Goal: Contribute content: Contribute content

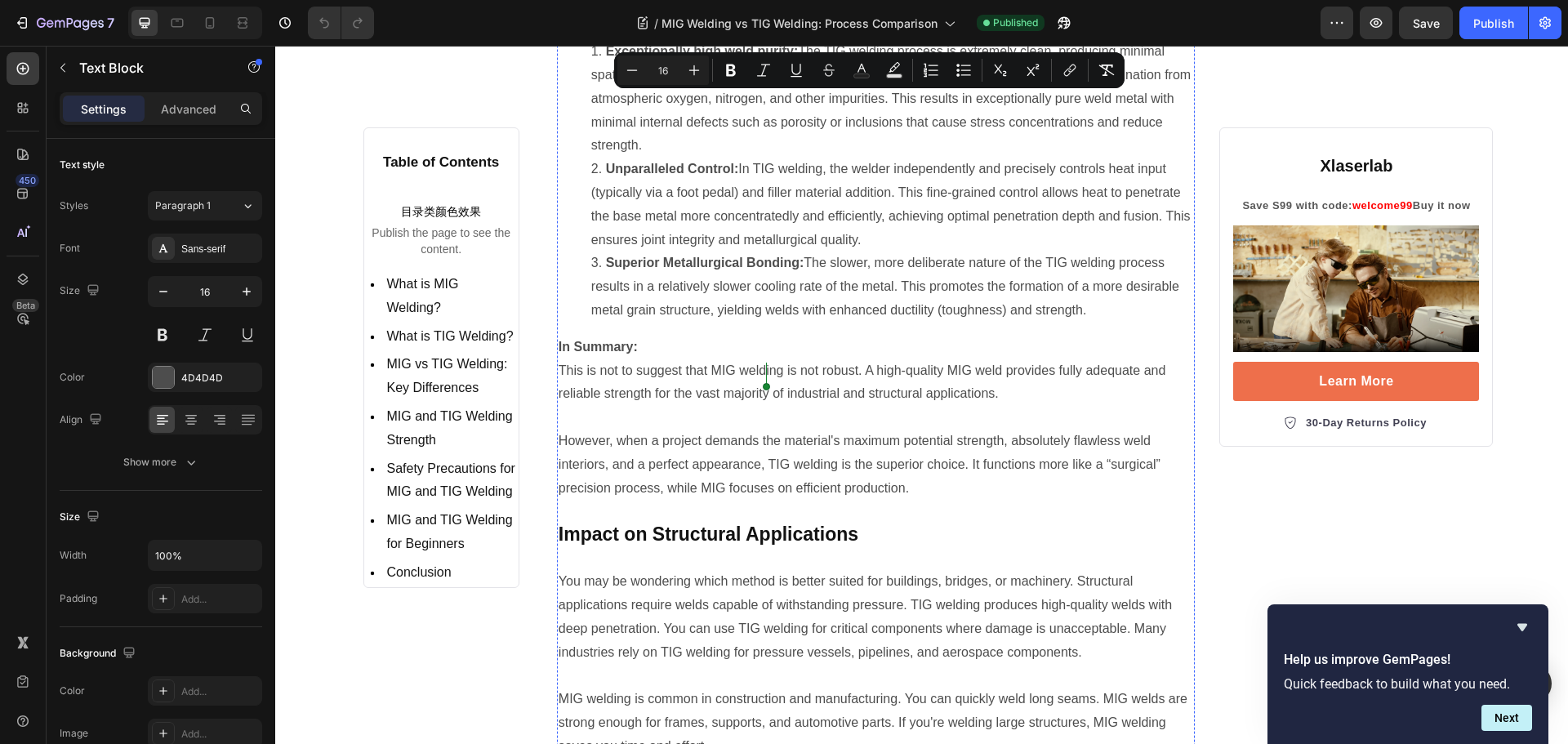
scroll to position [6203, 0]
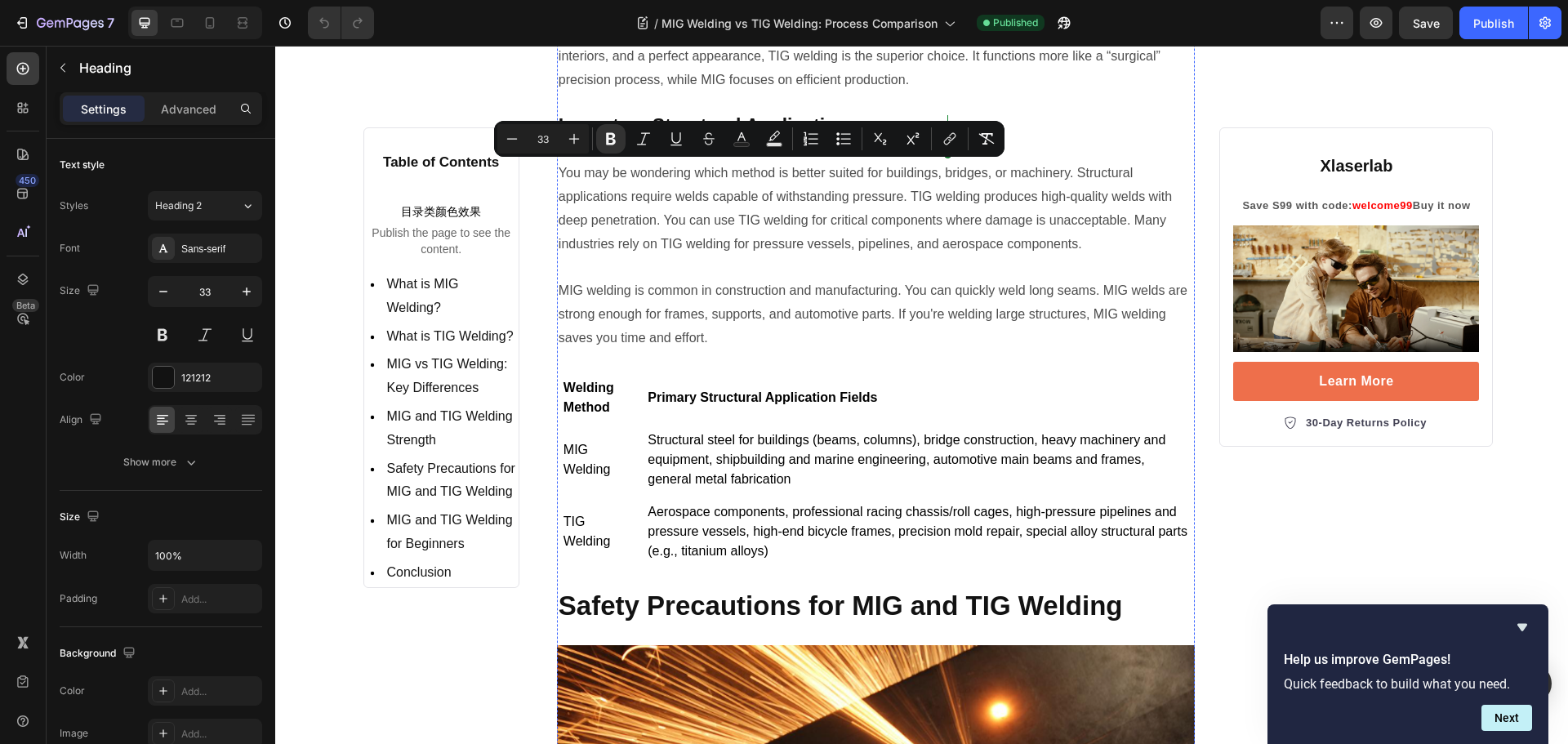
scroll to position [6449, 0]
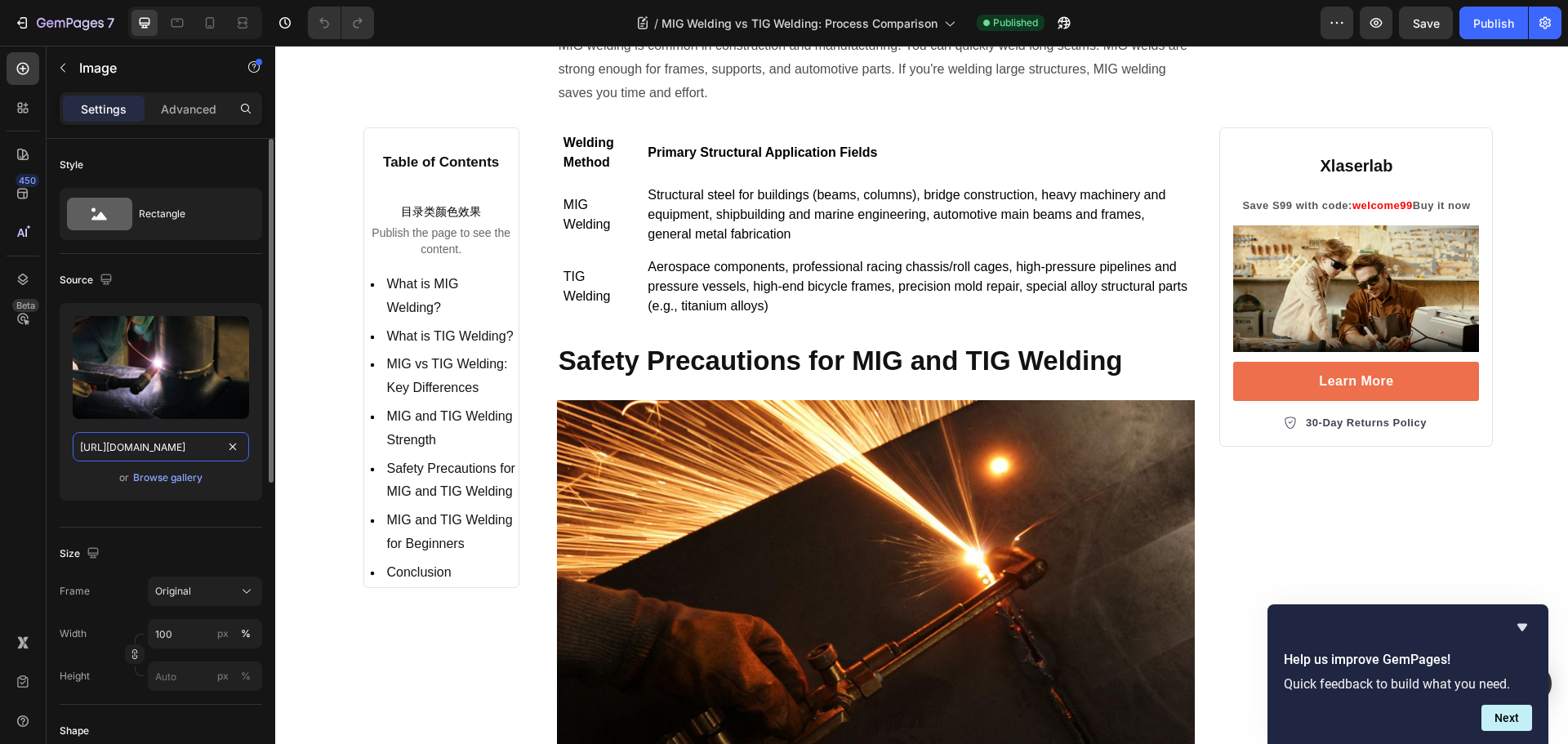
click at [175, 442] on input "https://cdn.shopify.com/s/files/1/0564/7581/1898/files/gempages_573591141744640…" at bounding box center [161, 447] width 176 height 30
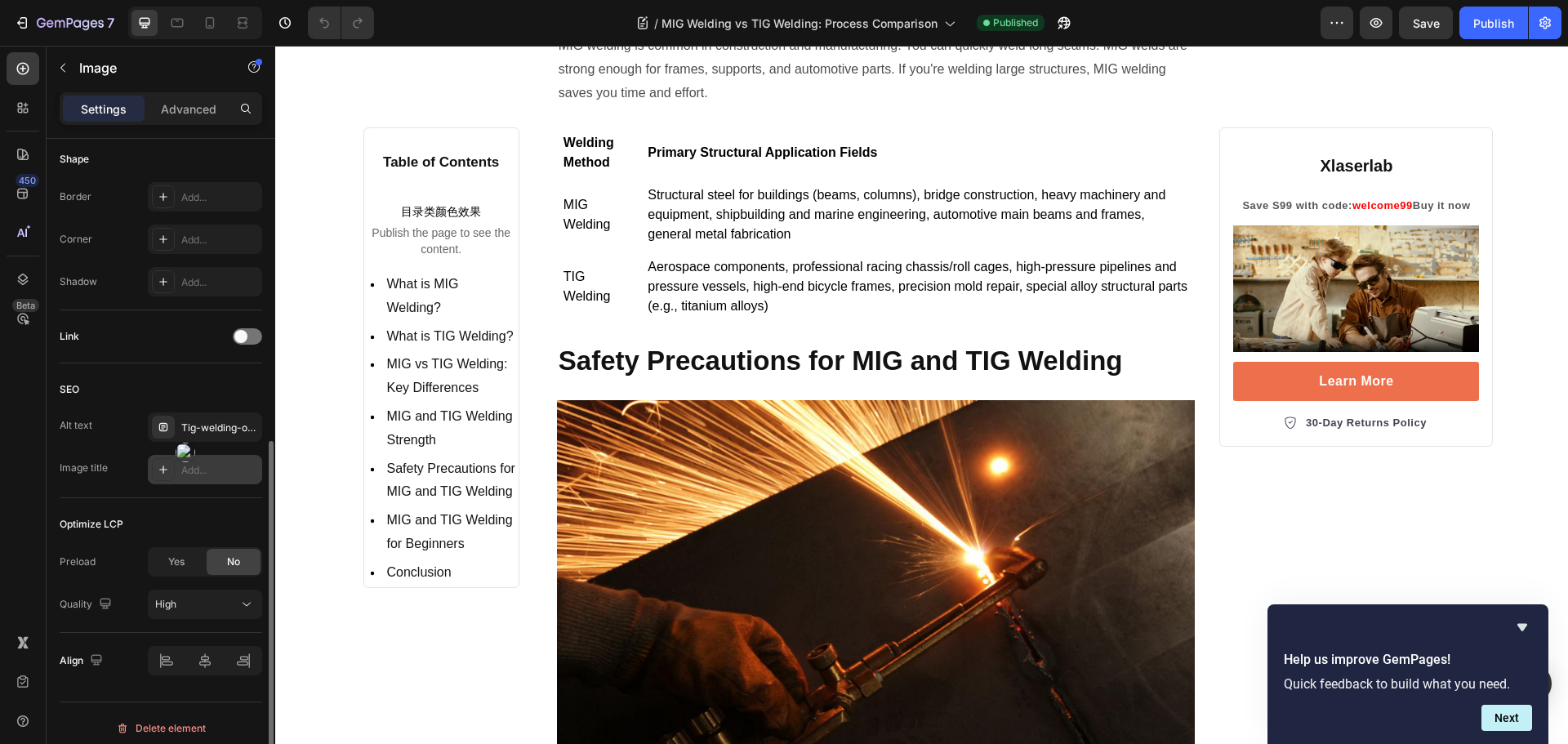
scroll to position [582, 0]
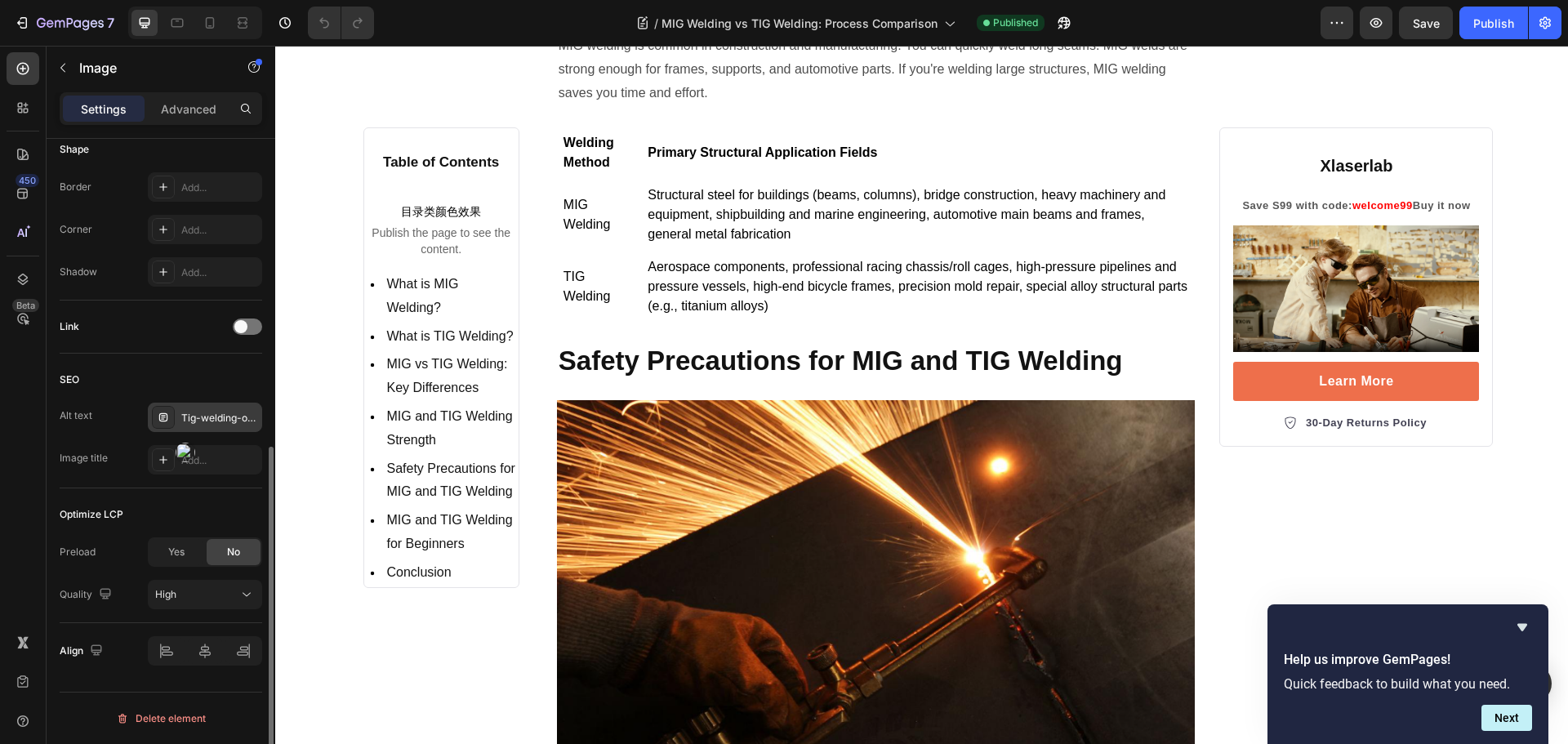
click at [229, 409] on div "Tig-welding-of-metal-plates" at bounding box center [205, 417] width 115 height 30
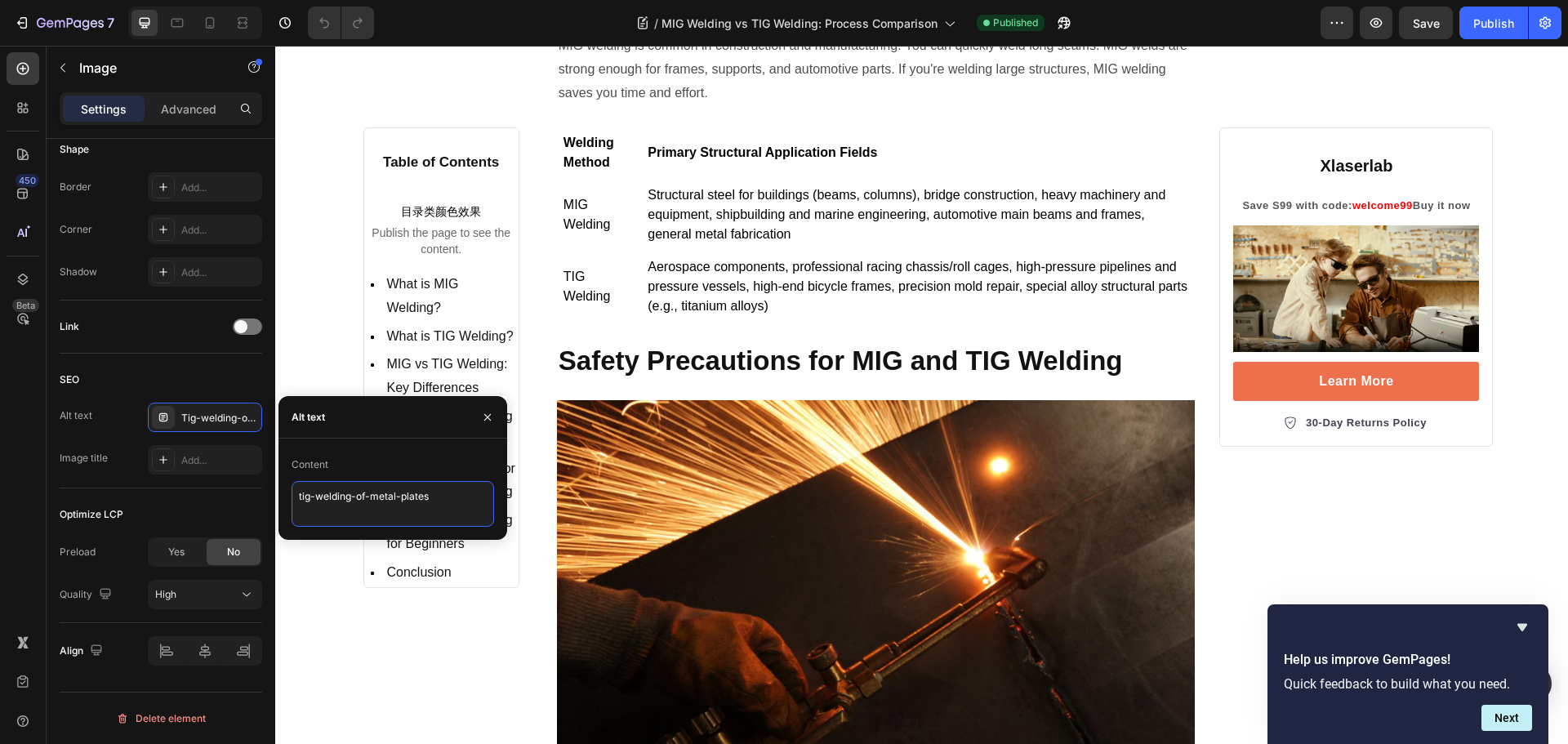
click at [464, 513] on textarea "tig-welding-of-metal-plates" at bounding box center [392, 504] width 202 height 46
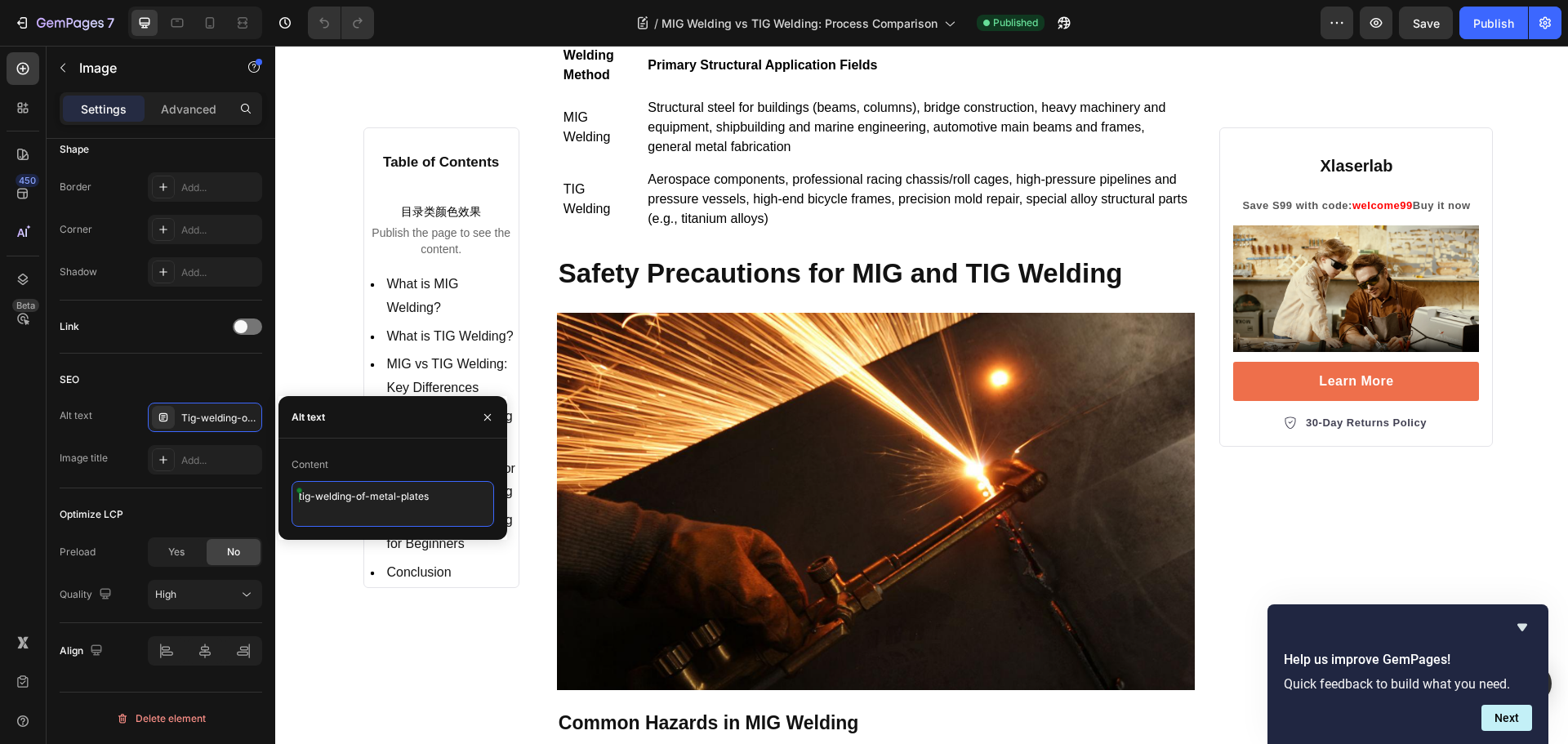
scroll to position [6693, 0]
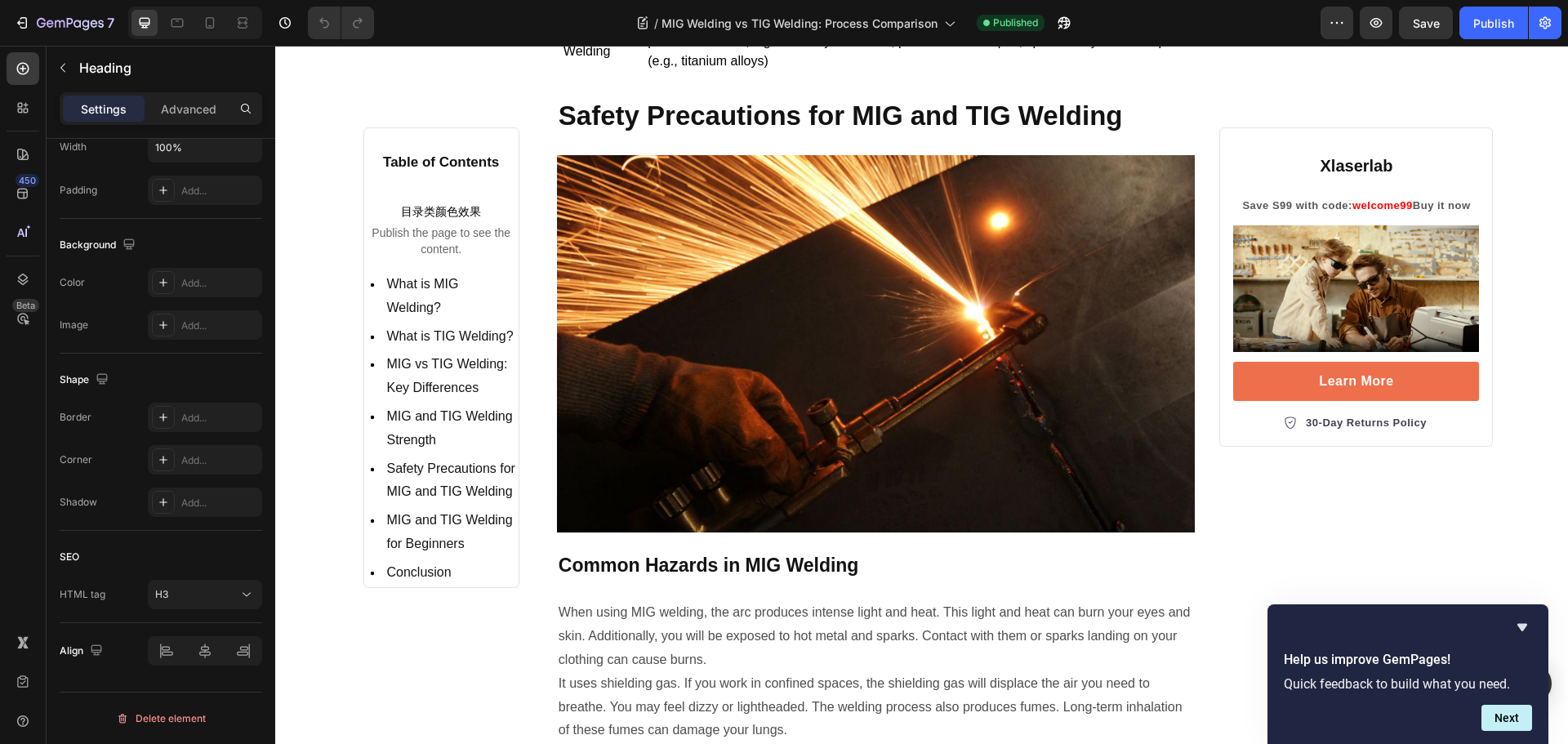
scroll to position [0, 0]
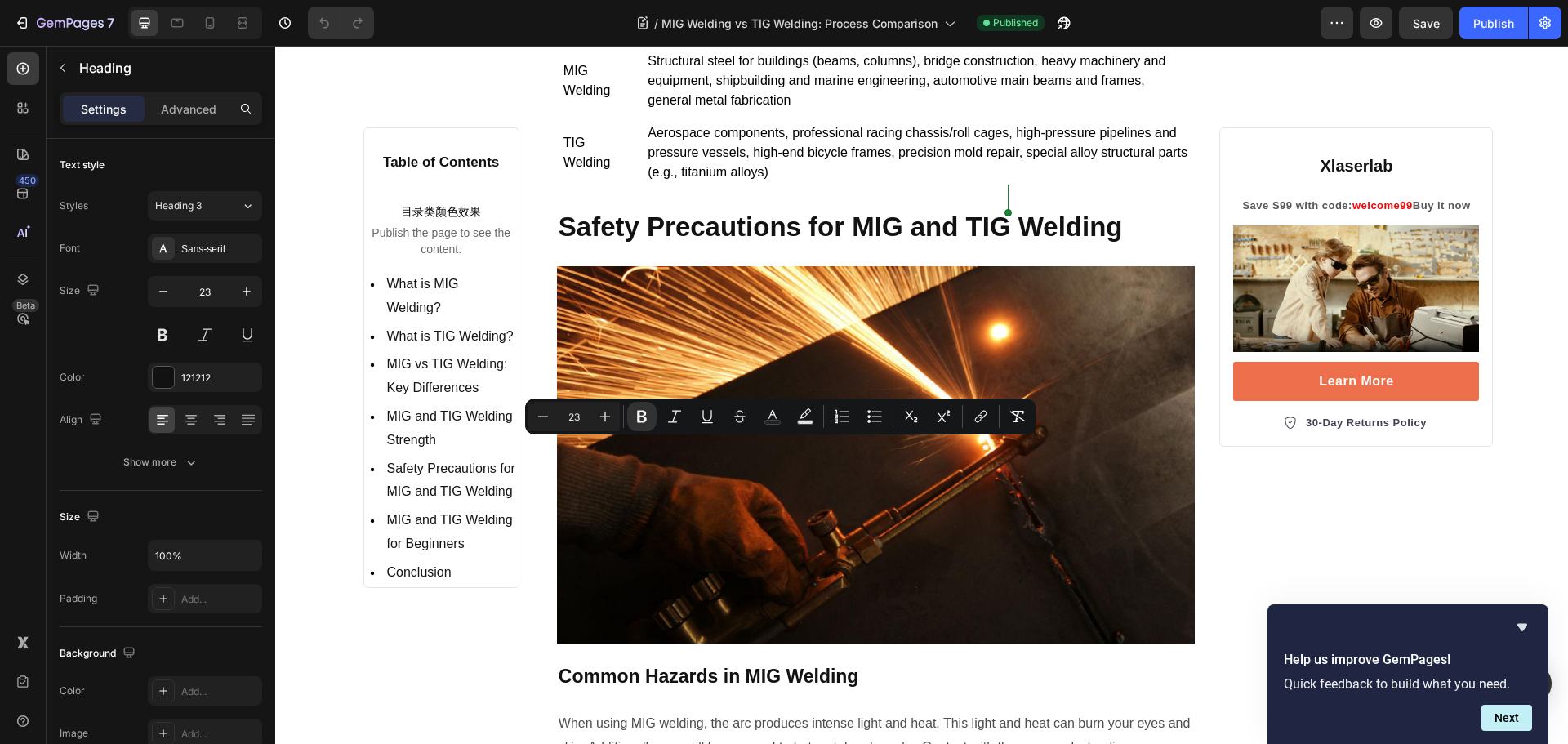
scroll to position [6774, 0]
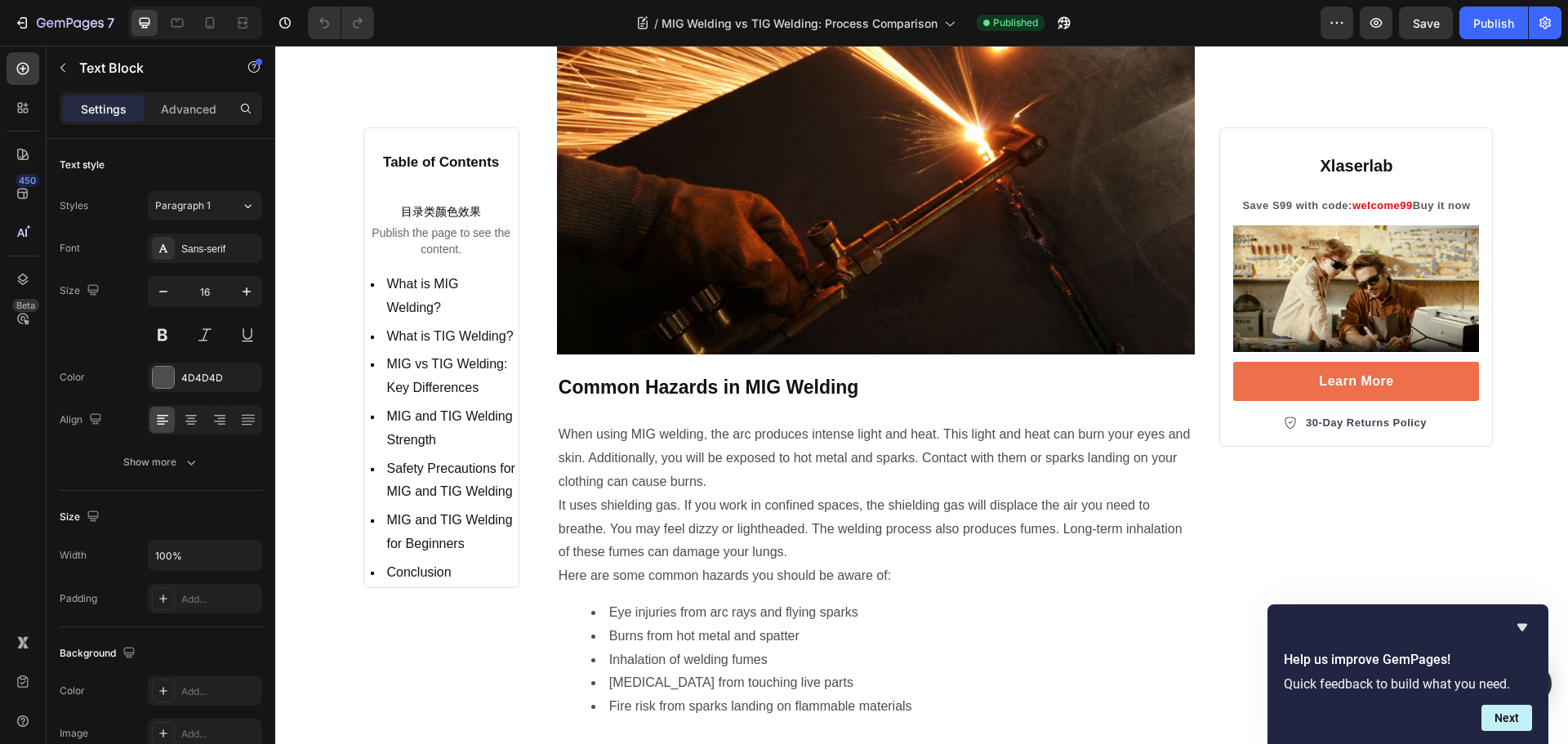
scroll to position [6857, 0]
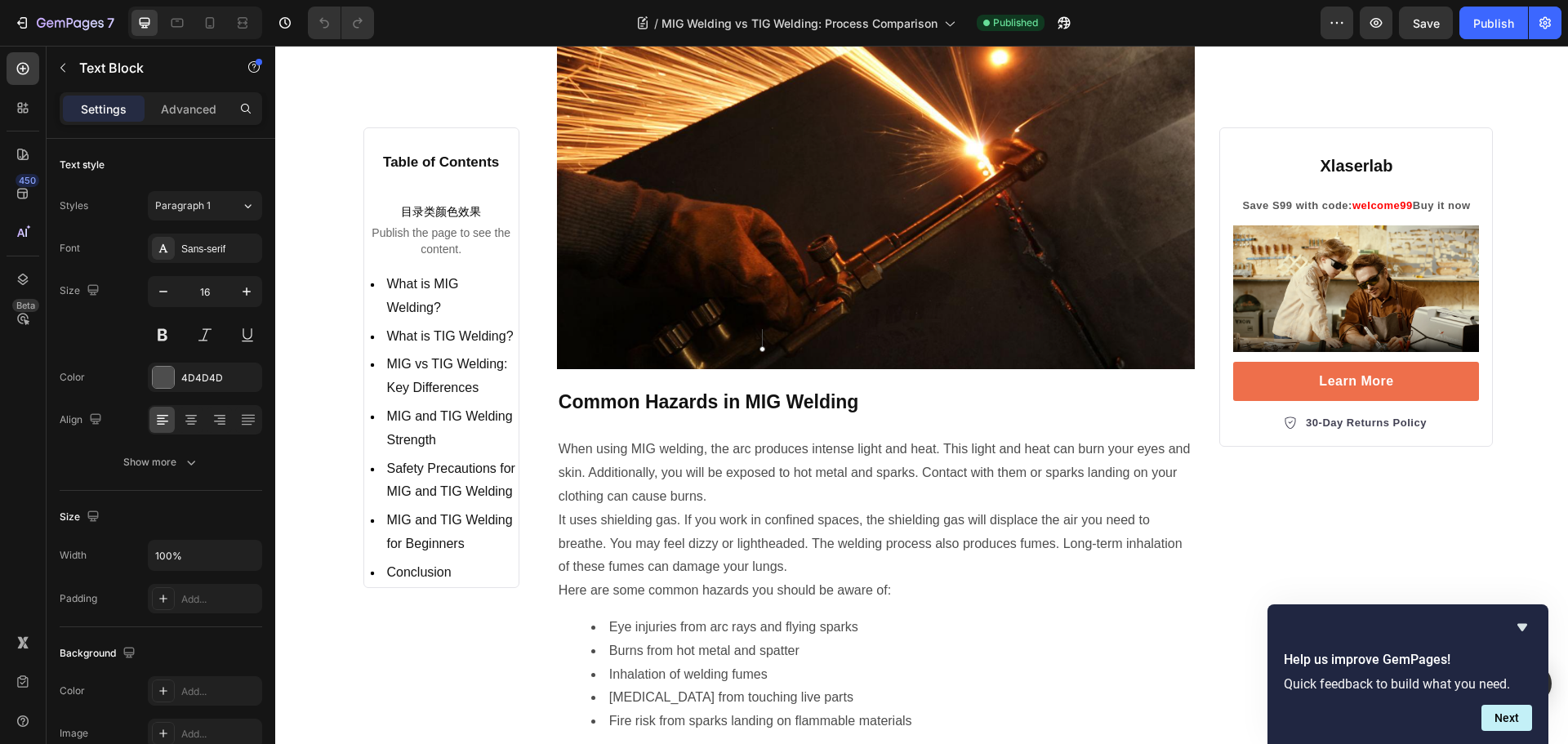
copy div "When performed correctly, TIG welding produces stronger joints. When both weldi…"
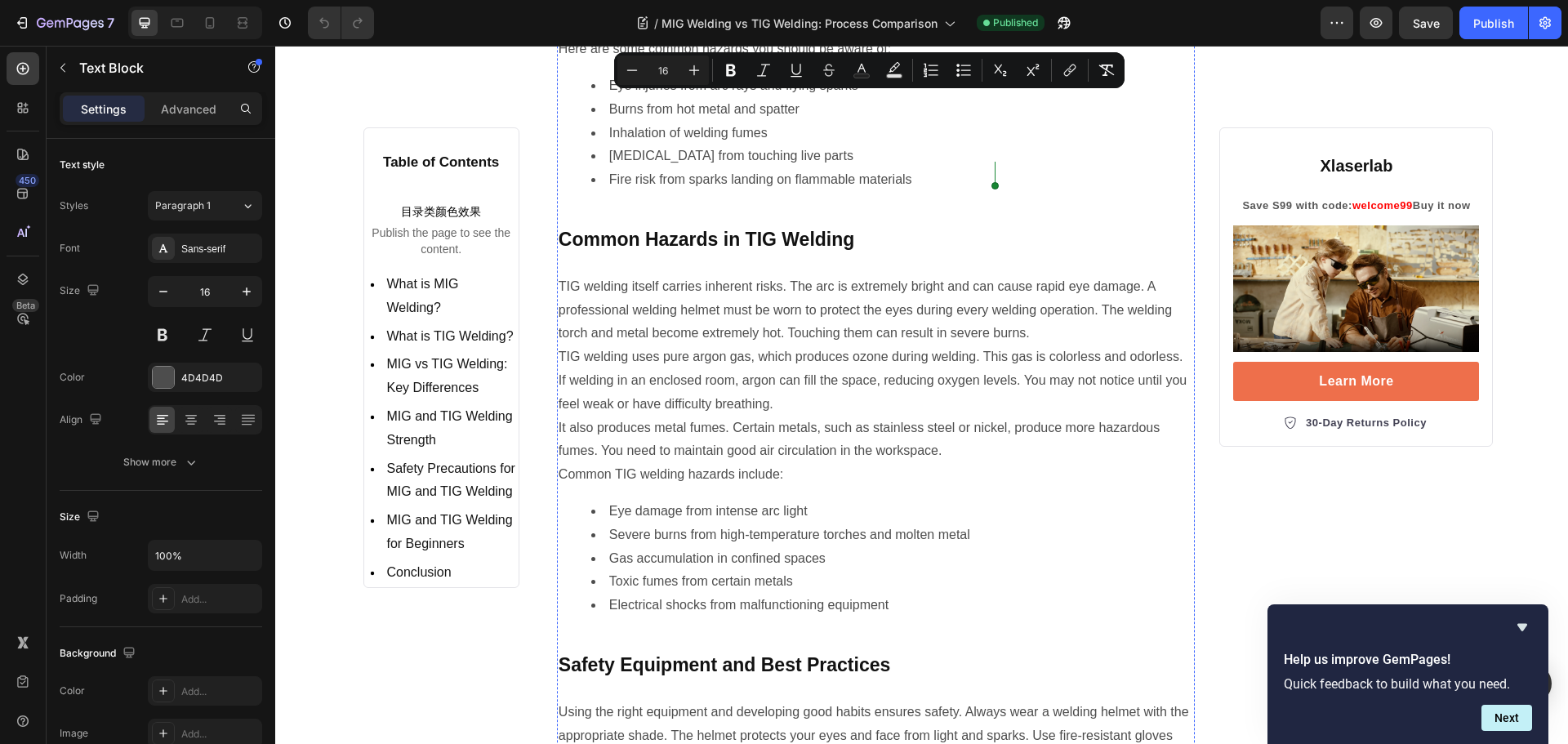
scroll to position [7428, 0]
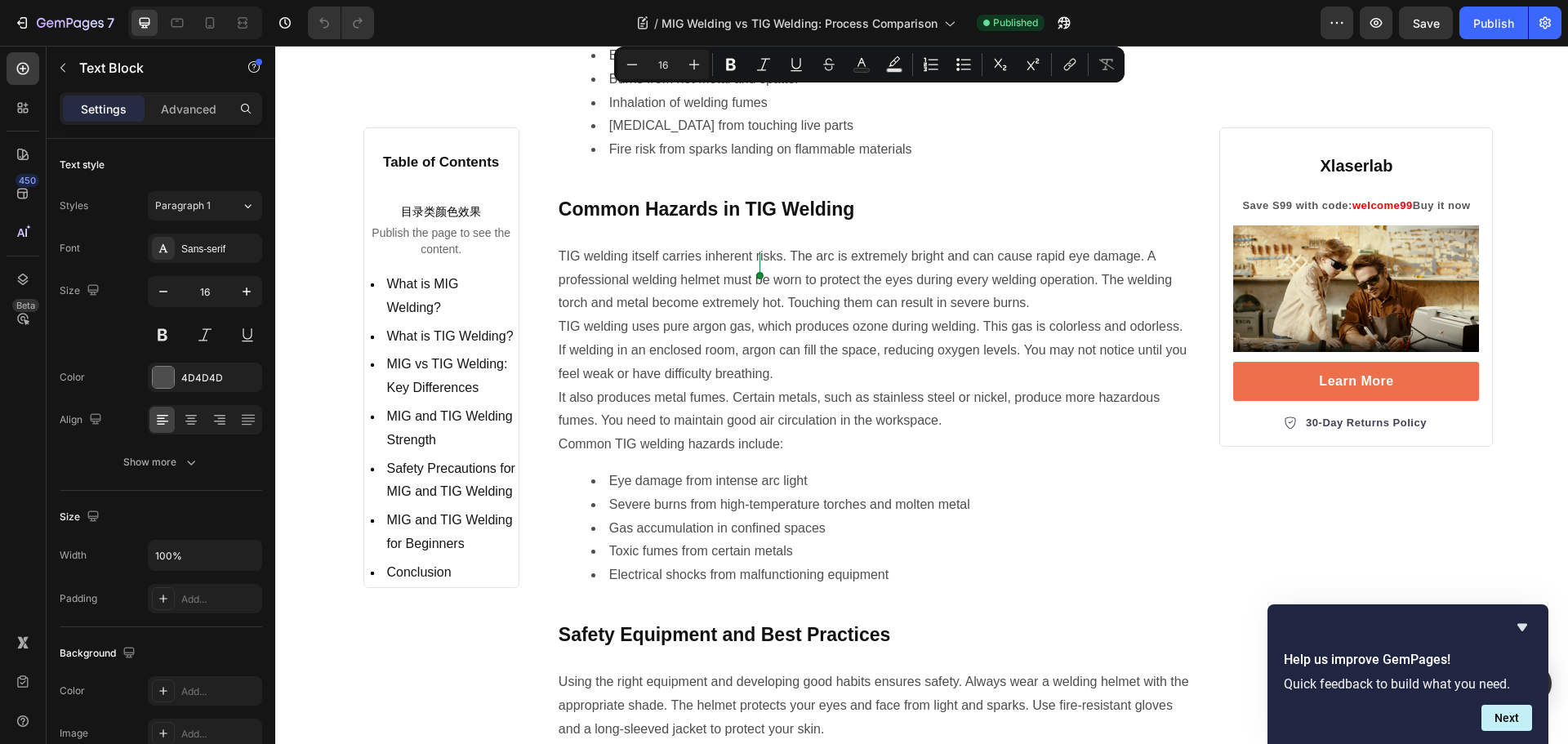
scroll to position [7590, 0]
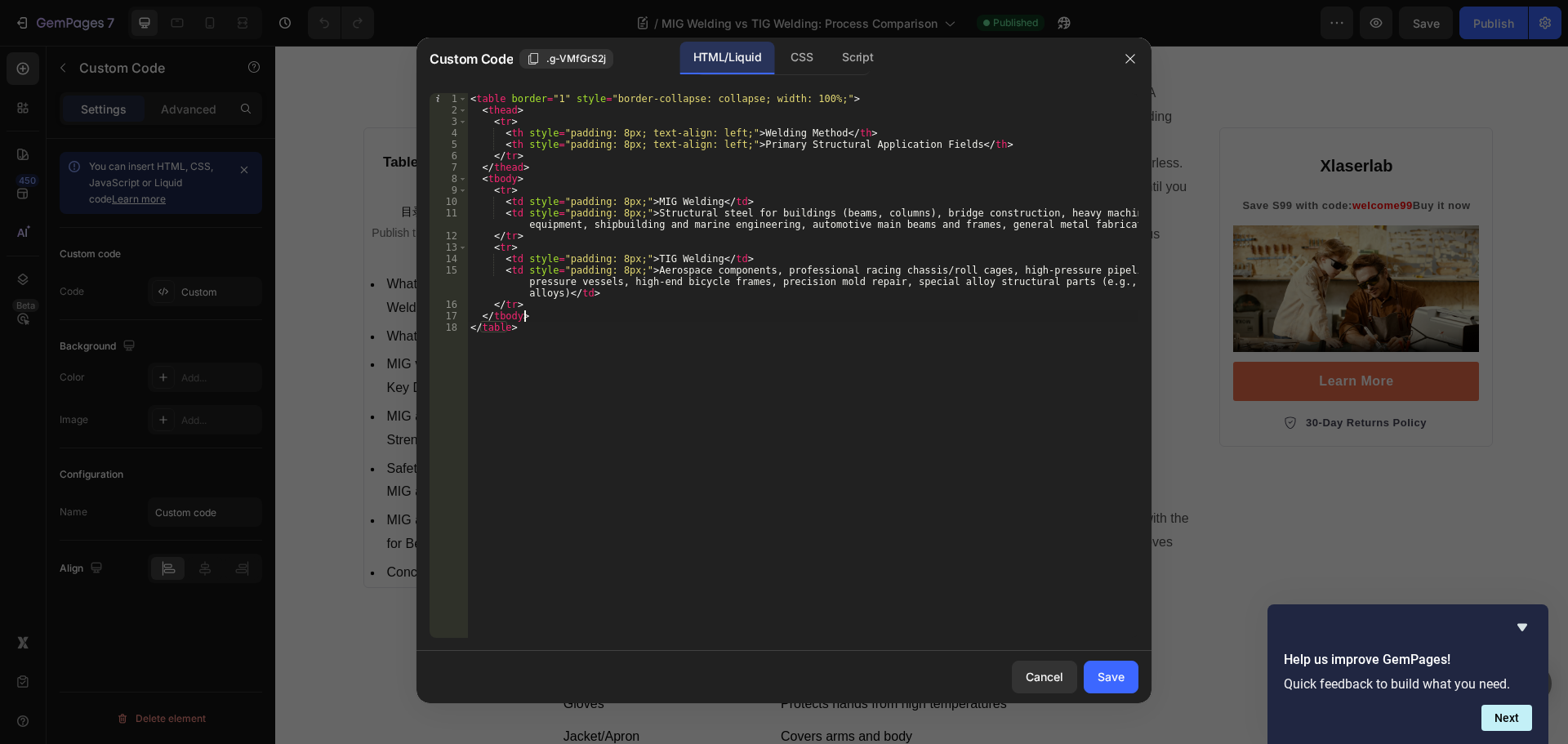
click at [669, 318] on div "< table border = "1" style = "border-collapse: collapse; width: 100%;" > < thea…" at bounding box center [802, 377] width 671 height 568
type textarea "</tbody> </table>"
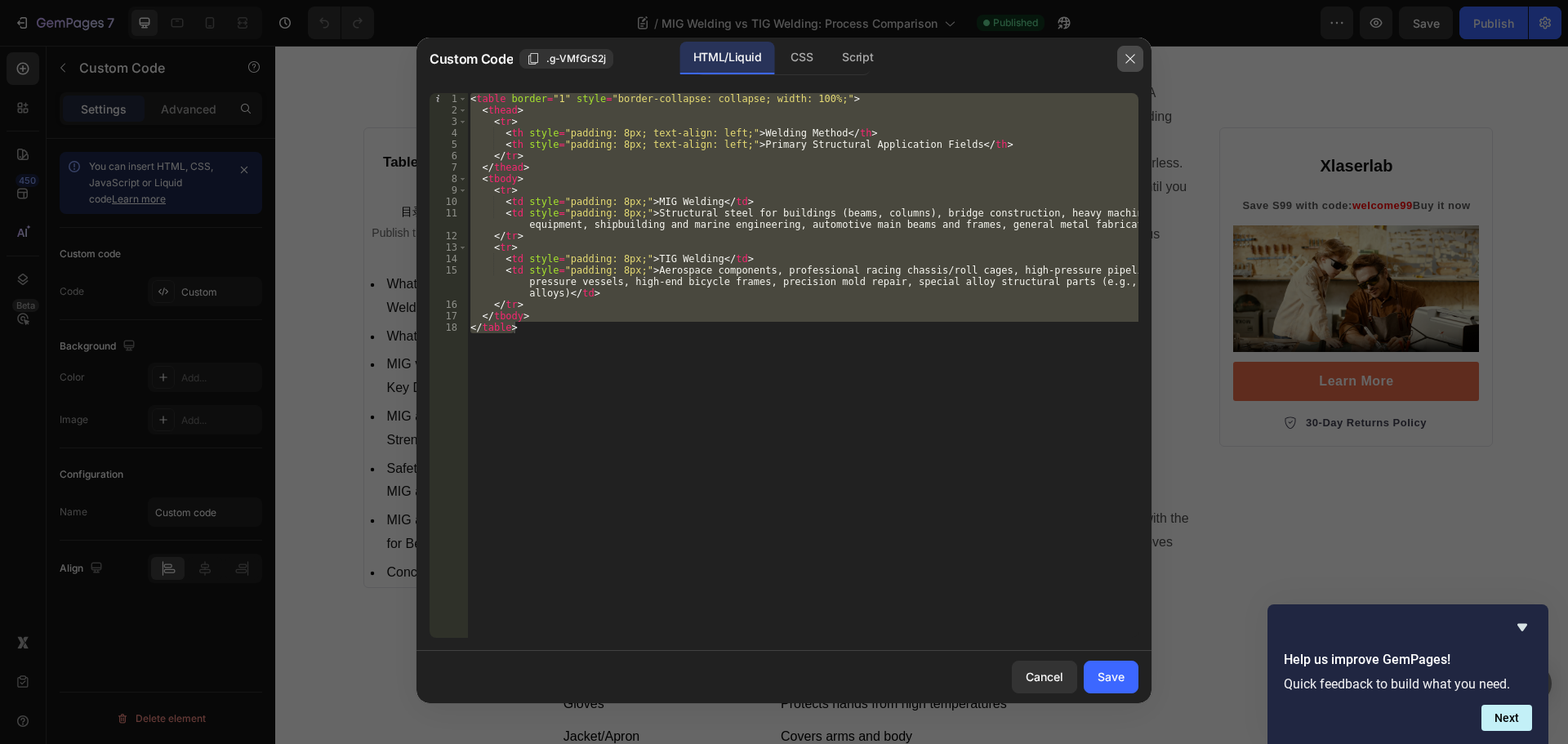
click at [1140, 58] on button "button" at bounding box center [1130, 59] width 26 height 26
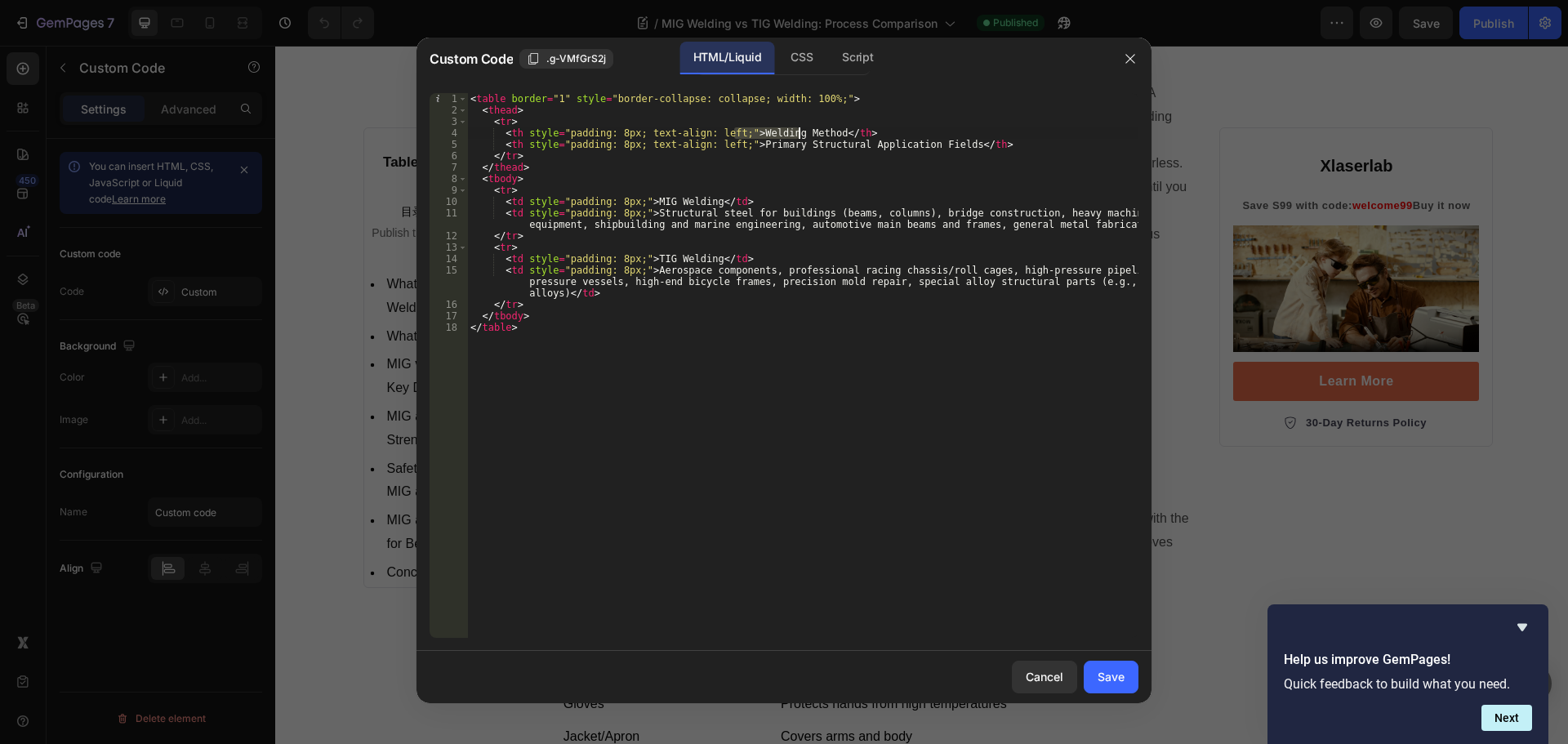
drag, startPoint x: 737, startPoint y: 136, endPoint x: 809, endPoint y: 138, distance: 72.0
click at [809, 138] on div "< table border = "1" style = "border-collapse: collapse; width: 100%;" > < thea…" at bounding box center [802, 377] width 671 height 568
click at [829, 134] on div "< table border = "1" style = "border-collapse: collapse; width: 100%;" > < thea…" at bounding box center [802, 377] width 671 height 568
drag, startPoint x: 810, startPoint y: 133, endPoint x: 738, endPoint y: 134, distance: 72.0
click at [738, 134] on div "< table border = "1" style = "border-collapse: collapse; width: 100%;" > < thea…" at bounding box center [802, 377] width 671 height 568
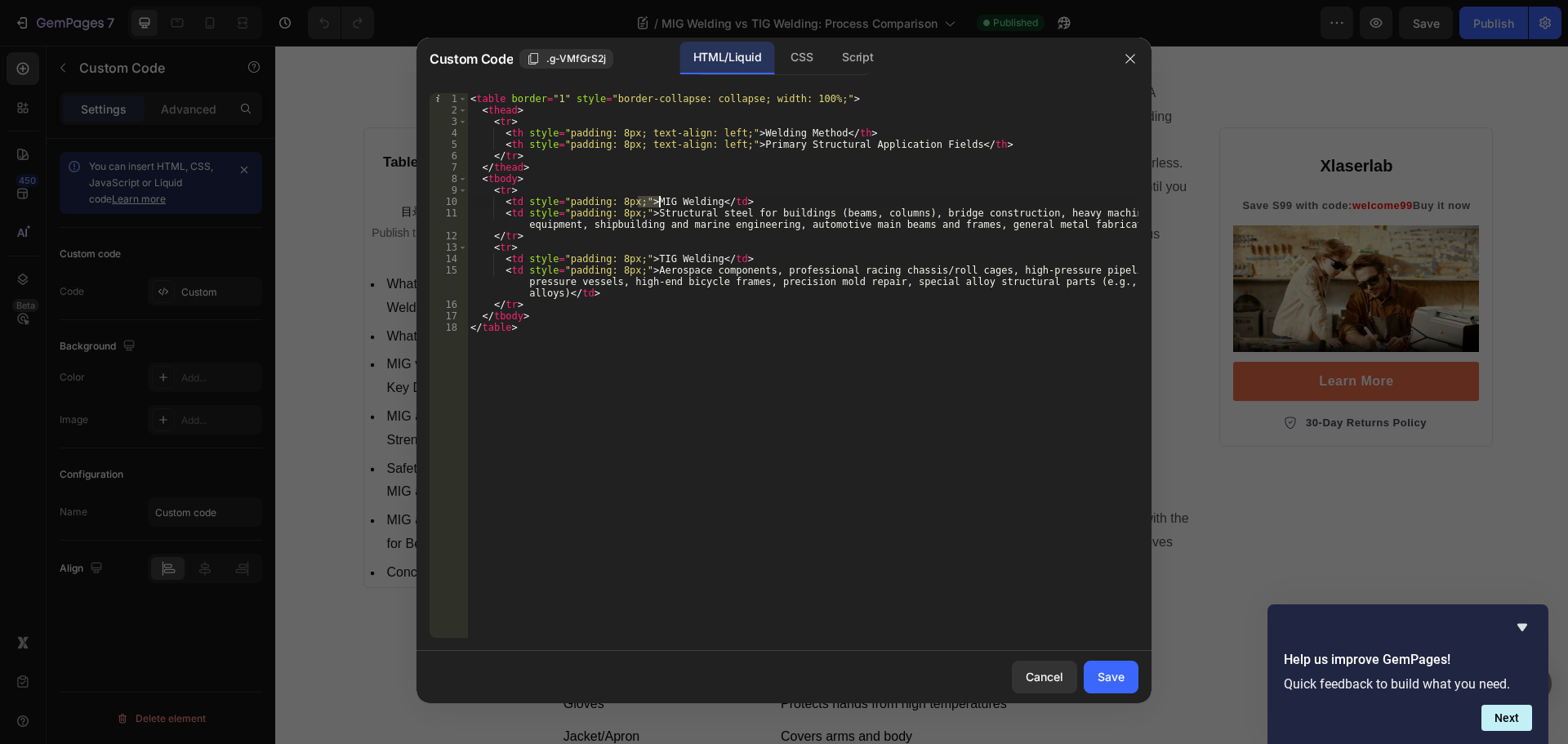
drag, startPoint x: 638, startPoint y: 200, endPoint x: 657, endPoint y: 200, distance: 19.0
click at [657, 200] on div "< table border = "1" style = "border-collapse: collapse; width: 100%;" > < thea…" at bounding box center [802, 377] width 671 height 568
click at [689, 201] on div "< table border = "1" style = "border-collapse: collapse; width: 100%;" > < thea…" at bounding box center [802, 377] width 671 height 568
drag, startPoint x: 698, startPoint y: 202, endPoint x: 671, endPoint y: 202, distance: 27.0
click at [671, 202] on div "< table border = "1" style = "border-collapse: collapse; width: 100%;" > < thea…" at bounding box center [802, 377] width 671 height 568
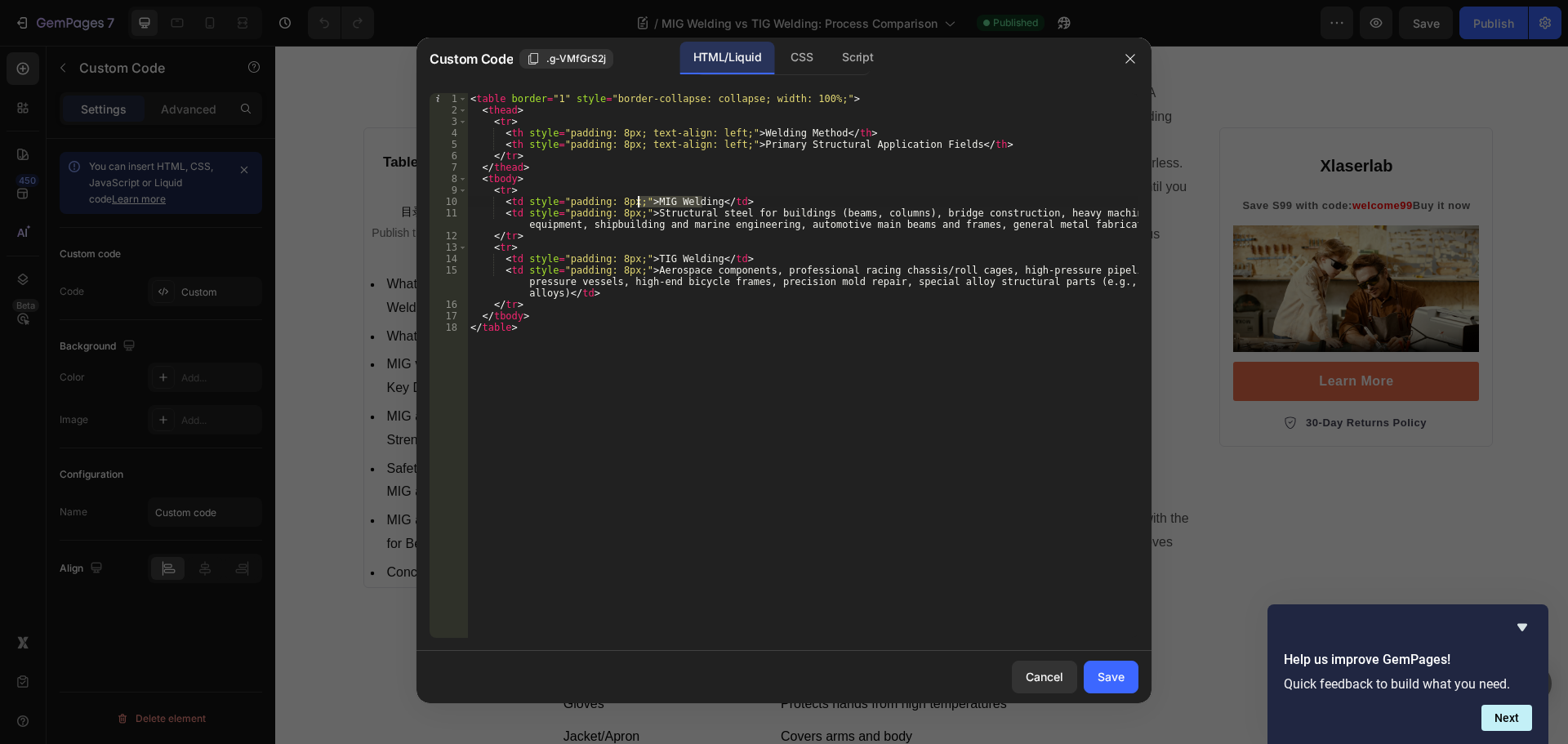
drag, startPoint x: 701, startPoint y: 202, endPoint x: 640, endPoint y: 203, distance: 61.0
click at [640, 203] on div "< table border = "1" style = "border-collapse: collapse; width: 100%;" > < thea…" at bounding box center [802, 377] width 671 height 568
click at [645, 335] on div "< table border = "1" style = "border-collapse: collapse; width: 100%;" > < thea…" at bounding box center [802, 377] width 671 height 568
type textarea "</tbody> </table>"
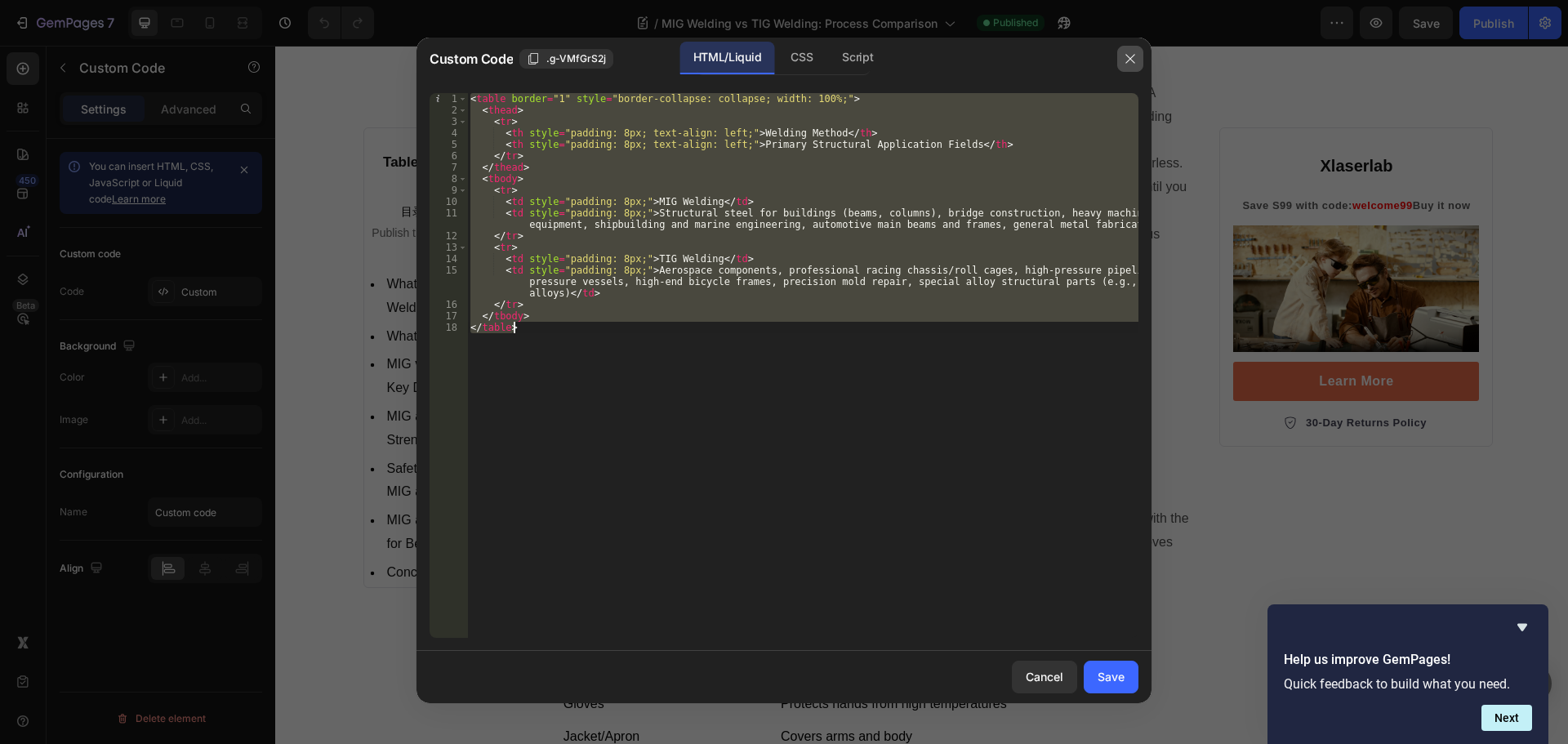
click at [1129, 60] on icon "button" at bounding box center [1130, 59] width 13 height 13
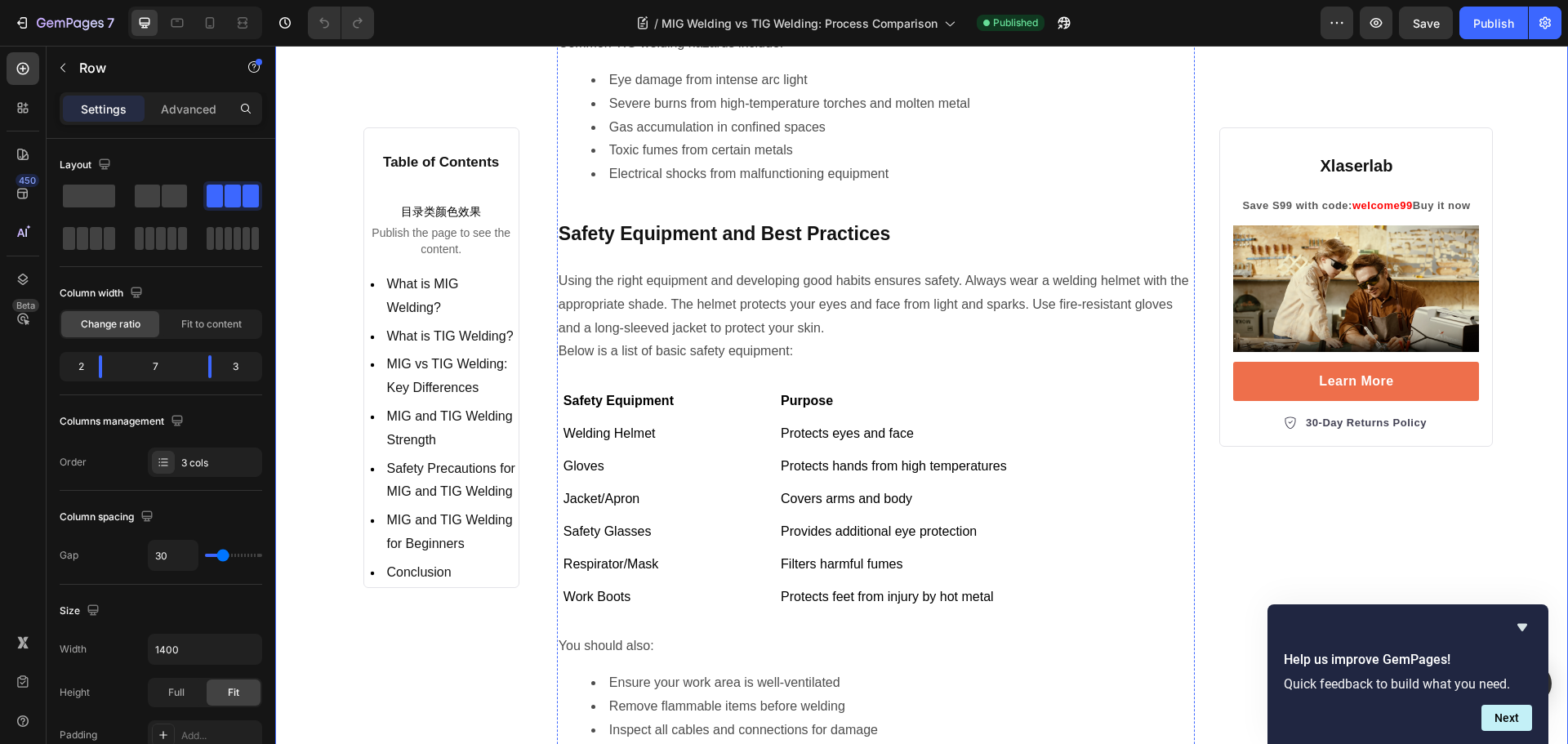
scroll to position [7836, 0]
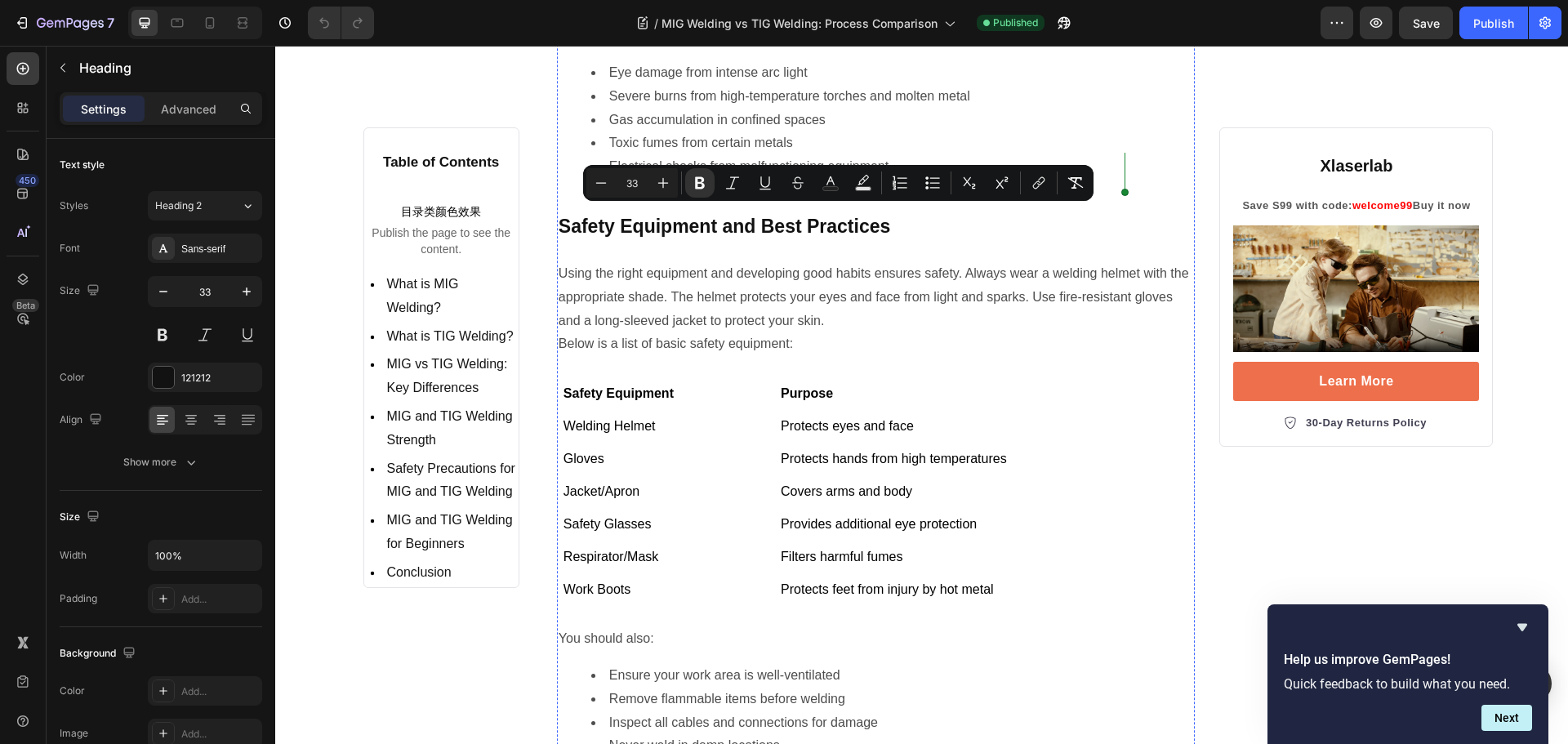
scroll to position [8081, 0]
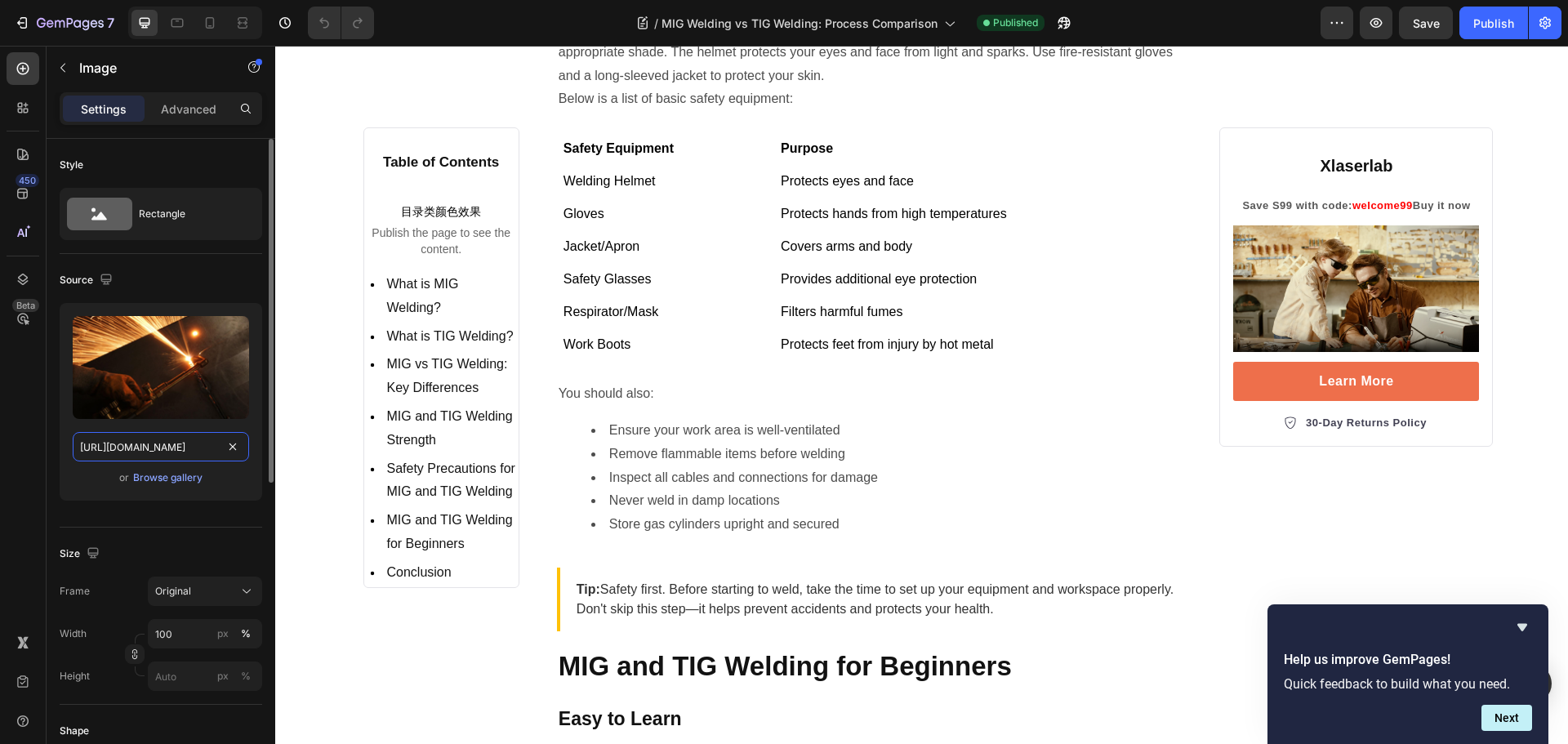
click at [173, 448] on input "https://cdn.shopify.com/s/files/1/0564/7581/1898/files/gempages_573591141744640…" at bounding box center [161, 447] width 176 height 30
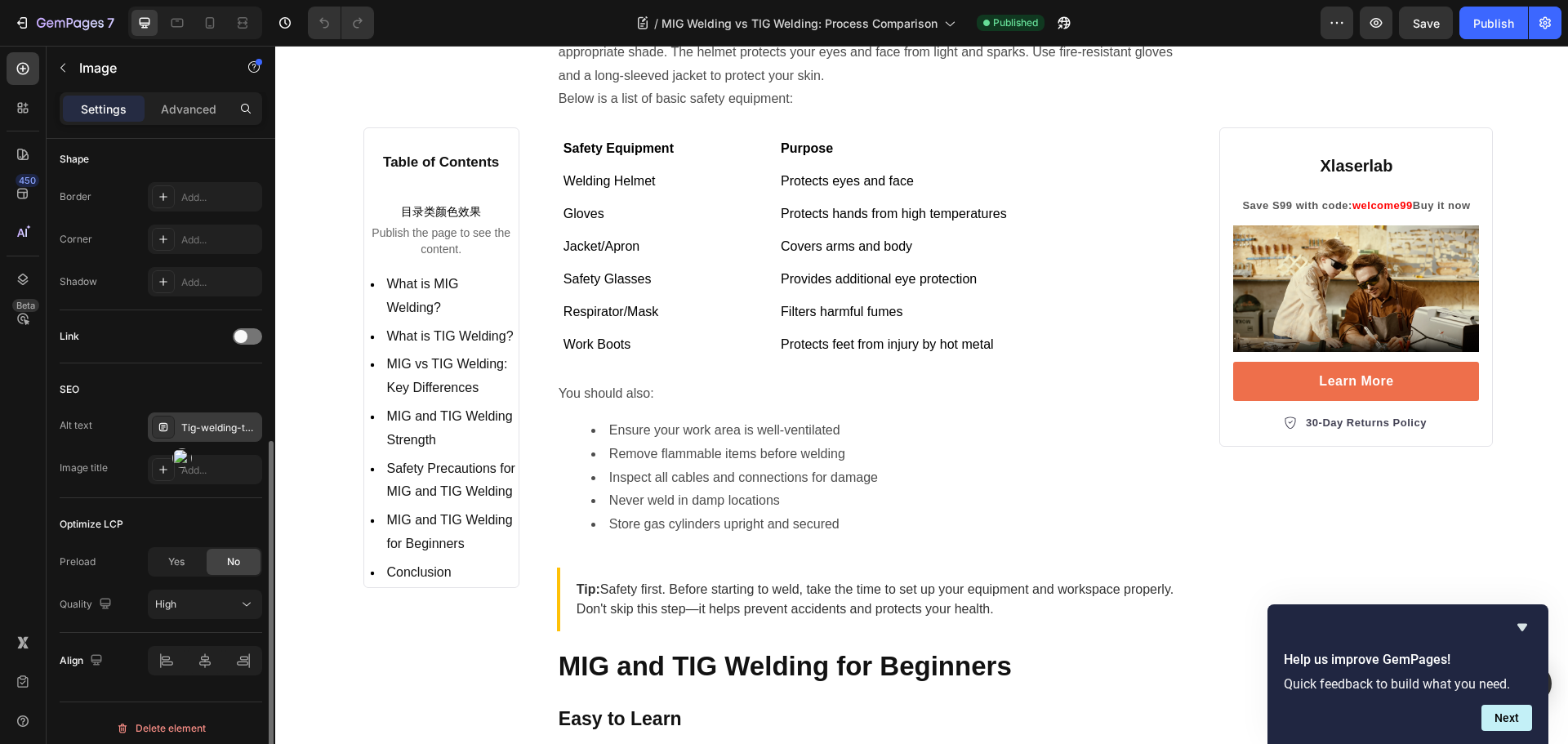
click at [201, 430] on div "Tig-welding-two-metal-plates" at bounding box center [219, 427] width 77 height 15
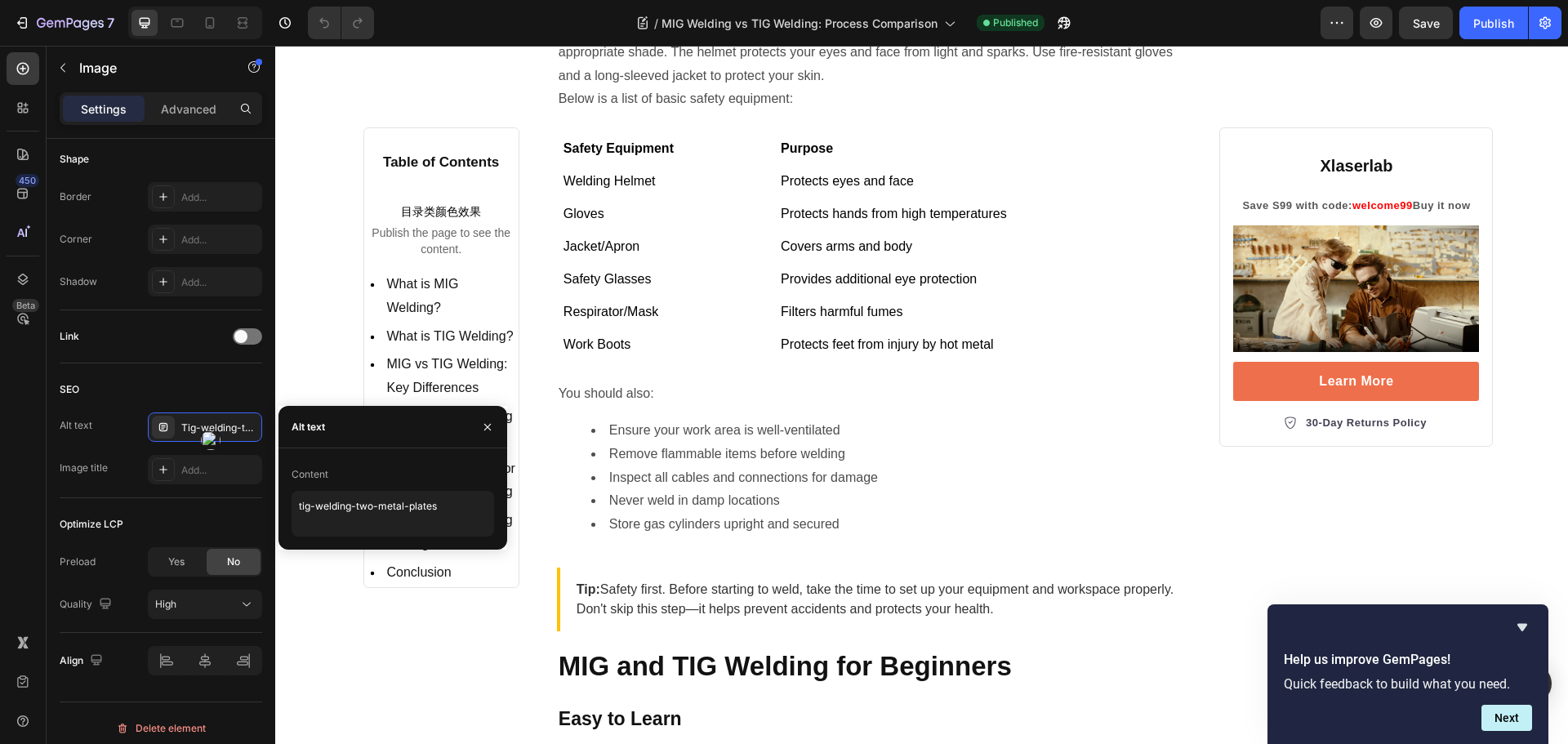
click at [430, 490] on div "Content tig-welding-two-metal-plates" at bounding box center [392, 498] width 202 height 75
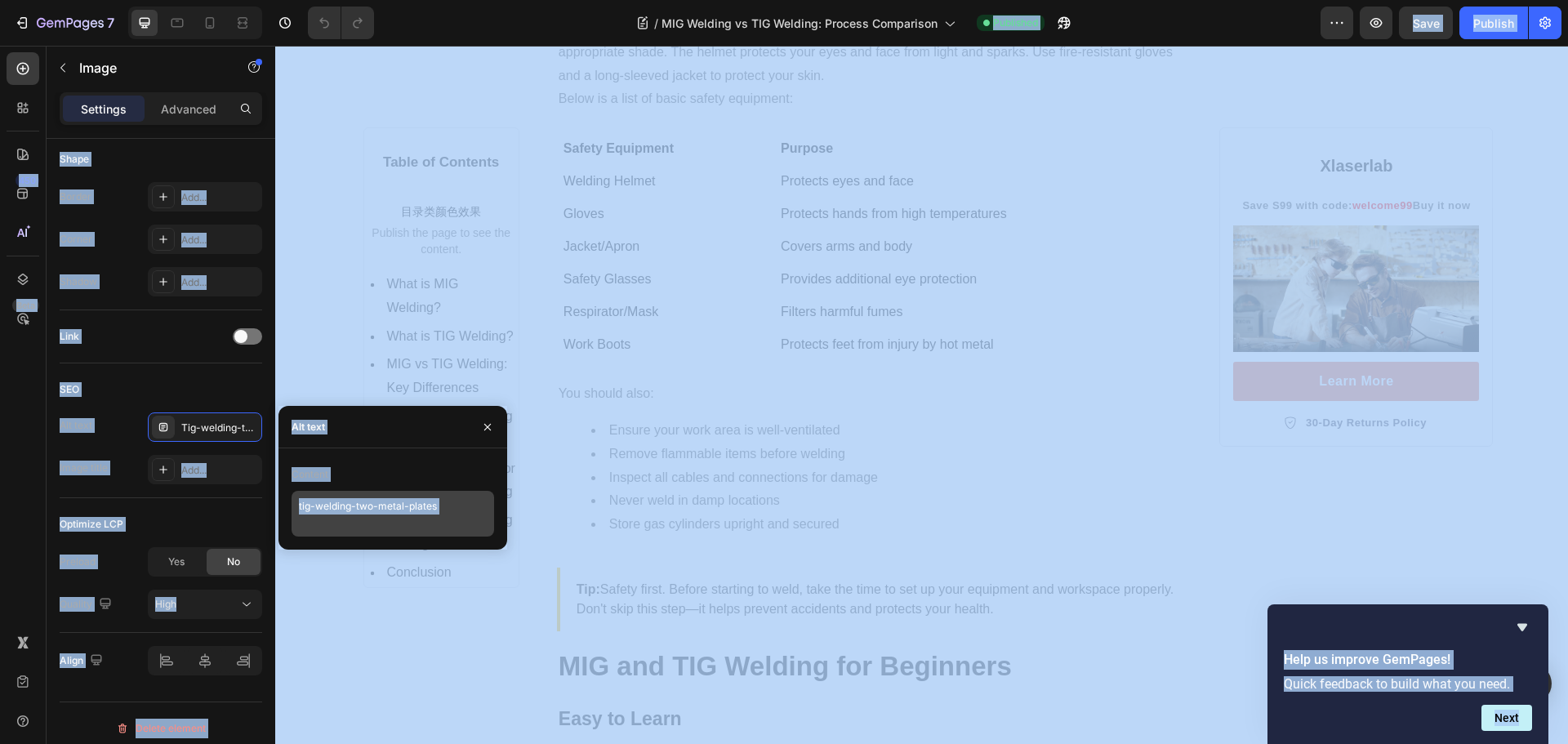
copy body "7 Version history / MIG Welding vs TIG Welding: Process Comparison Published Pr…"
click at [425, 499] on textarea "tig-welding-two-metal-plates" at bounding box center [392, 513] width 202 height 46
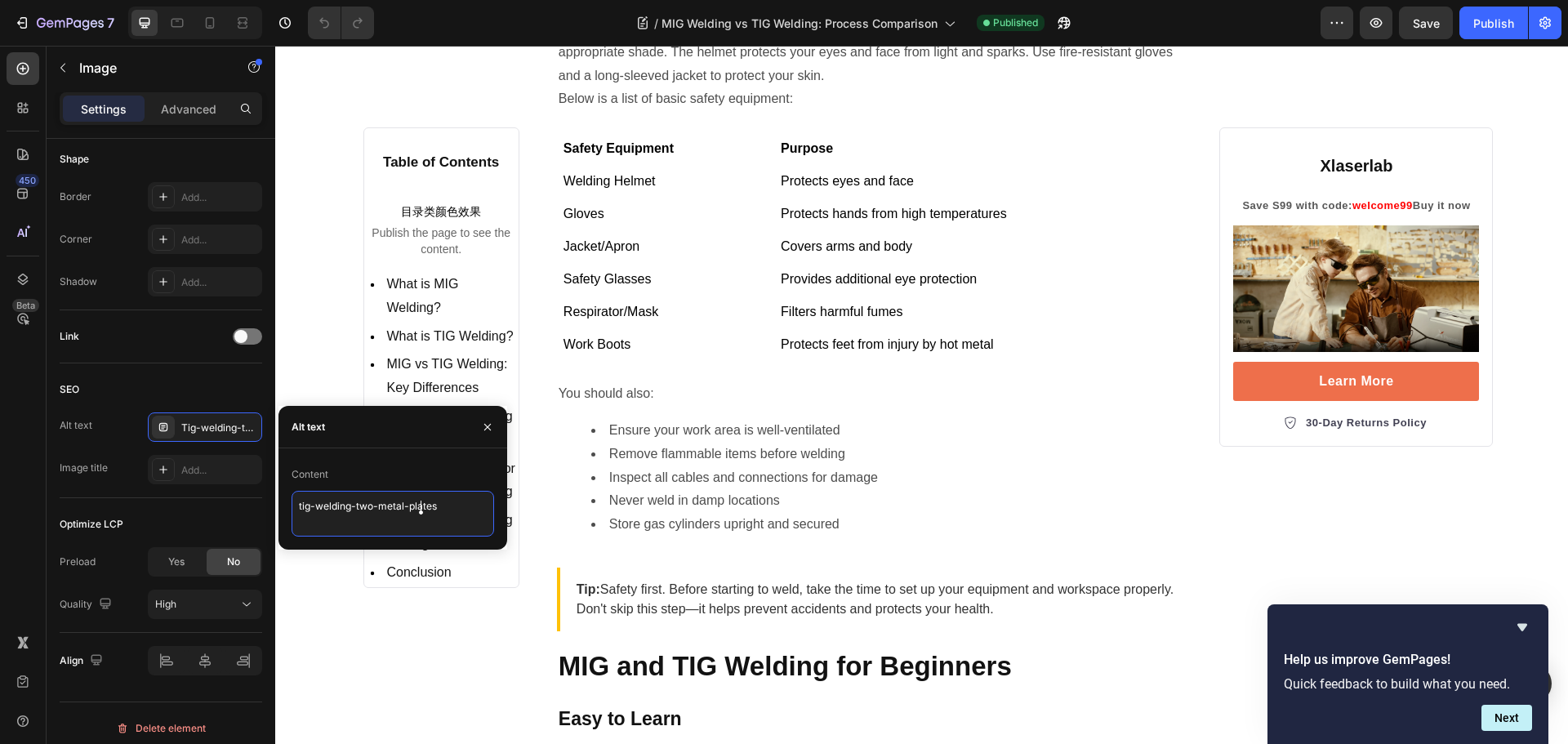
click at [452, 499] on textarea "tig-welding-two-metal-plates" at bounding box center [392, 513] width 202 height 46
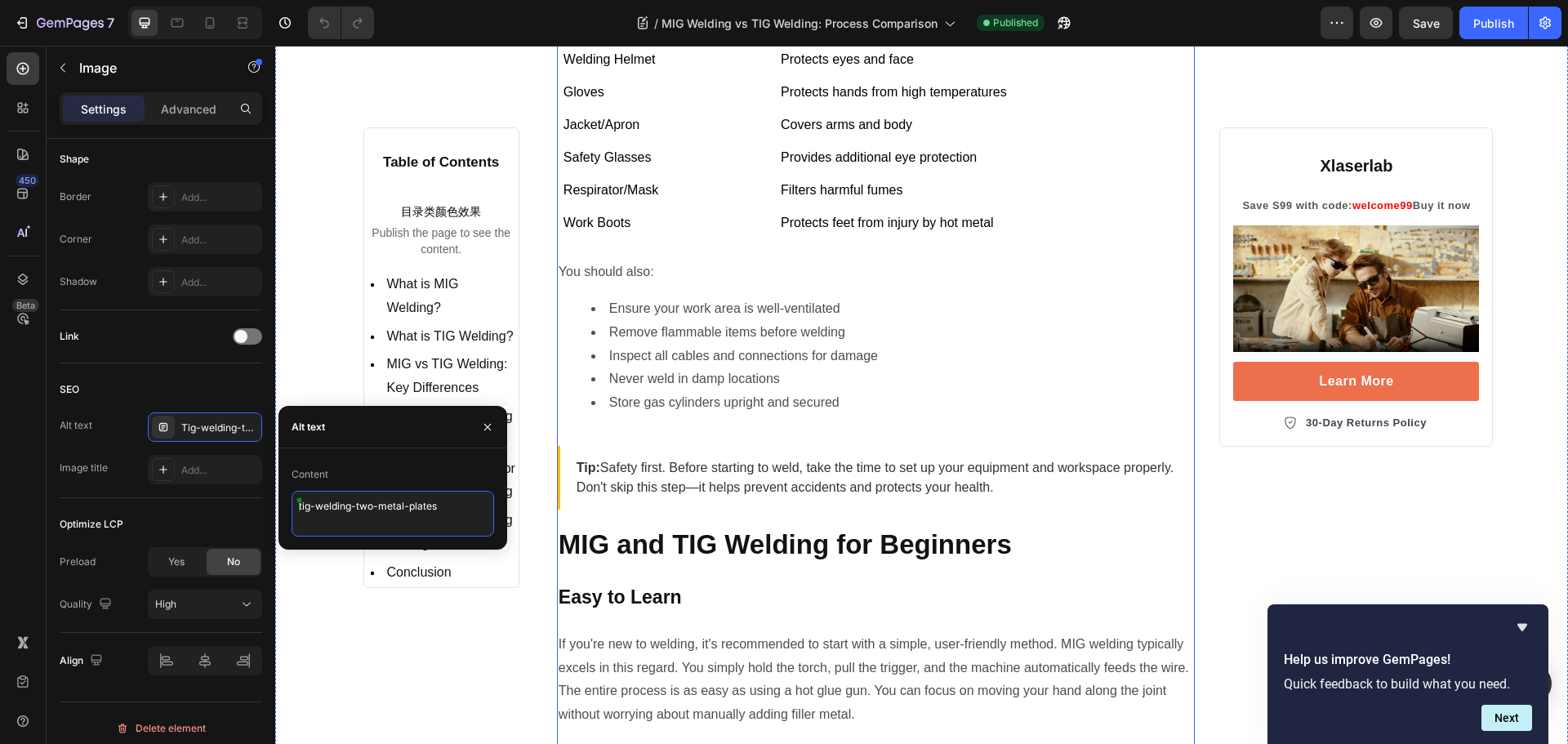
scroll to position [8244, 0]
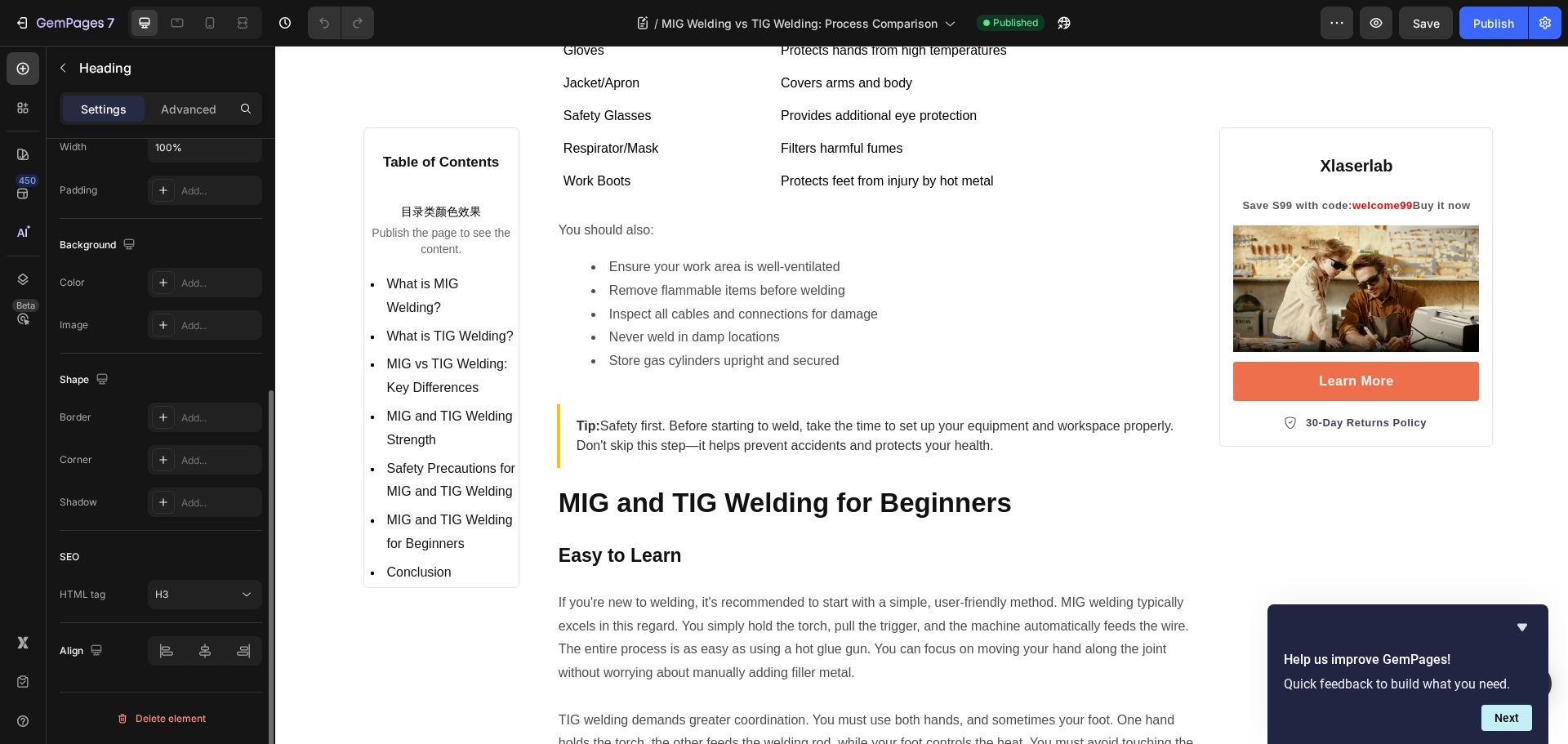
scroll to position [0, 0]
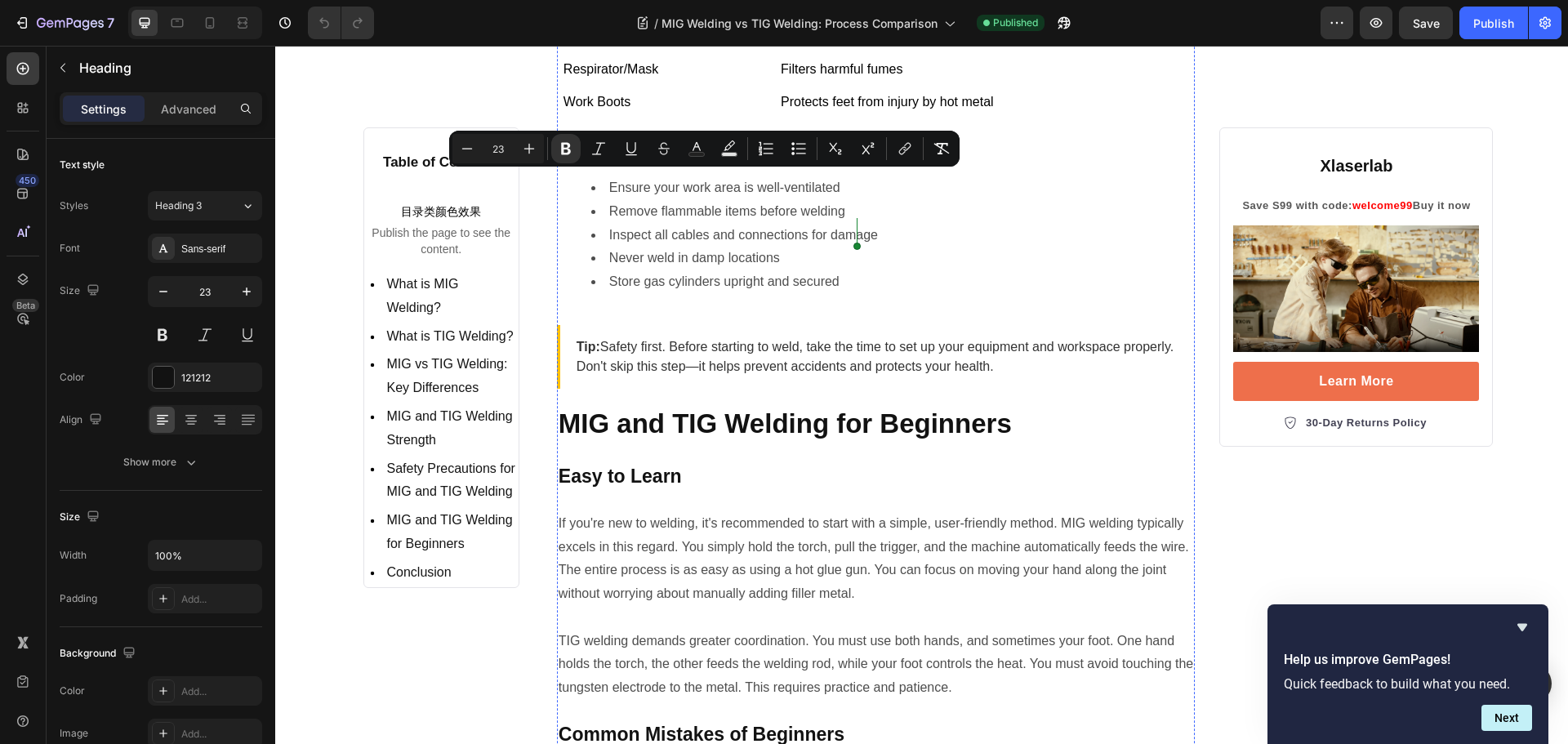
scroll to position [8325, 0]
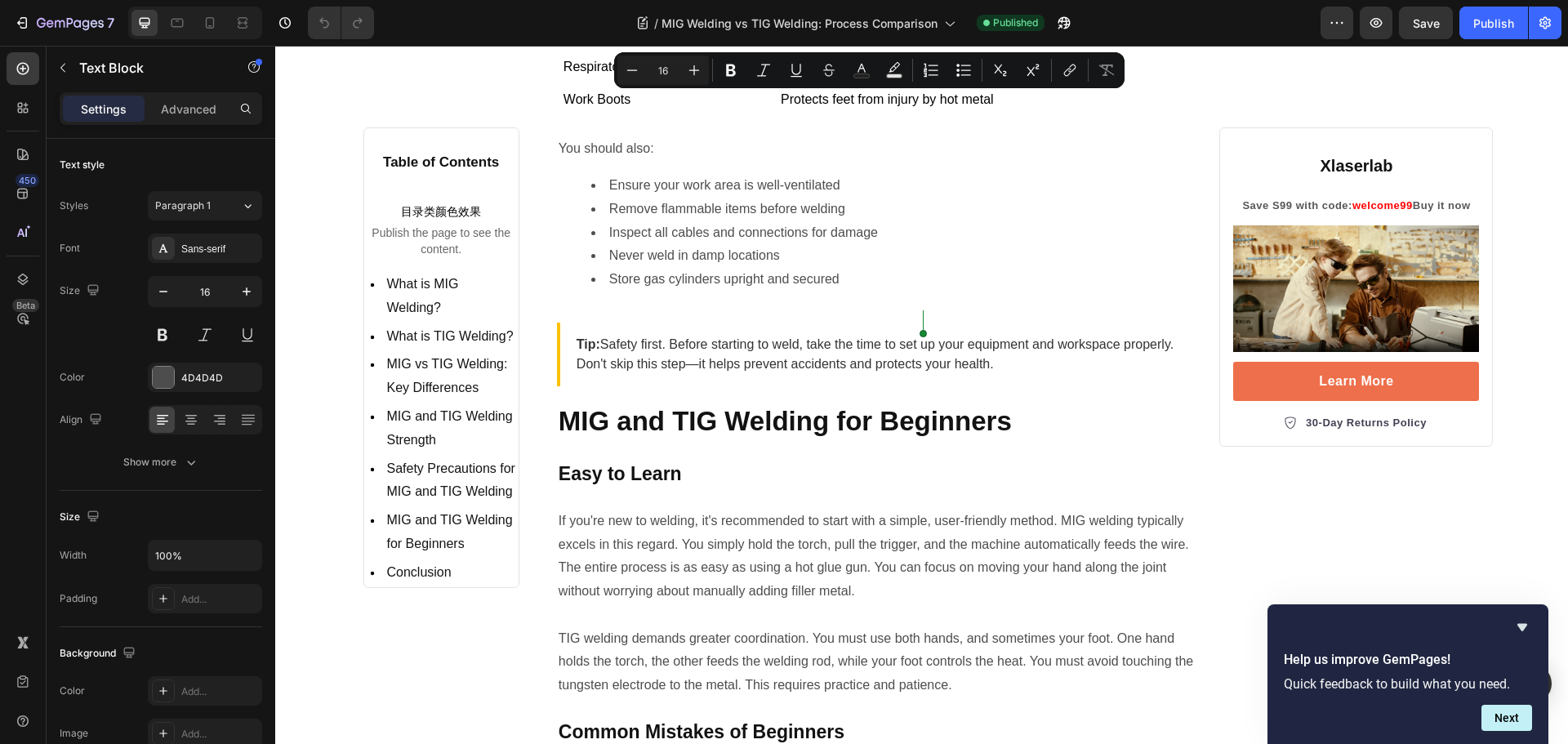
scroll to position [8571, 0]
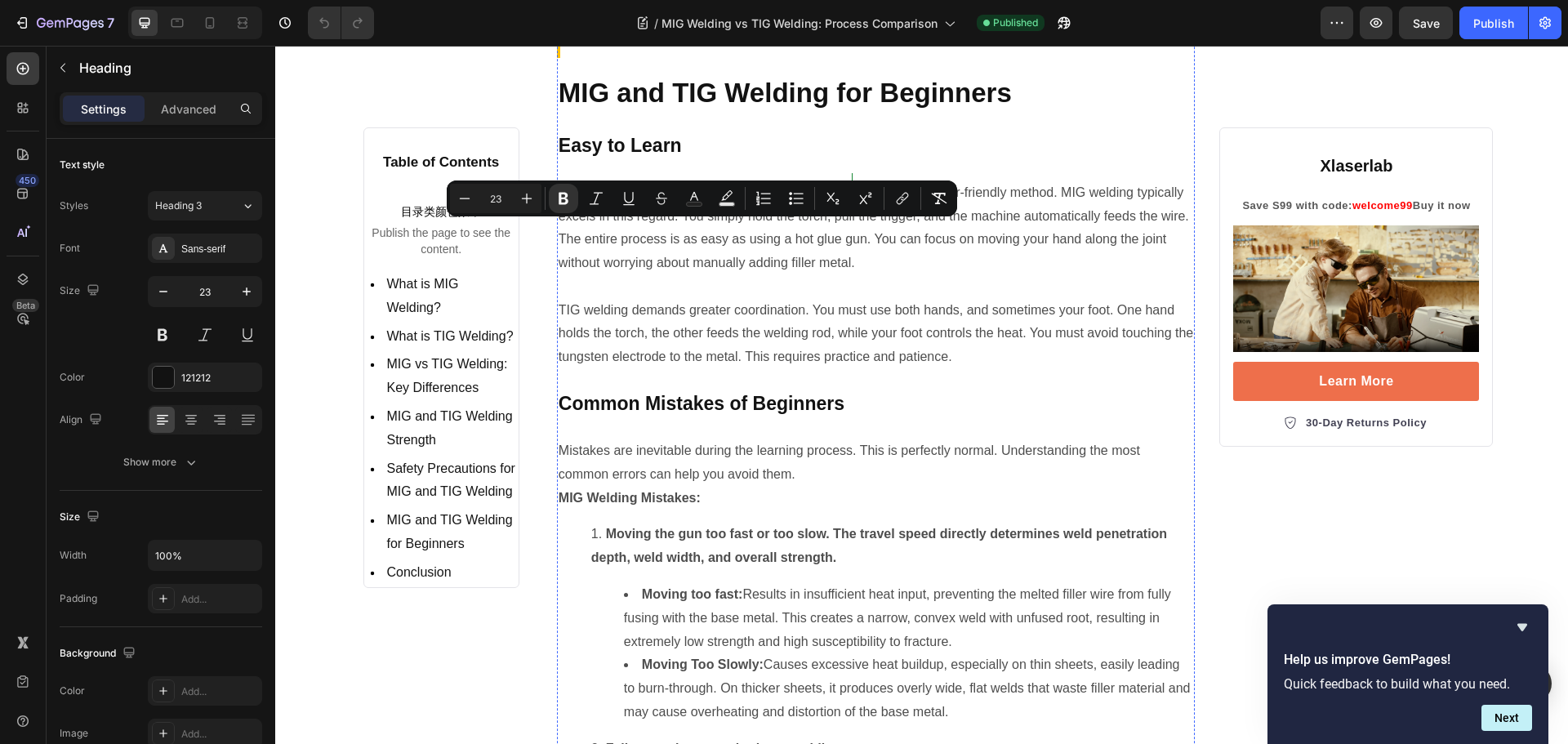
scroll to position [8733, 0]
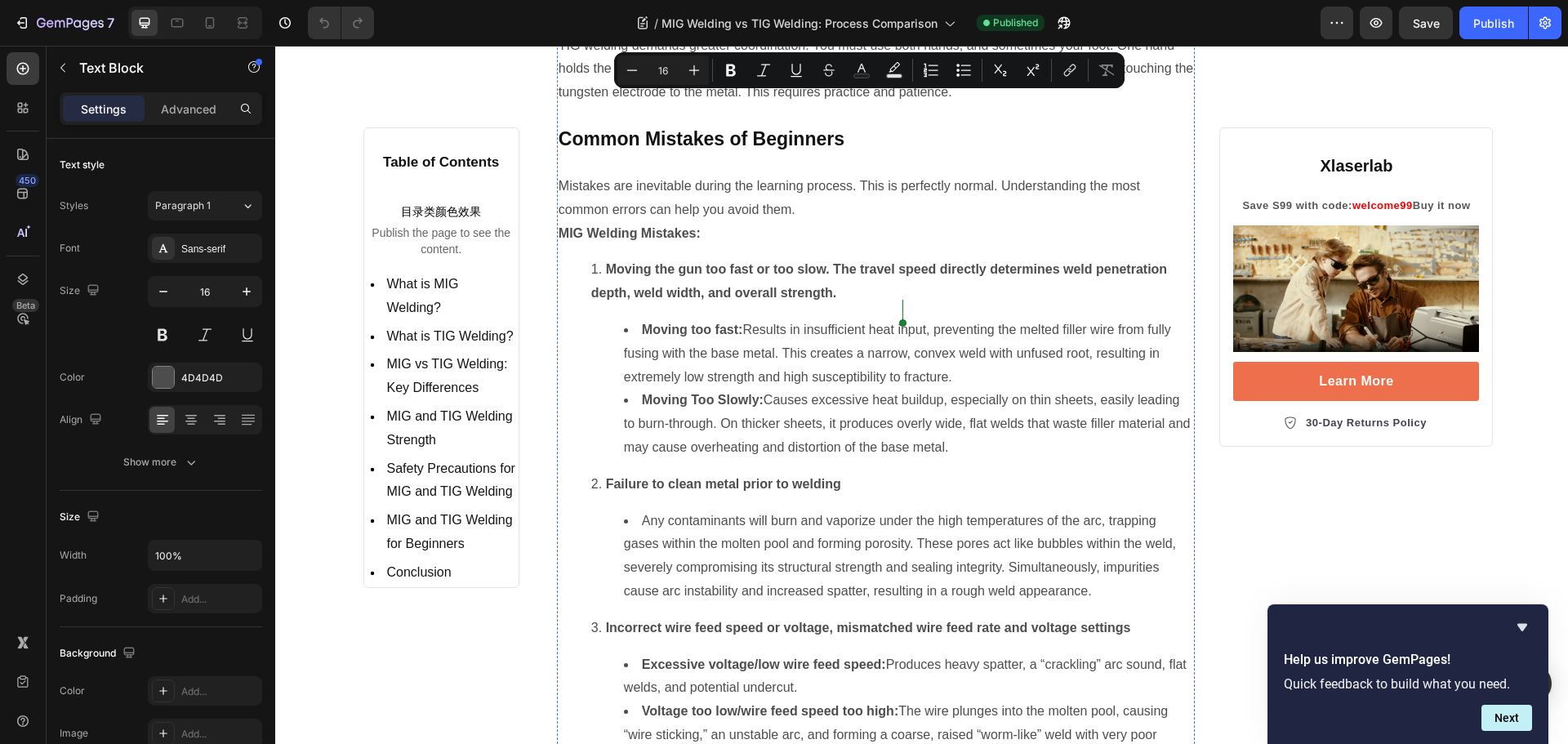
scroll to position [9060, 0]
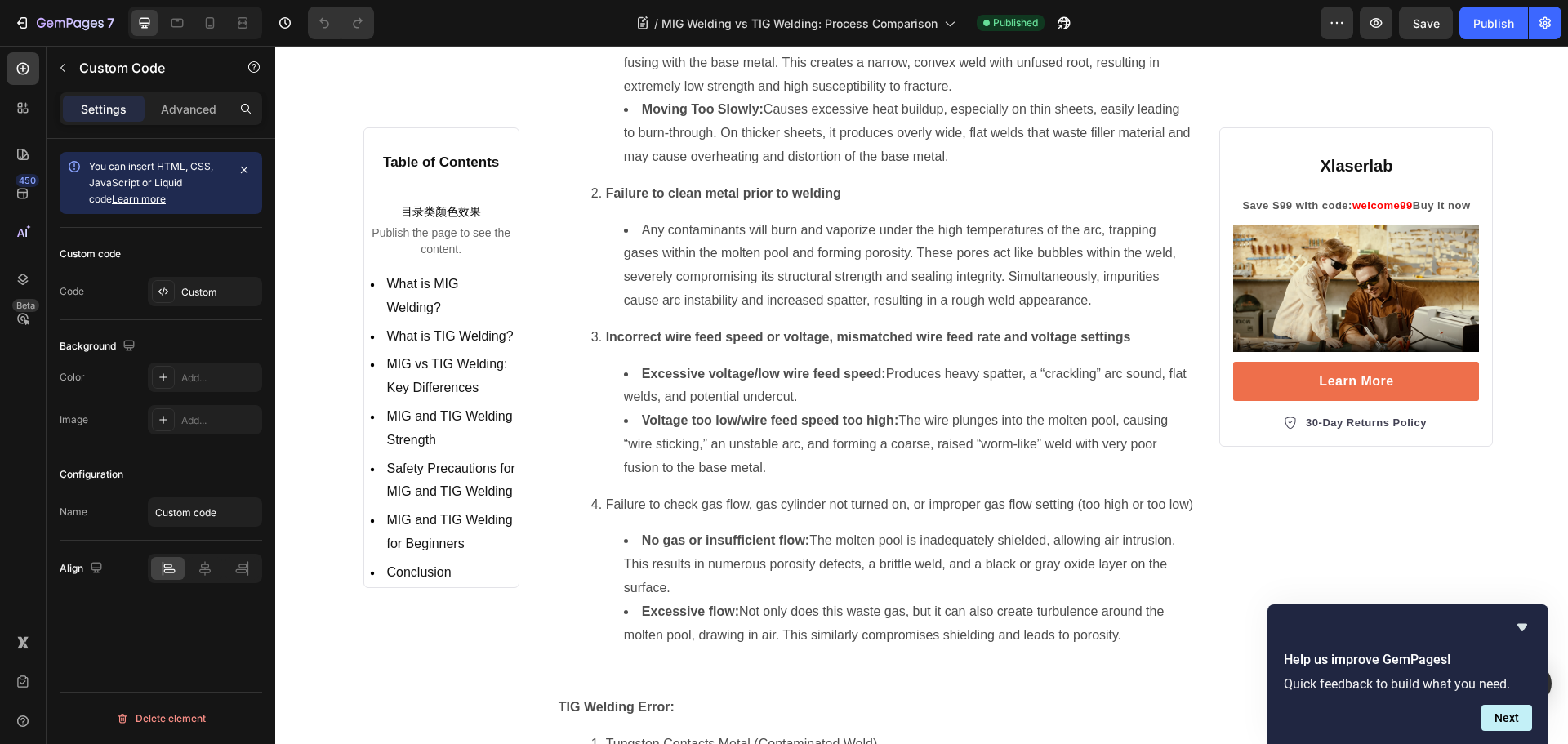
scroll to position [9223, 0]
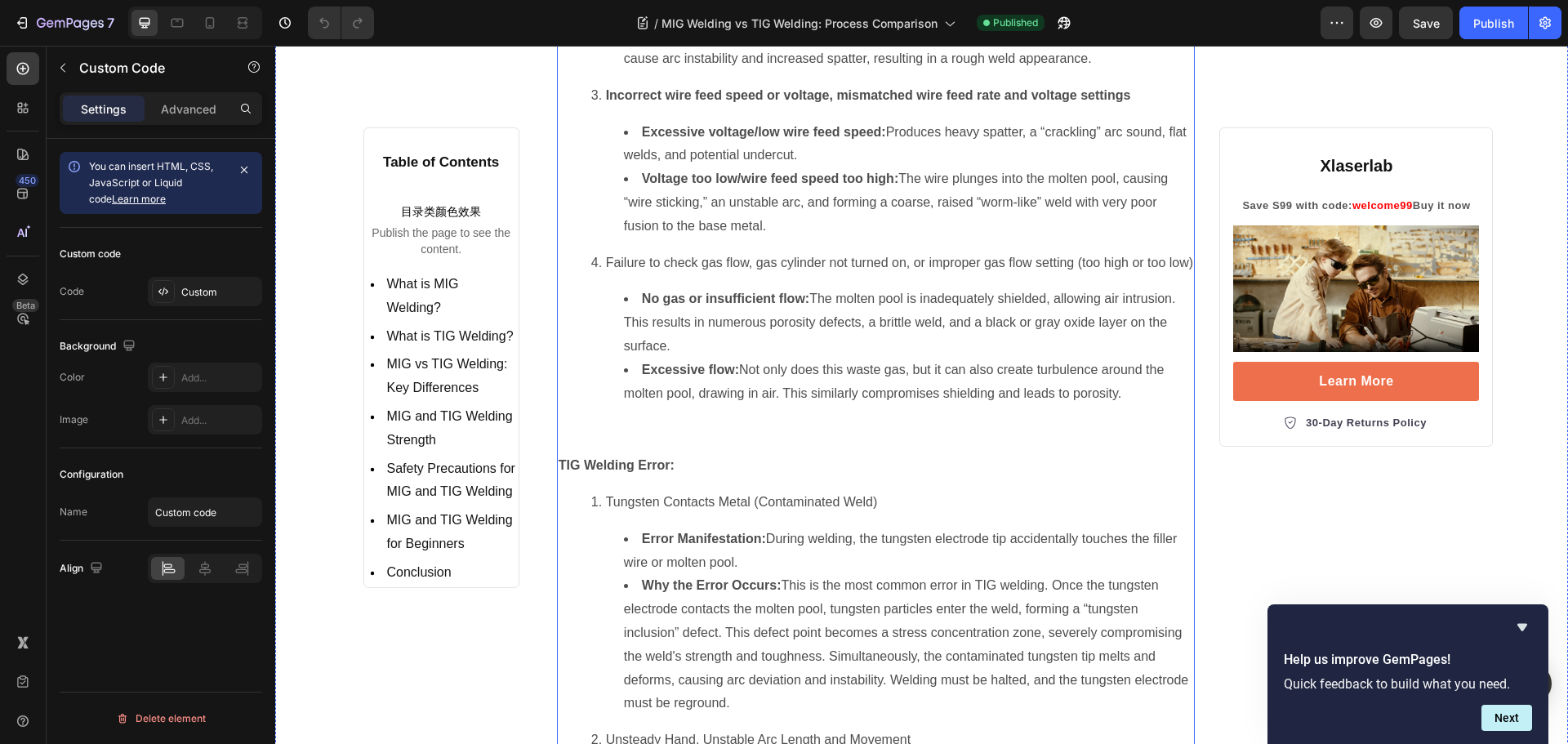
scroll to position [9468, 0]
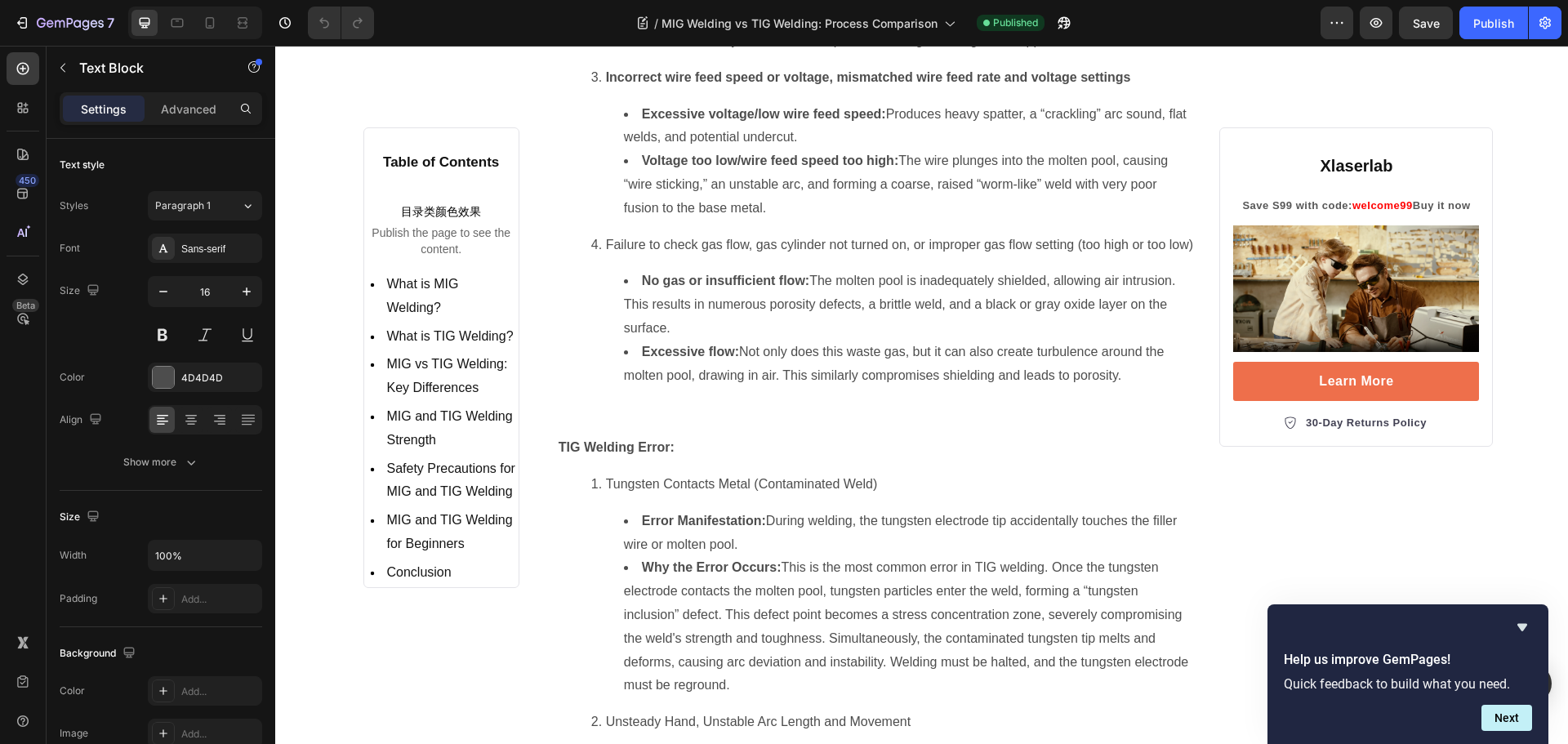
copy div "You should also: Ensure your work area is well-ventilated Remove flammable item…"
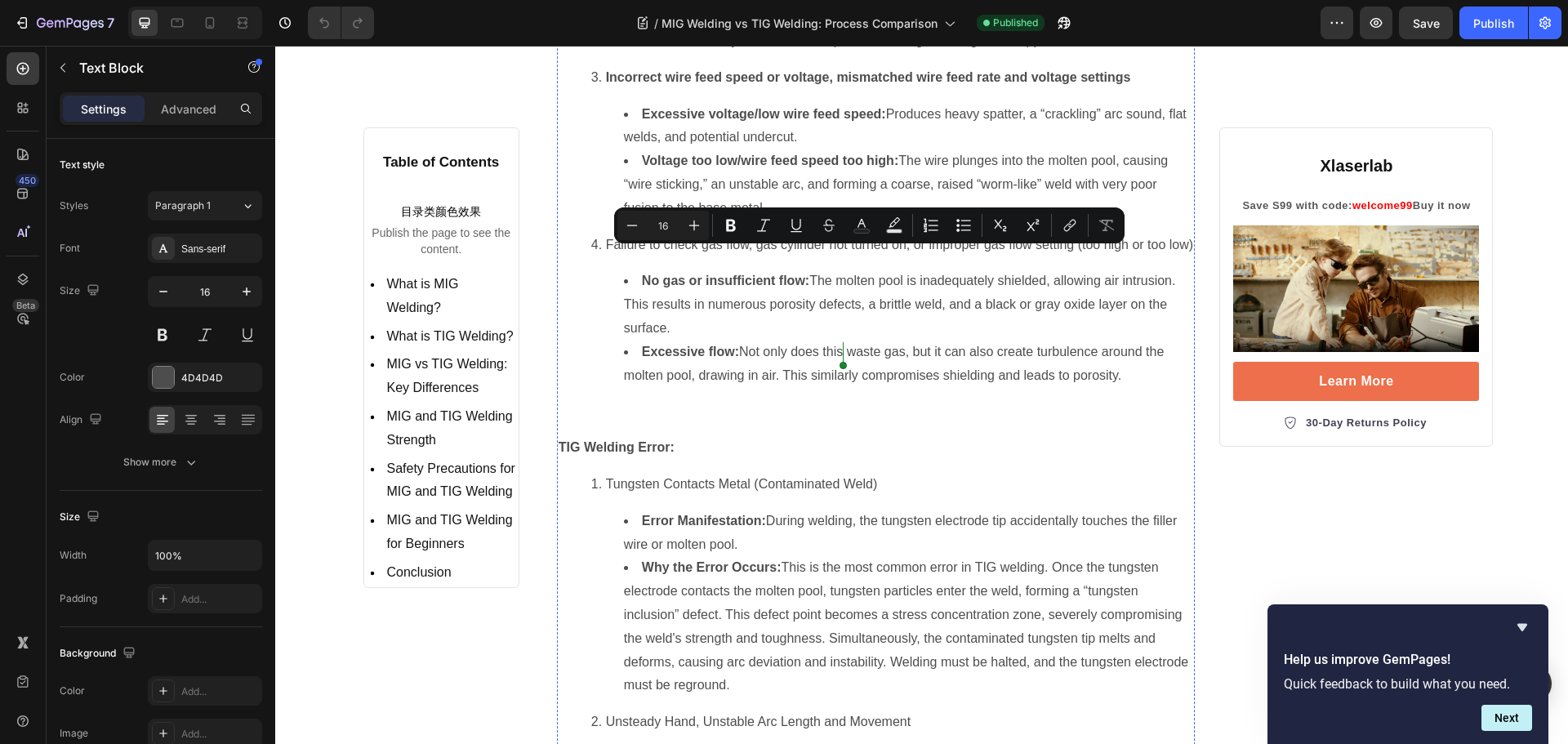
scroll to position [9550, 0]
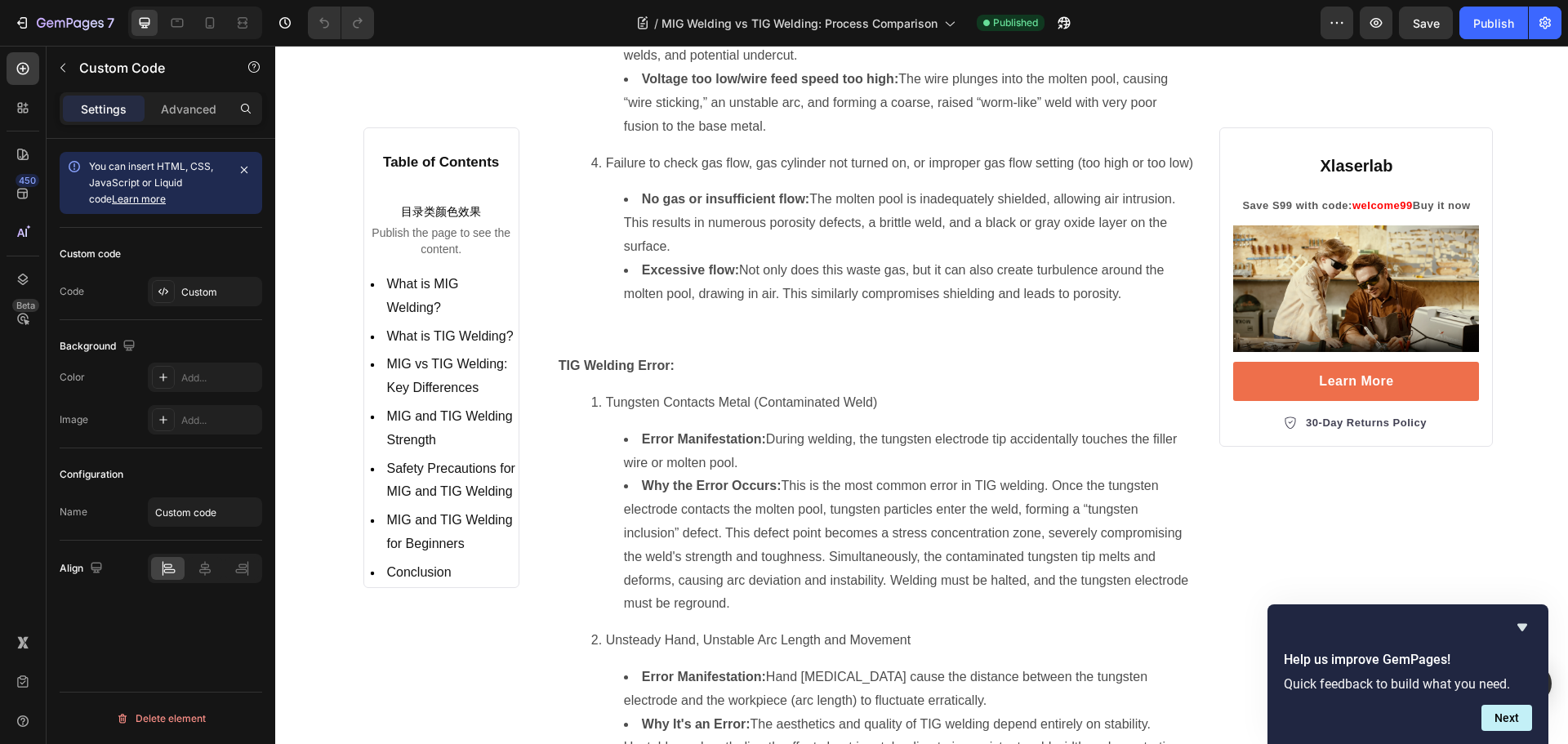
click at [205, 282] on div "Custom" at bounding box center [205, 292] width 115 height 30
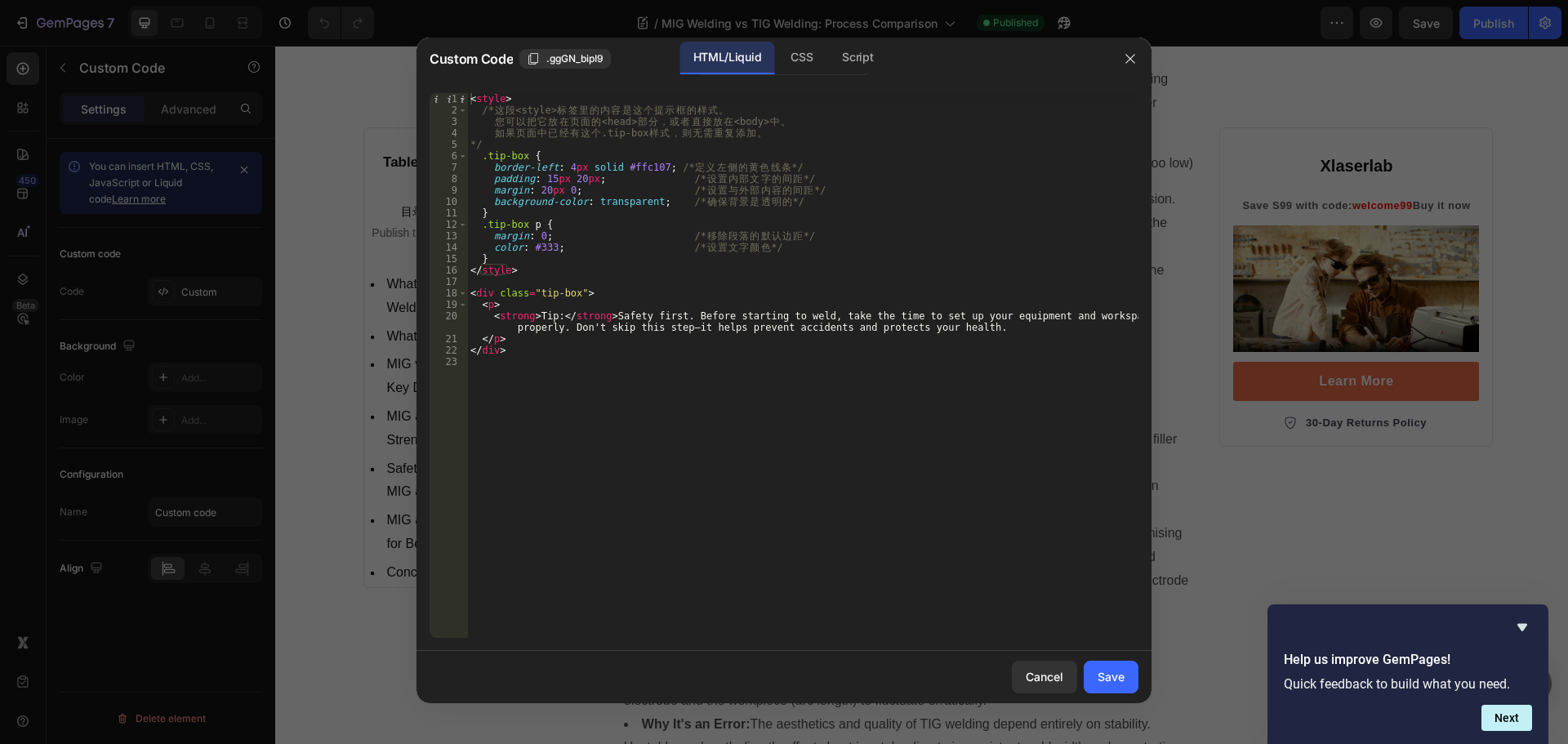
type textarea "<strong>Tip:</strong> Safety first. Before starting to weld, take the time to s…"
drag, startPoint x: 616, startPoint y: 319, endPoint x: 979, endPoint y: 330, distance: 363.2
click at [979, 330] on div "< style > /* 这 段 <style> 标 签 里 的 内 容 是 这 个 提 示 框 的 样 式 。 您 可 以 把 它 放 在 页 面 的 <h…" at bounding box center [802, 377] width 671 height 568
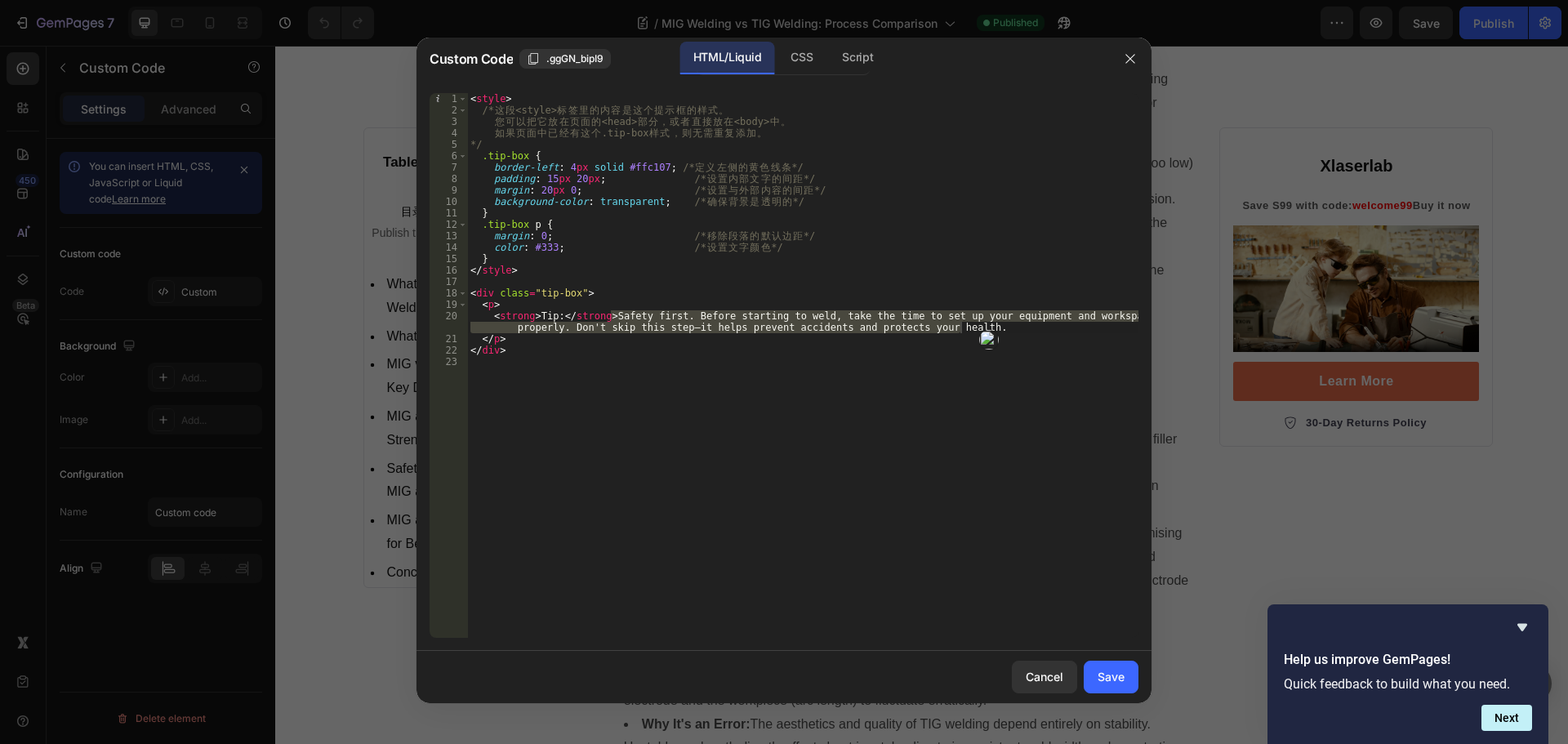
click at [1201, 251] on div at bounding box center [784, 372] width 1568 height 744
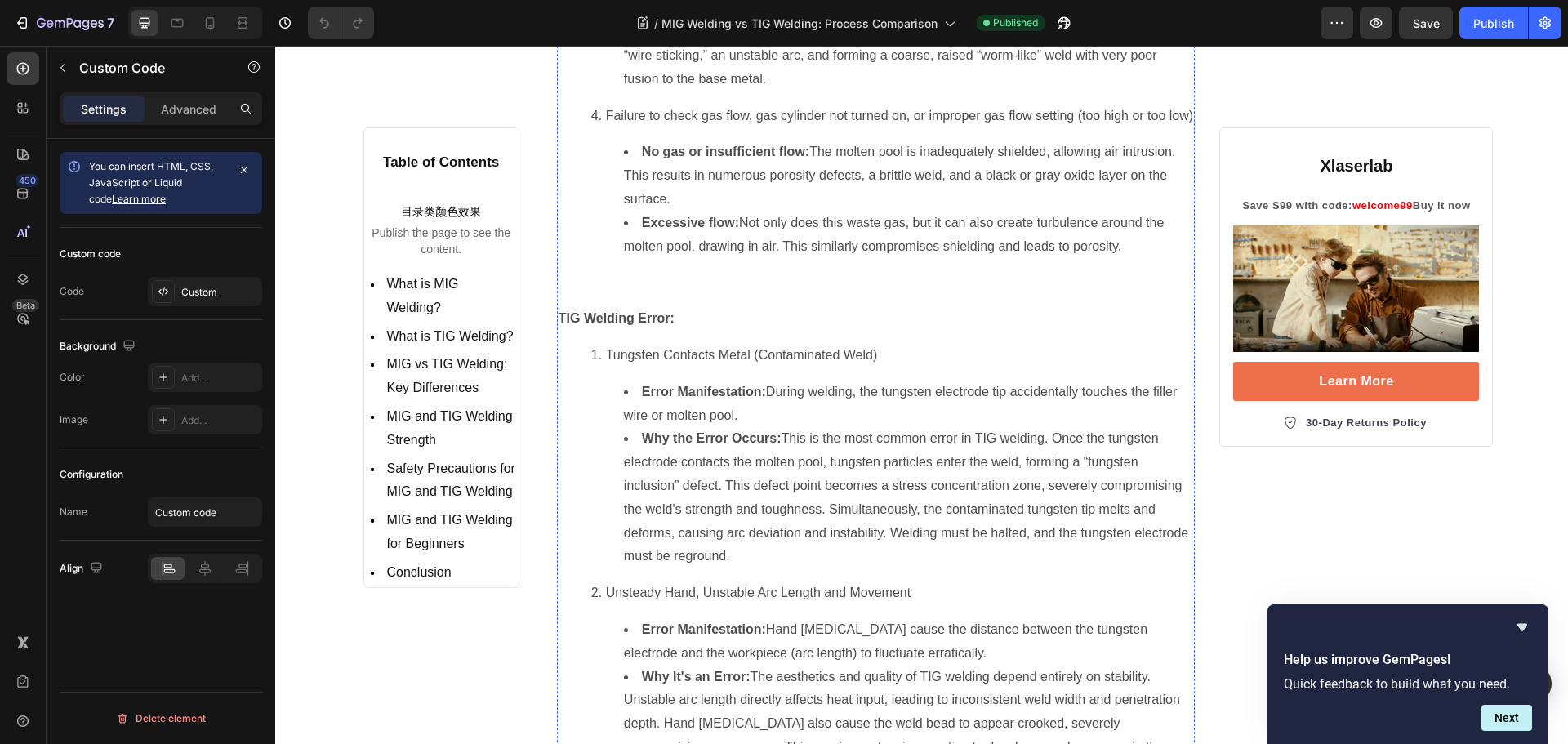
scroll to position [9795, 0]
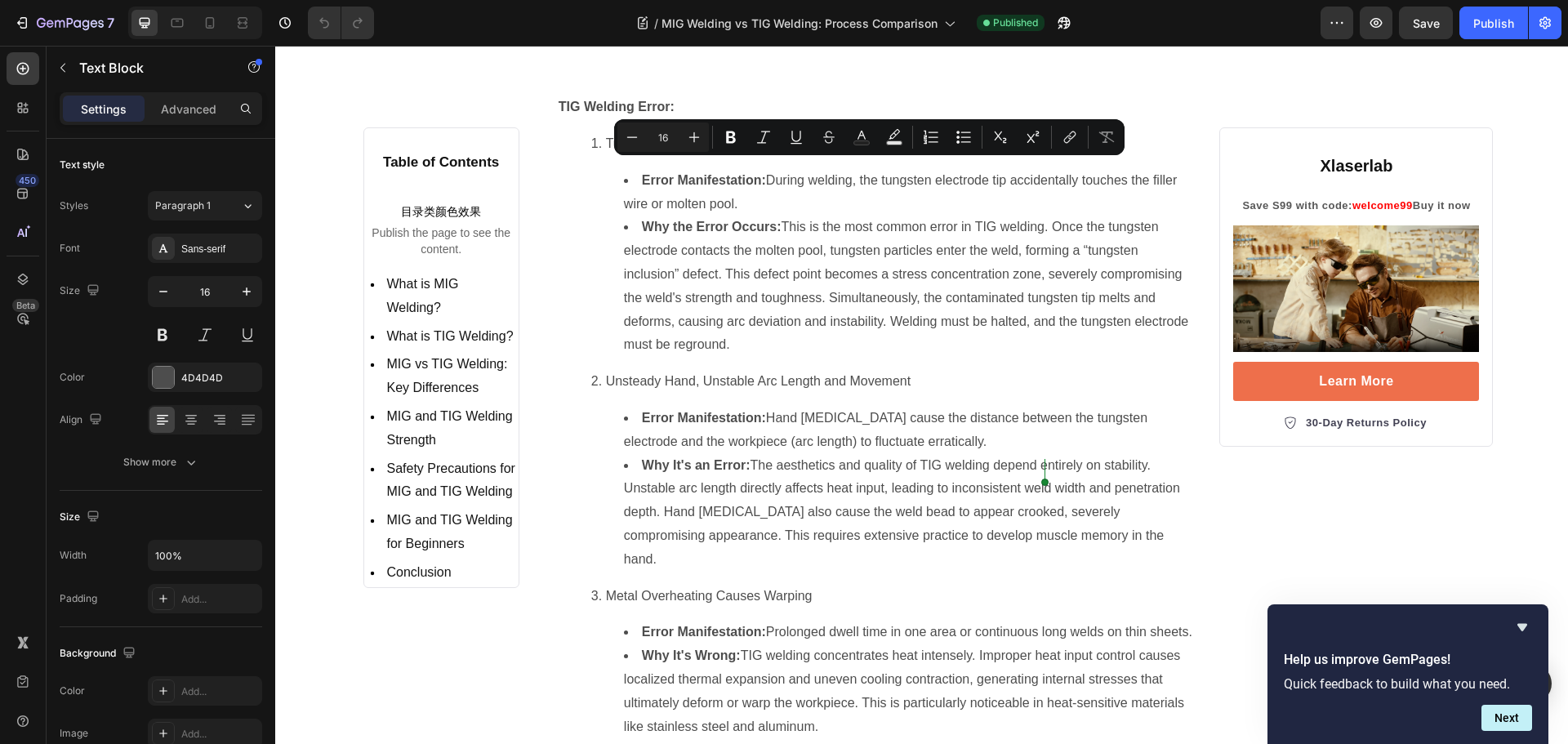
scroll to position [9958, 0]
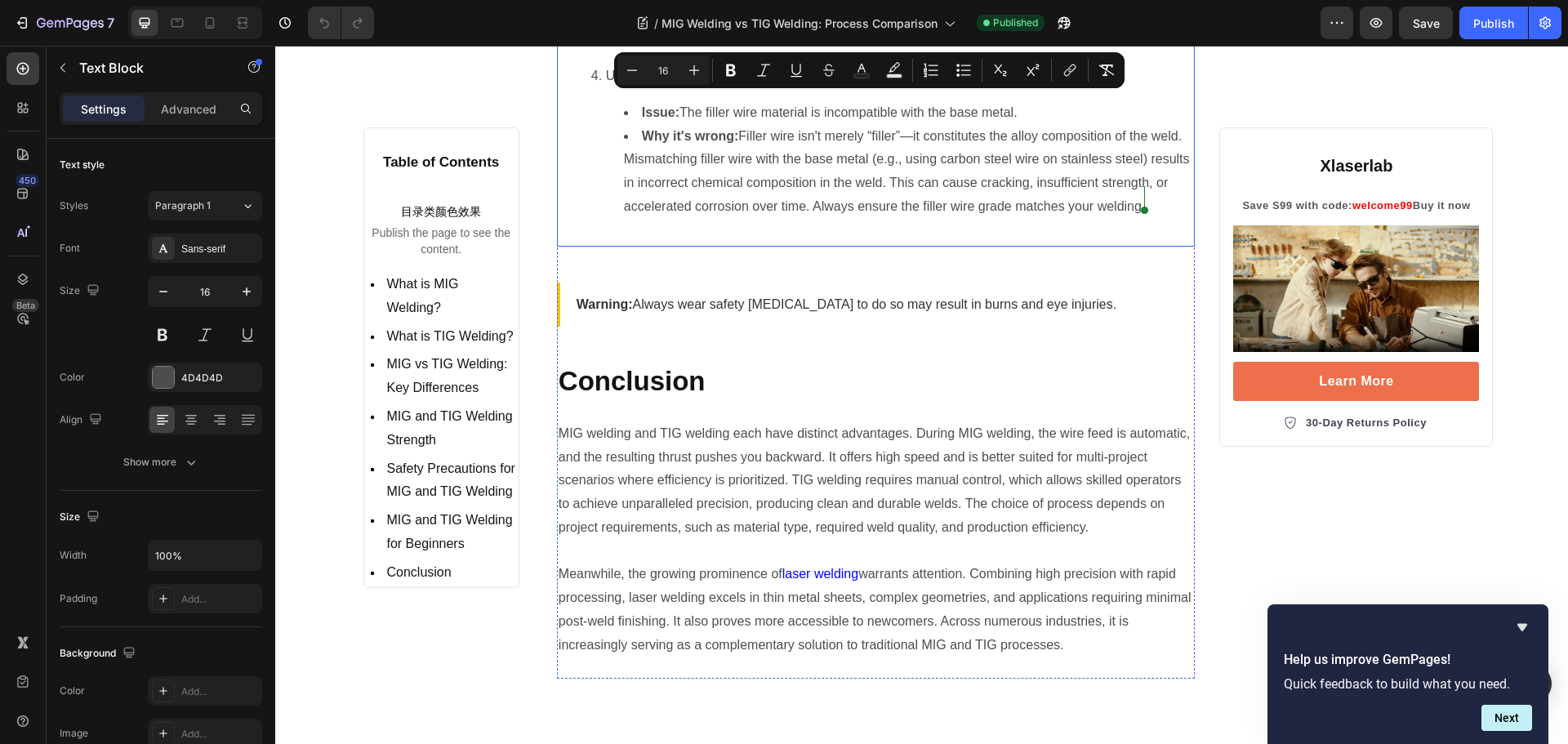
scroll to position [10938, 0]
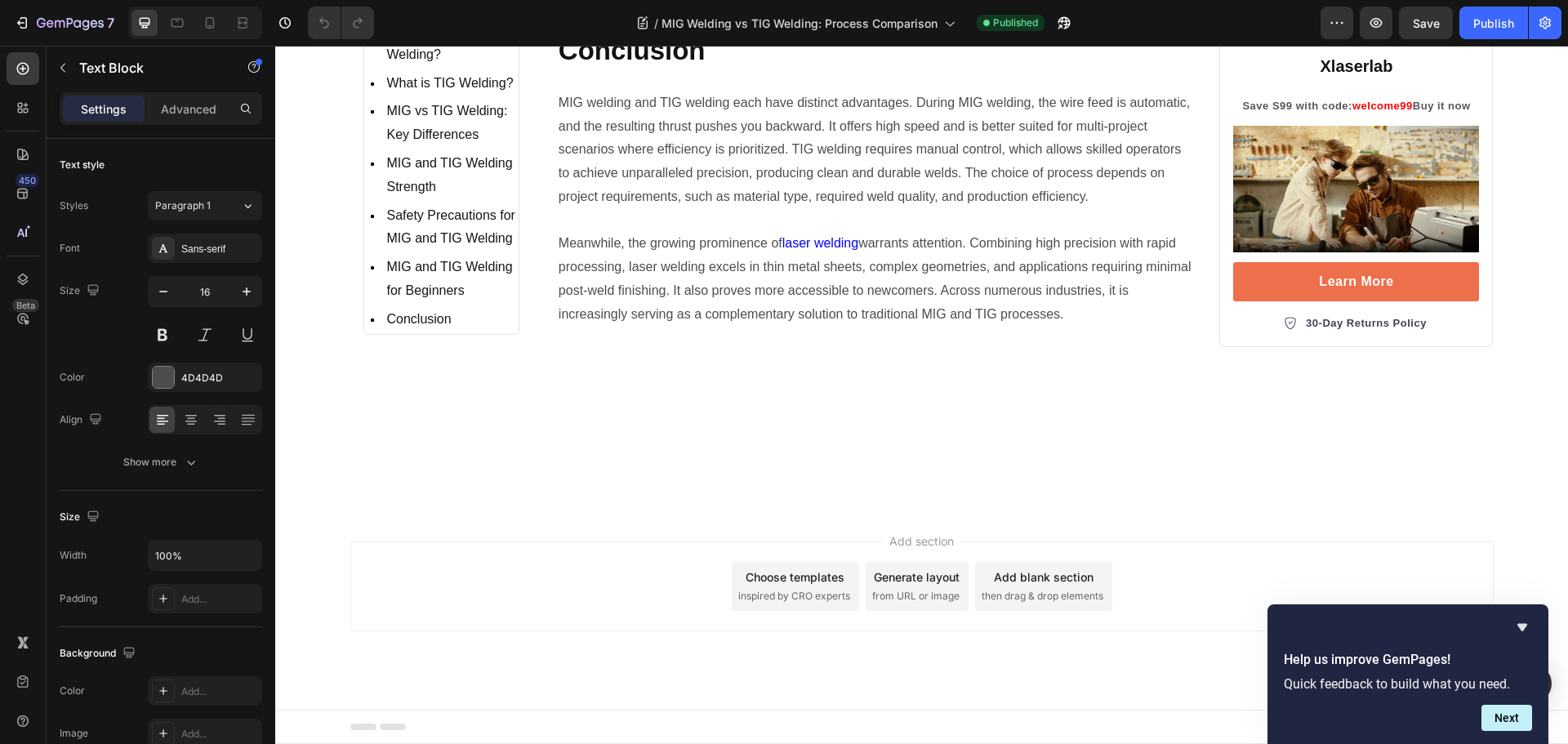
scroll to position [11917, 0]
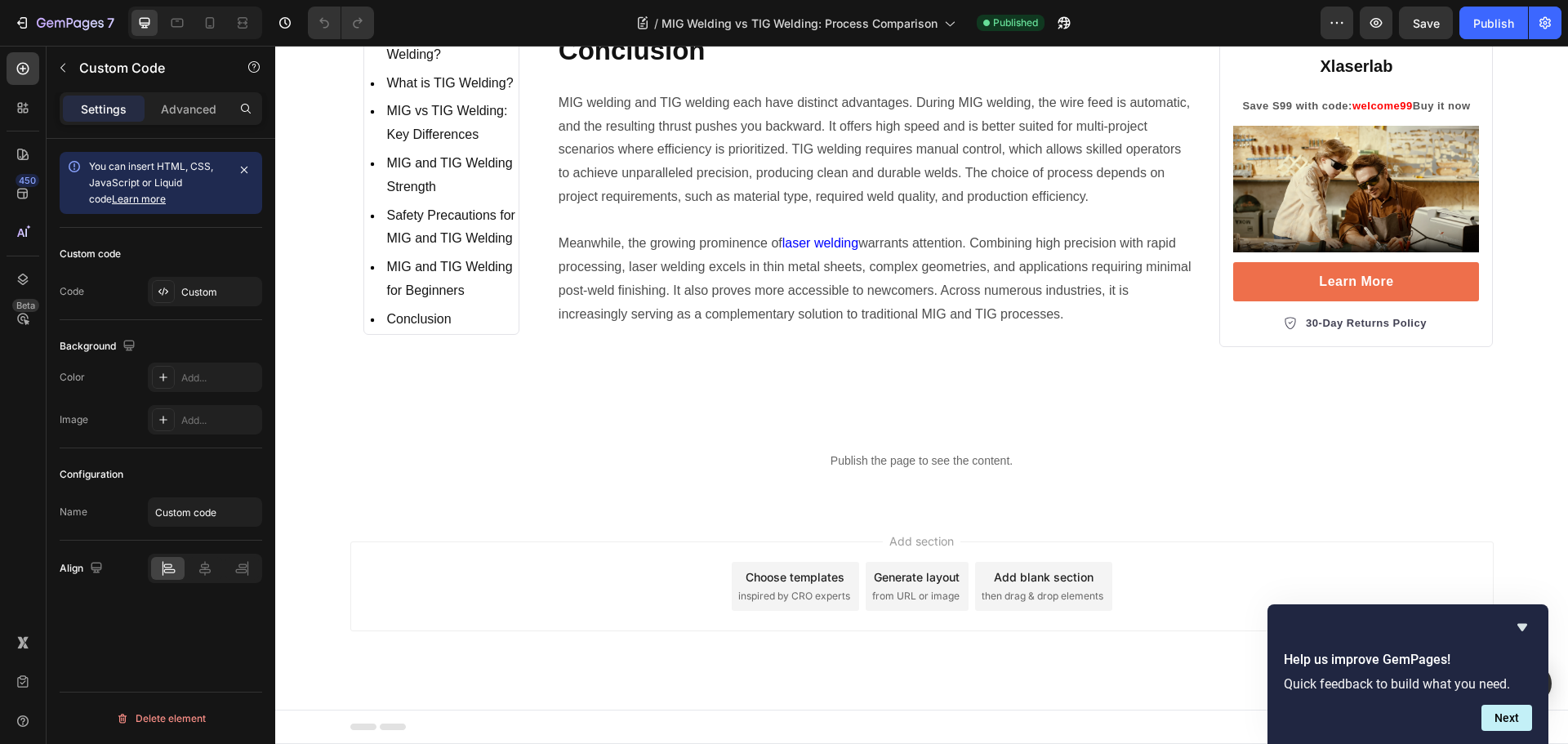
click at [185, 293] on div "Custom" at bounding box center [219, 293] width 77 height 15
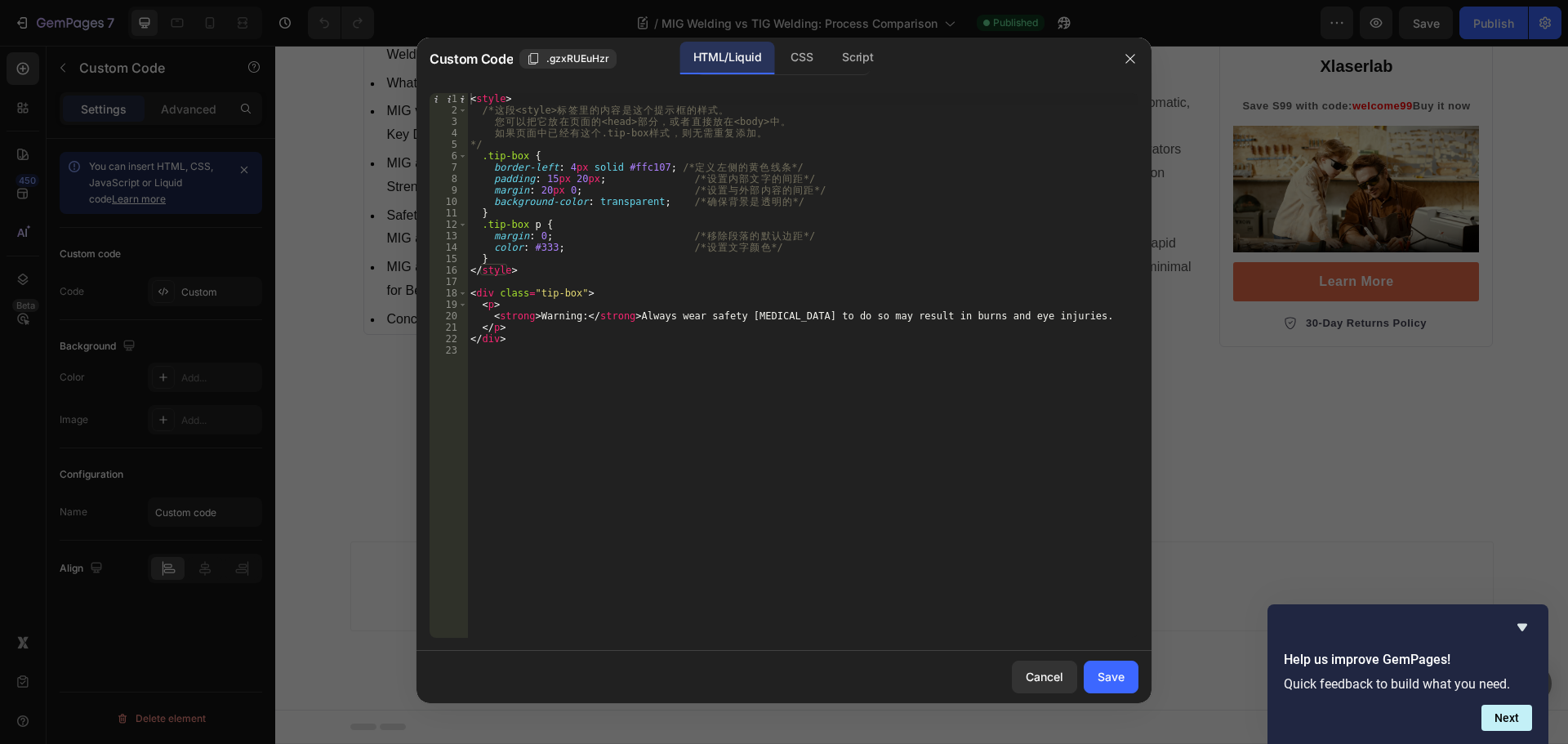
type textarea "<strong>Warning:</strong> Always wear safety equipment. Failure to do so may re…"
click at [714, 310] on div "< style > /* 这 段 <style> 标 签 里 的 内 容 是 这 个 提 示 框 的 样 式 。 您 可 以 把 它 放 在 页 面 的 <h…" at bounding box center [802, 377] width 671 height 568
drag, startPoint x: 634, startPoint y: 314, endPoint x: 1094, endPoint y: 314, distance: 460.0
click at [1094, 314] on div "< style > /* 这 段 <style> 标 签 里 的 内 容 是 这 个 提 示 框 的 样 式 。 您 可 以 把 它 放 在 页 面 的 <h…" at bounding box center [802, 377] width 671 height 568
click at [547, 317] on div "< style > /* 这 段 <style> 标 签 里 的 内 容 是 这 个 提 示 框 的 样 式 。 您 可 以 把 它 放 在 页 面 的 <h…" at bounding box center [802, 377] width 671 height 568
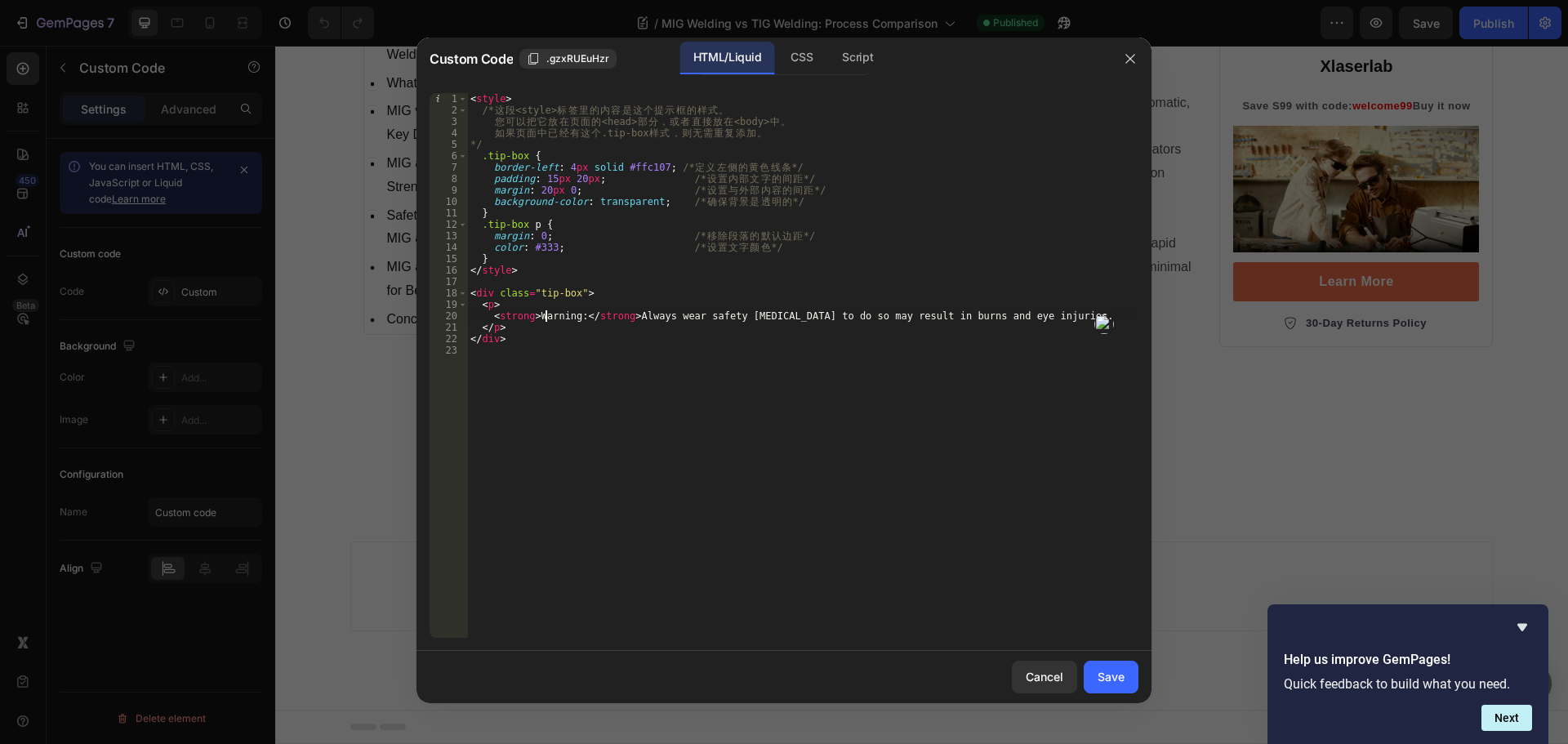
click at [547, 317] on div "< style > /* 这 段 <style> 标 签 里 的 内 容 是 这 个 提 示 框 的 样 式 。 您 可 以 把 它 放 在 页 面 的 <h…" at bounding box center [802, 377] width 671 height 568
click at [1201, 532] on div at bounding box center [784, 372] width 1568 height 744
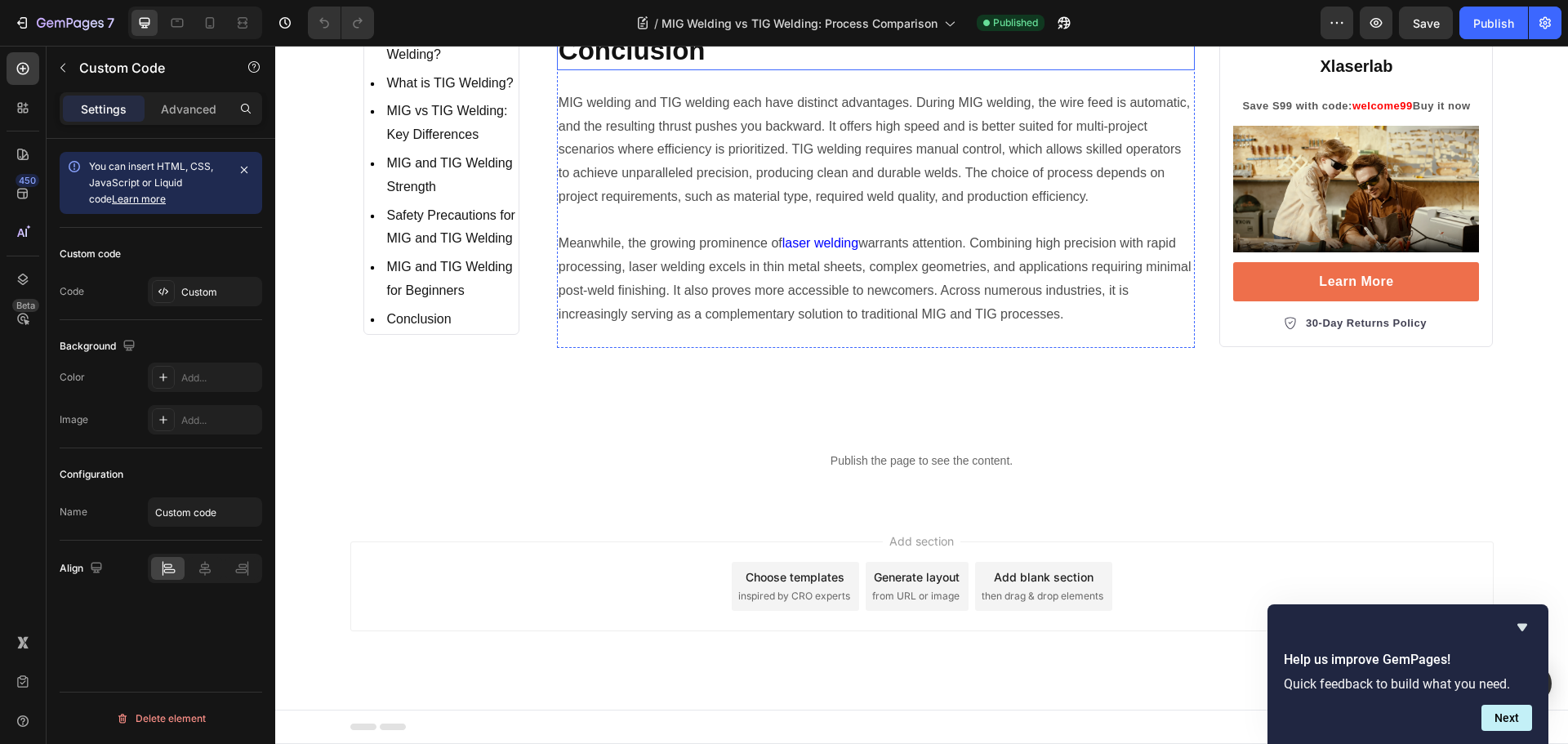
click at [629, 70] on h2 "Conclusion" at bounding box center [875, 51] width 638 height 39
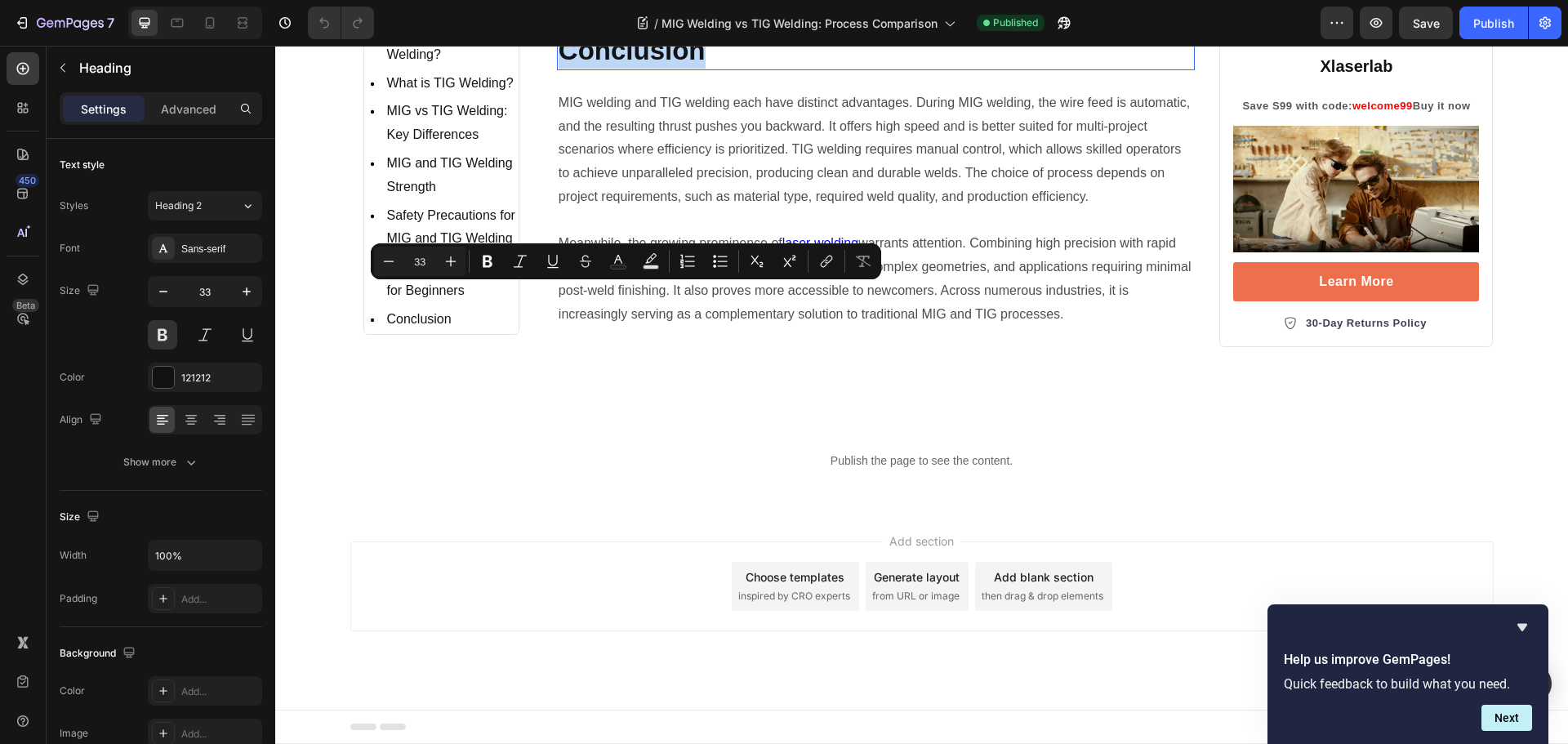
copy p "Conclusion"
click at [632, 209] on p "MIG welding and TIG welding each have distinct advantages. During MIG welding, …" at bounding box center [876, 150] width 635 height 117
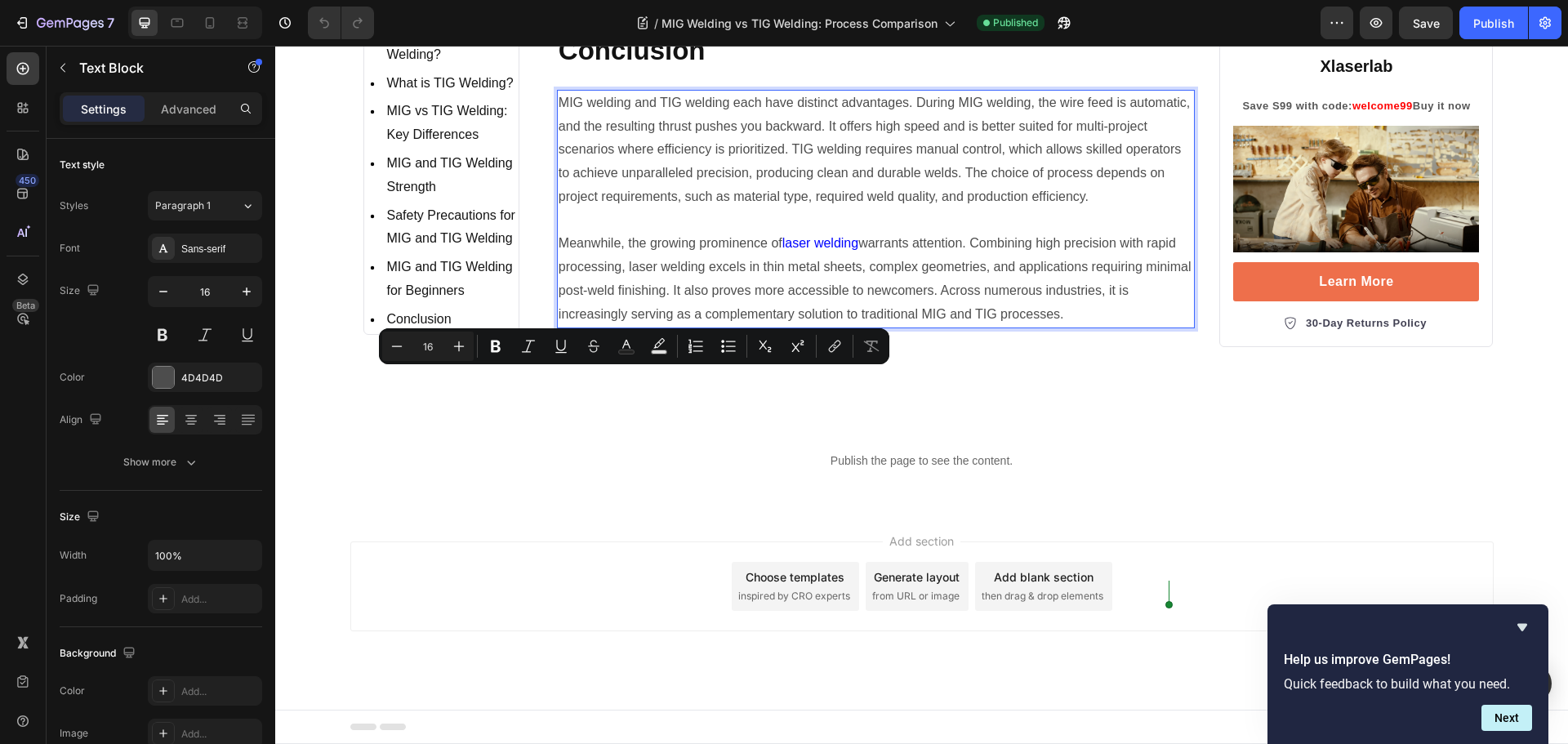
copy div "MIG welding and TIG welding each have distinct advantages. During MIG welding, …"
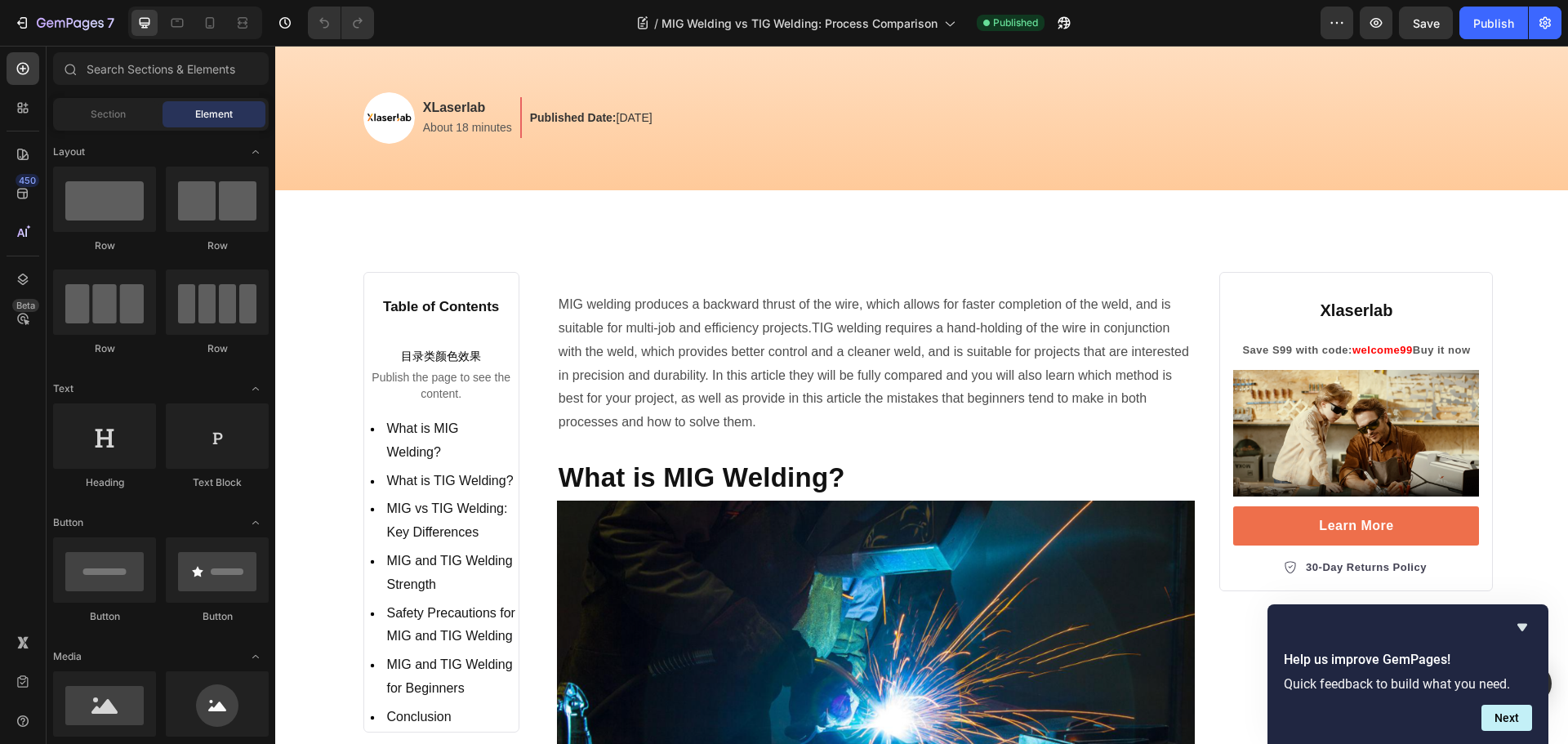
scroll to position [0, 0]
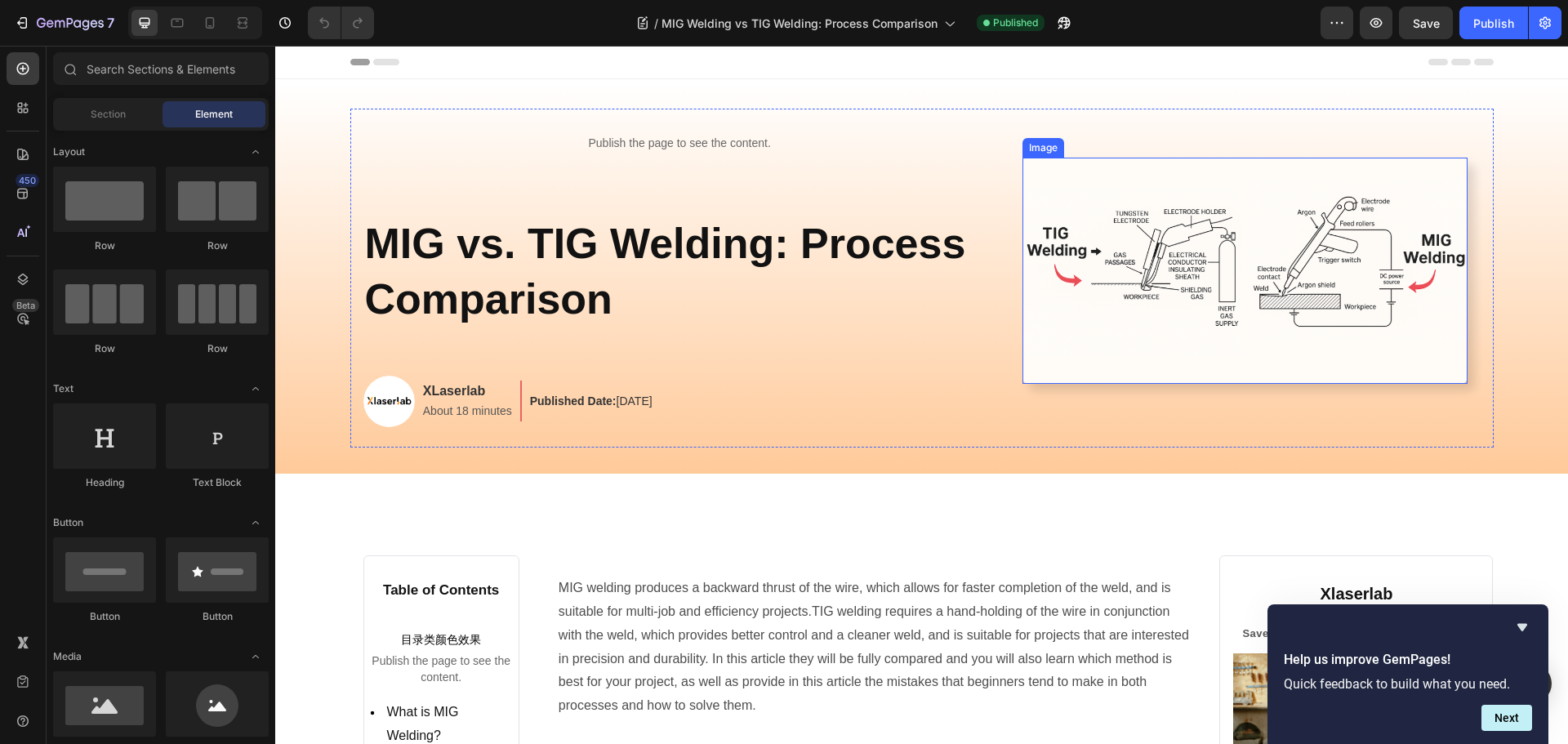
click at [1136, 262] on img at bounding box center [1245, 270] width 445 height 226
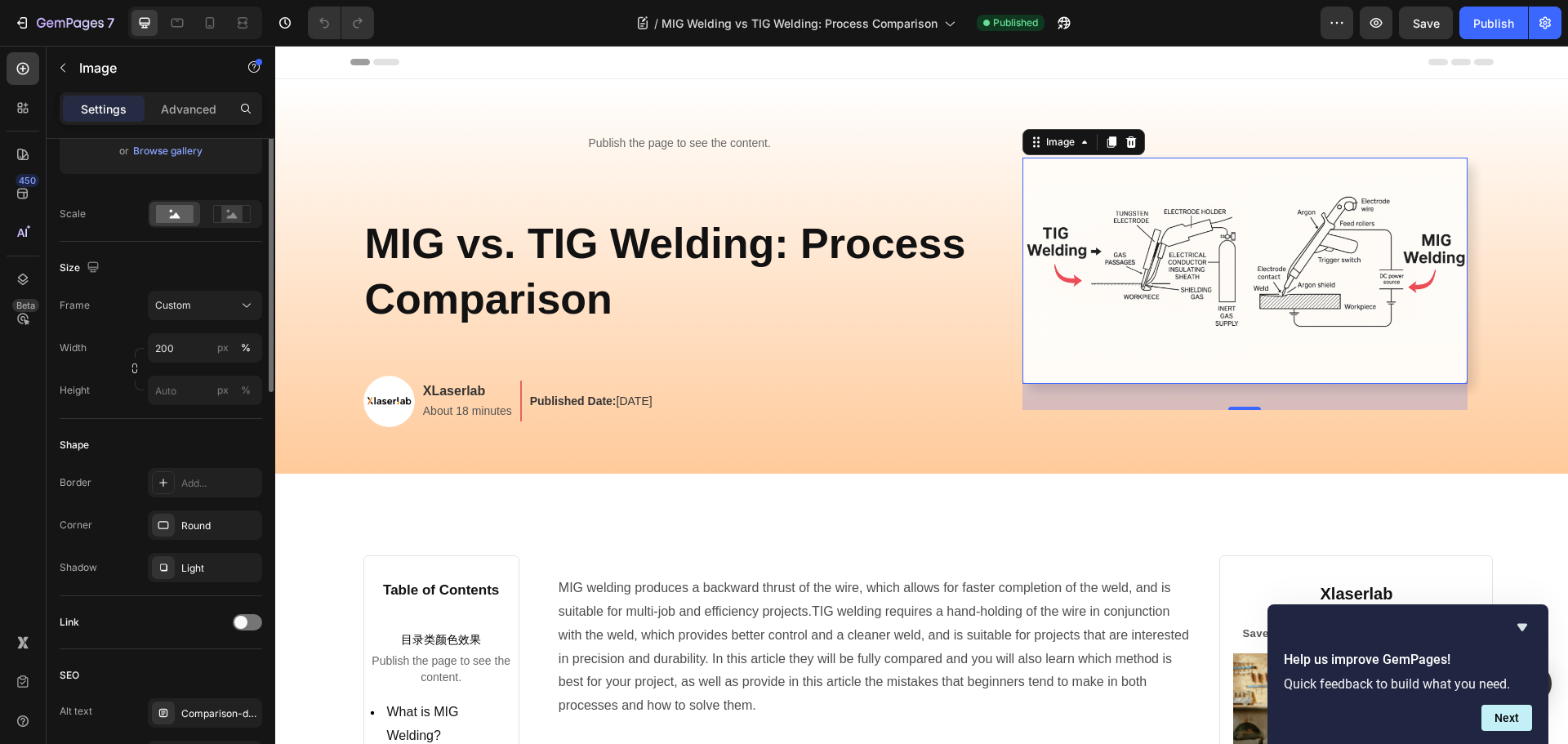
scroll to position [490, 0]
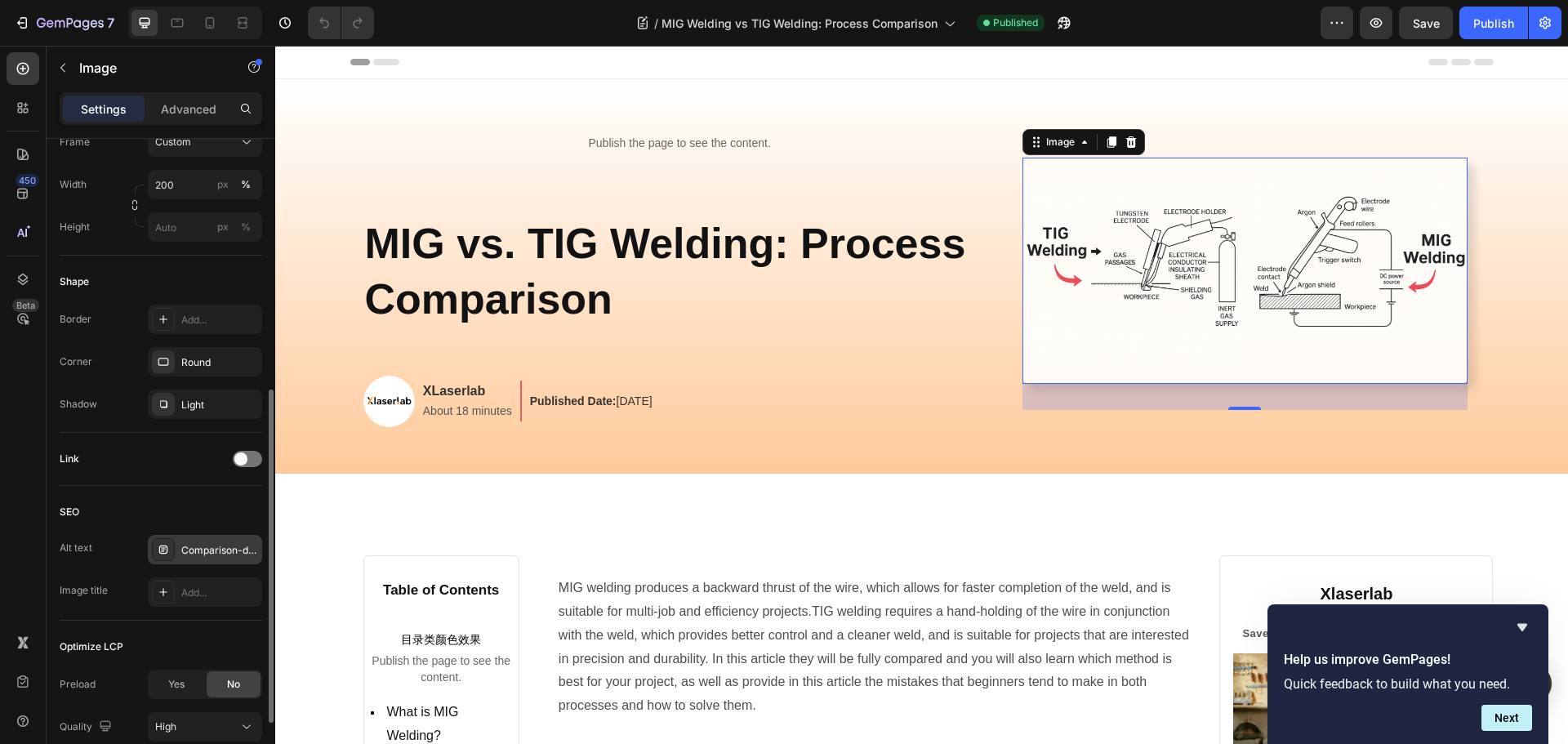
click at [217, 553] on div "Comparison-diagram-of-mig-welding-and-tig-welding-principles" at bounding box center [219, 550] width 77 height 15
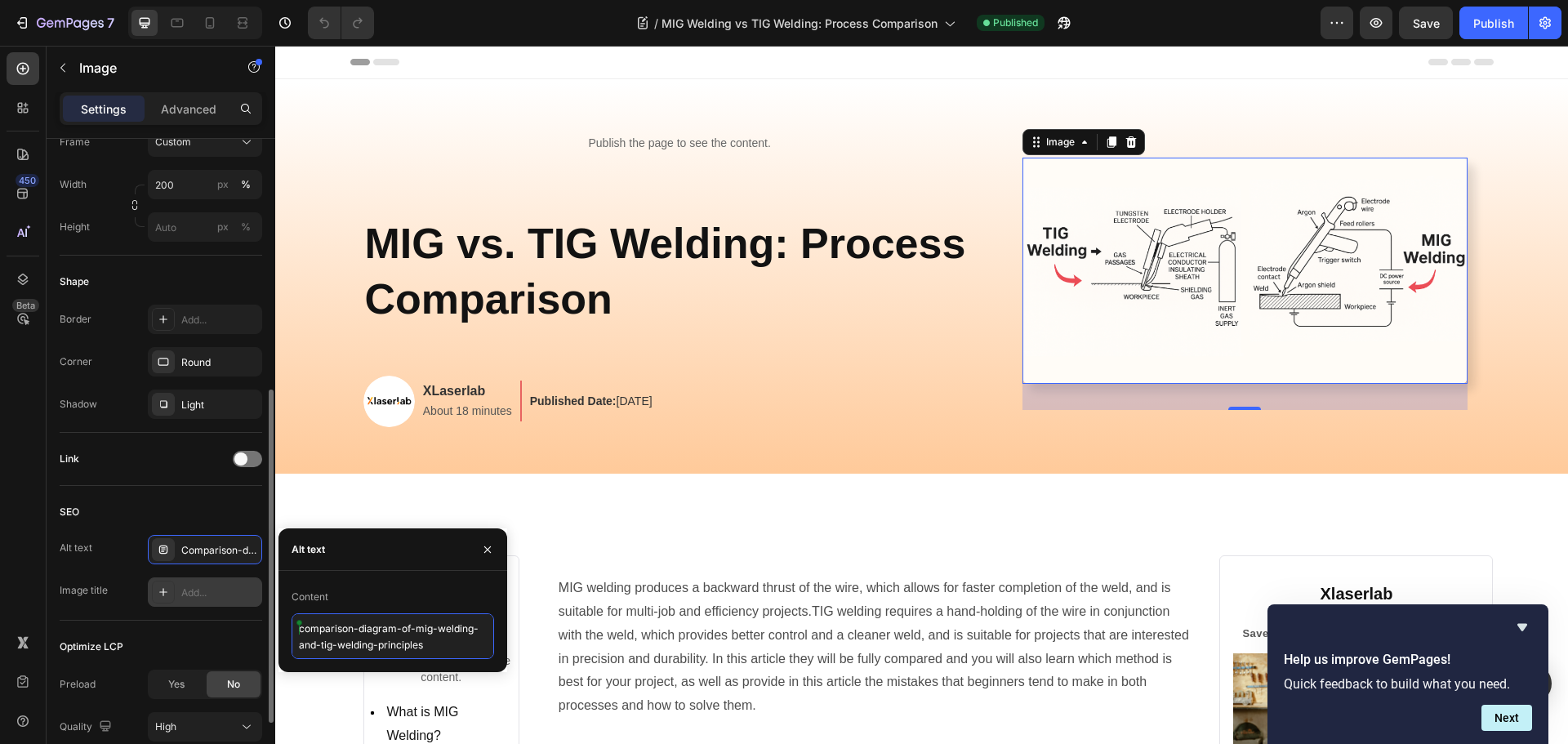
drag, startPoint x: 449, startPoint y: 642, endPoint x: 203, endPoint y: 592, distance: 251.0
click at [203, 592] on div "450 Beta Sections(18) Elements(83) Section Element Hero Section Product Detail …" at bounding box center [138, 395] width 275 height 698
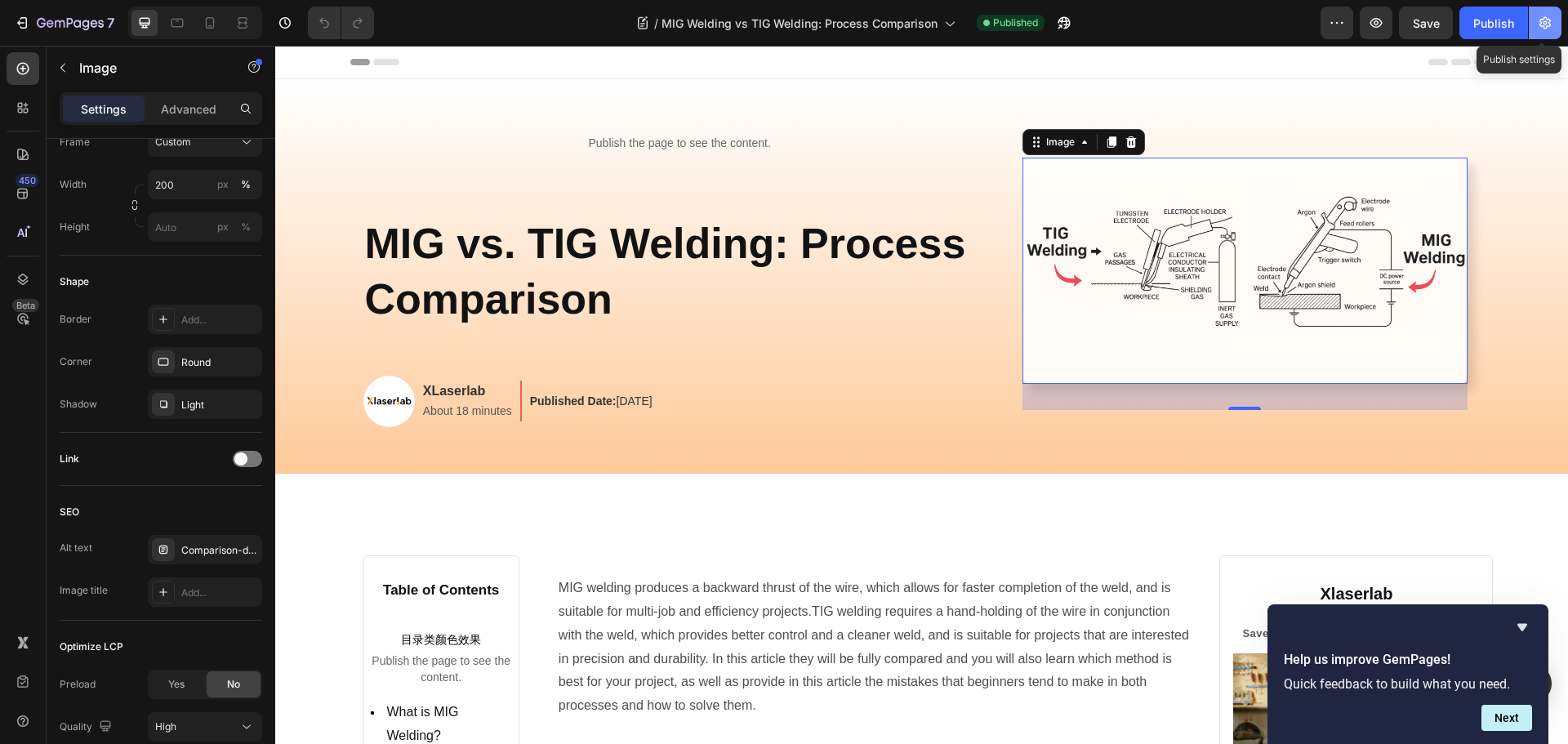
click at [1558, 25] on button "button" at bounding box center [1544, 22] width 32 height 32
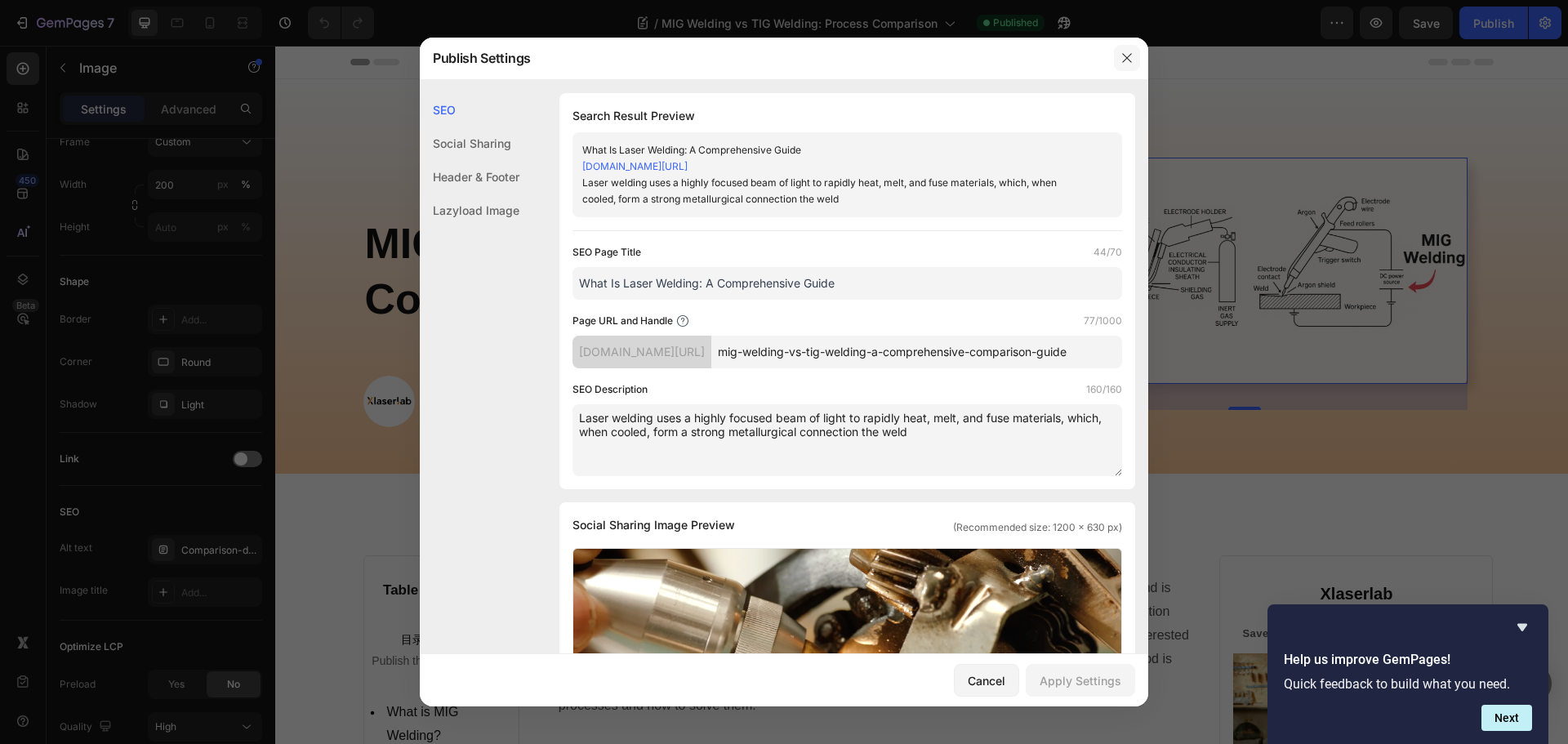
click at [1131, 56] on icon "button" at bounding box center [1127, 58] width 13 height 13
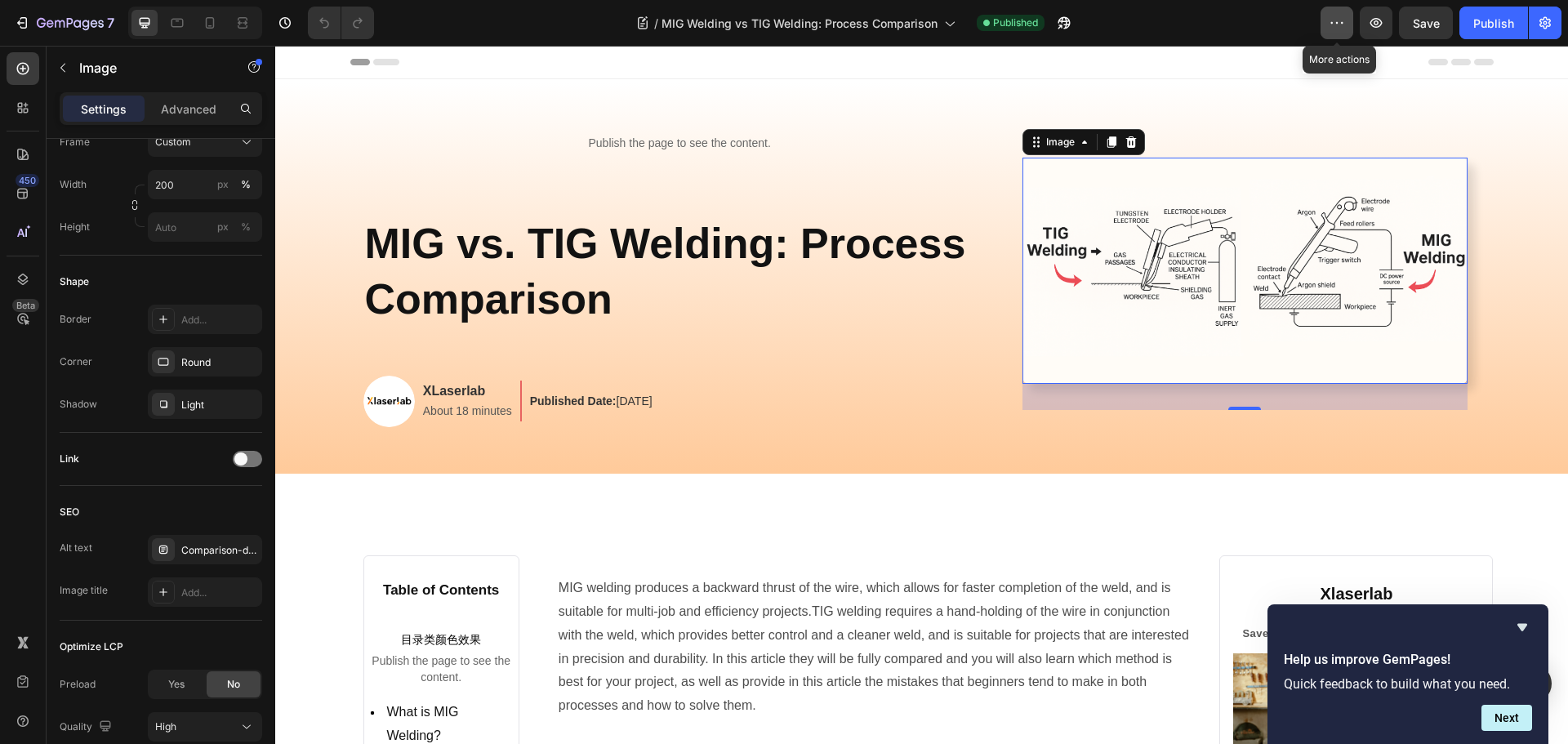
click at [1337, 19] on icon "button" at bounding box center [1337, 23] width 17 height 17
click at [1224, 20] on div "/ MIG Welding vs TIG Welding: Process Comparison Published" at bounding box center [853, 22] width 934 height 32
click at [1540, 18] on icon "button" at bounding box center [1545, 23] width 17 height 17
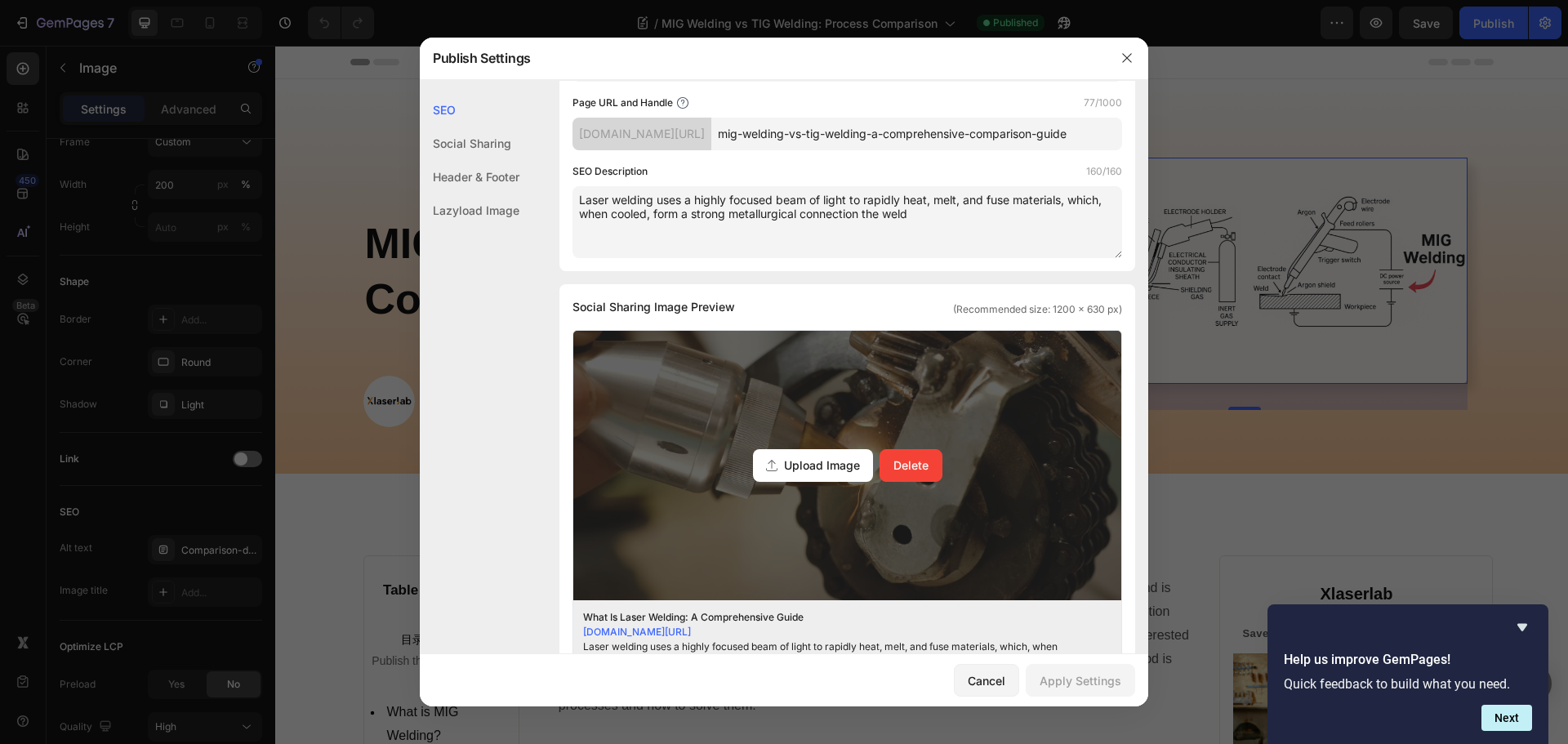
scroll to position [0, 0]
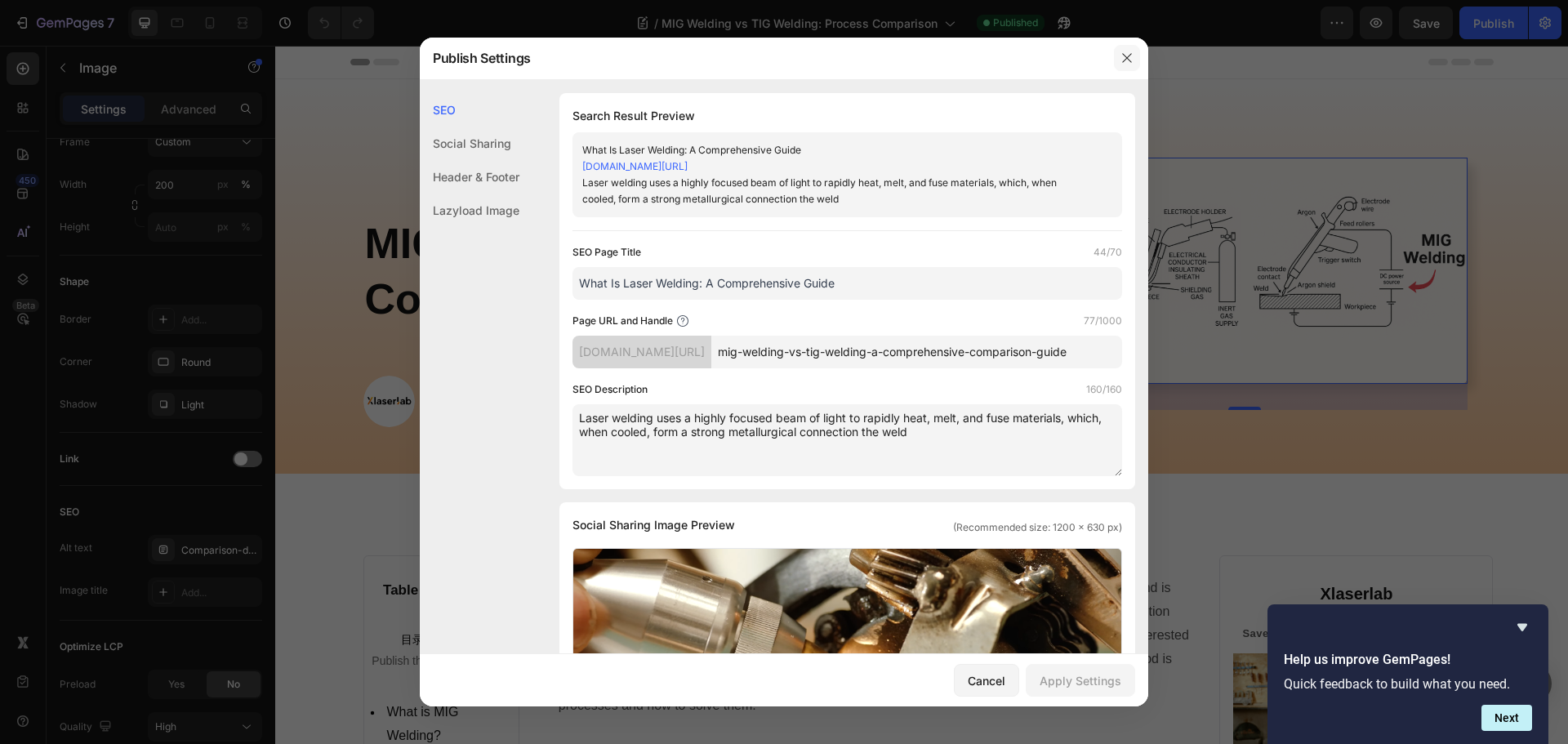
click at [1123, 53] on icon "button" at bounding box center [1127, 58] width 13 height 13
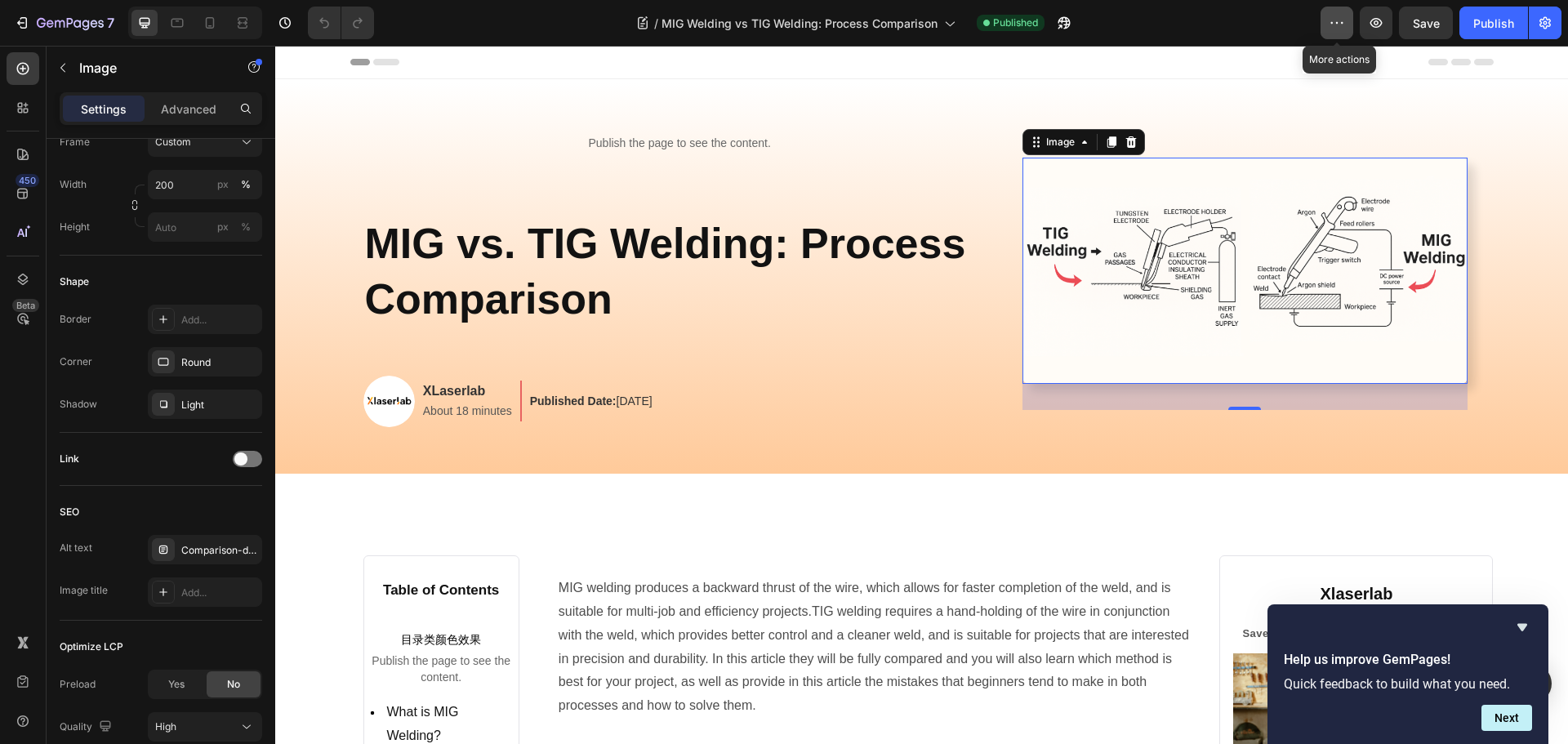
click at [1338, 20] on icon "button" at bounding box center [1337, 23] width 17 height 17
click at [1248, 18] on div "/ MIG Welding vs TIG Welding: Process Comparison Published" at bounding box center [853, 22] width 934 height 32
click at [24, 18] on icon "button" at bounding box center [22, 23] width 17 height 17
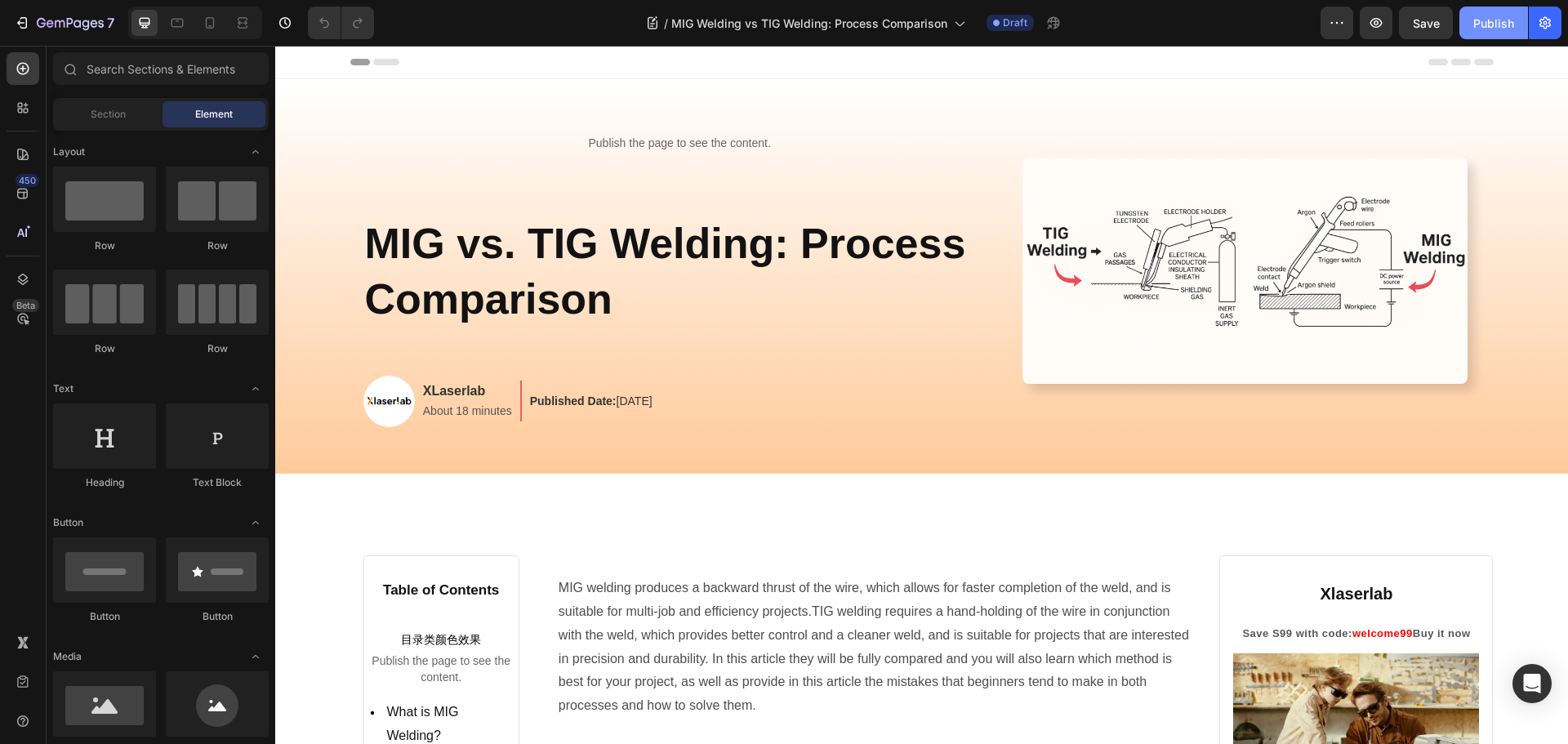
click at [1489, 25] on div "Publish" at bounding box center [1493, 23] width 41 height 18
click at [1283, 24] on div "/ MIG Welding vs TIG Welding: Process Comparison Draft" at bounding box center [853, 22] width 934 height 32
click at [1504, 28] on div "Publish" at bounding box center [1493, 23] width 41 height 18
click at [1122, 22] on div "/ MIG Welding vs TIG Welding: Process Comparison Draft" at bounding box center [853, 22] width 934 height 32
click at [1552, 18] on icon "button" at bounding box center [1545, 23] width 17 height 17
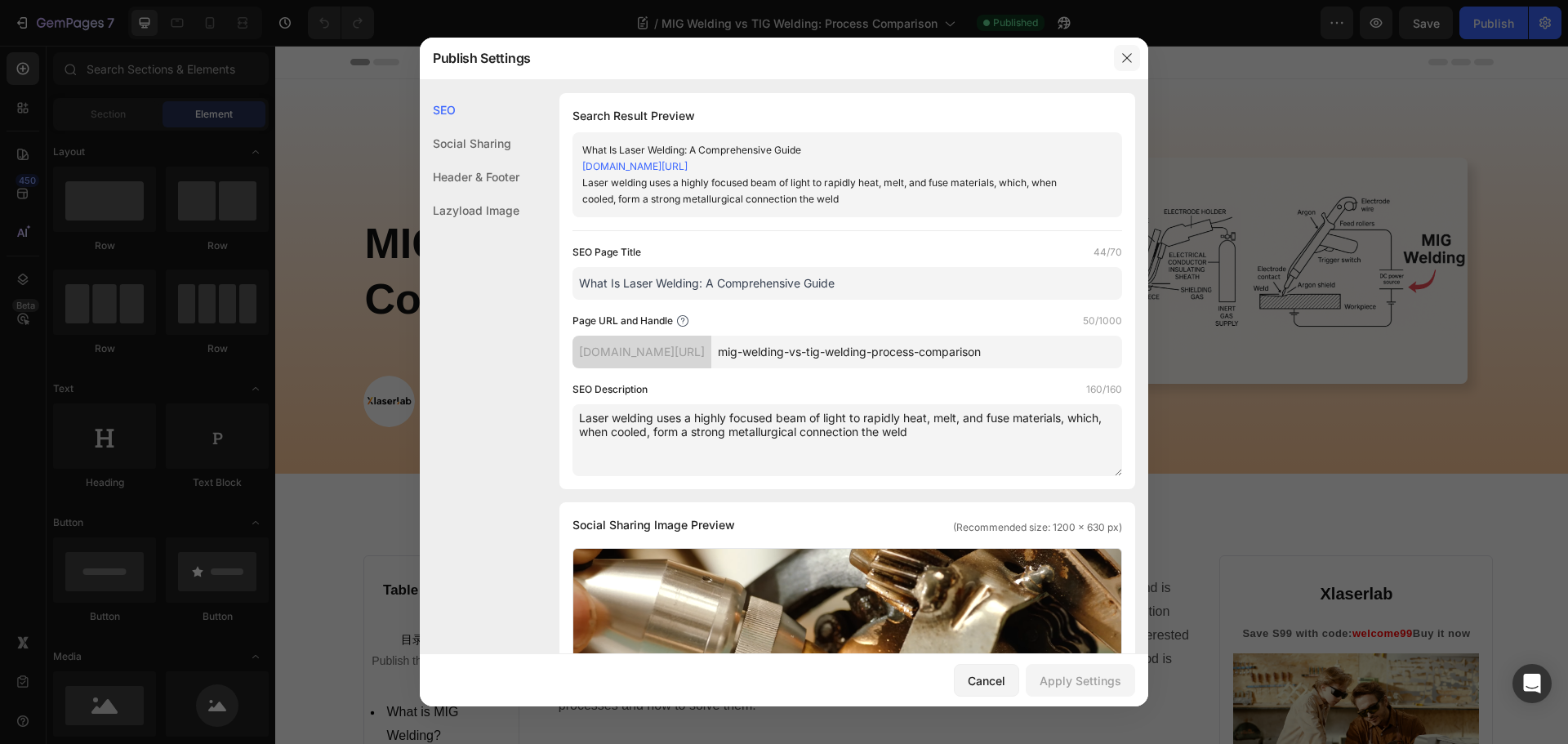
click at [1128, 53] on icon "button" at bounding box center [1127, 58] width 13 height 13
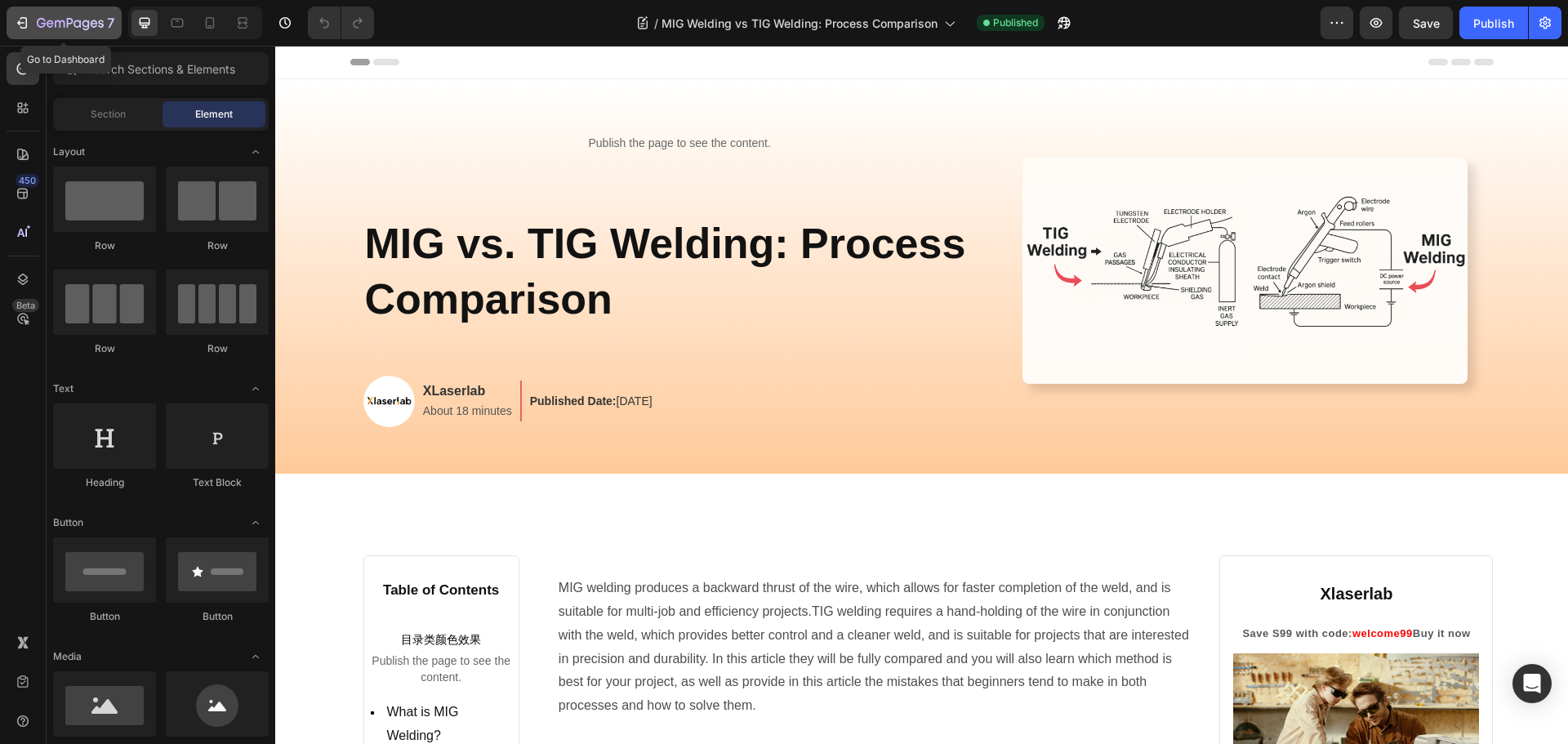
click at [29, 23] on icon "button" at bounding box center [22, 23] width 17 height 17
click at [1550, 30] on icon "button" at bounding box center [1545, 23] width 17 height 17
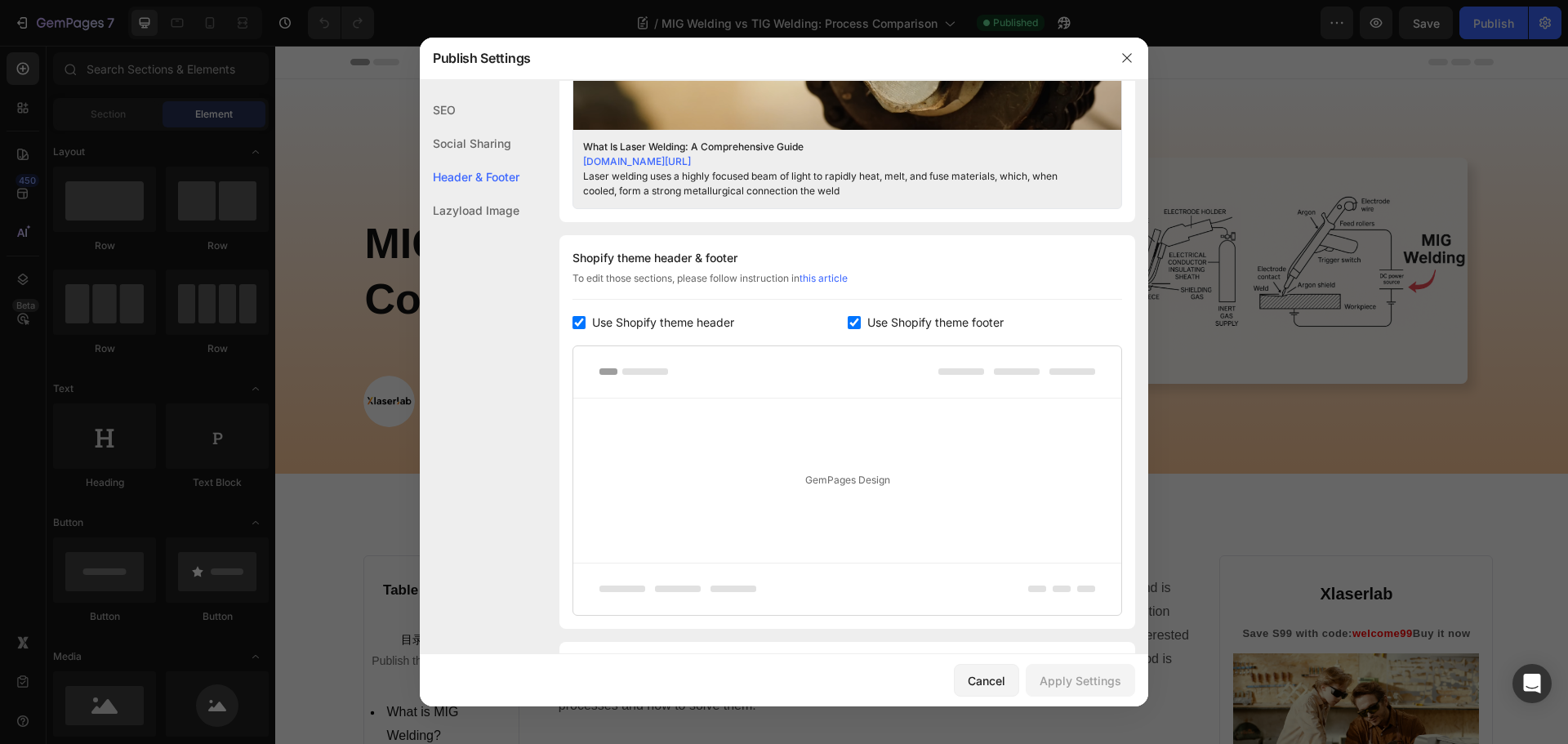
scroll to position [620, 0]
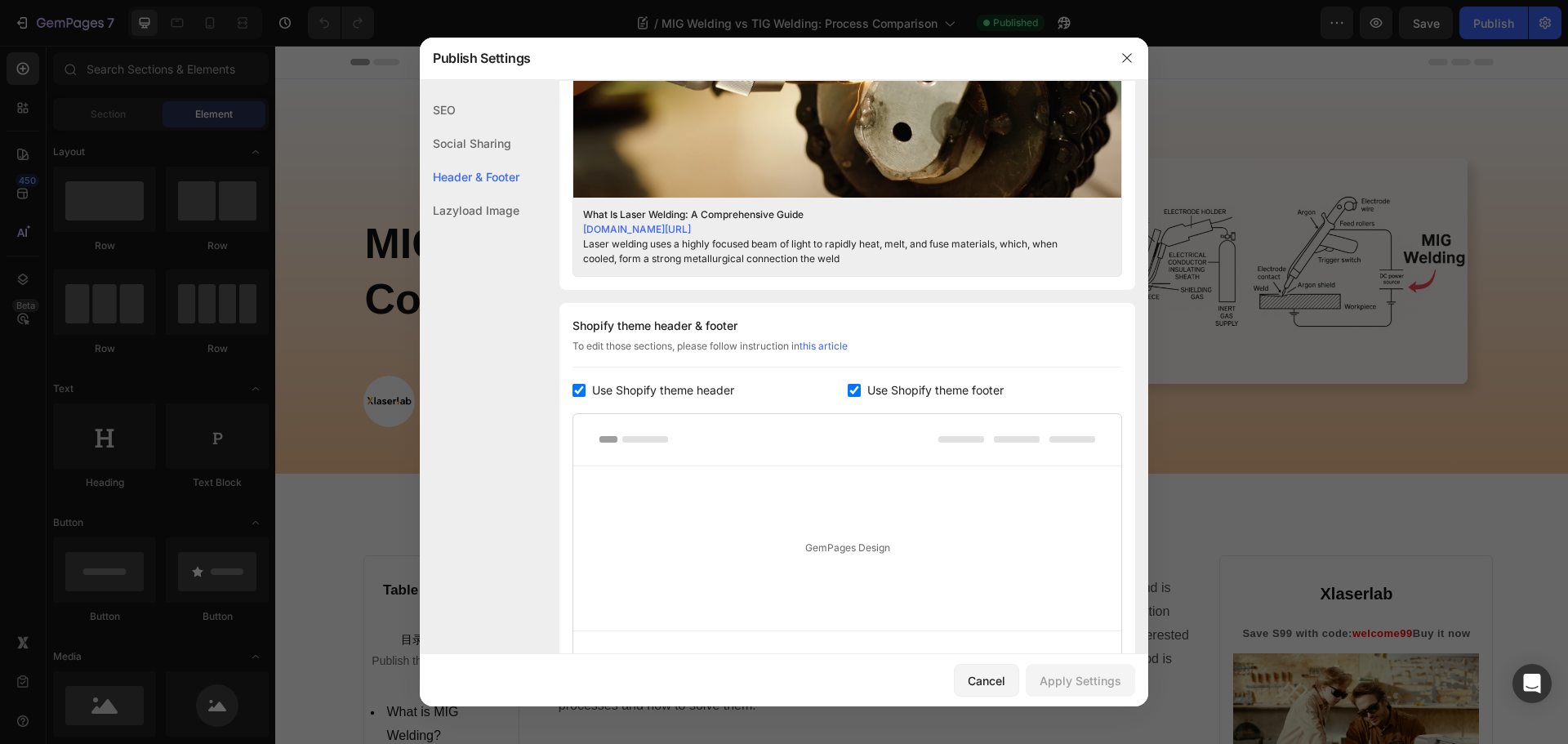
click at [776, 496] on div "GemPages Design" at bounding box center [847, 548] width 548 height 164
click at [871, 548] on div "GemPages Design" at bounding box center [847, 548] width 548 height 164
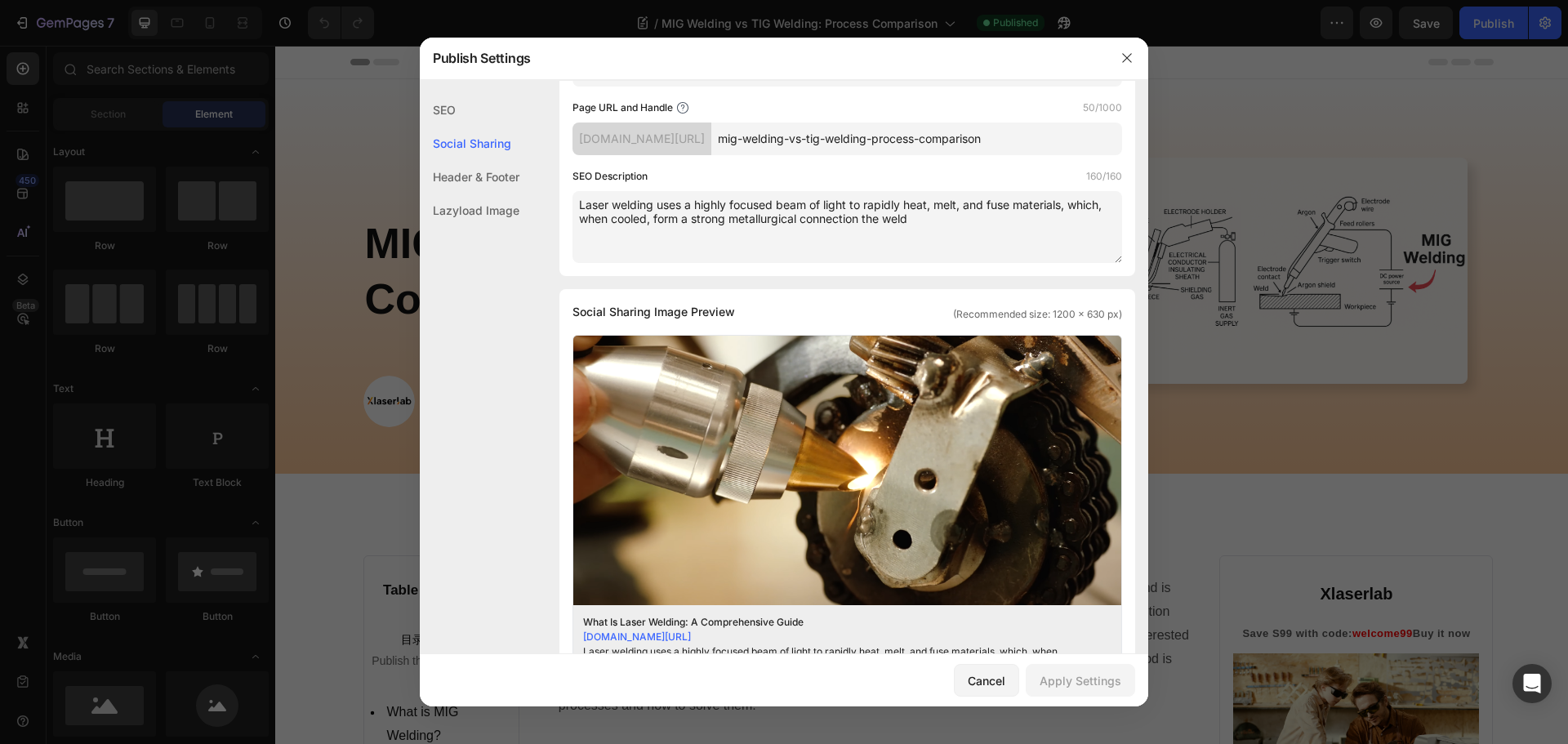
scroll to position [212, 0]
drag, startPoint x: 581, startPoint y: 312, endPoint x: 749, endPoint y: 311, distance: 168.0
click at [749, 311] on div "Social Sharing Image Preview (Recommended size: 1200 x 630 px) Upload Image Del…" at bounding box center [847, 494] width 575 height 408
click at [793, 307] on div "Social Sharing Image Preview (Recommended size: 1200 x 630 px)" at bounding box center [847, 312] width 549 height 19
click at [1140, 51] on div at bounding box center [1127, 58] width 42 height 42
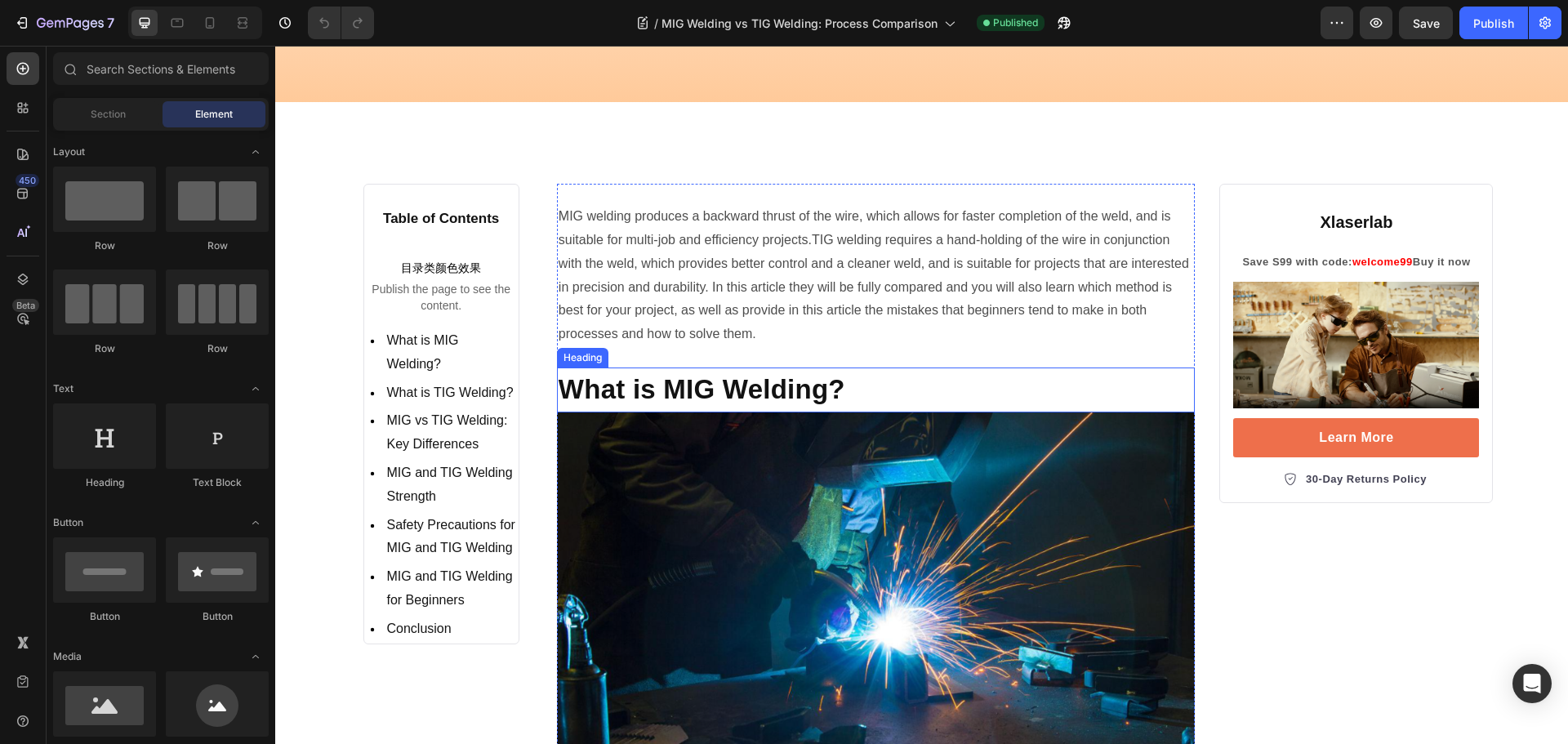
scroll to position [81, 0]
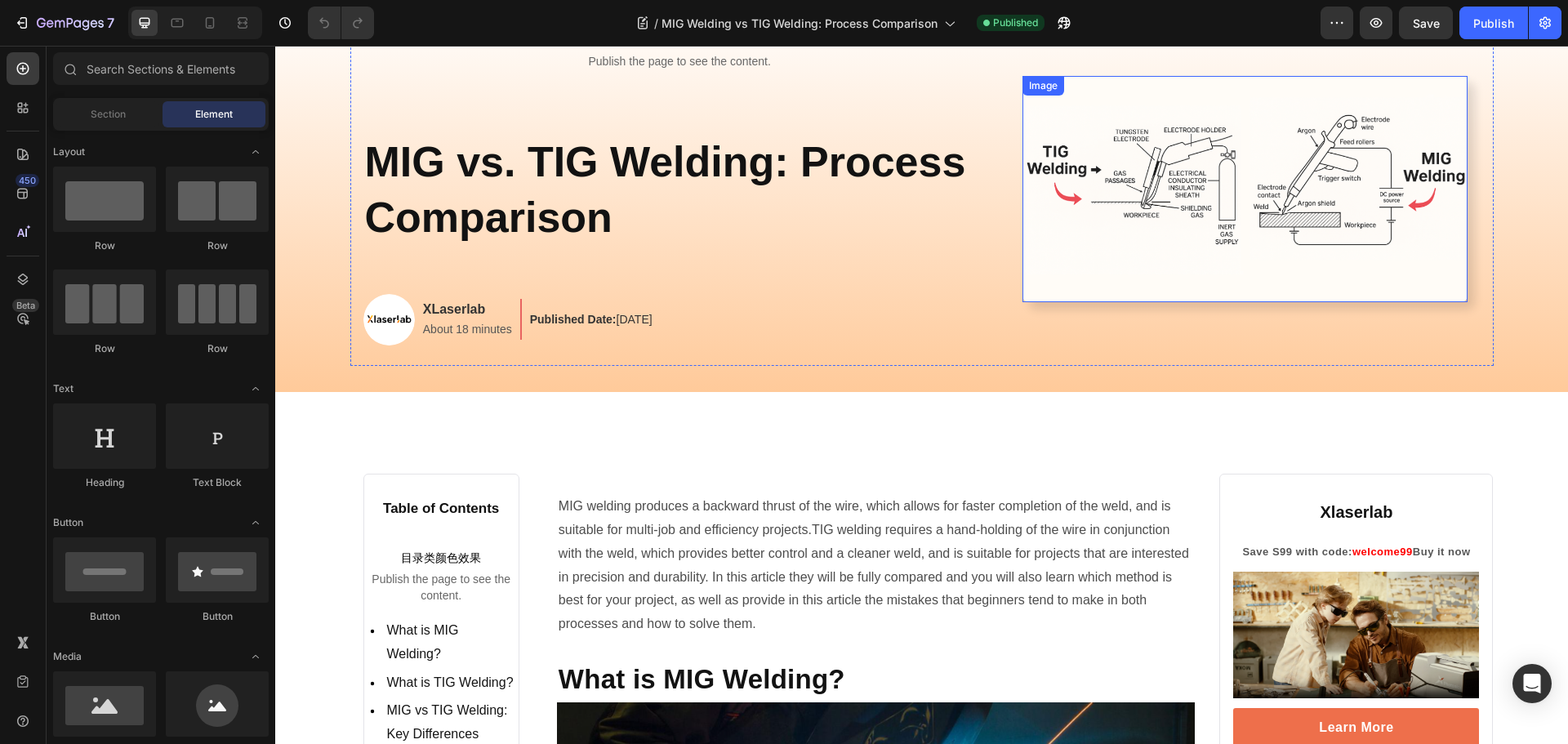
click at [1271, 209] on img at bounding box center [1245, 188] width 445 height 226
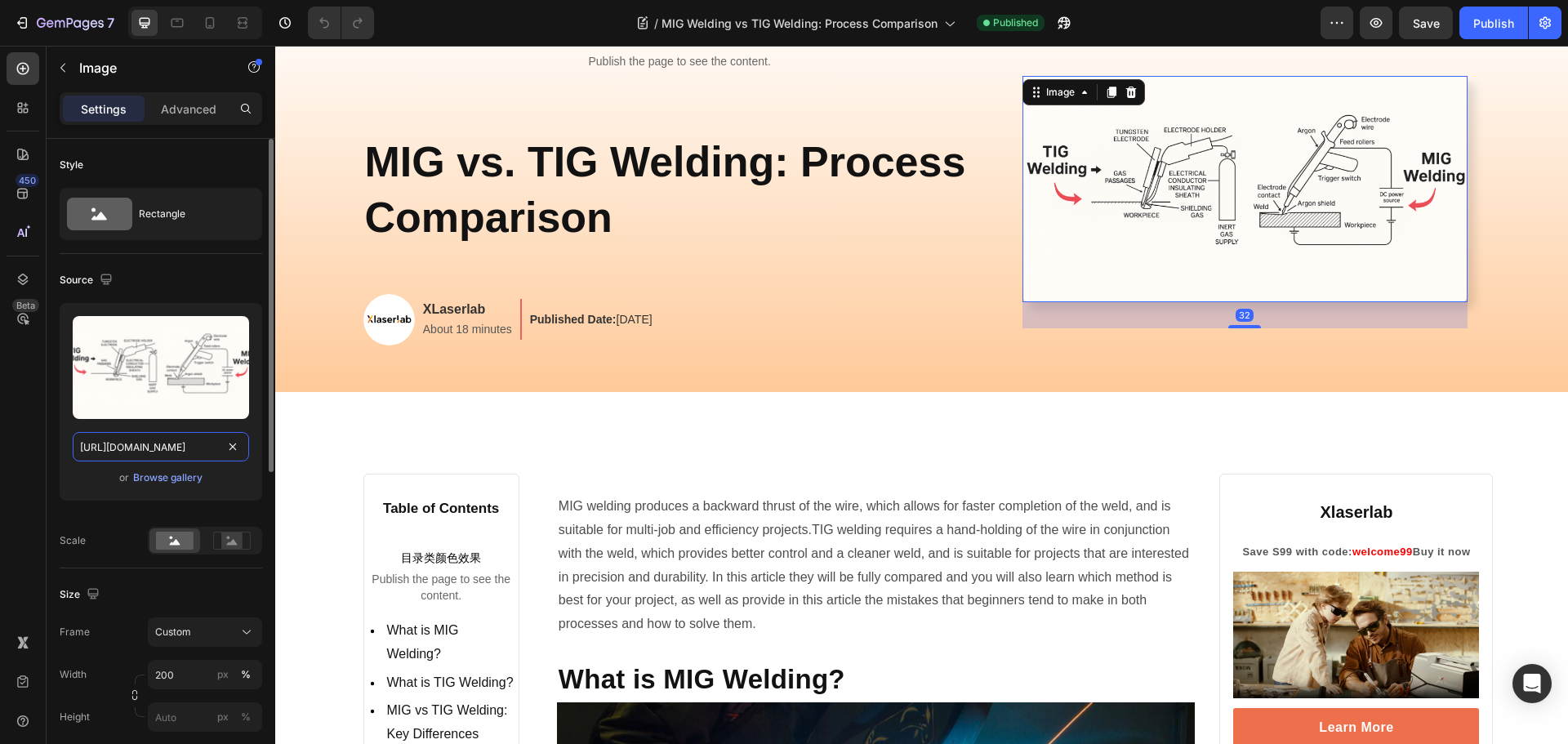
click at [152, 443] on input "https://cdn.shopify.com/s/files/1/0564/7581/1898/files/gempages_573591141744640…" at bounding box center [161, 447] width 176 height 30
click at [1553, 23] on button "button" at bounding box center [1544, 22] width 32 height 32
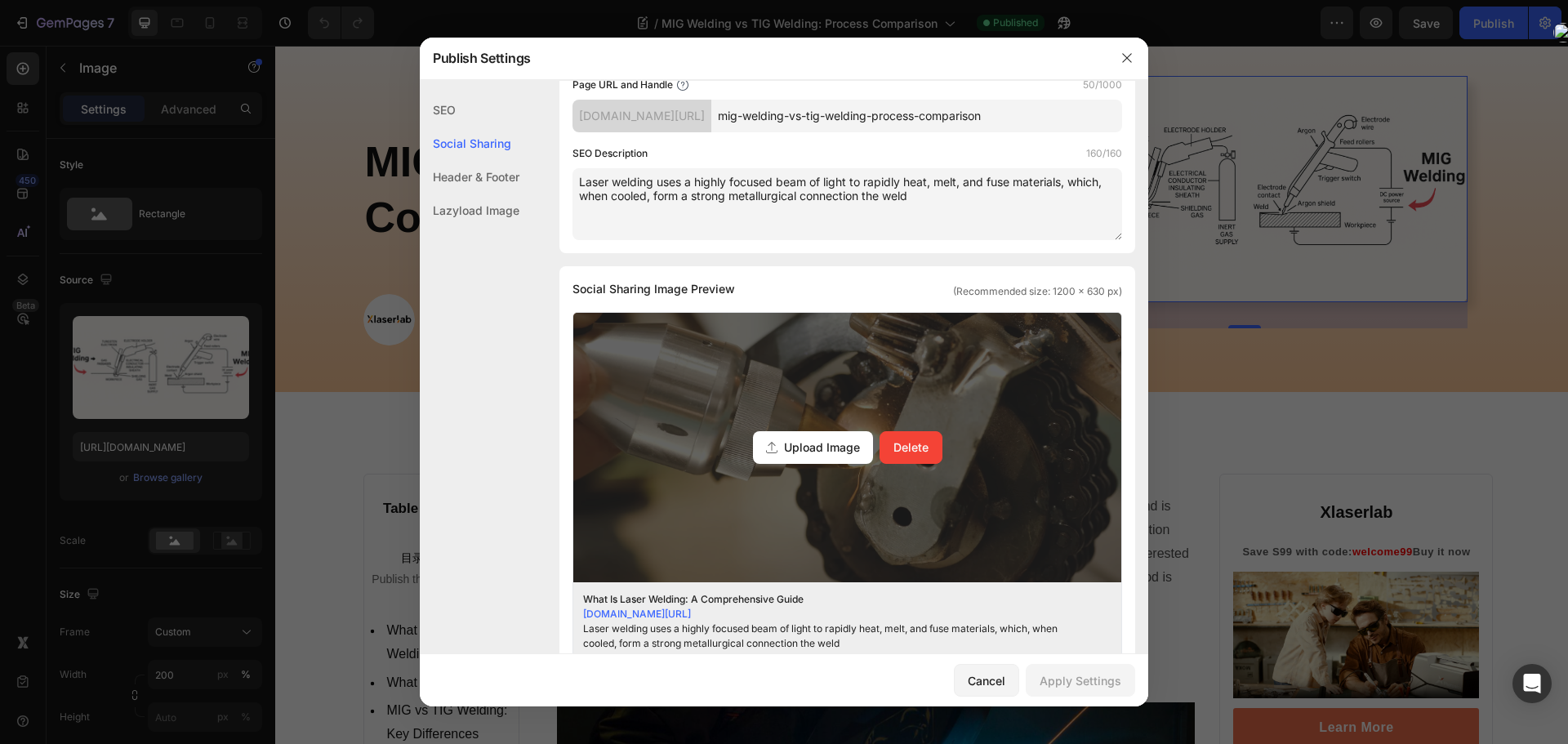
scroll to position [245, 0]
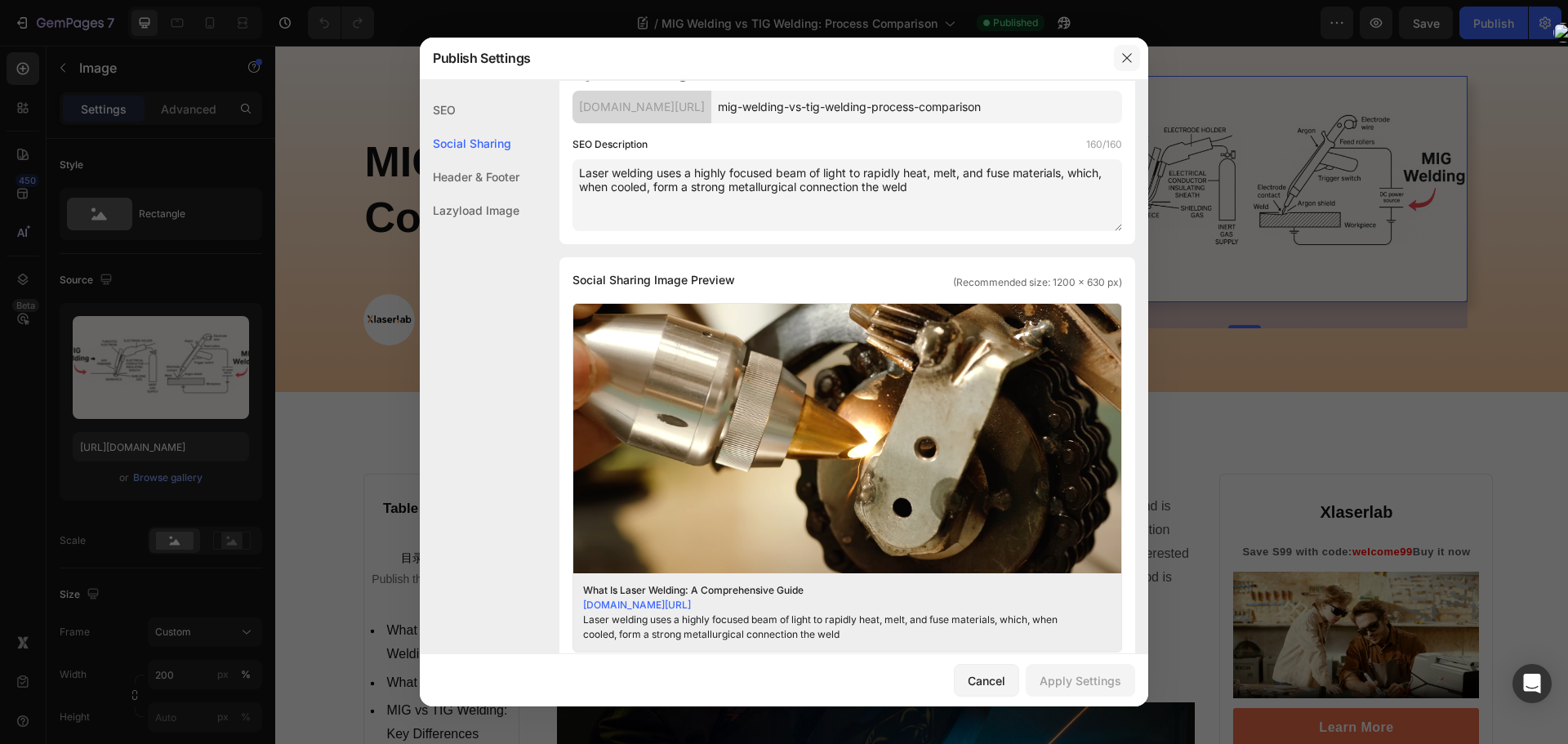
click at [1133, 56] on button "button" at bounding box center [1127, 58] width 26 height 26
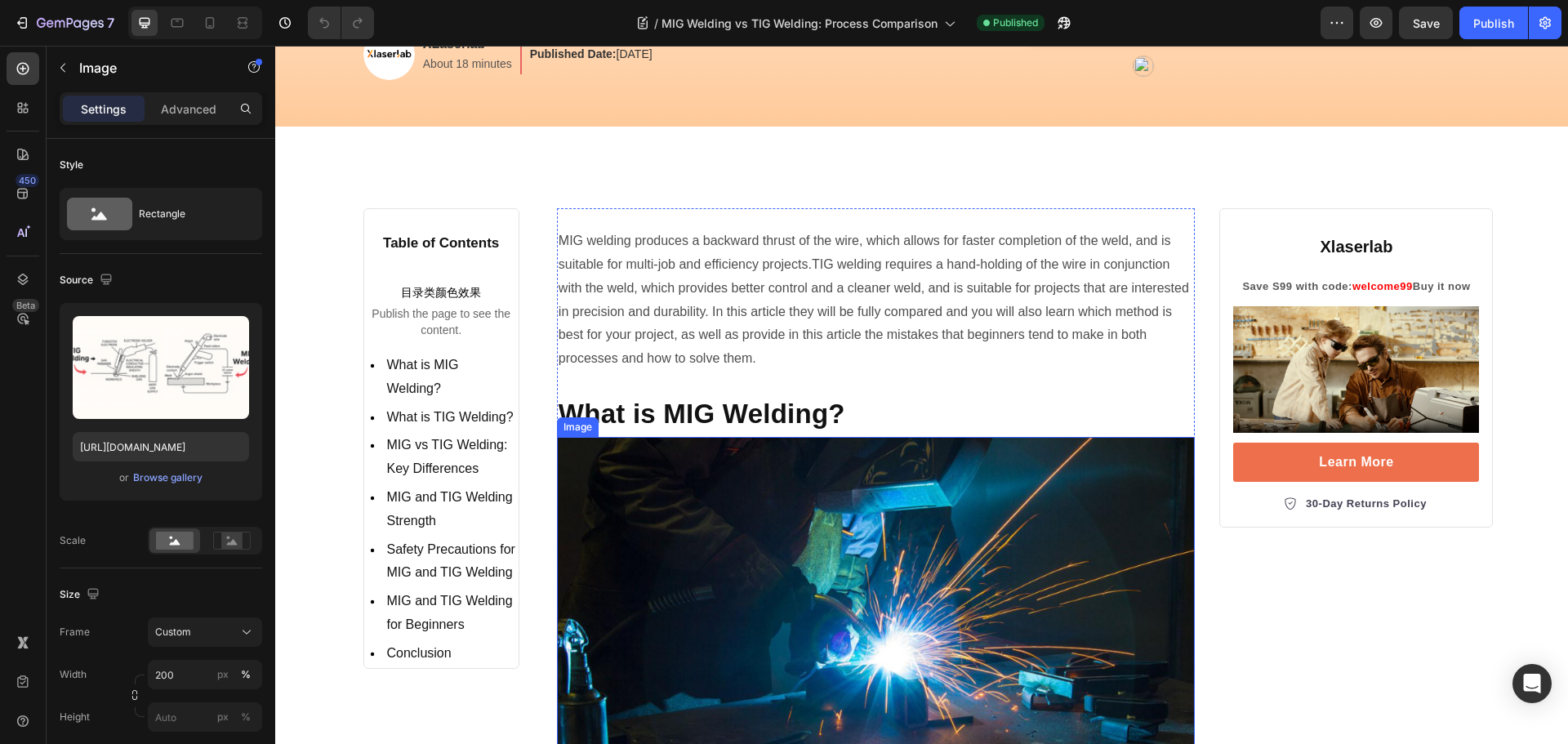
scroll to position [327, 0]
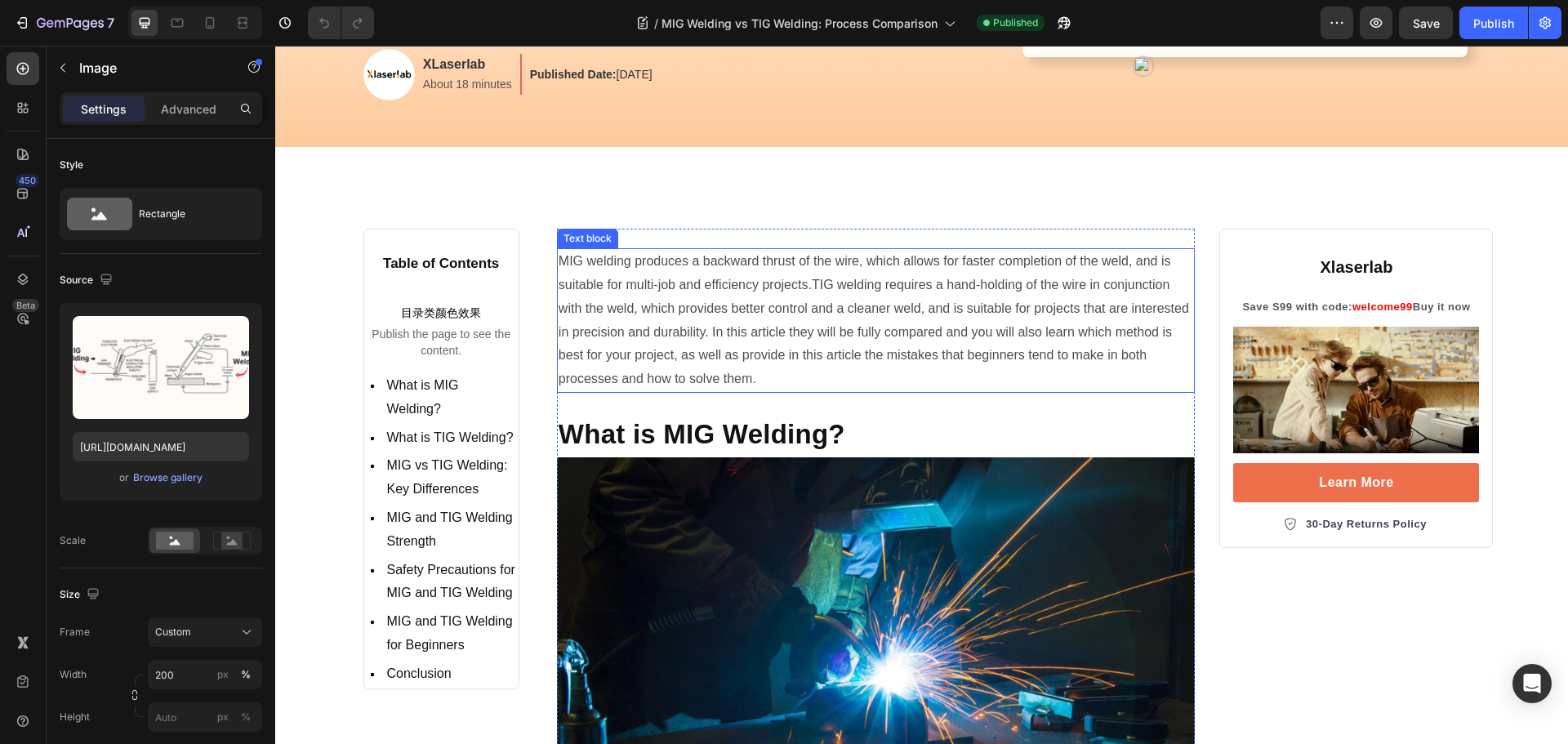
click at [907, 376] on p "MIG welding produces a backward thrust of the wire, which allows for faster com…" at bounding box center [876, 320] width 635 height 141
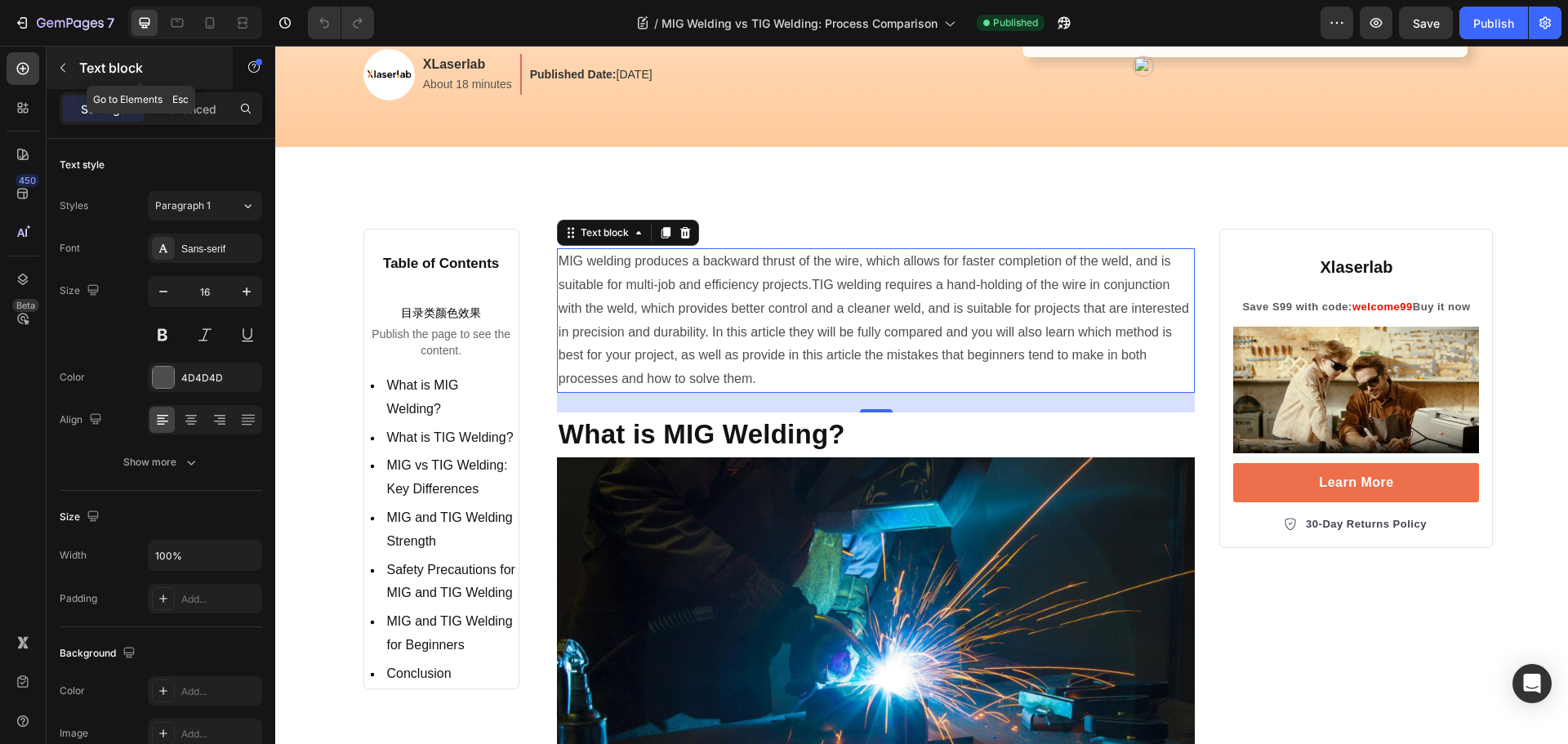
click at [61, 68] on icon "button" at bounding box center [62, 68] width 5 height 9
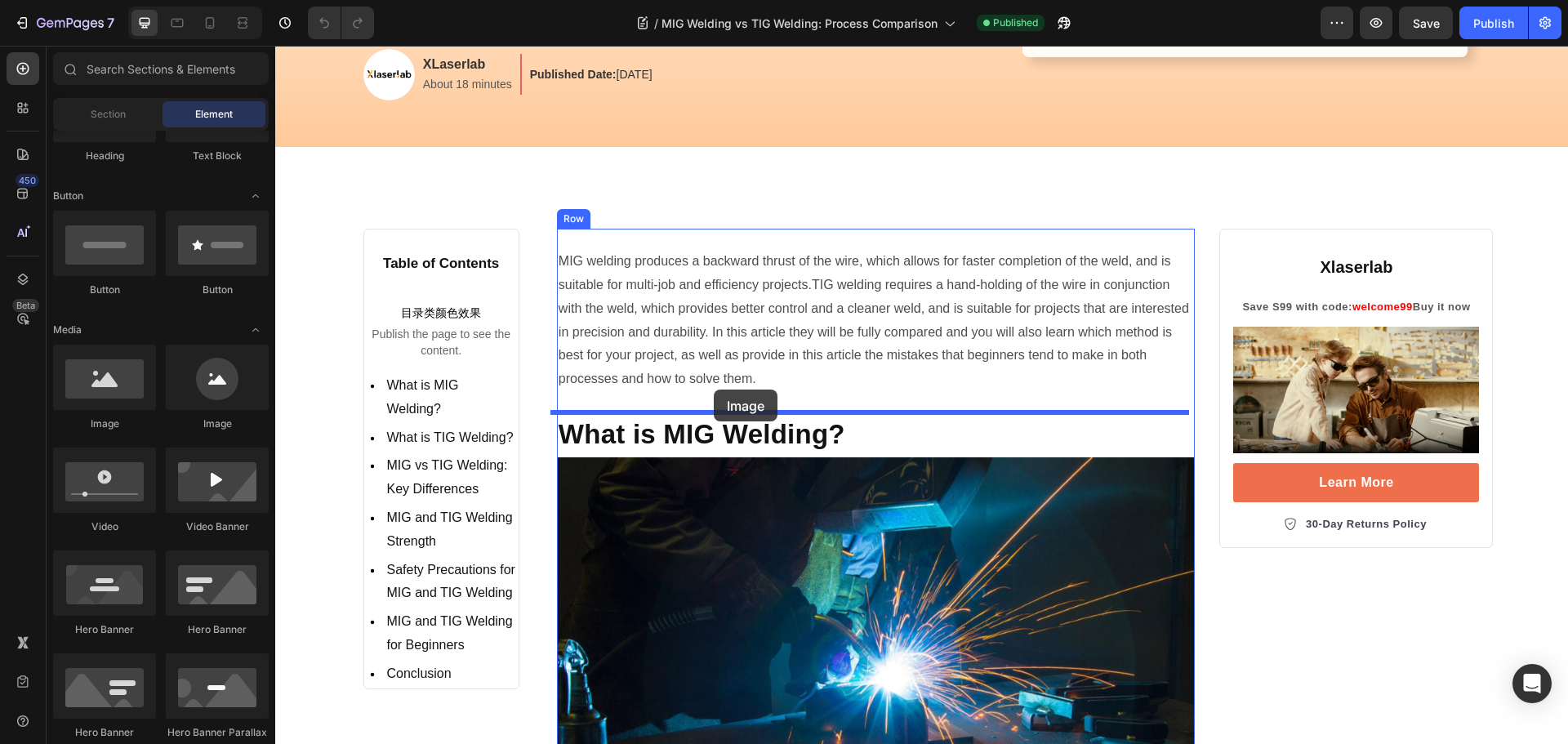
drag, startPoint x: 995, startPoint y: 434, endPoint x: 714, endPoint y: 390, distance: 284.4
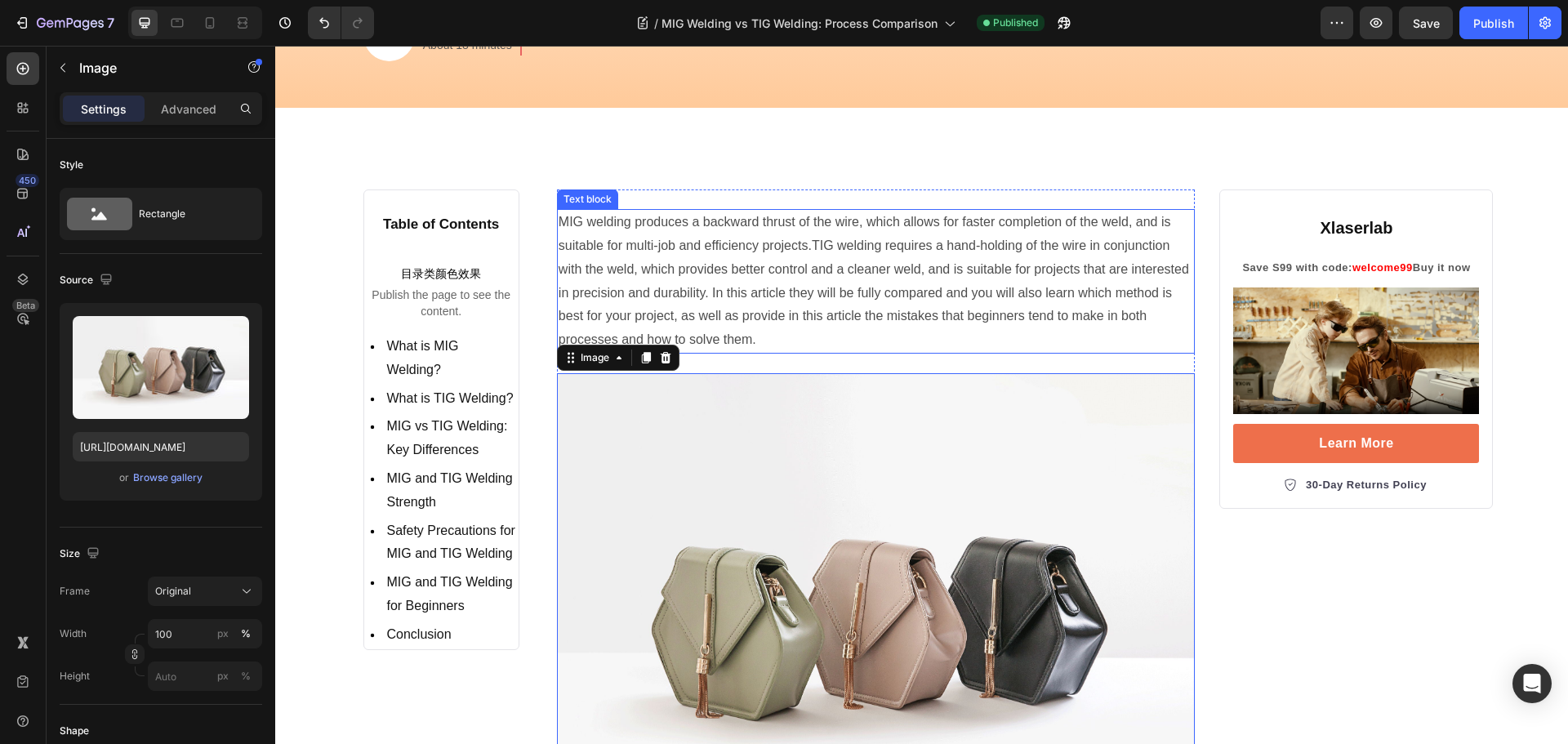
scroll to position [408, 0]
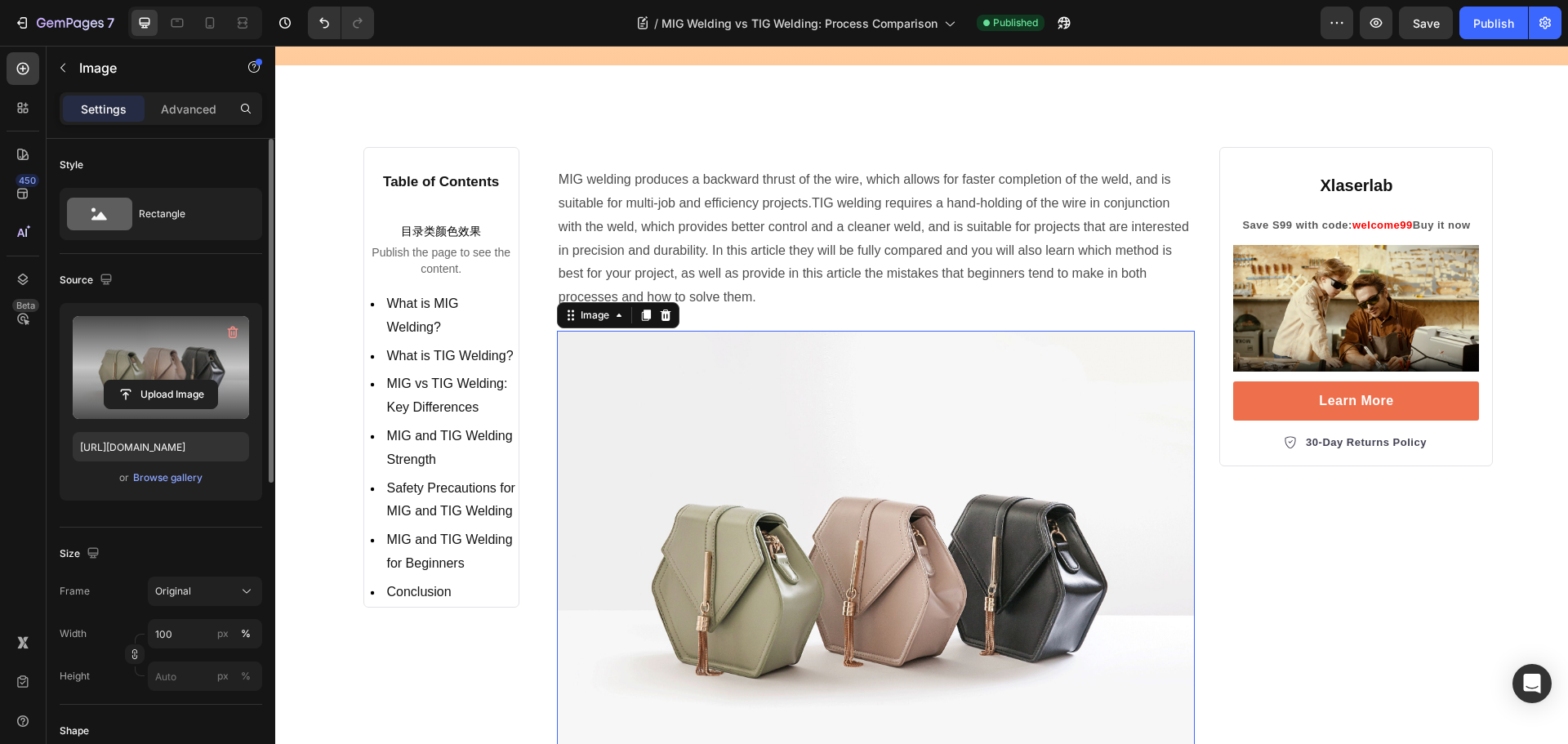
click at [143, 356] on label at bounding box center [161, 366] width 176 height 102
click at [143, 380] on input "file" at bounding box center [161, 394] width 113 height 28
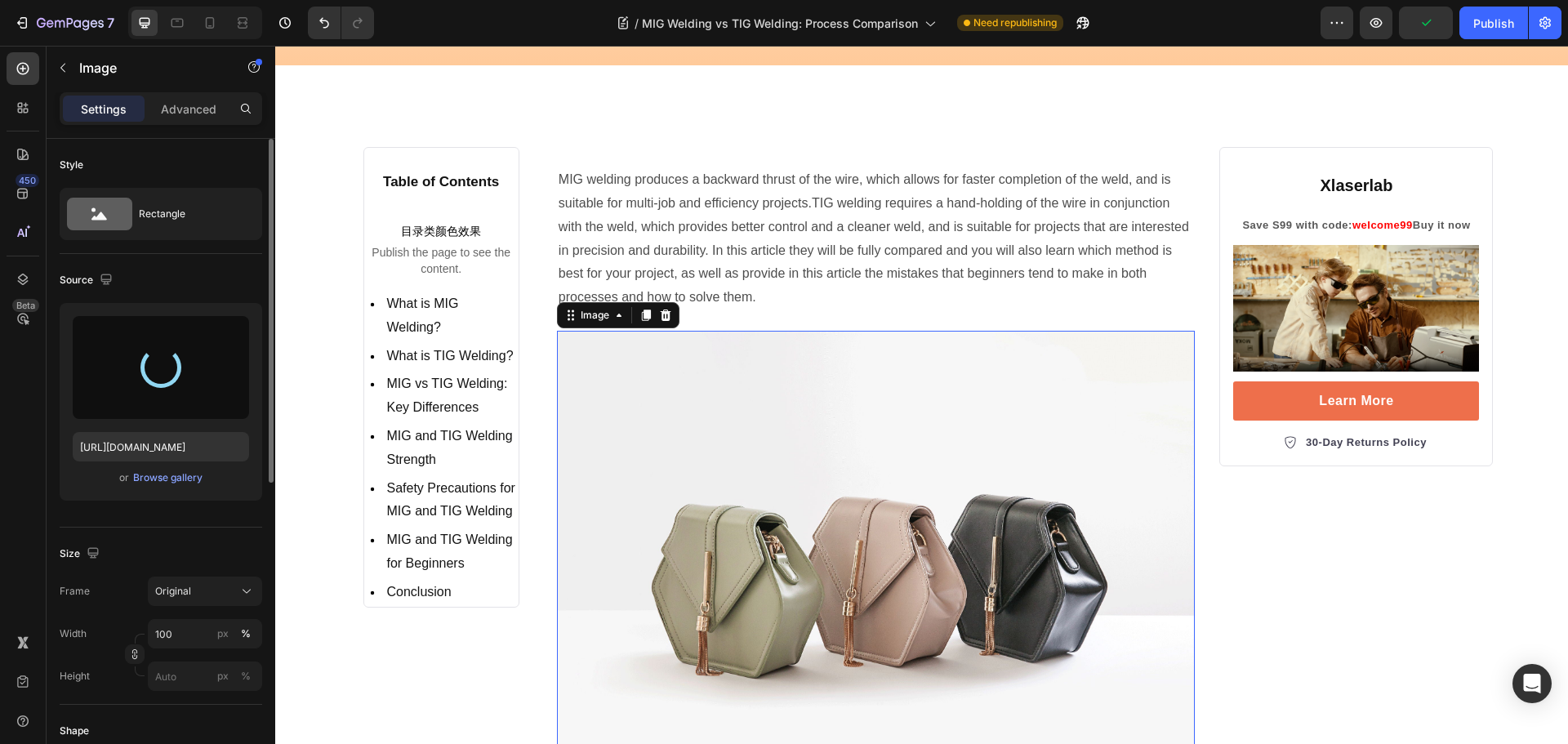
type input "https://cdn.shopify.com/s/files/1/0564/7581/1898/files/gempages_573591141744640…"
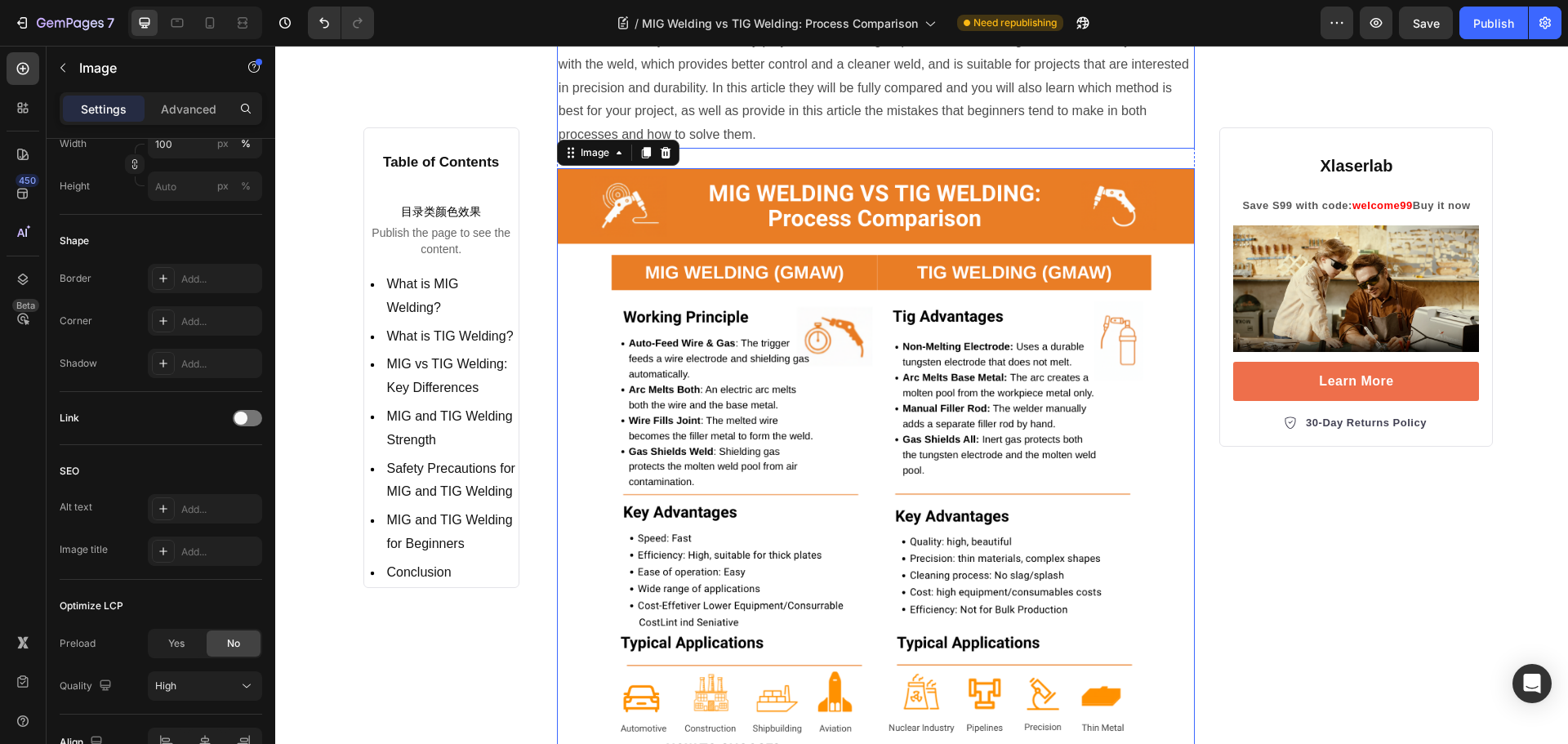
scroll to position [571, 0]
click at [200, 504] on div "Add..." at bounding box center [219, 510] width 77 height 15
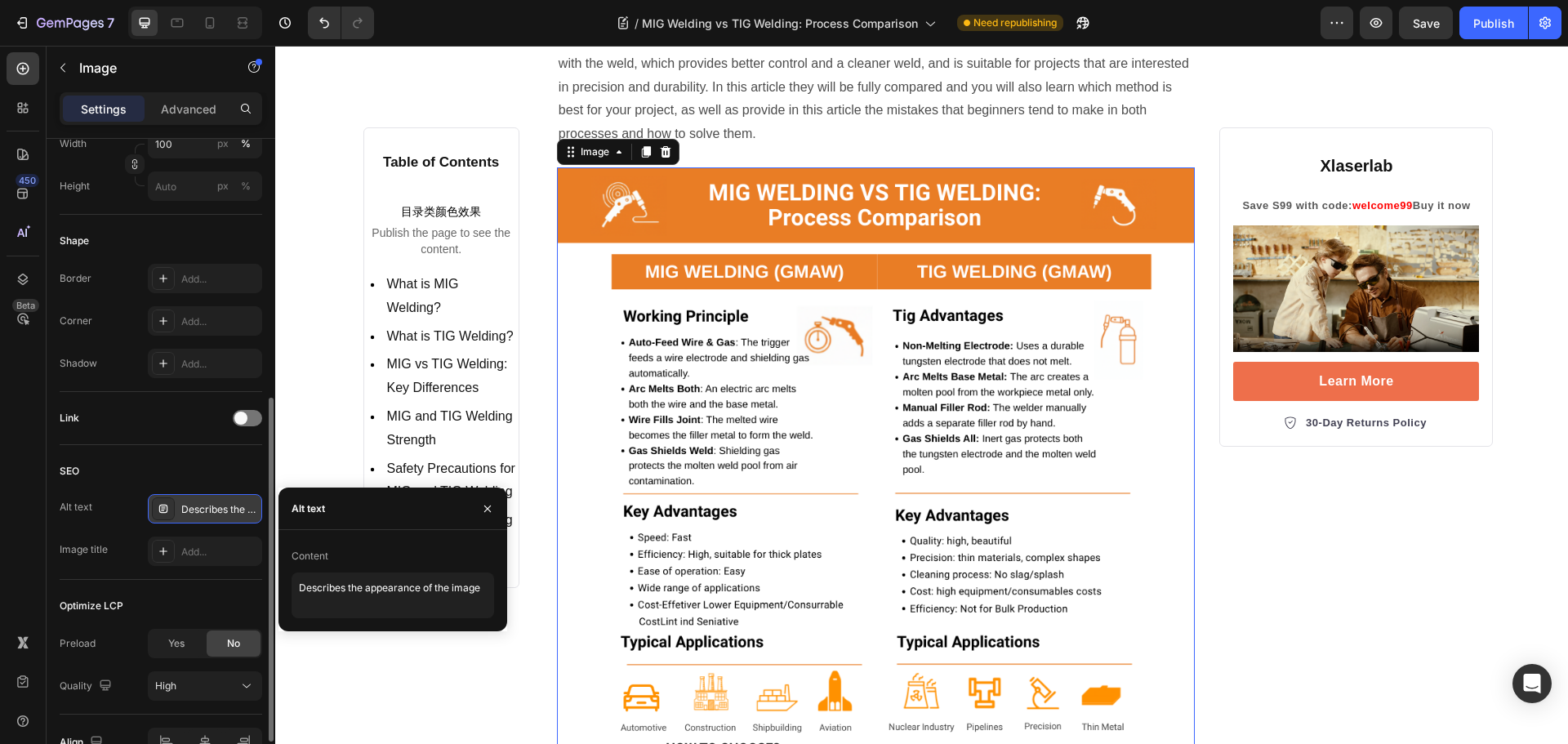
drag, startPoint x: 382, startPoint y: 528, endPoint x: 3, endPoint y: 474, distance: 382.8
click at [382, 528] on div "Alt text" at bounding box center [393, 509] width 229 height 42
click at [387, 593] on textarea "Describes the appearance of the image" at bounding box center [392, 595] width 202 height 46
paste textarea "comparison-of-mig-and-tig-welding,-infographic"
click at [449, 588] on textarea "comparison-of-mig-and-tig-welding,-infographic" at bounding box center [392, 595] width 202 height 46
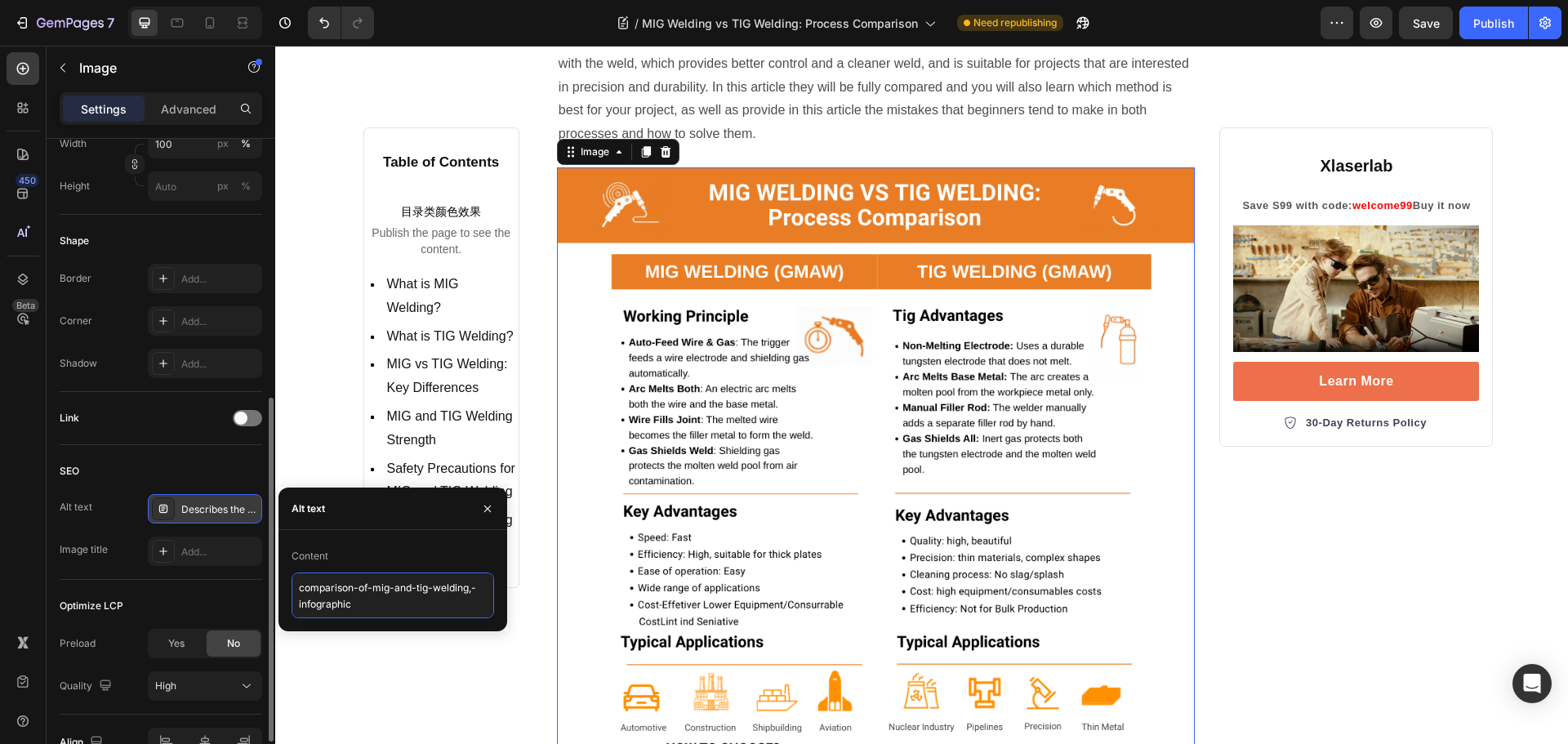
type textarea "comparison-of-mig-and-tig-welding-infographic"
click at [201, 455] on div "SEO Alt text Describes the appearance of the image Image title Add..." at bounding box center [161, 512] width 202 height 135
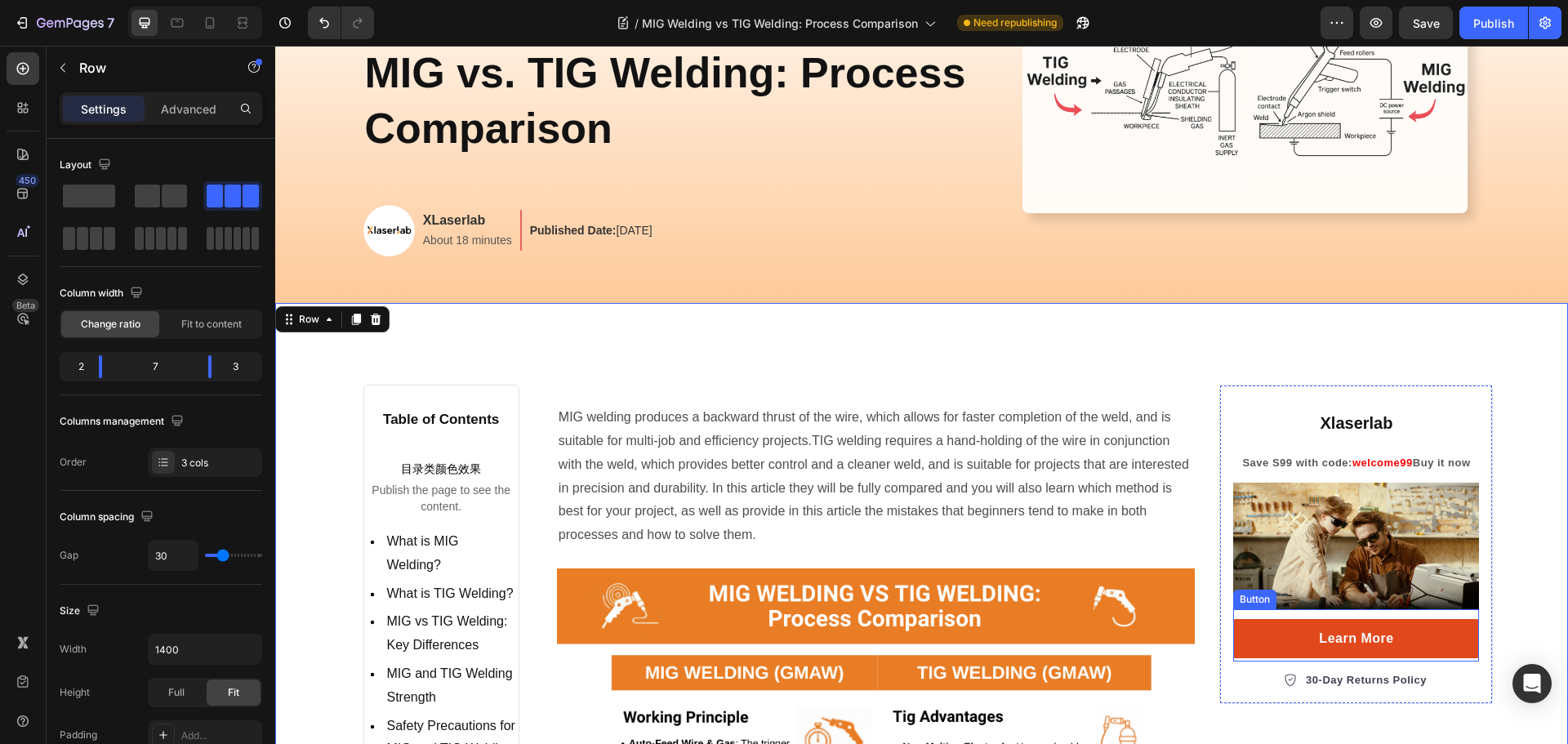
scroll to position [0, 0]
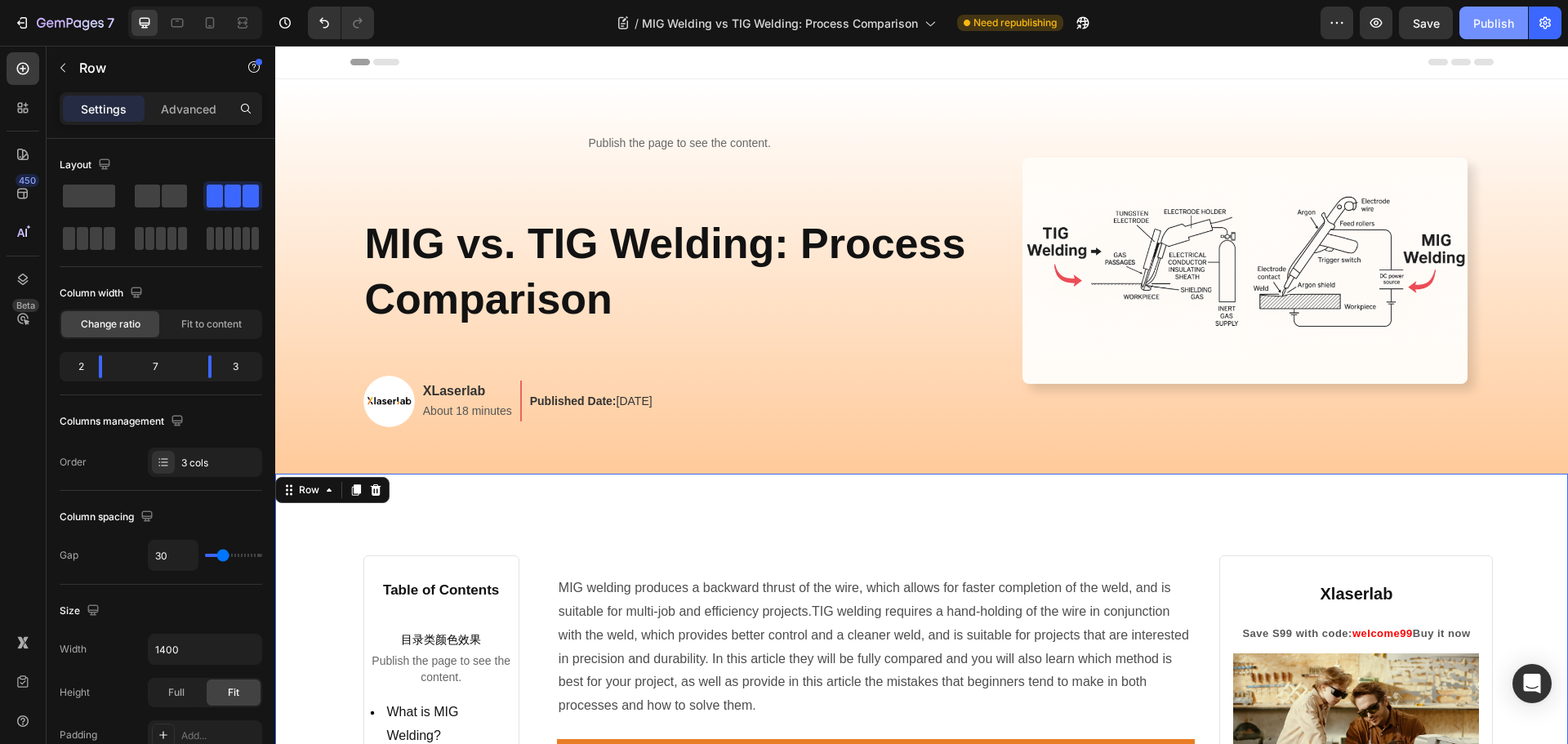
click at [1487, 21] on div "Publish" at bounding box center [1493, 23] width 41 height 18
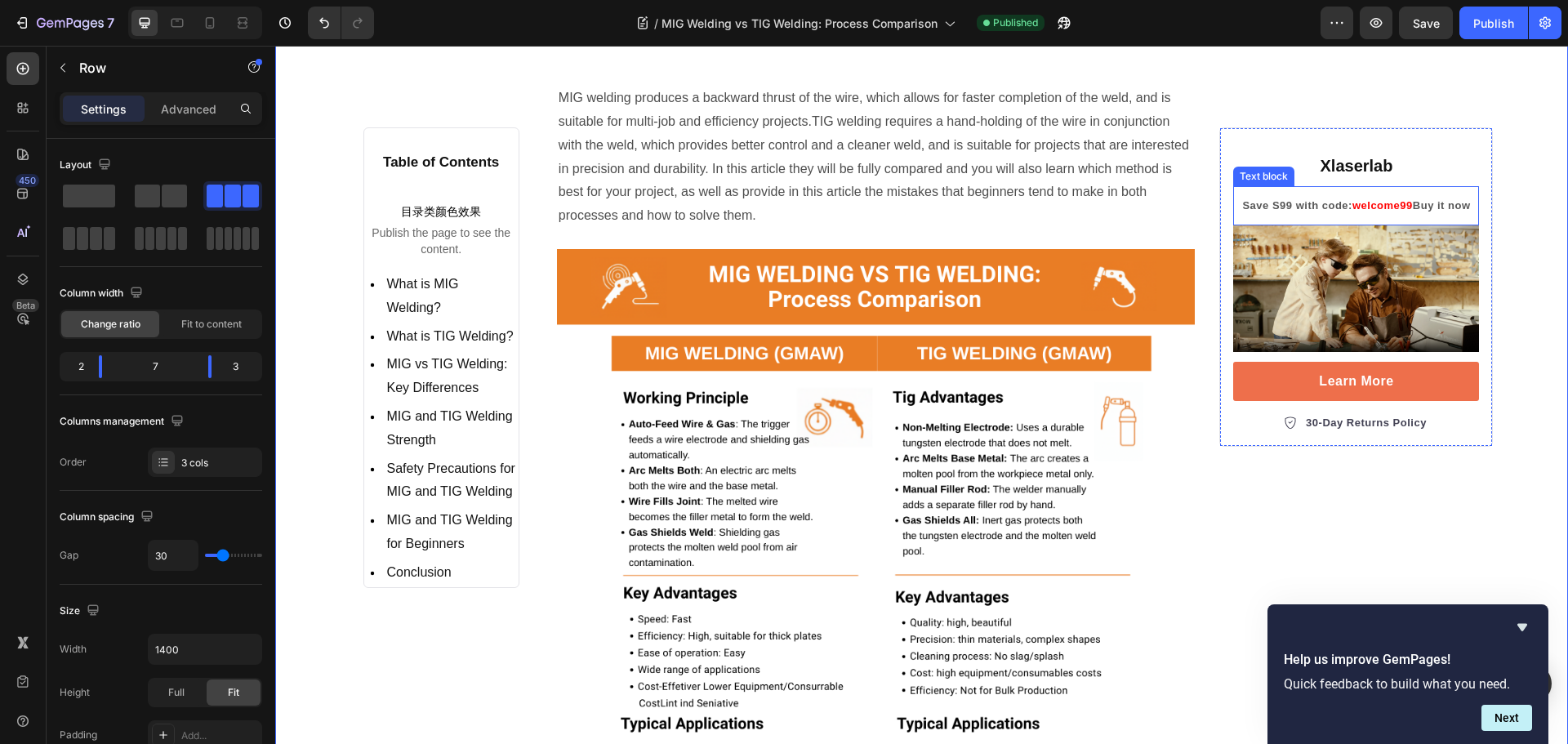
scroll to position [163, 0]
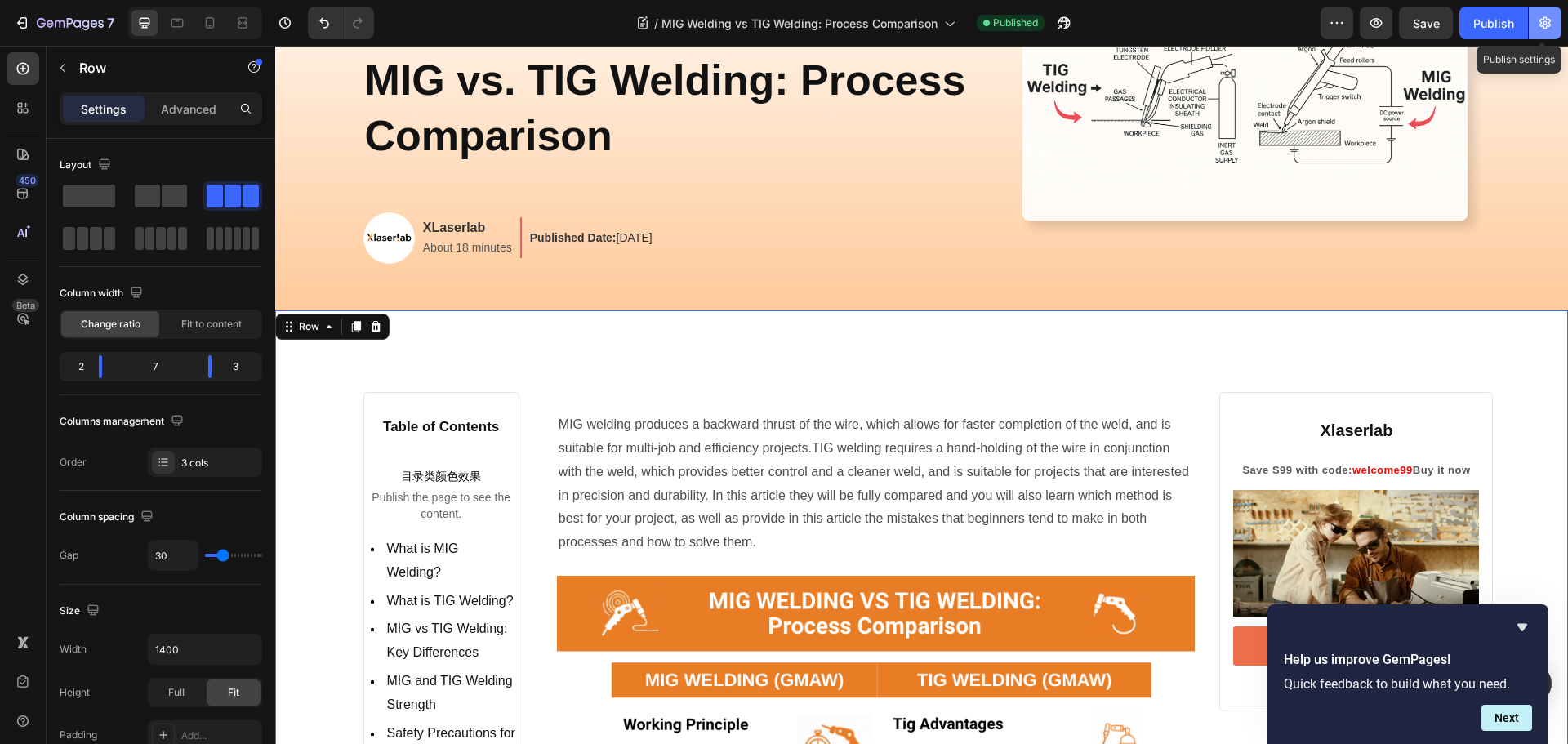
click at [1549, 19] on icon "button" at bounding box center [1545, 23] width 11 height 12
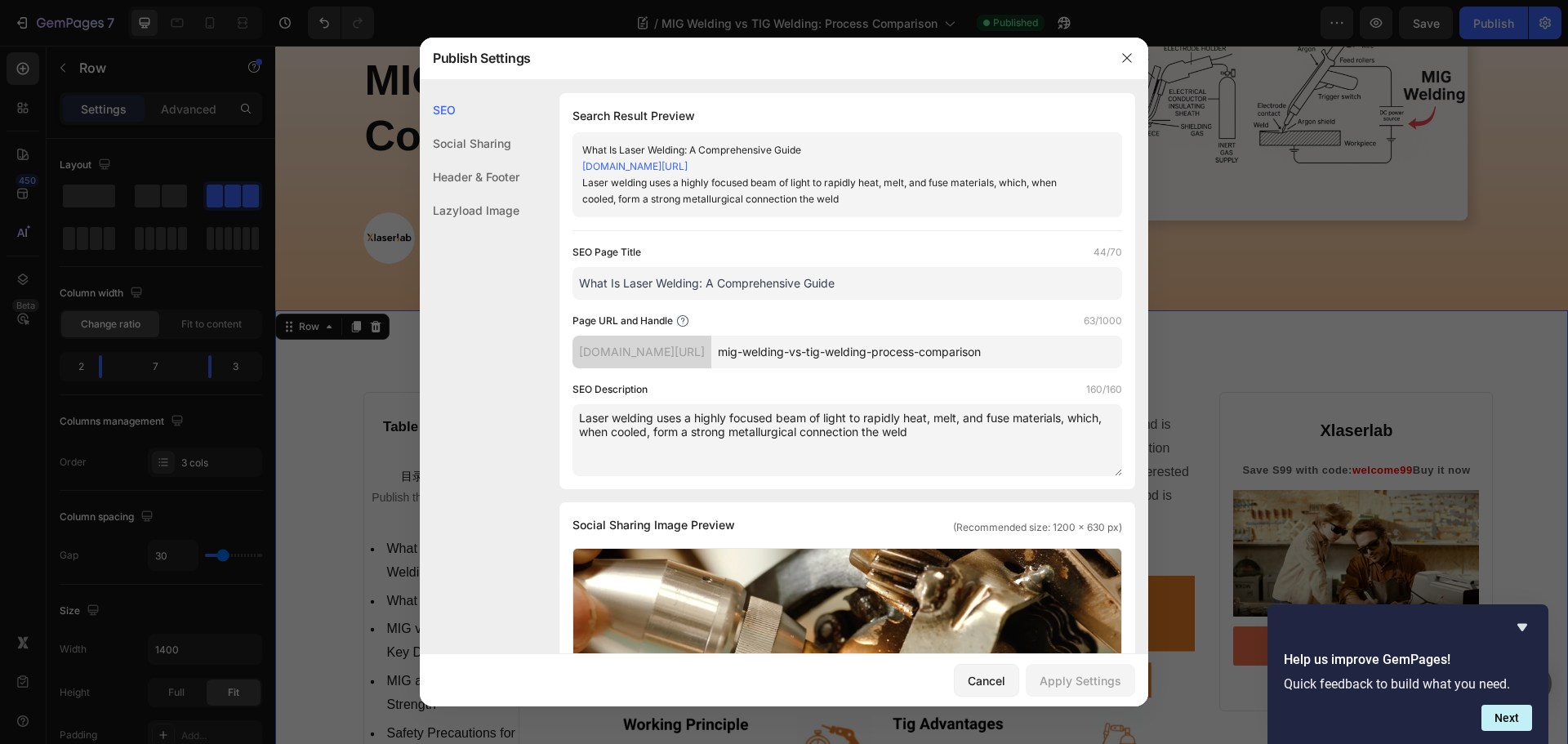
drag, startPoint x: 880, startPoint y: 352, endPoint x: 1126, endPoint y: 350, distance: 246.0
click at [1126, 350] on div "Search Result Preview What Is Laser Welding: A Comprehensive Guide ca079c-63.my…" at bounding box center [847, 291] width 575 height 396
click at [928, 354] on input "mig-welding-vs-tig-welding-process-comparison" at bounding box center [916, 351] width 411 height 32
click at [884, 354] on input "mig-welding-vs-tig-welding-process-comparison" at bounding box center [916, 351] width 411 height 32
click at [946, 354] on input "mig-welding-vs-tig-welding-process-comparison" at bounding box center [916, 351] width 411 height 32
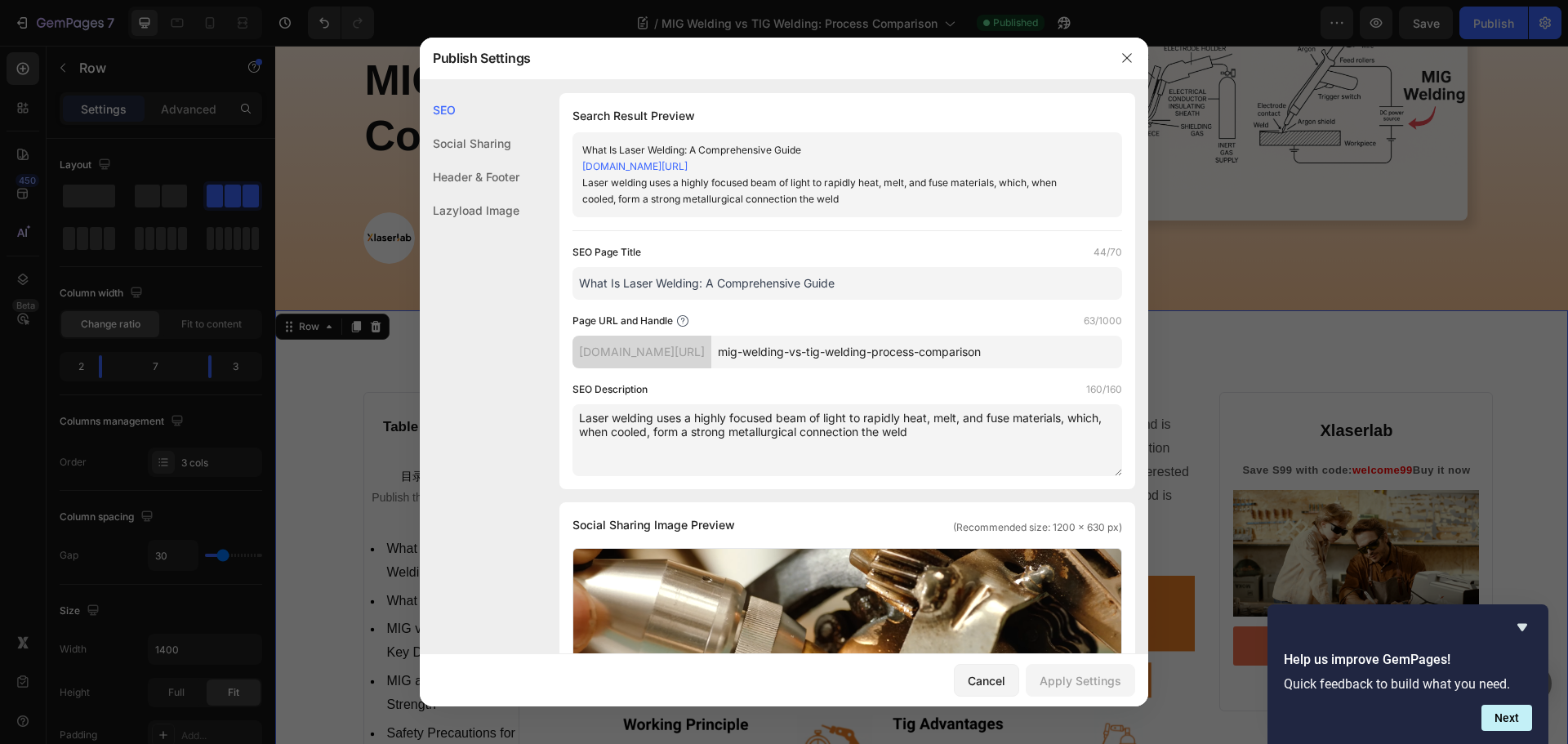
click at [1018, 354] on input "mig-welding-vs-tig-welding-process-comparison" at bounding box center [916, 351] width 411 height 32
click at [1083, 356] on input "mig-welding-vs-tig-welding-process-comparison" at bounding box center [916, 351] width 411 height 32
click at [928, 345] on input "mig-welding-vs-tig-welding-process-comparison" at bounding box center [916, 351] width 411 height 32
paste input "a-comprehensive-comparison-guide"
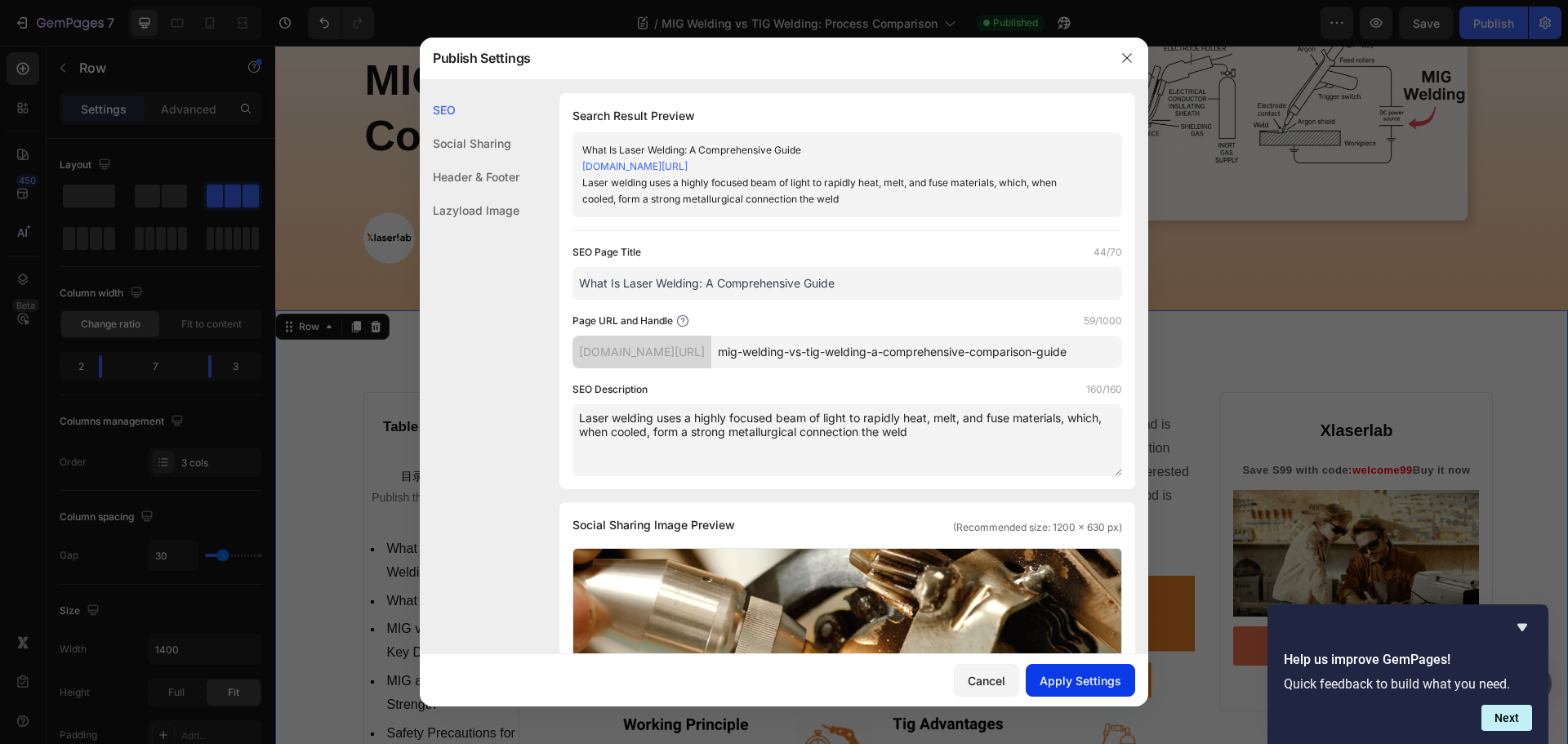
type input "mig-welding-vs-tig-welding-a-comprehensive-comparison-guide"
click at [1073, 686] on div "Apply Settings" at bounding box center [1080, 680] width 81 height 18
click at [115, 19] on div at bounding box center [784, 372] width 1568 height 744
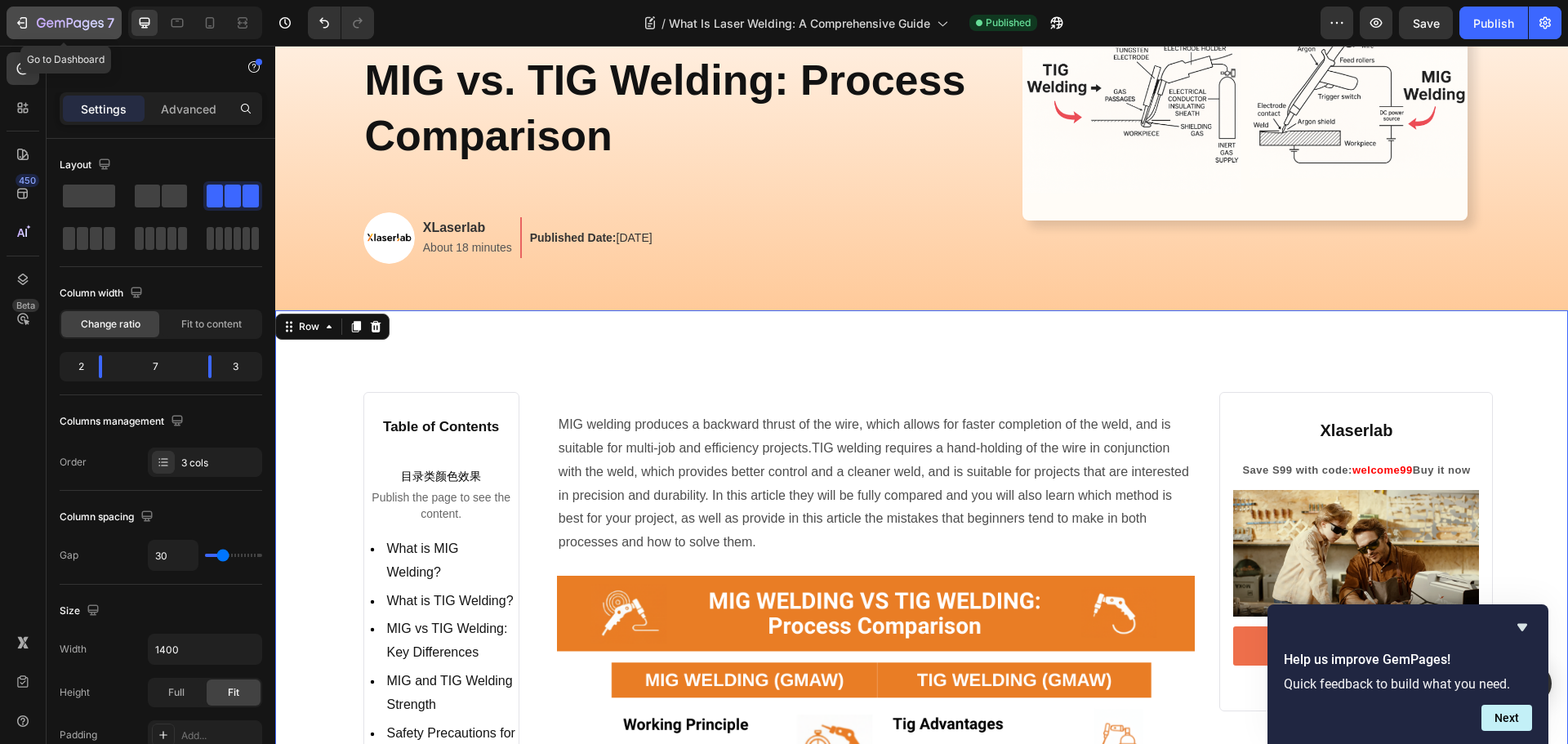
click at [42, 19] on icon "button" at bounding box center [70, 24] width 67 height 14
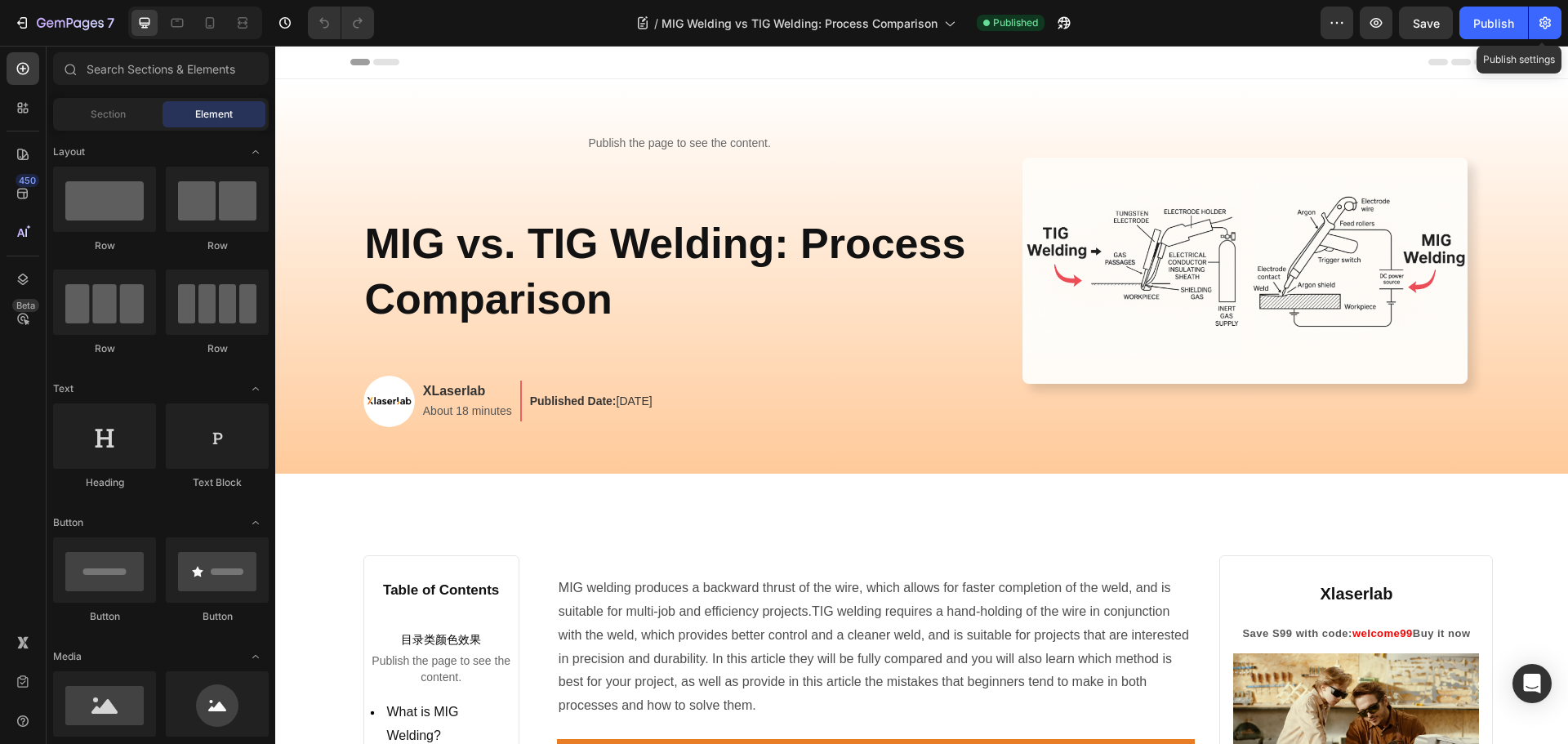
click at [1548, 23] on icon "button" at bounding box center [1545, 23] width 17 height 17
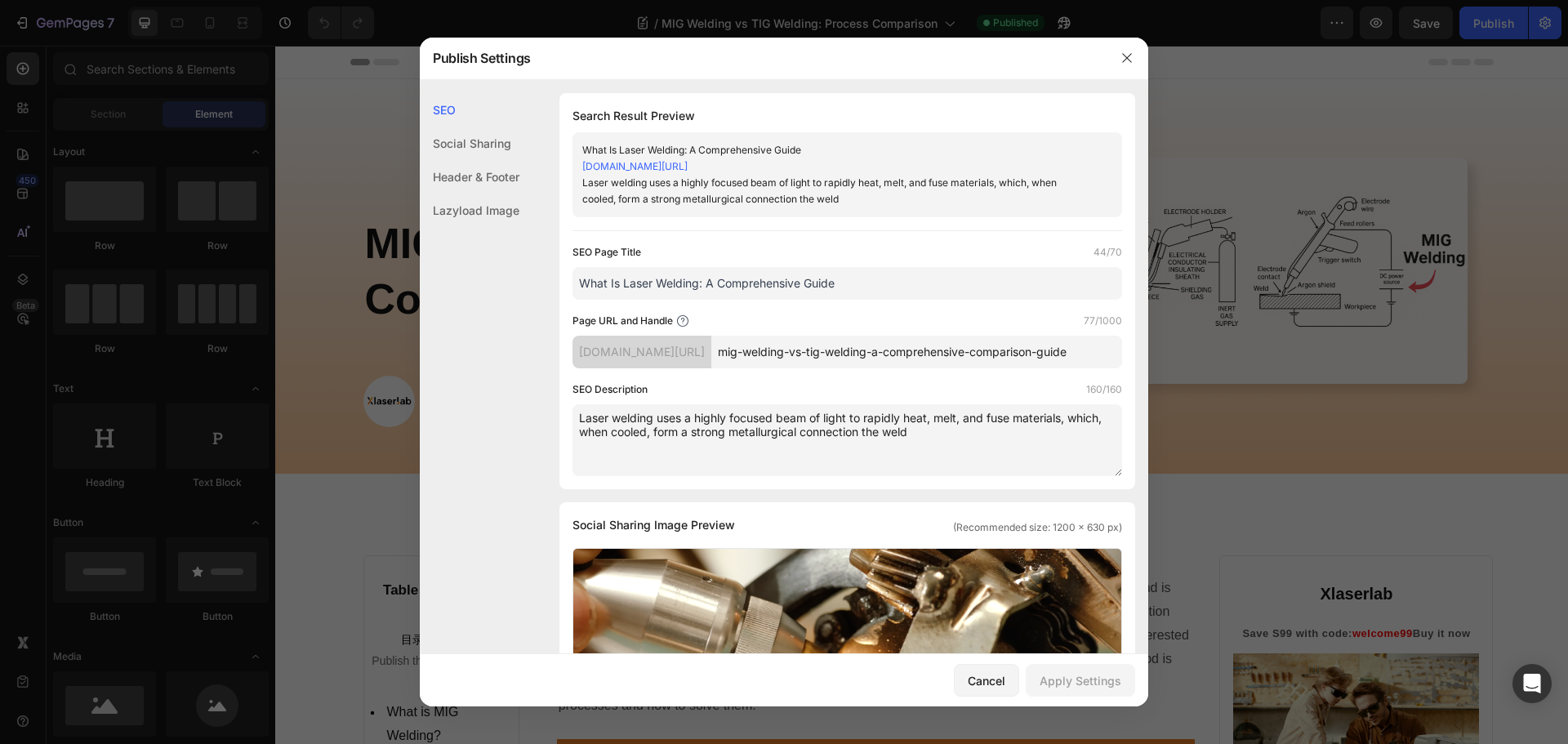
click at [711, 368] on div "ca079c-63.myshopify.com/blogs/xlaserlab-academy/" at bounding box center [642, 351] width 139 height 32
click at [935, 368] on input "mig-welding-vs-tig-welding-a-comprehensive-comparison-guide" at bounding box center [916, 351] width 411 height 32
click at [1039, 368] on input "mig-welding-vs-tig-welding-a-comprehensive-comparison-guide" at bounding box center [916, 351] width 411 height 32
click at [1073, 368] on input "mig-welding-vs-tig-welding-a-comprehensive-comparison-guide" at bounding box center [916, 351] width 411 height 32
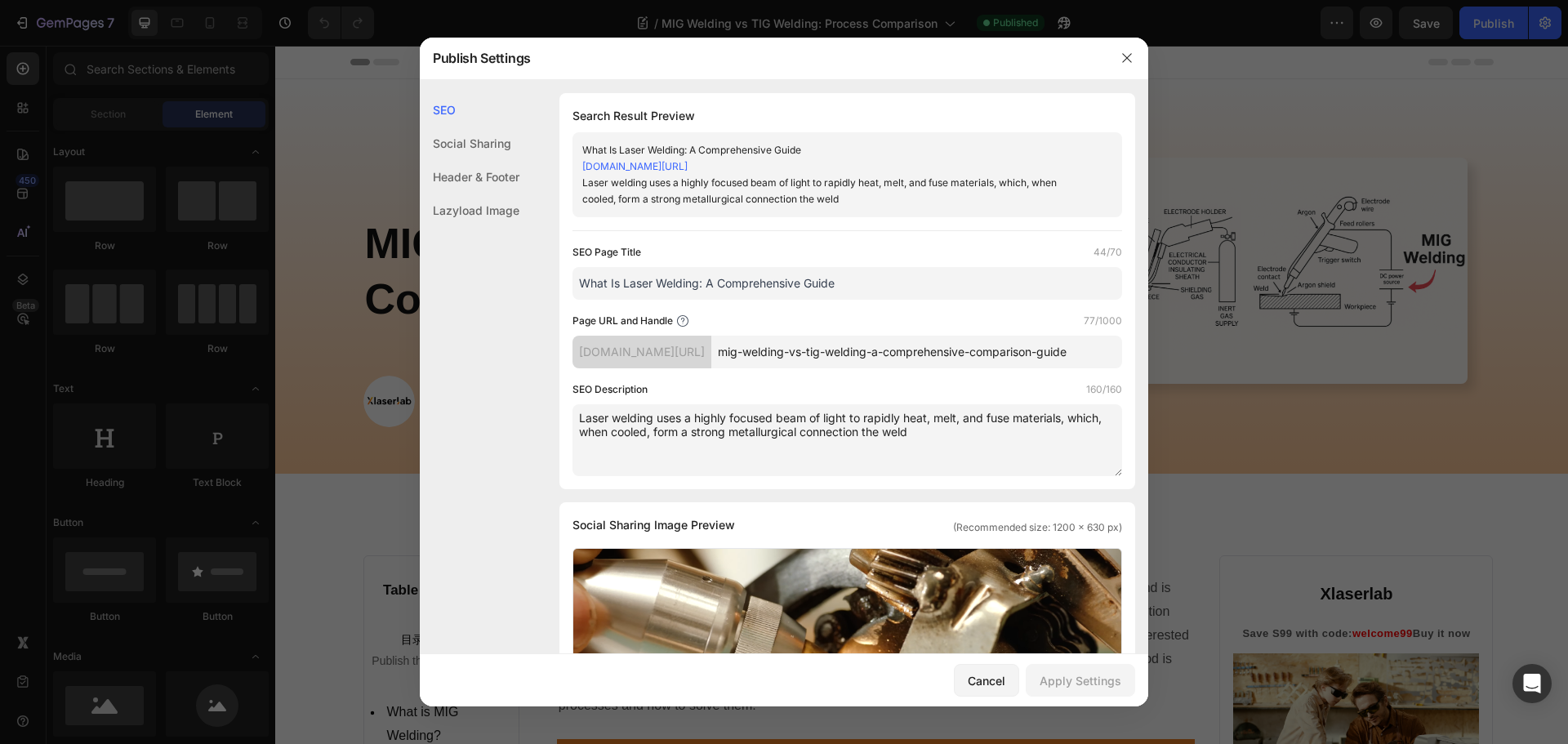
drag, startPoint x: 988, startPoint y: 369, endPoint x: 1196, endPoint y: 367, distance: 208.0
click at [1196, 367] on div "Publish Settings SEO Social Sharing Header & Footer Lazyload Image SEO Search R…" at bounding box center [784, 372] width 1568 height 744
click at [1043, 368] on input "mig-welding-vs-tig-welding-a-comprehensive-comparison-guide" at bounding box center [916, 351] width 411 height 32
click at [937, 397] on div "SEO Description 160/160" at bounding box center [847, 390] width 549 height 17
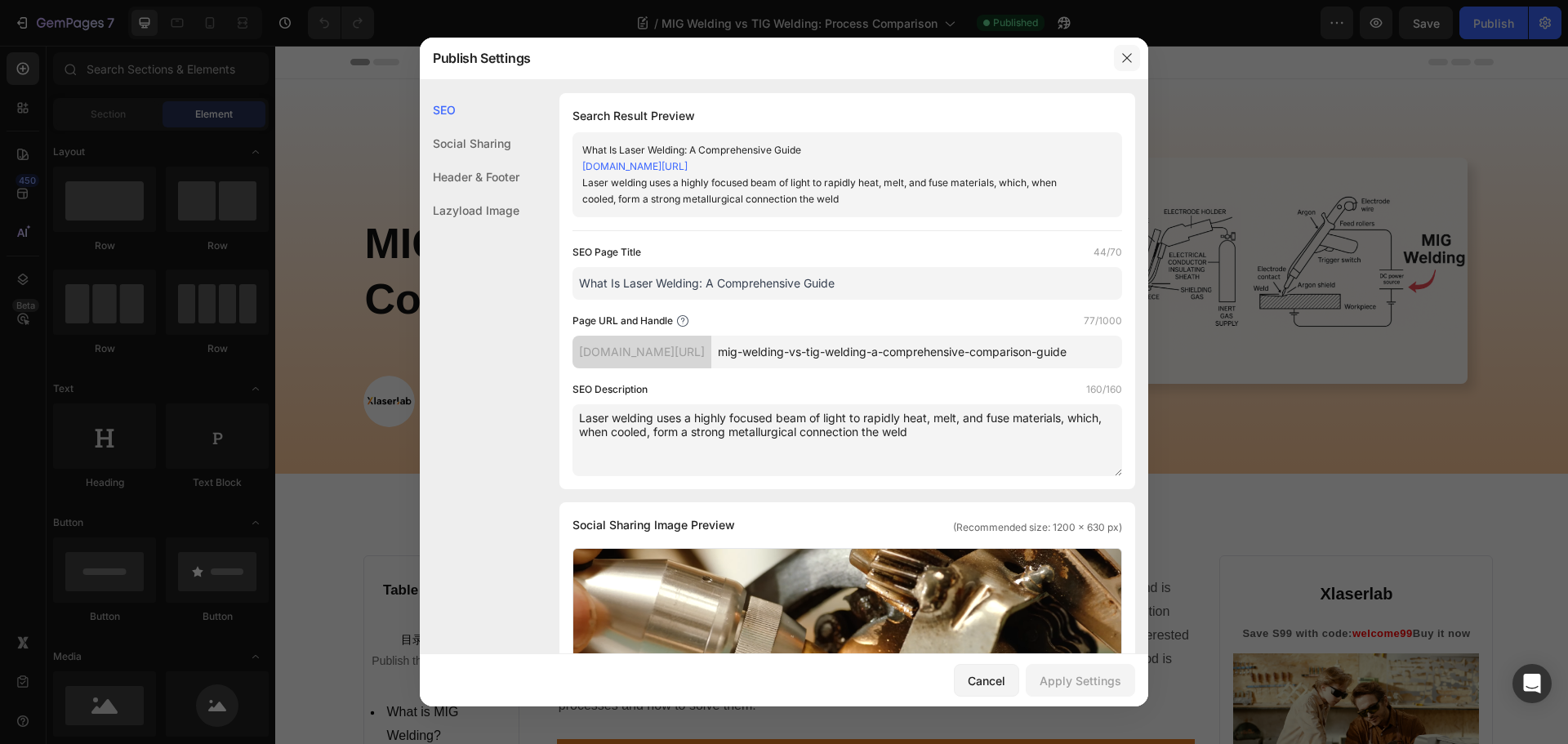
click at [1132, 58] on icon "button" at bounding box center [1127, 58] width 13 height 13
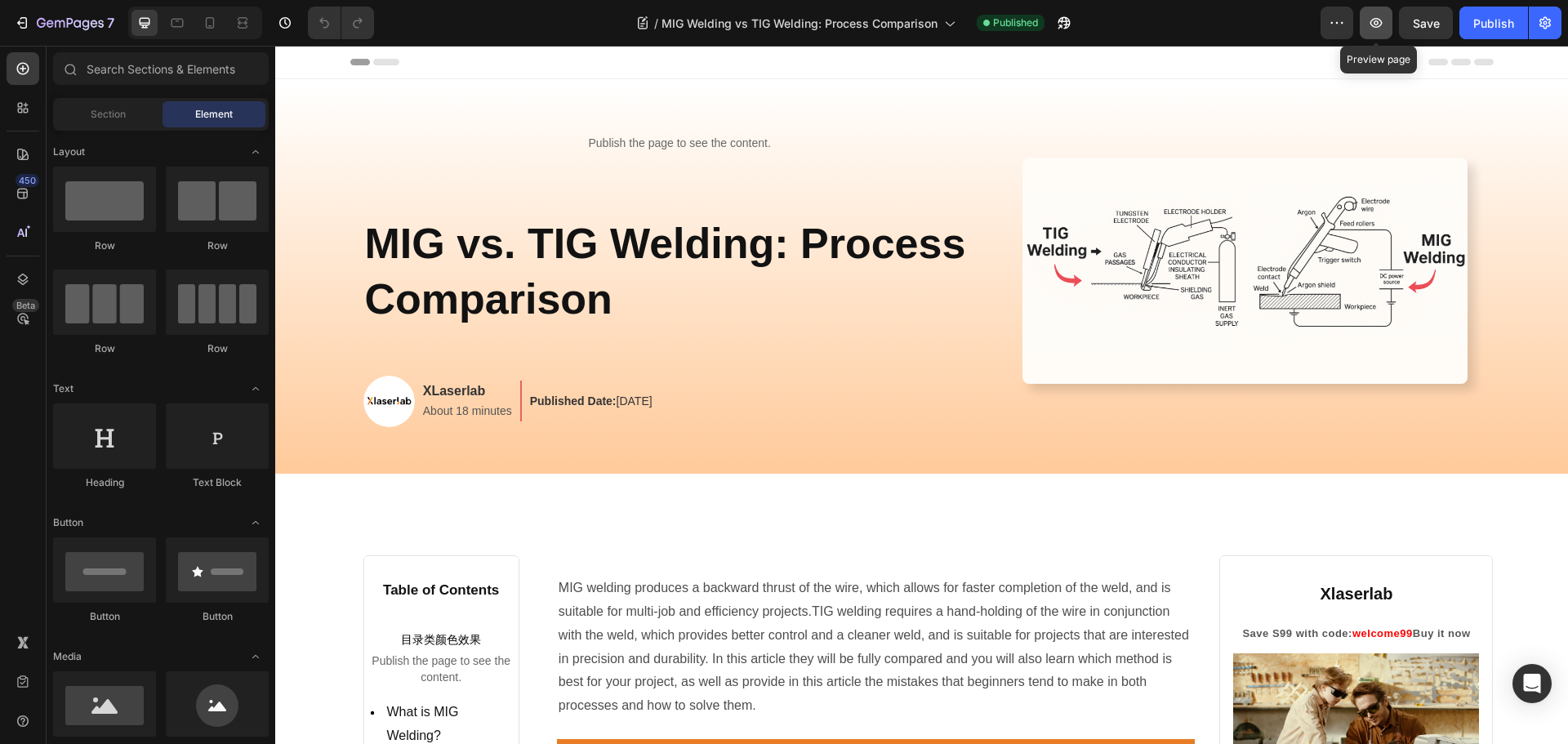
click at [1381, 20] on icon "button" at bounding box center [1376, 23] width 17 height 17
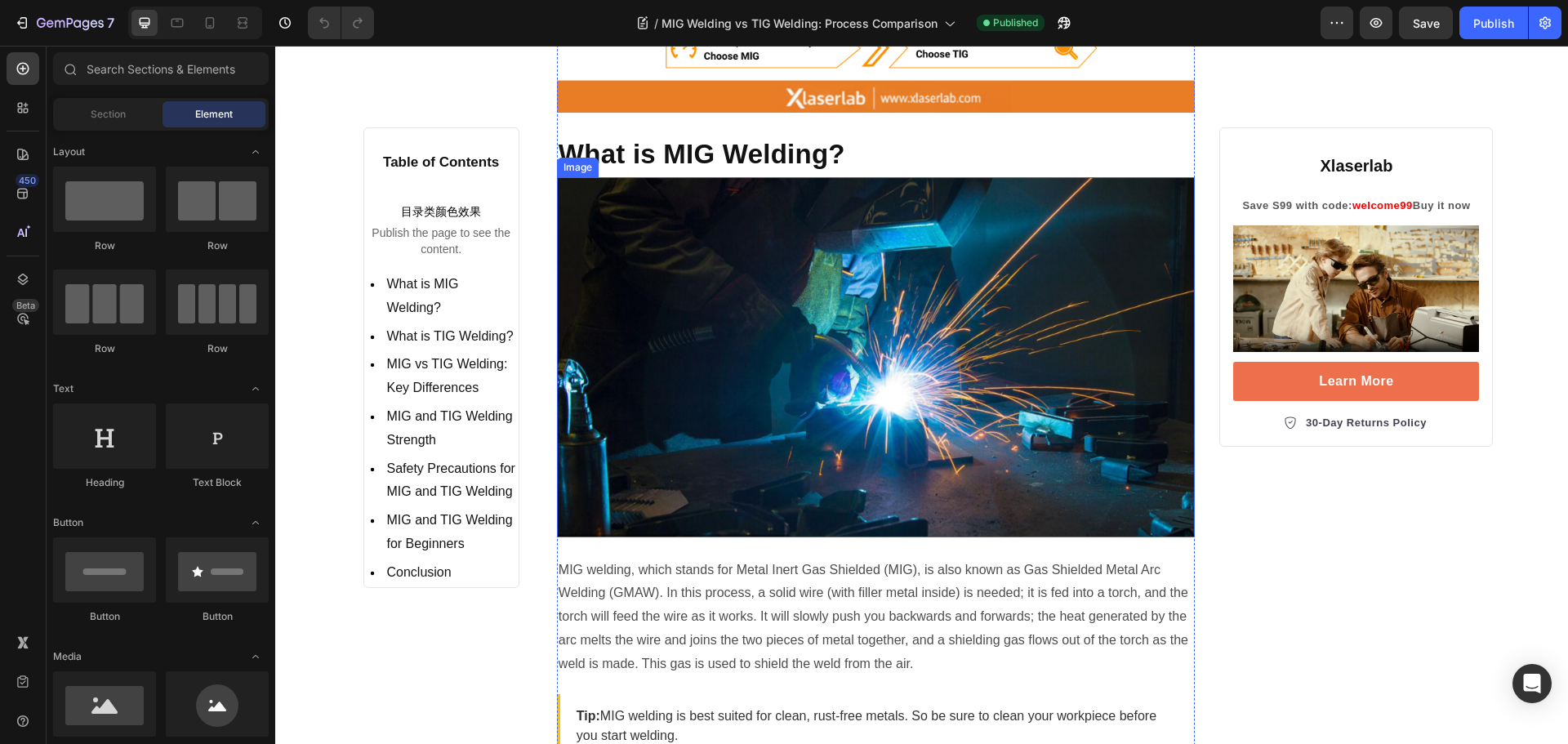
scroll to position [1224, 0]
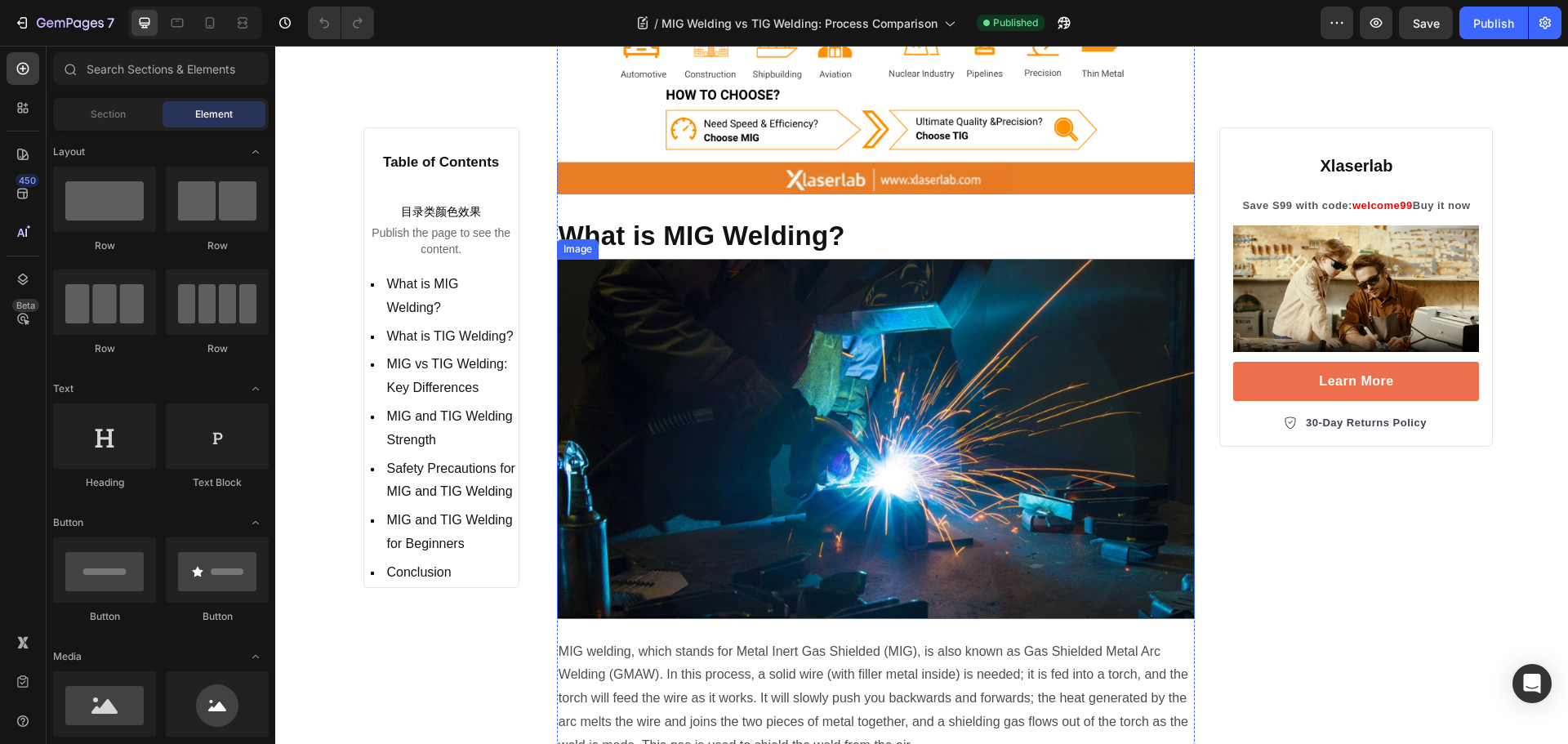
click at [792, 349] on img at bounding box center [875, 438] width 638 height 359
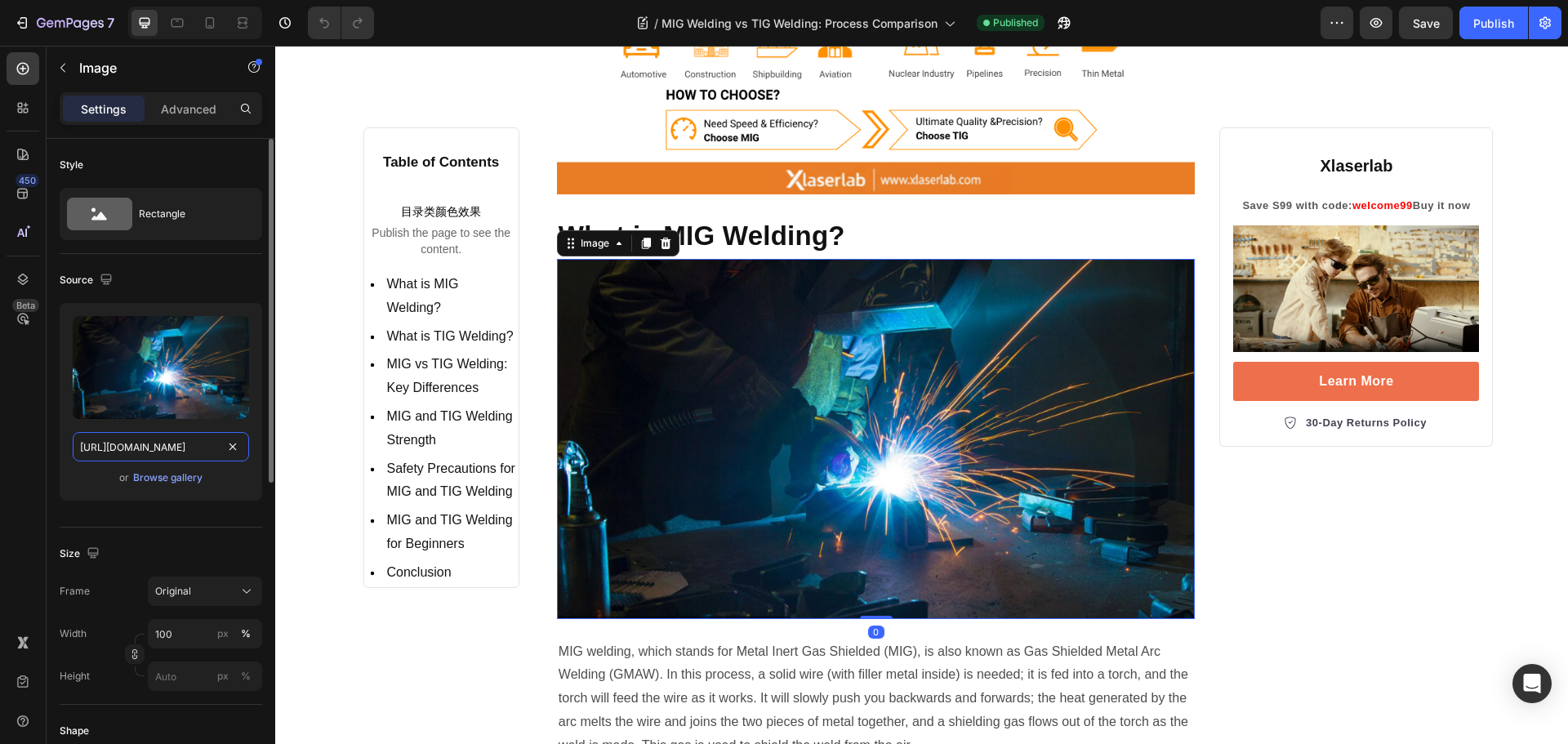
click at [169, 447] on input "[URL][DOMAIN_NAME]" at bounding box center [161, 447] width 176 height 30
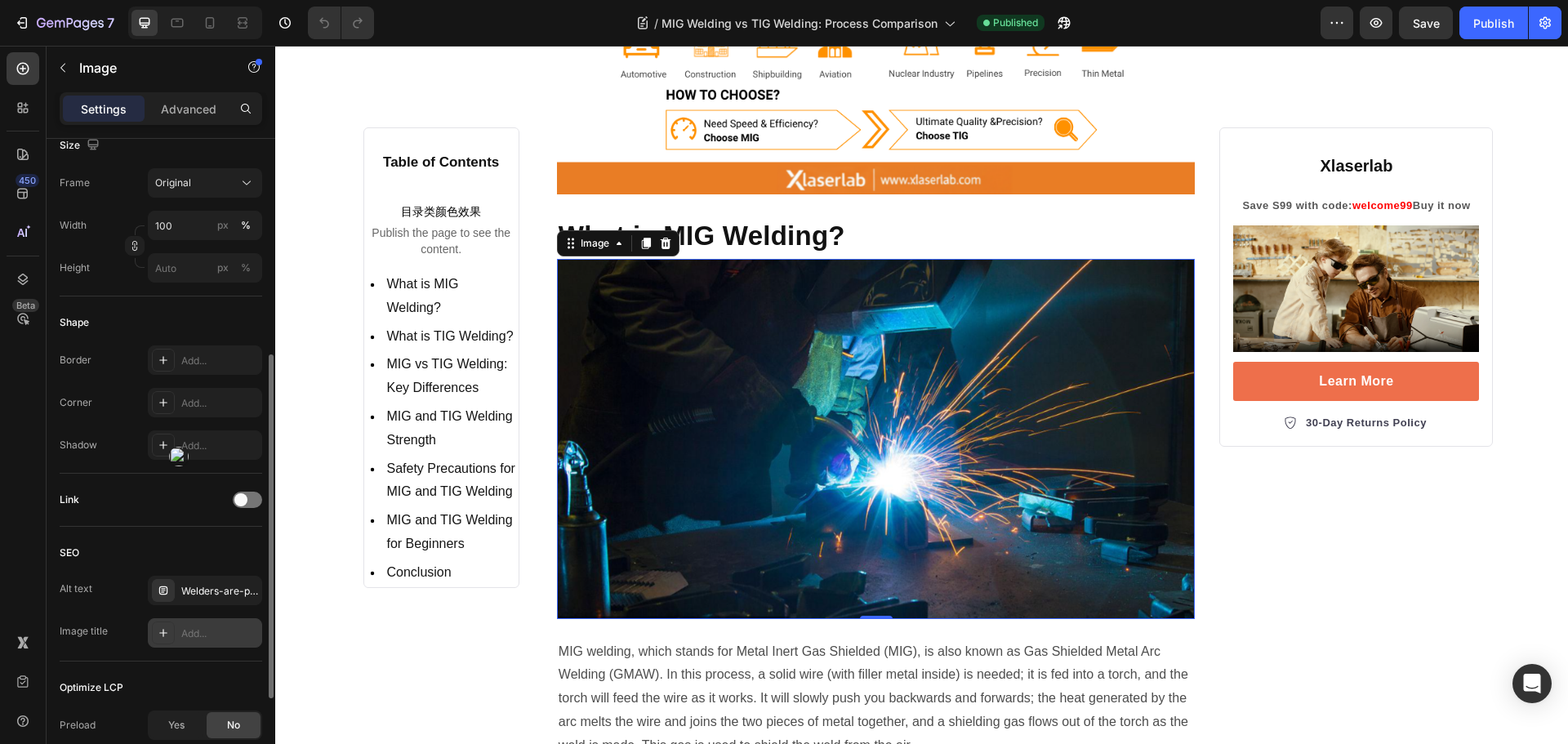
scroll to position [490, 0]
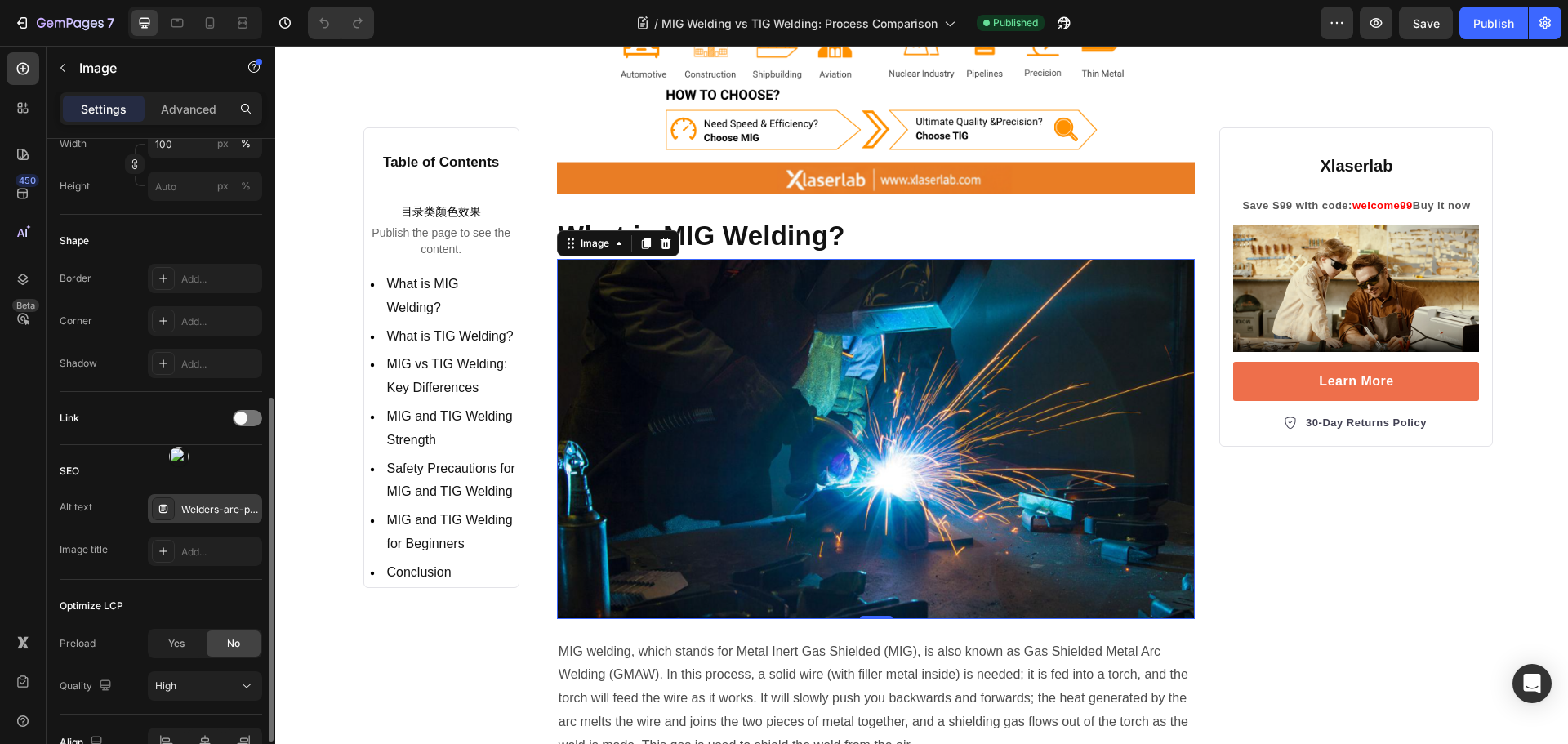
click at [222, 506] on div "Welders-are-performing-mig-welding." at bounding box center [219, 510] width 77 height 15
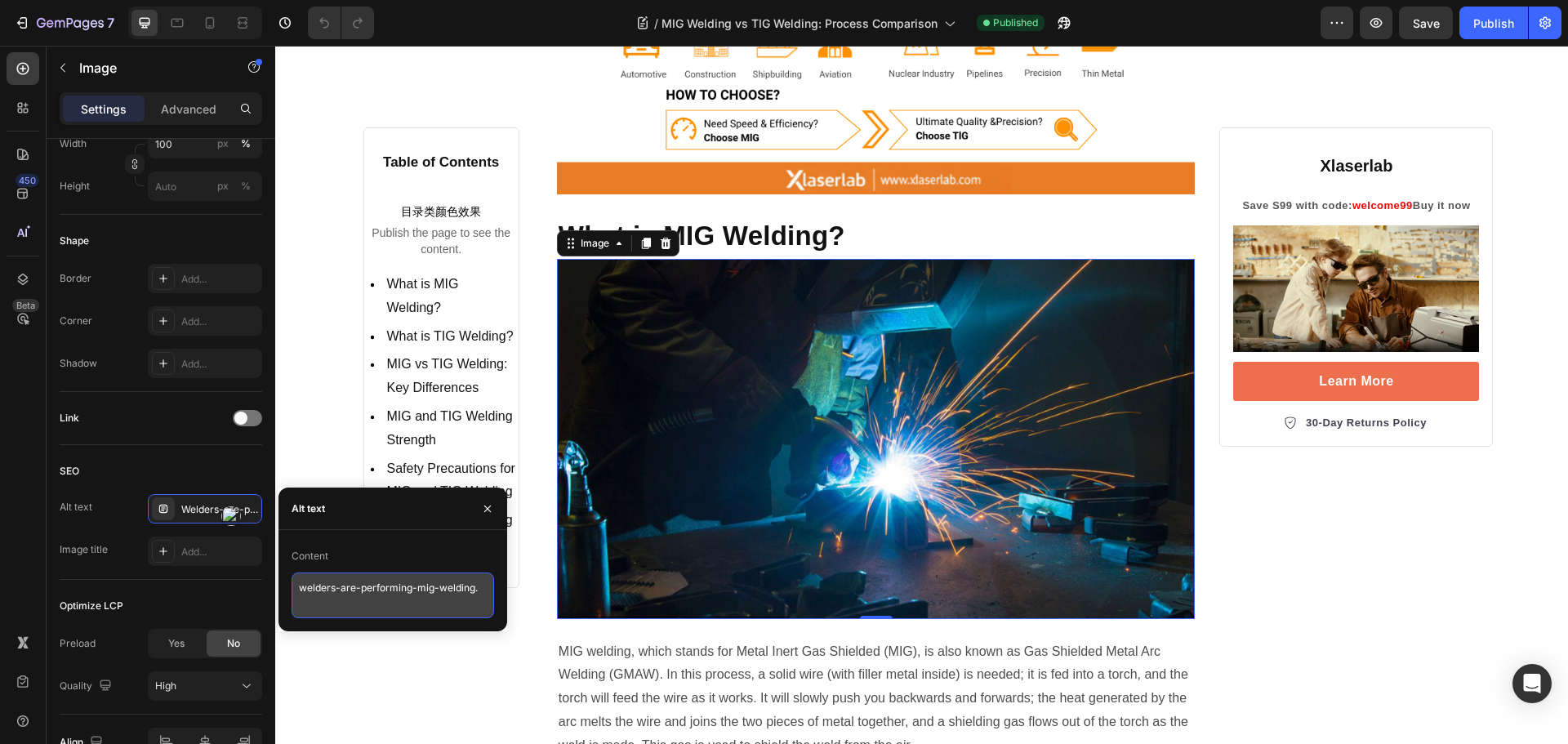
click at [463, 593] on textarea "welders-are-performing-mig-welding." at bounding box center [392, 595] width 202 height 46
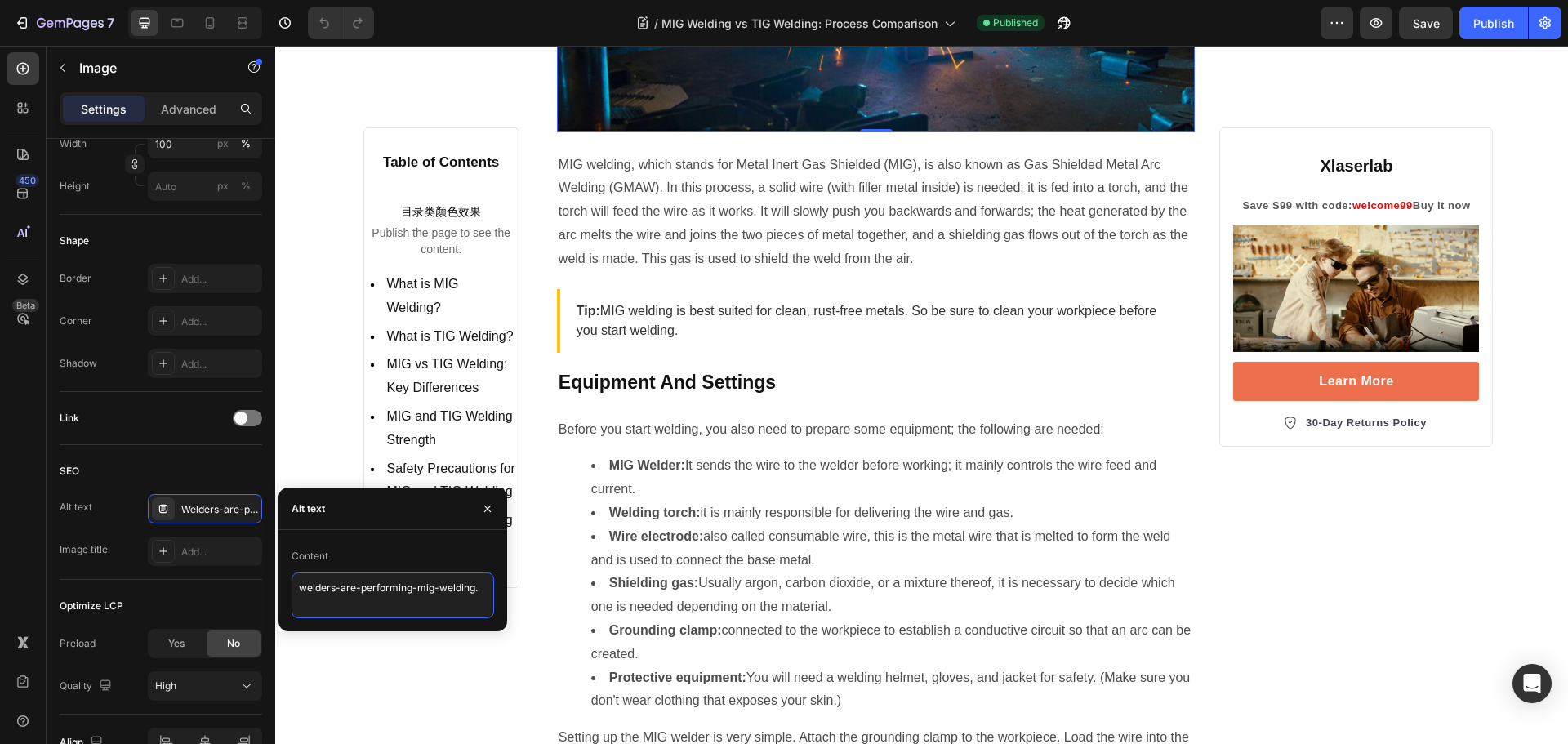
scroll to position [1714, 0]
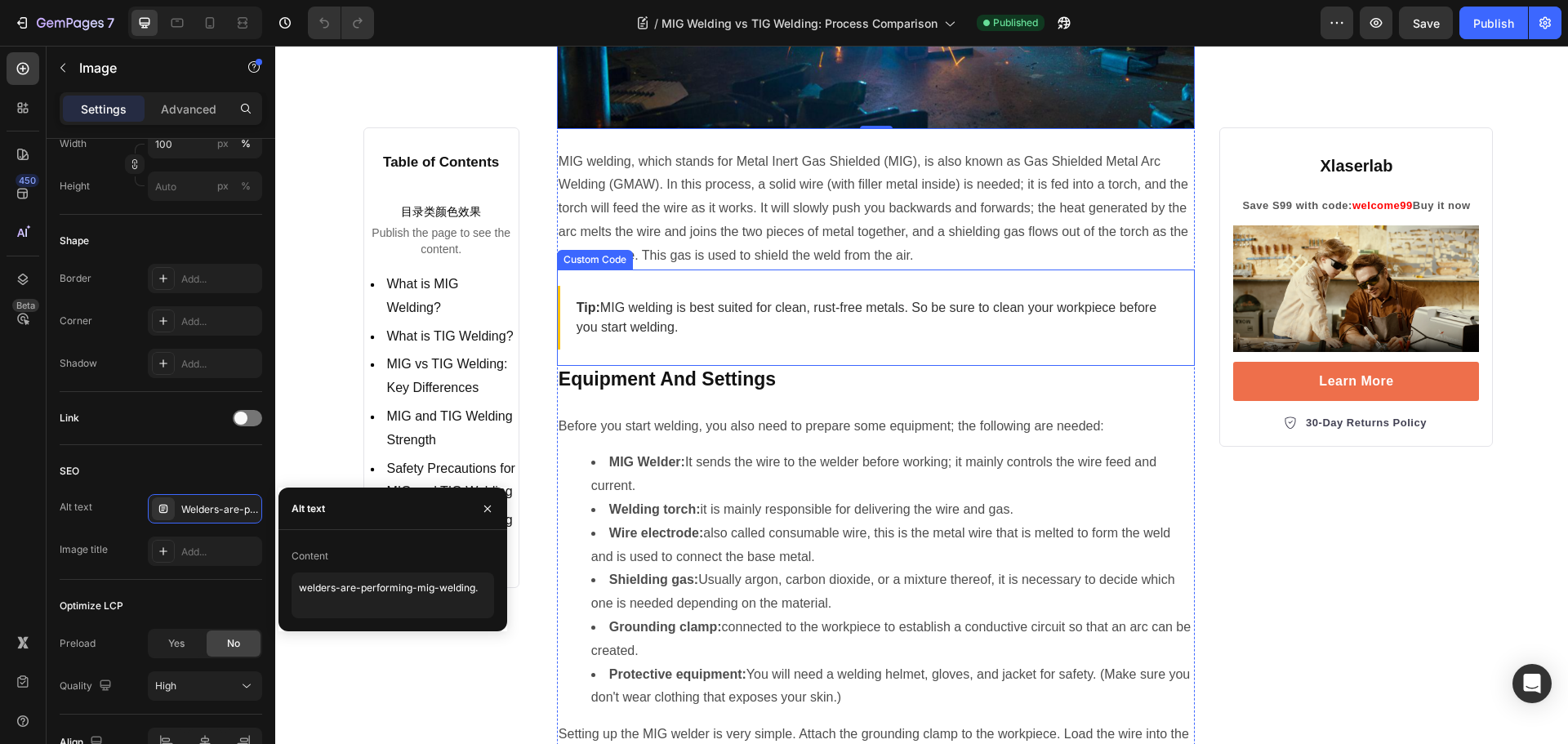
click at [714, 311] on p "Tip: MIG welding is best suited for clean, rust-free metals. So be sure to clea…" at bounding box center [877, 318] width 603 height 39
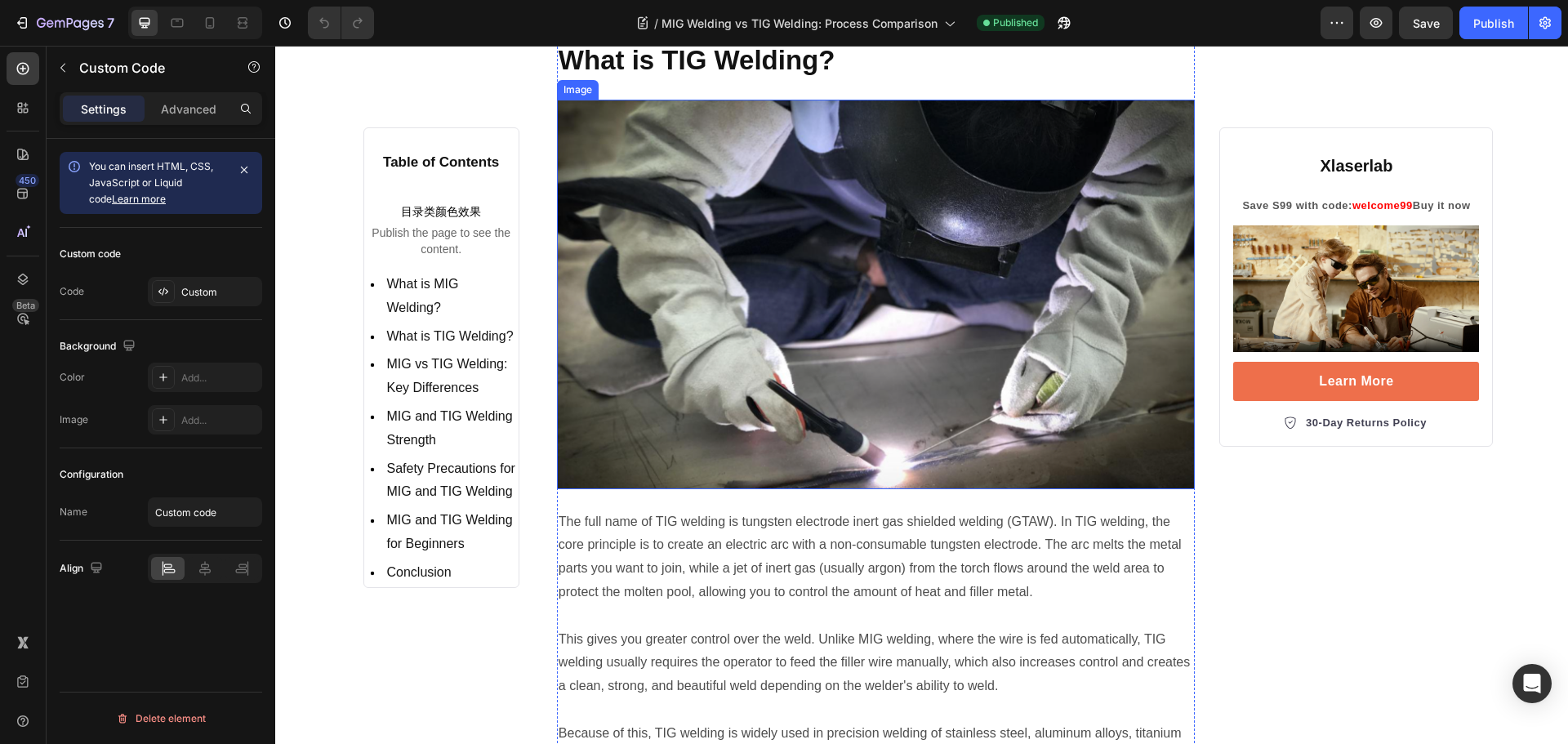
scroll to position [3510, 0]
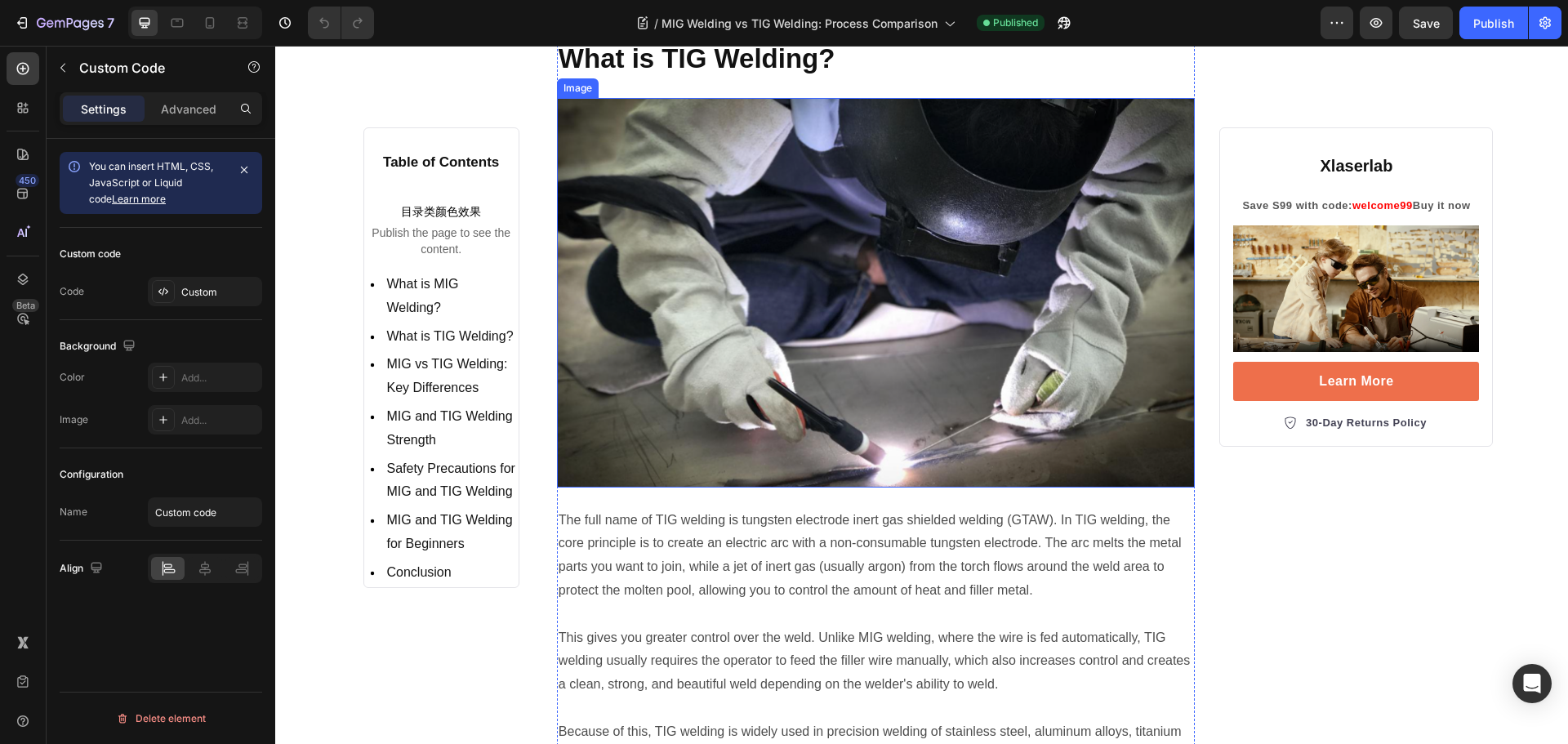
click at [766, 291] on img at bounding box center [875, 293] width 638 height 390
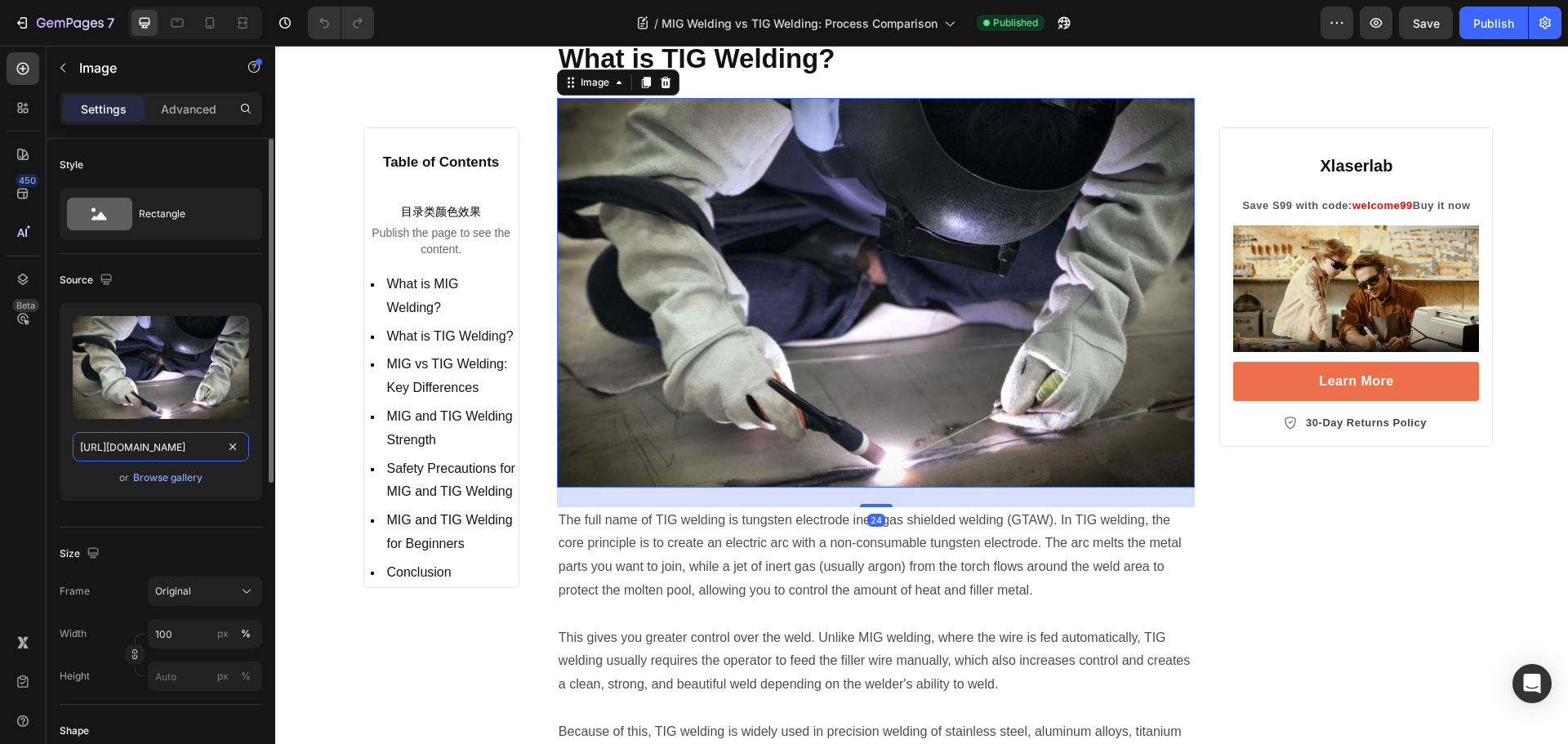
click at [172, 453] on input "[URL][DOMAIN_NAME]" at bounding box center [161, 447] width 176 height 30
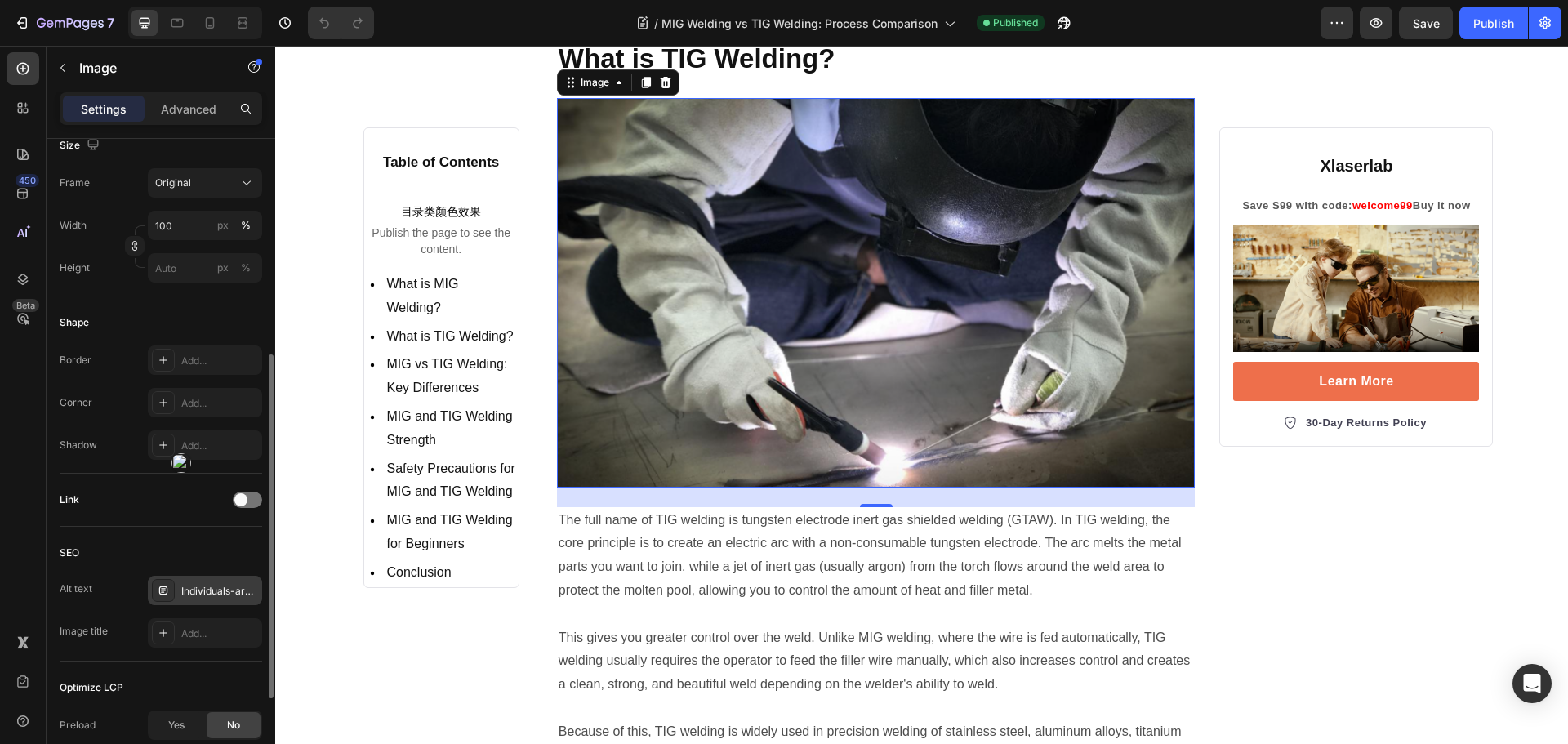
click at [219, 596] on div "Individuals-aretig-welding" at bounding box center [219, 591] width 77 height 15
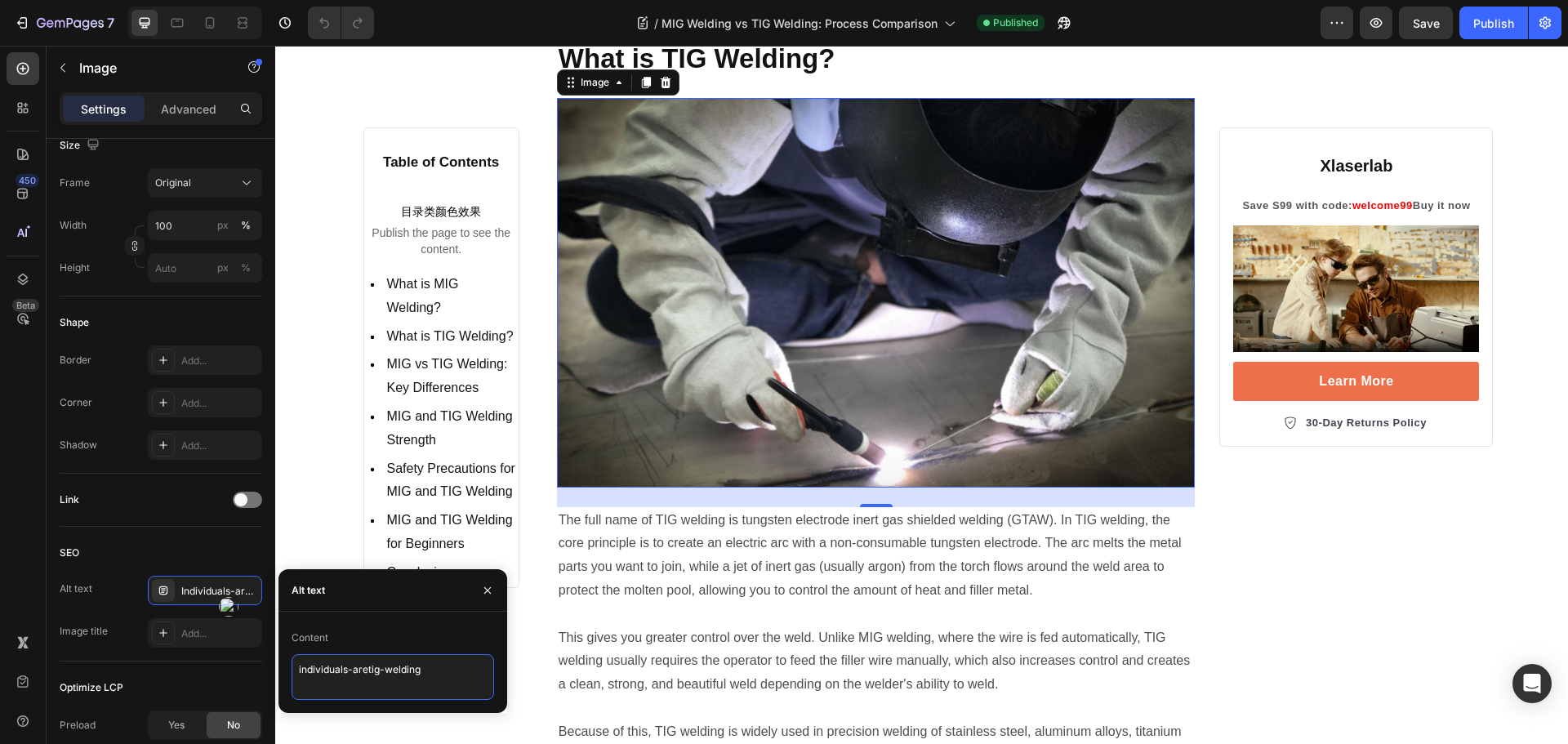
click at [434, 665] on textarea "individuals-aretig-welding" at bounding box center [392, 677] width 202 height 46
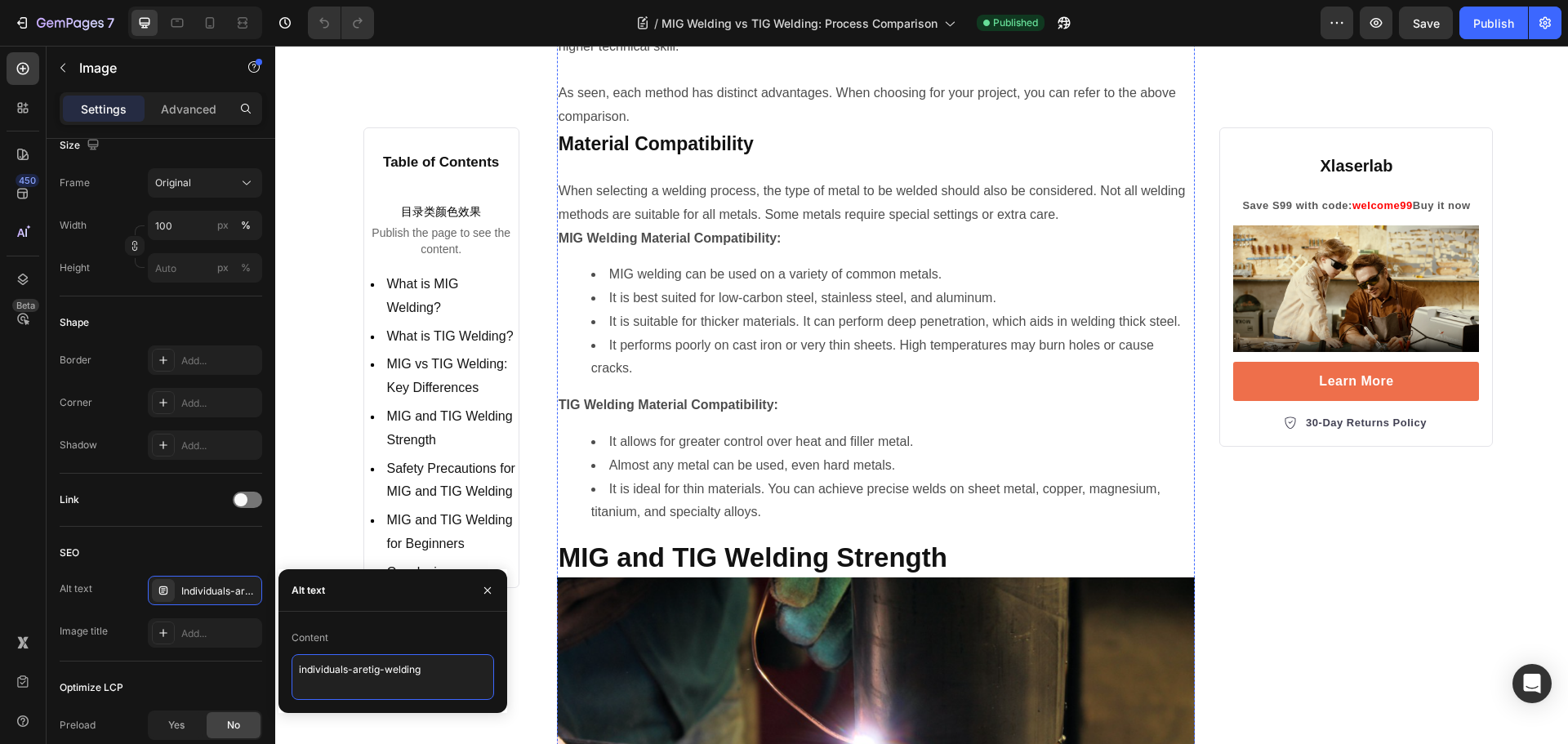
scroll to position [6938, 0]
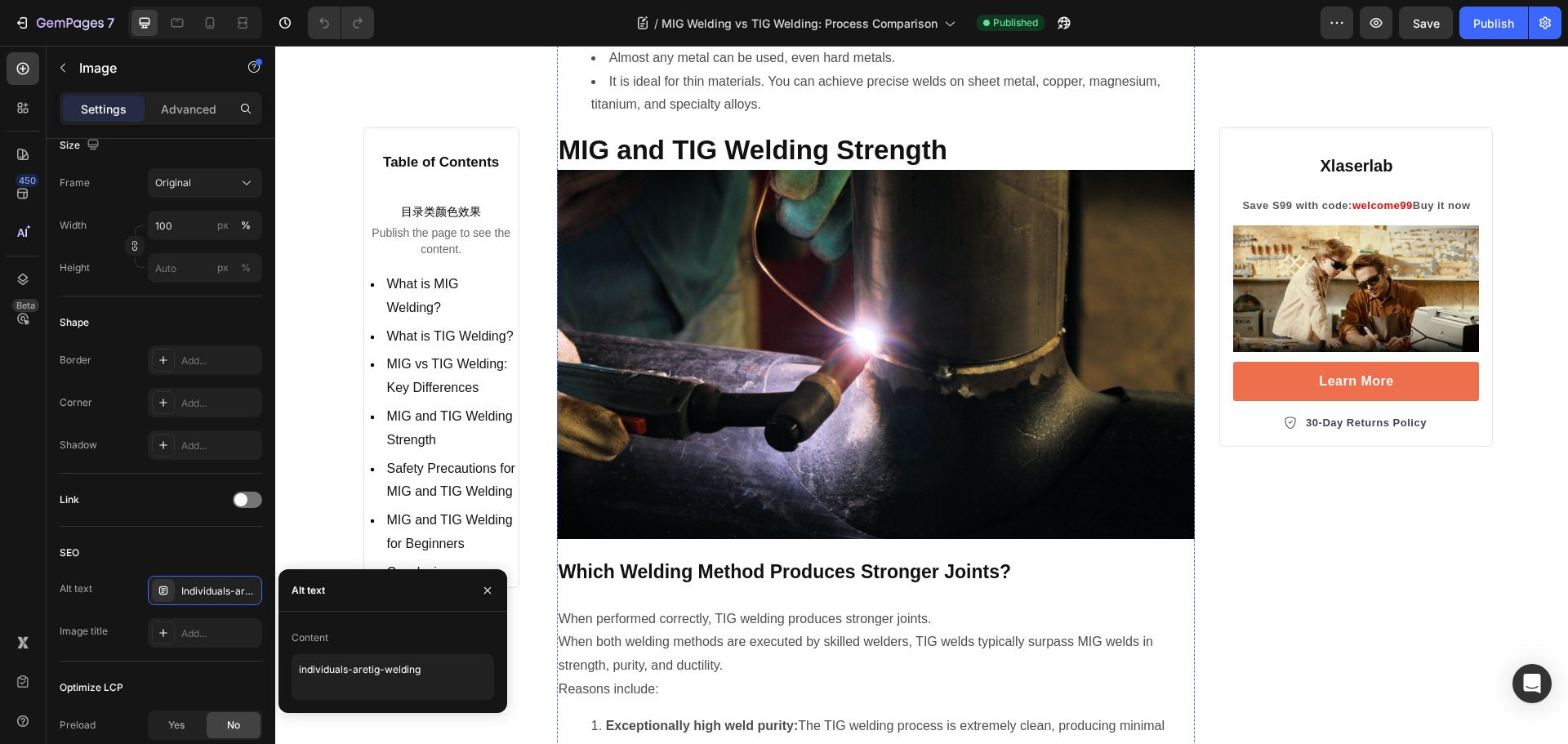
click at [850, 414] on img at bounding box center [875, 354] width 638 height 369
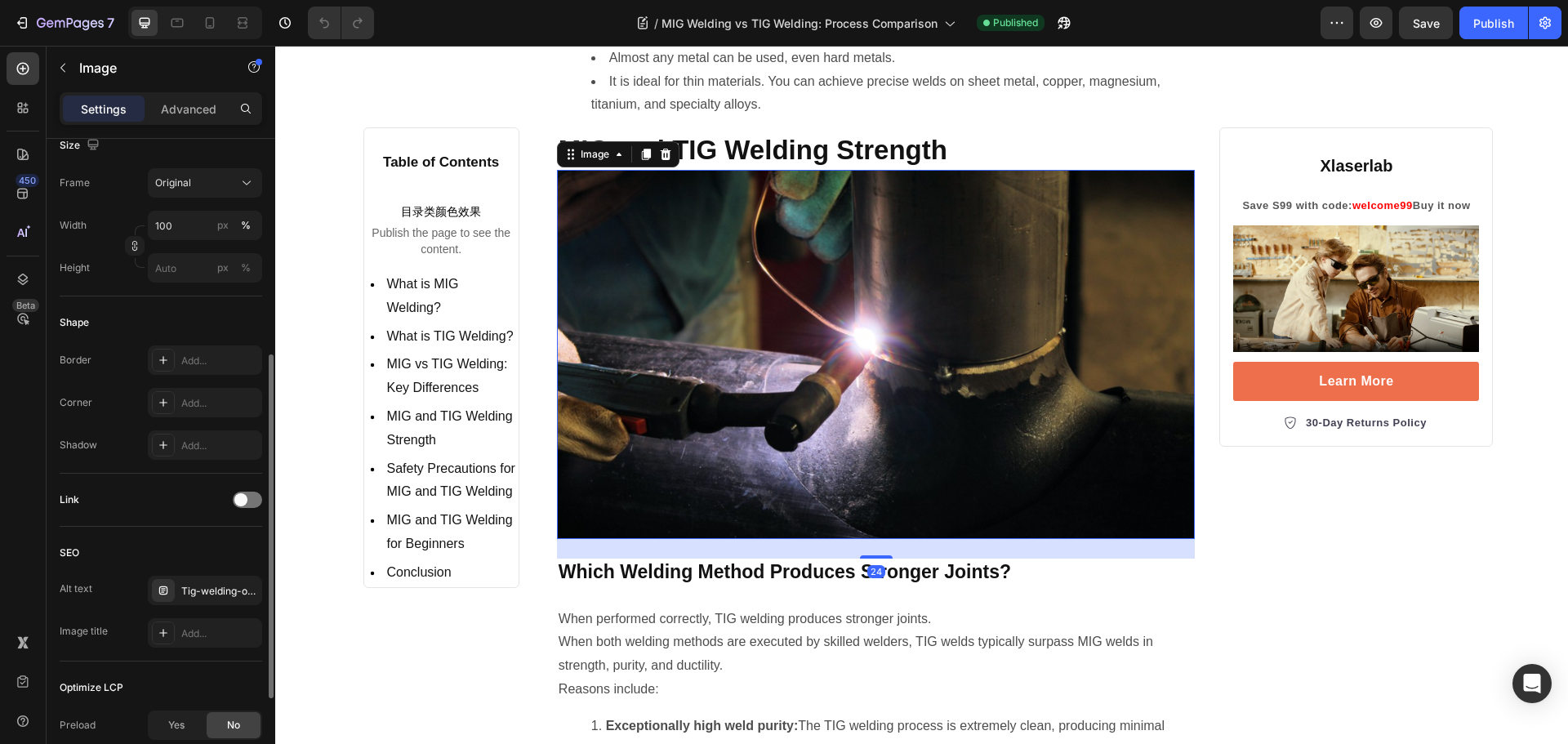
scroll to position [81, 0]
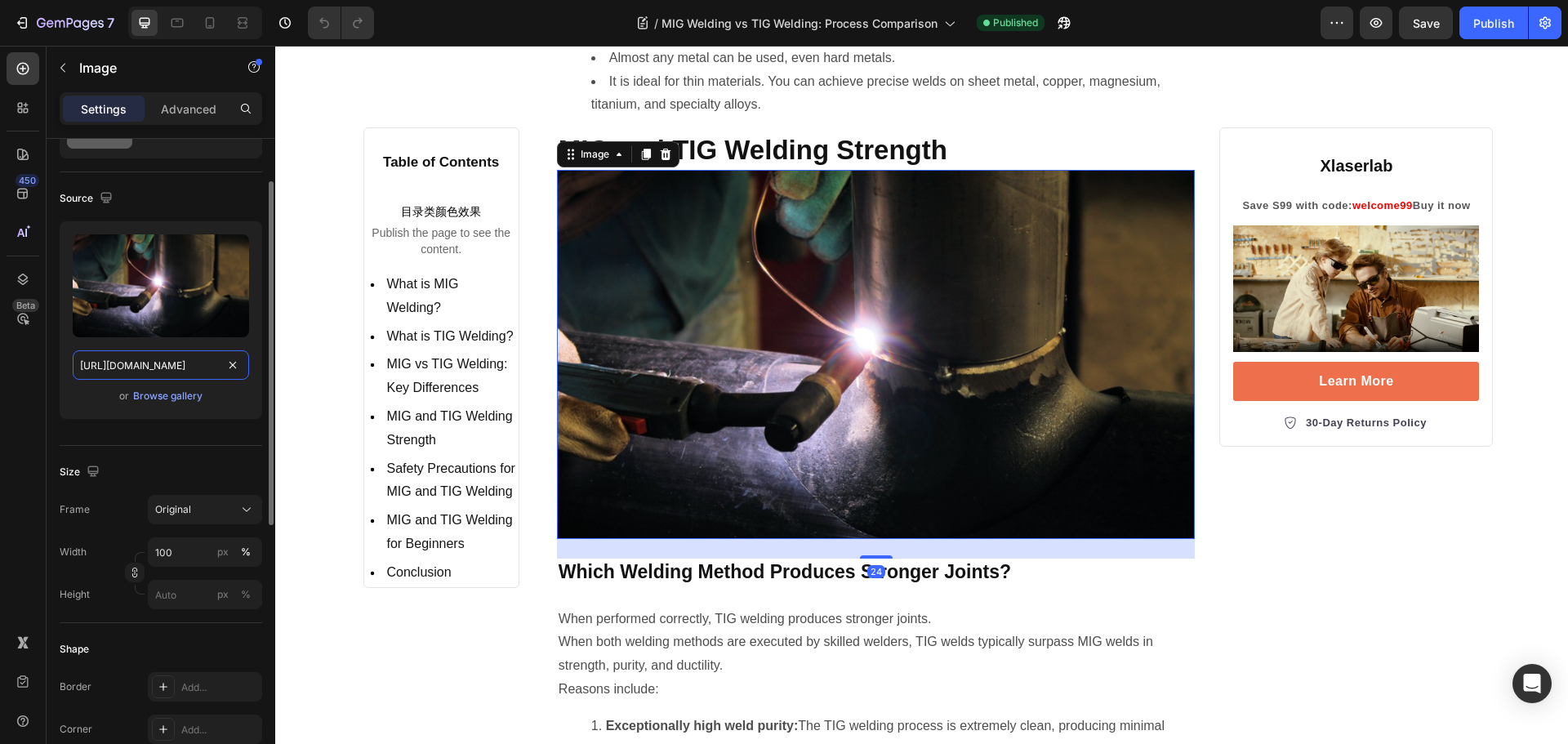
click at [164, 368] on input "[URL][DOMAIN_NAME]" at bounding box center [161, 365] width 176 height 30
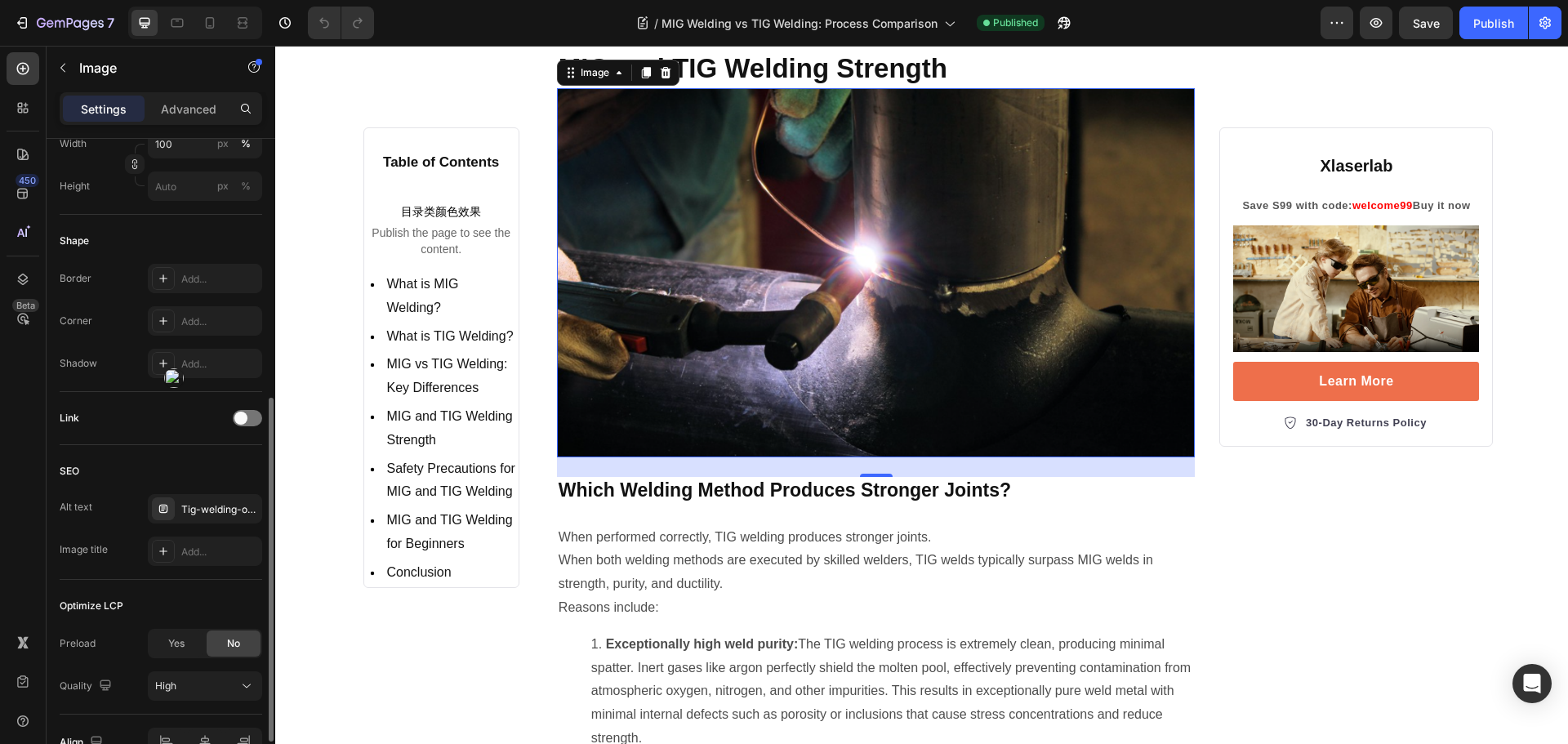
scroll to position [582, 0]
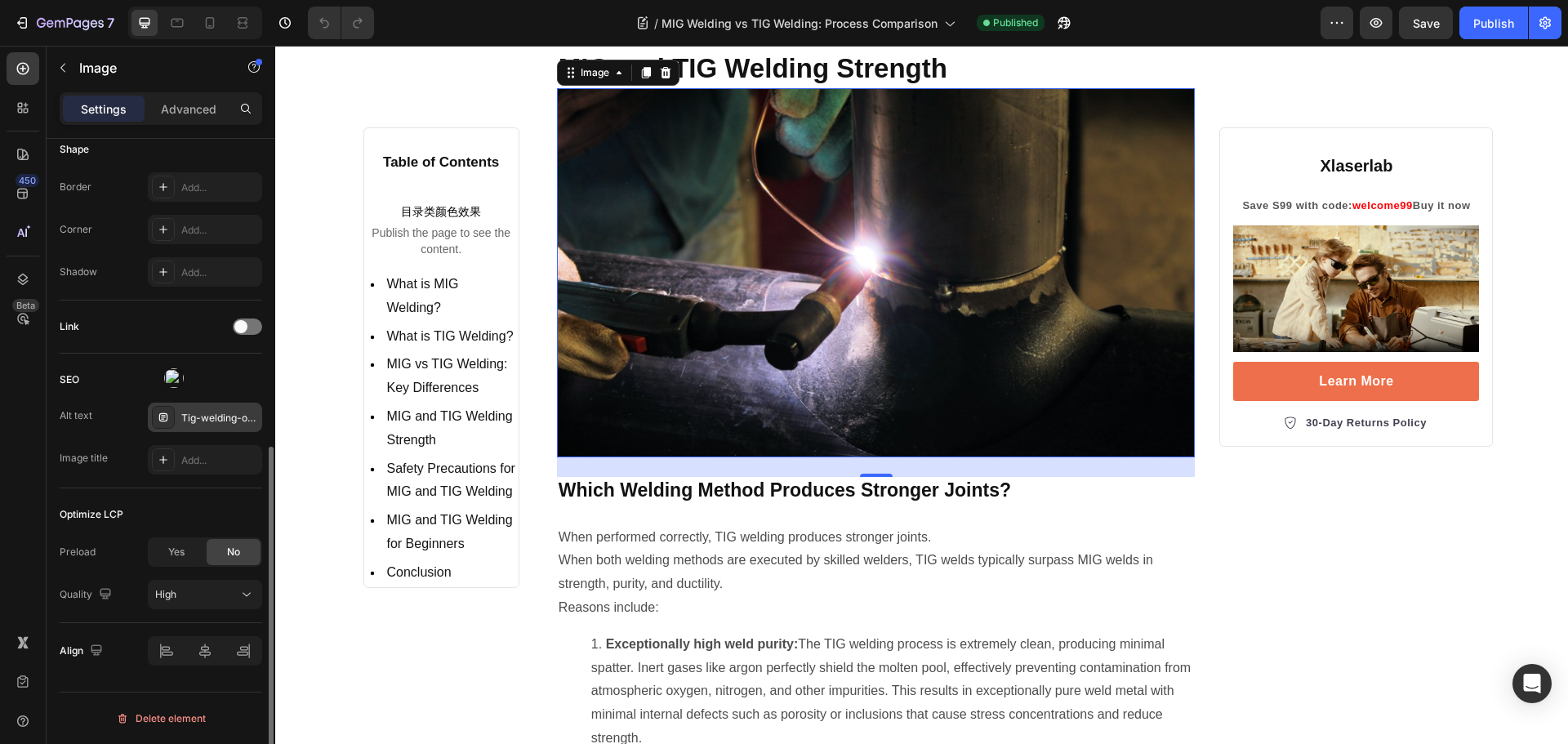
click at [226, 415] on div "Tig-welding-of-metal-plates" at bounding box center [219, 418] width 77 height 15
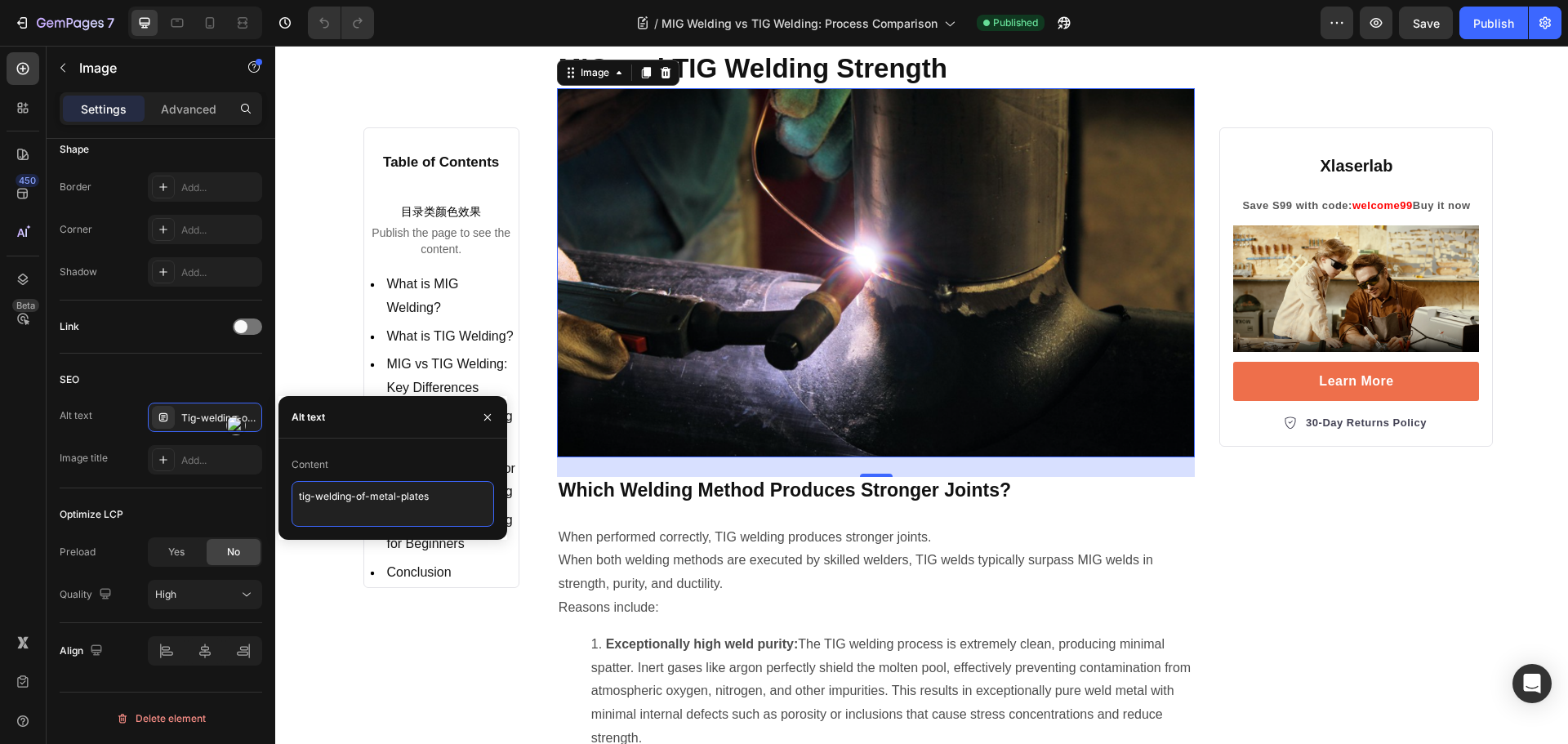
click at [447, 484] on textarea "tig-welding-of-metal-plates" at bounding box center [392, 504] width 202 height 46
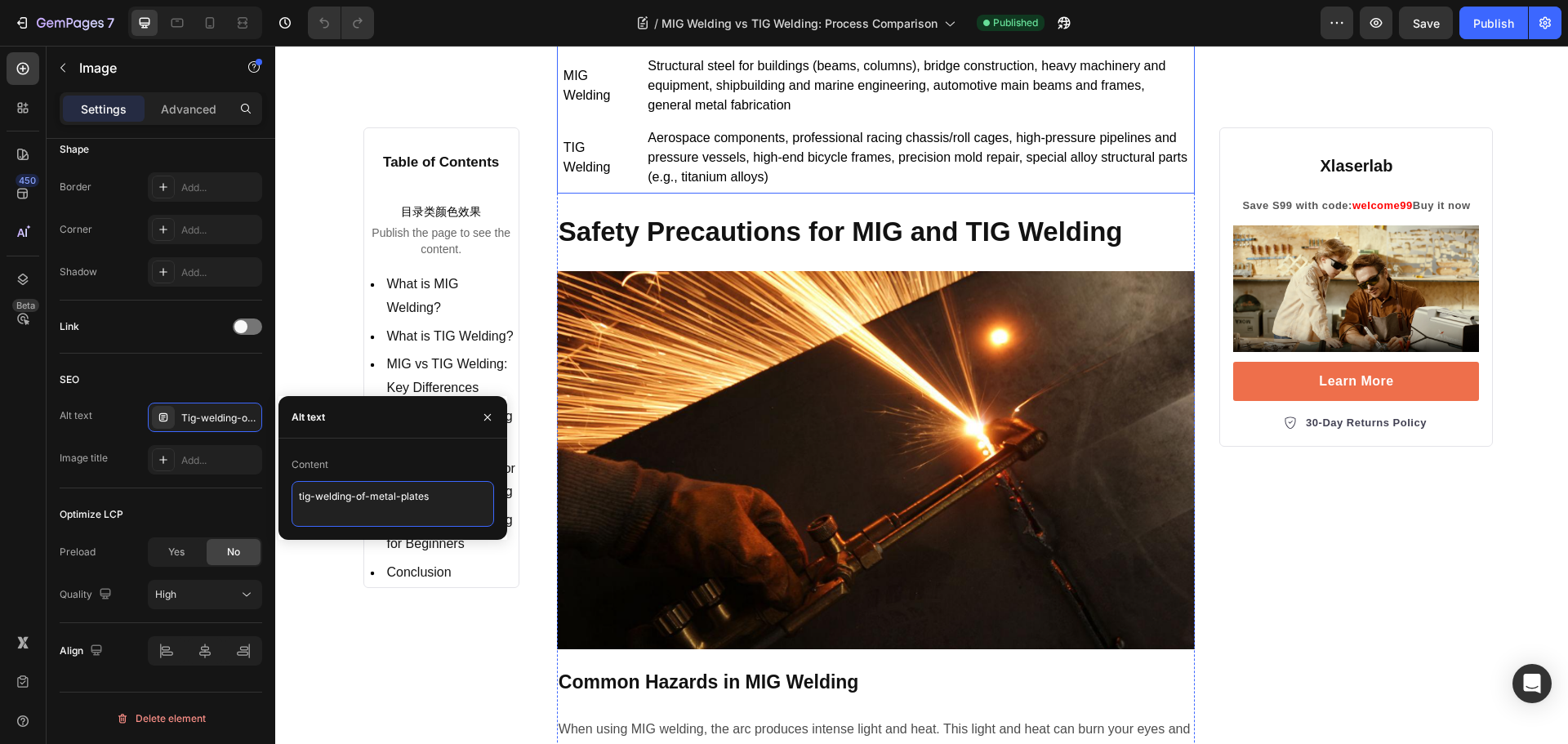
scroll to position [8571, 0]
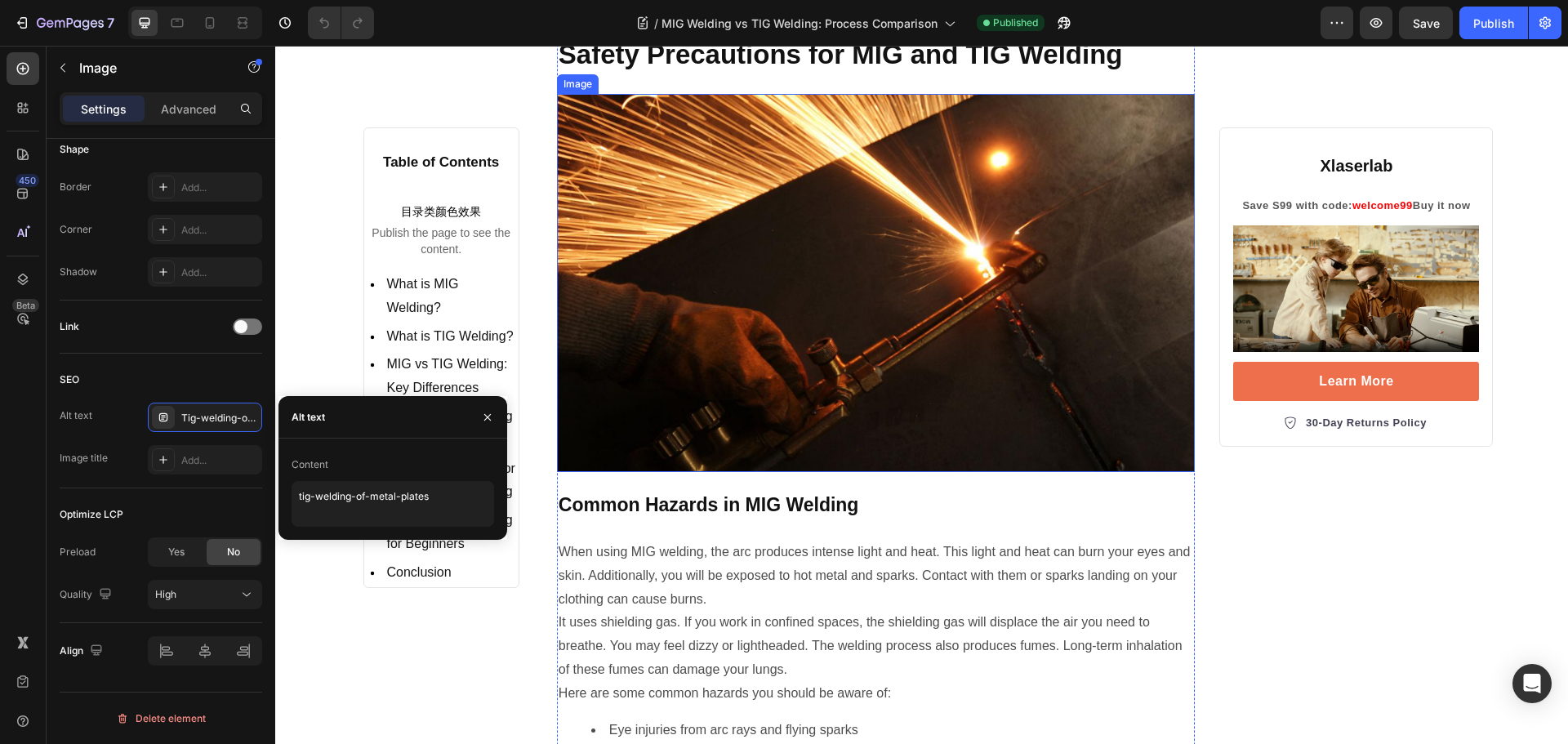
click at [694, 351] on img at bounding box center [875, 282] width 638 height 378
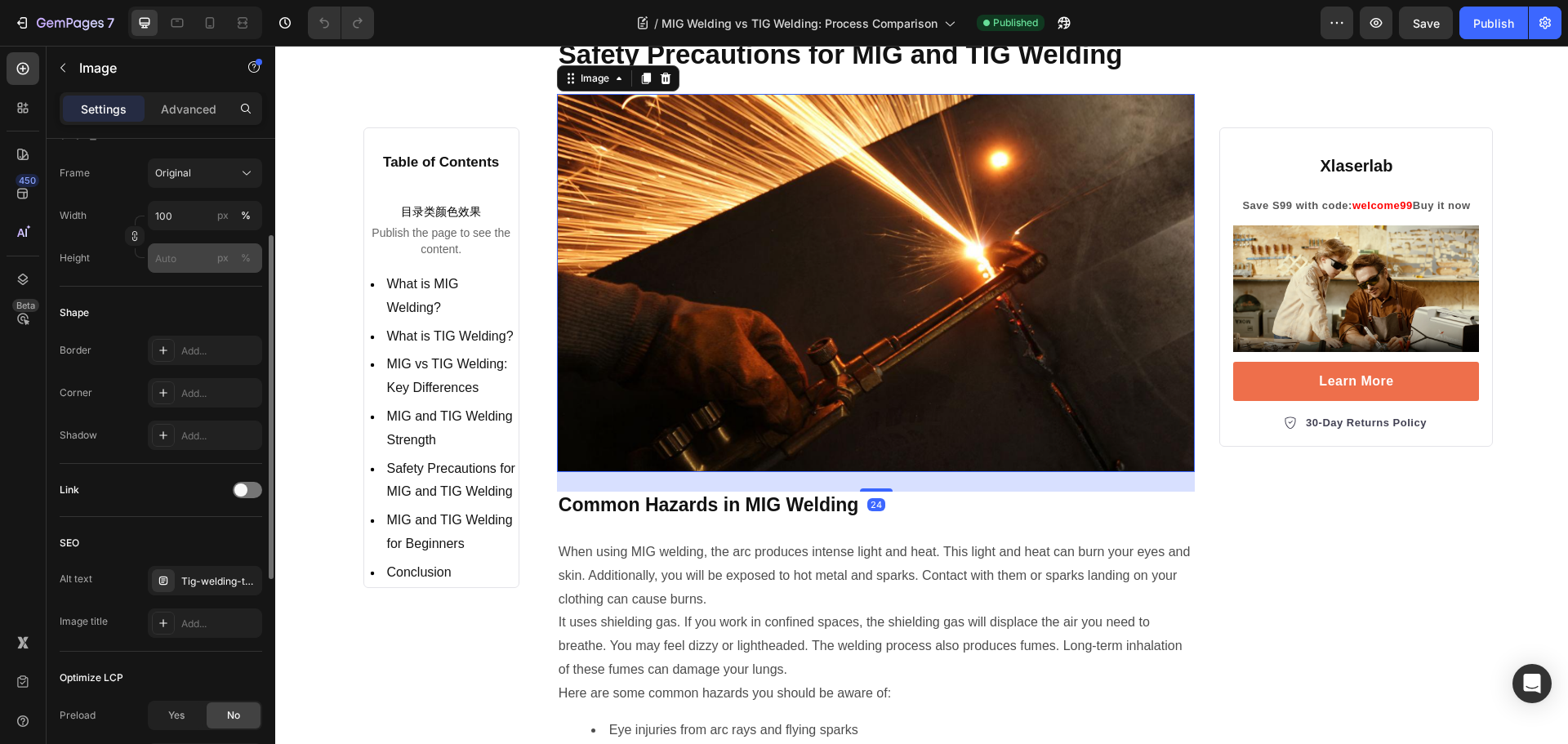
scroll to position [173, 0]
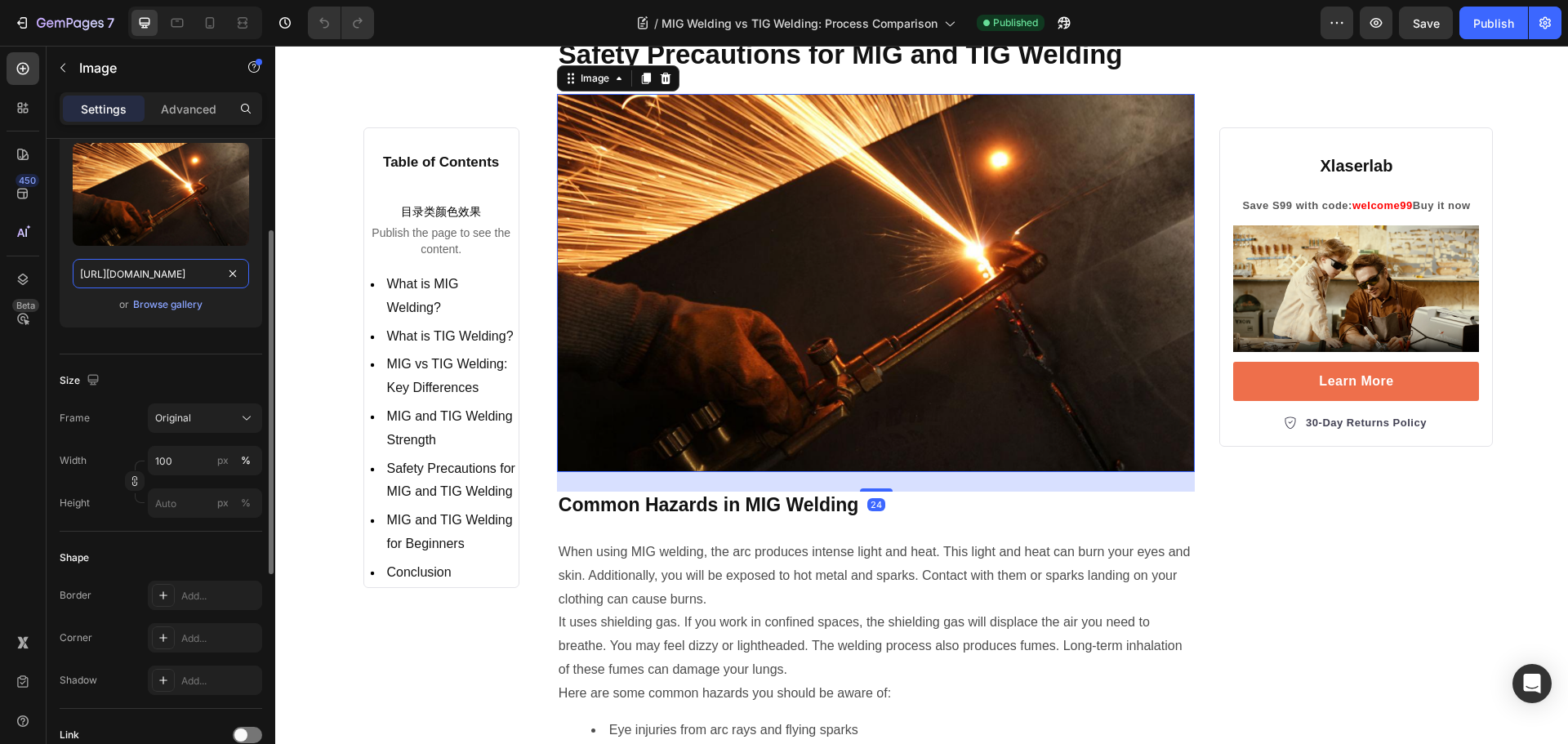
click at [172, 264] on input "[URL][DOMAIN_NAME]" at bounding box center [161, 273] width 176 height 30
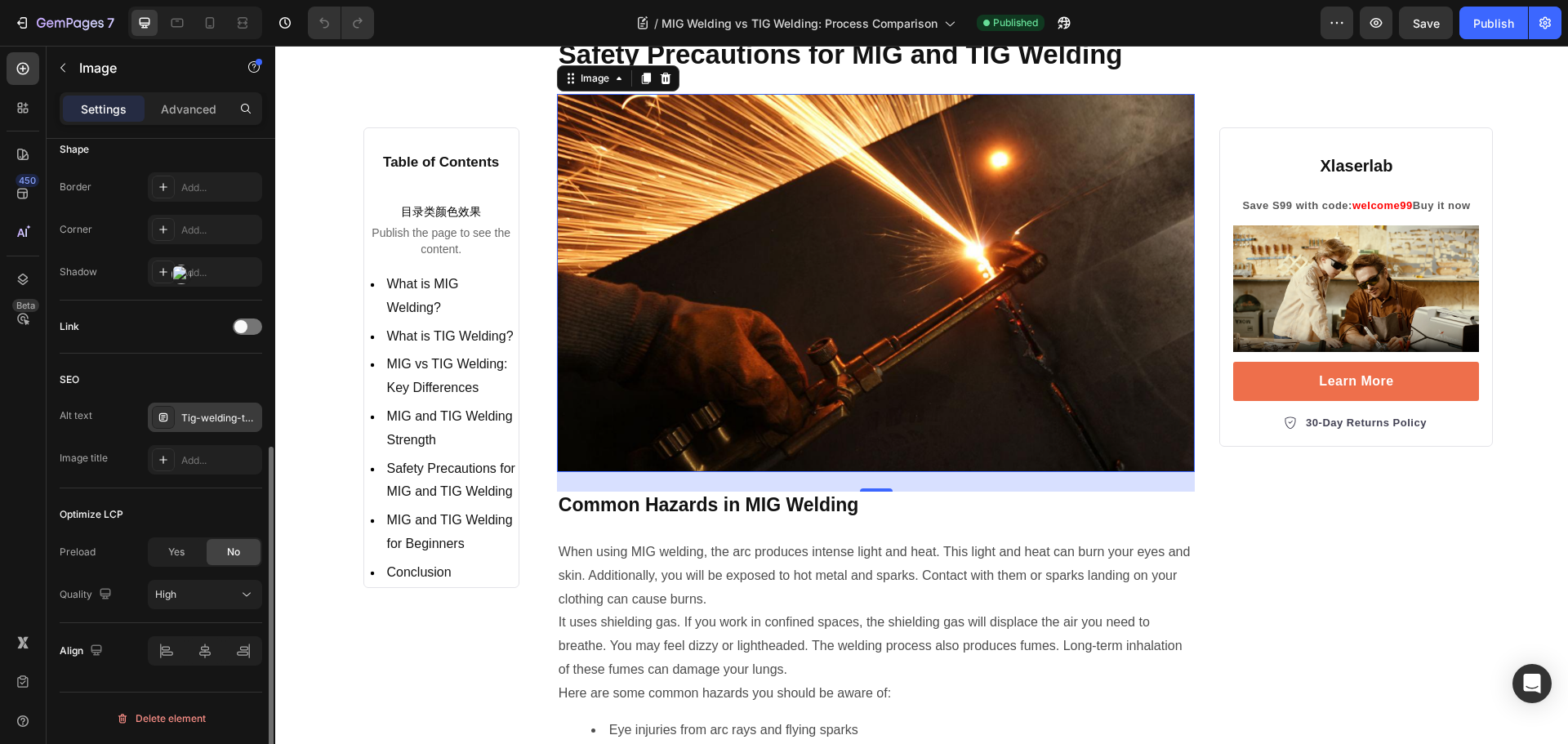
click at [216, 413] on div "Tig-welding-two-metal-plates" at bounding box center [219, 418] width 77 height 15
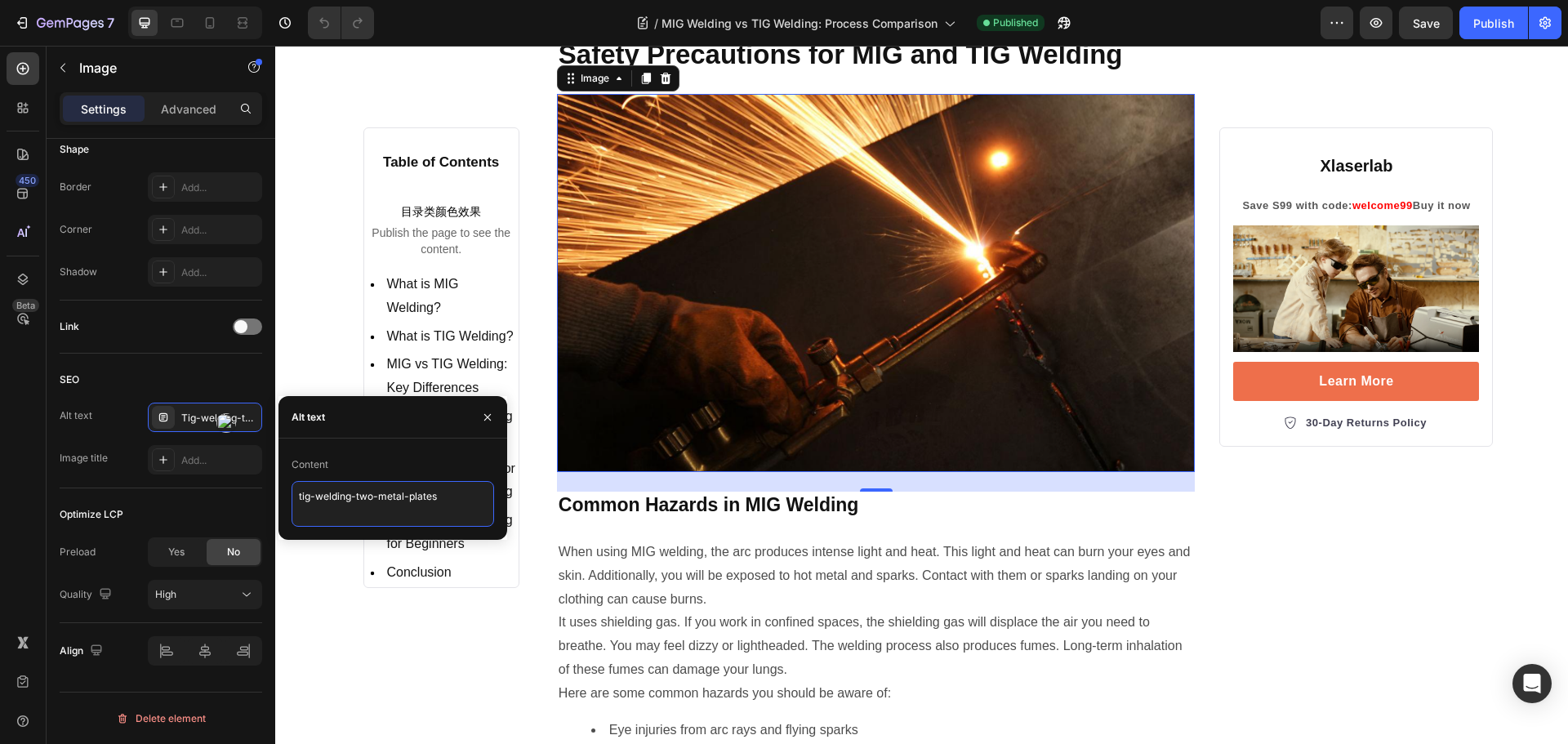
click at [440, 499] on textarea "tig-welding-two-metal-plates" at bounding box center [392, 504] width 202 height 46
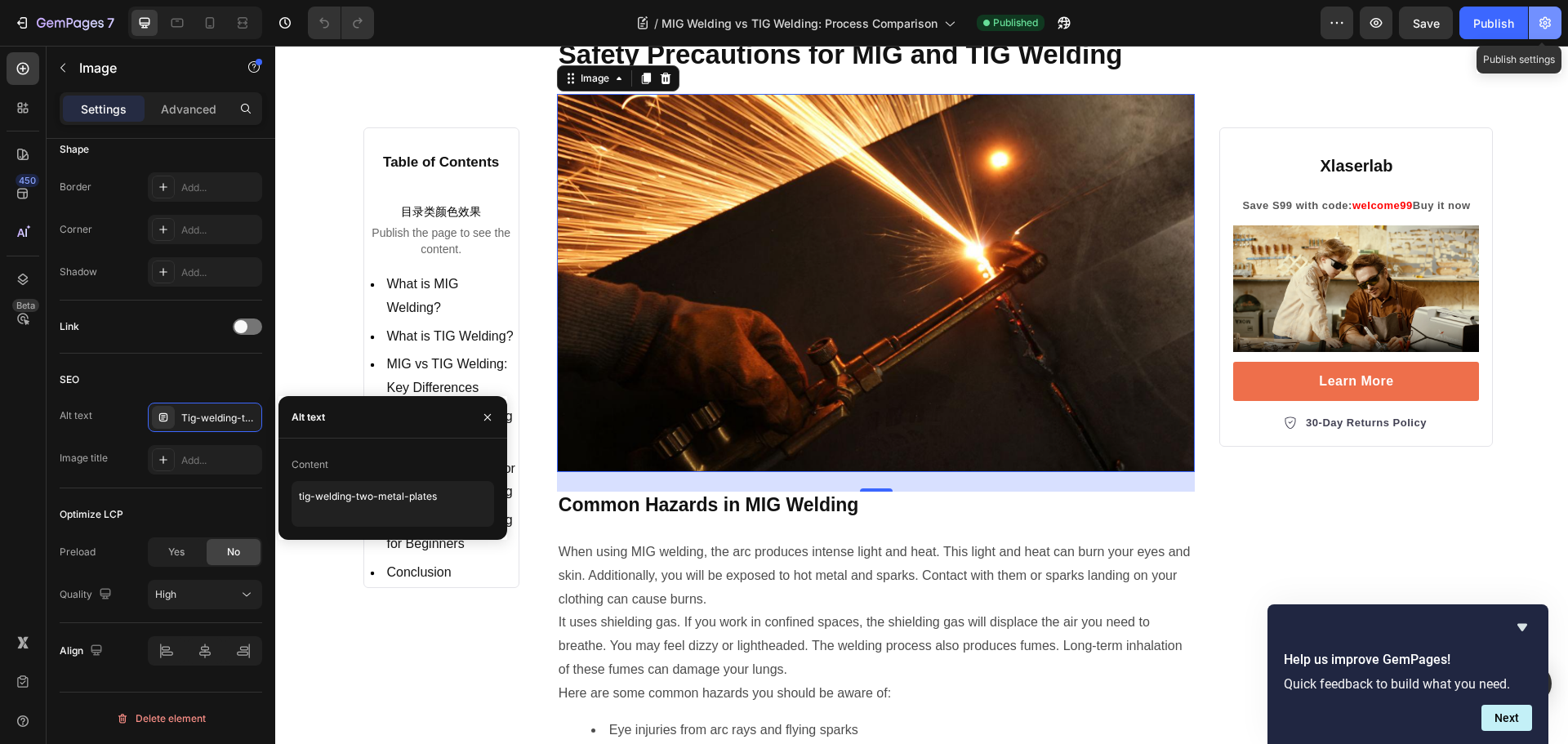
click at [1552, 21] on icon "button" at bounding box center [1545, 23] width 17 height 17
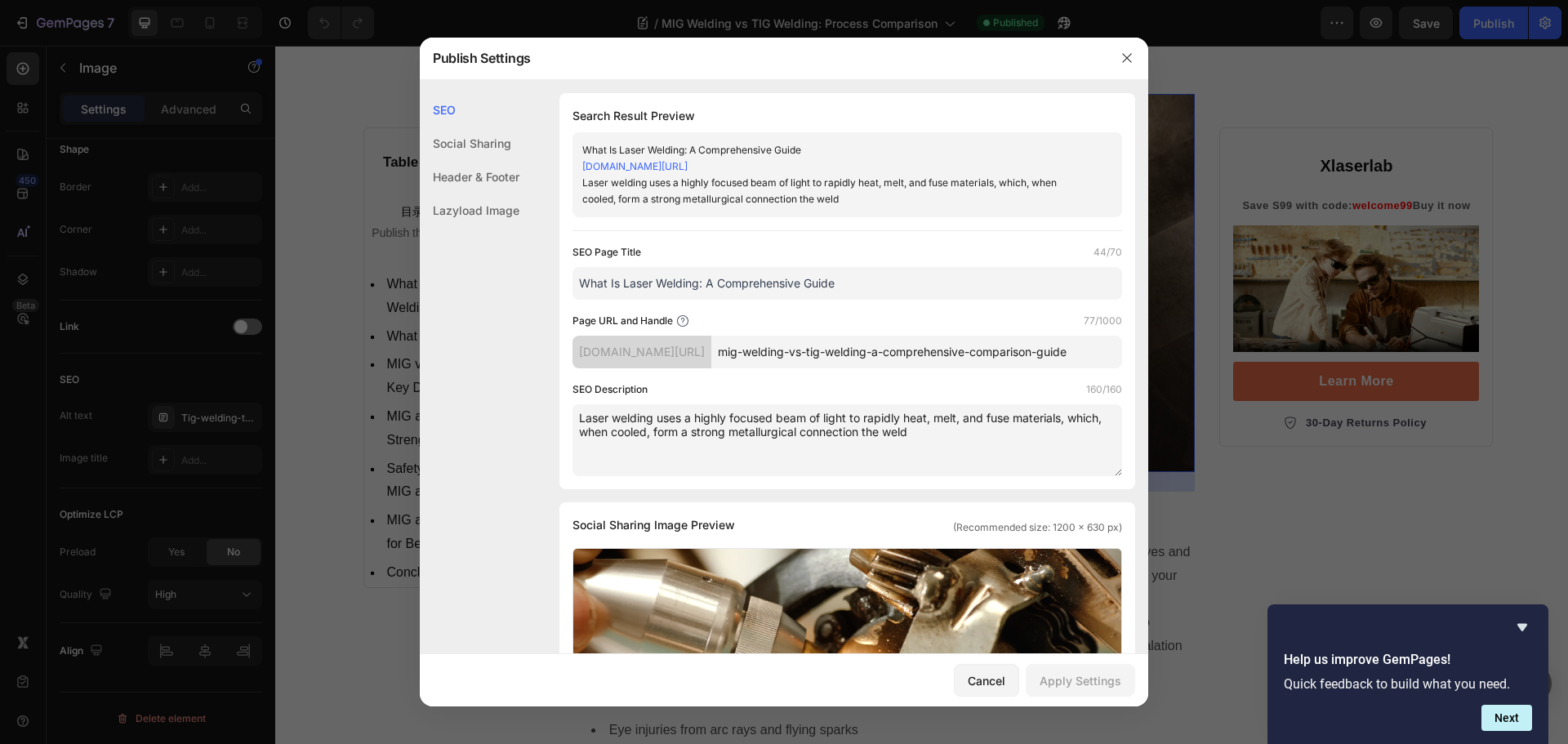
click at [904, 454] on textarea "Laser welding uses a highly focused beam of light to rapidly heat, melt, and fu…" at bounding box center [847, 440] width 549 height 72
click at [884, 452] on textarea "Laser welding uses a highly focused beam of light to rapidly heat, melt, and fu…" at bounding box center [847, 440] width 549 height 72
click at [781, 450] on textarea "Laser welding uses a highly focused beam of light to rapidly heat, melt, and fu…" at bounding box center [847, 440] width 549 height 72
click at [0, 0] on span "connection" at bounding box center [0, 0] width 0 height 0
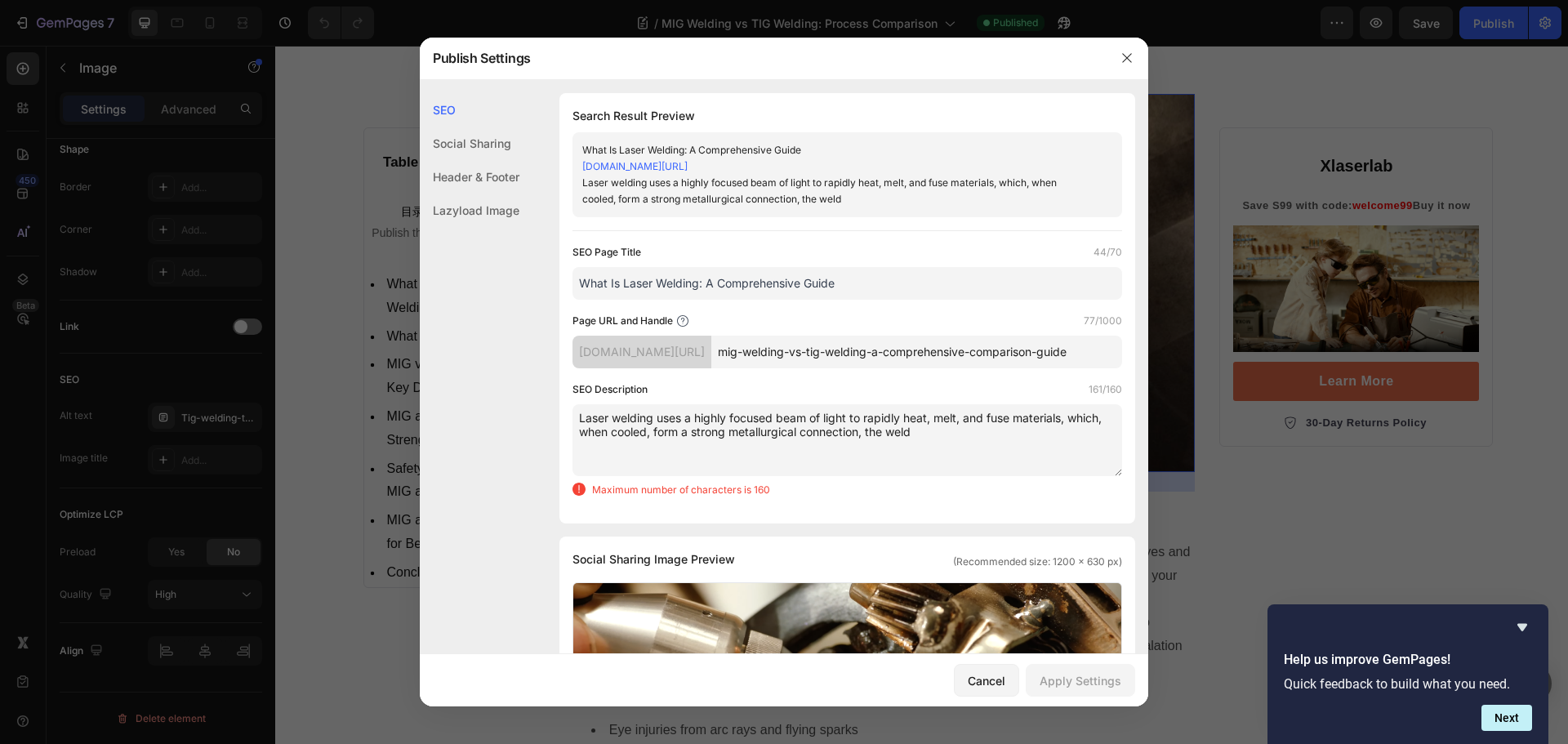
click at [891, 451] on textarea "Laser welding uses a highly focused beam of light to rapidly heat, melt, and fu…" at bounding box center [847, 440] width 549 height 72
type textarea "Laser welding uses a highly focused beam of light to rapidly heat, melt, and fu…"
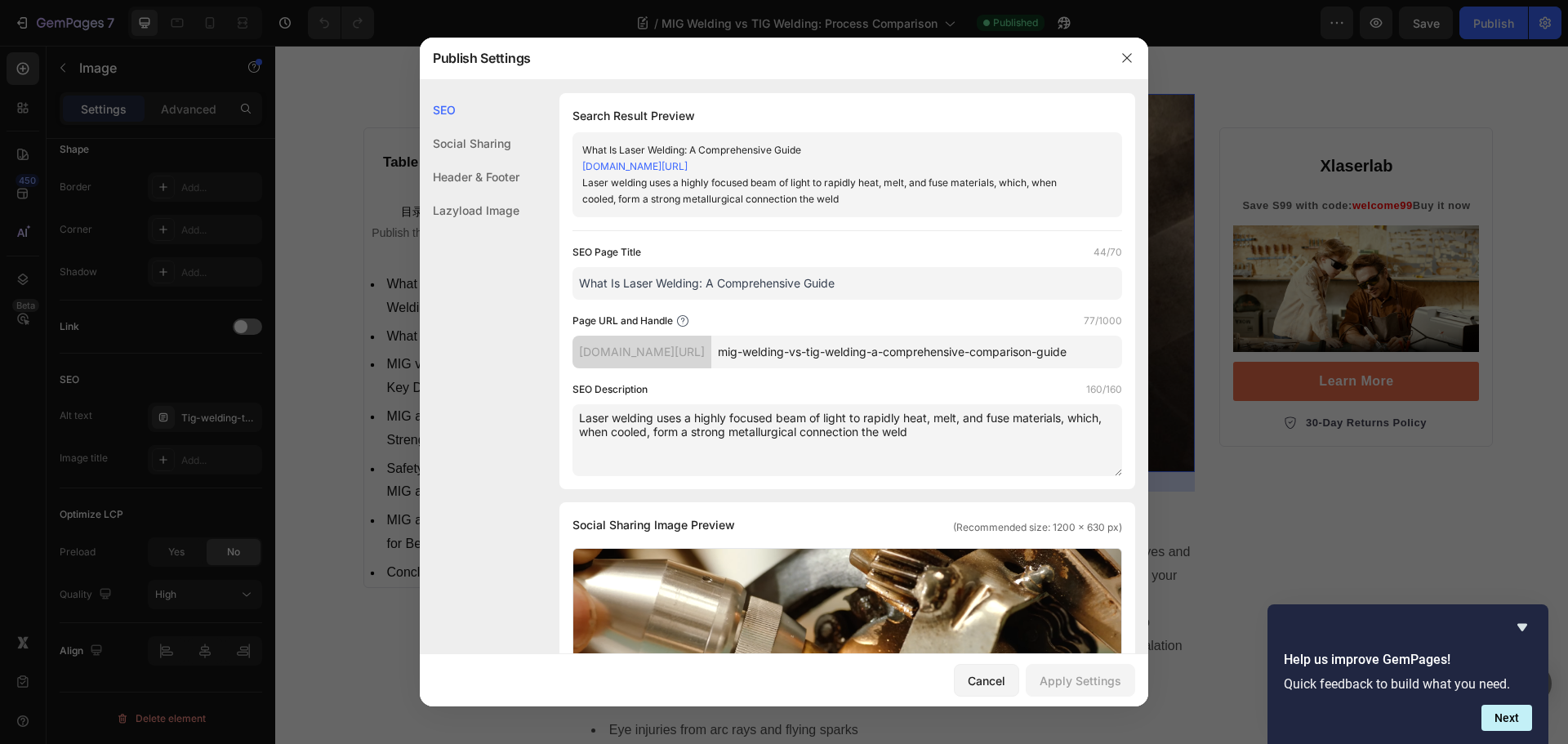
drag, startPoint x: 890, startPoint y: 451, endPoint x: 546, endPoint y: 431, distance: 344.6
click at [546, 431] on div "SEO Search Result Preview What Is Laser Welding: A Comprehensive Guide [DOMAIN_…" at bounding box center [784, 759] width 729 height 1331
click at [1127, 55] on icon "button" at bounding box center [1127, 58] width 13 height 13
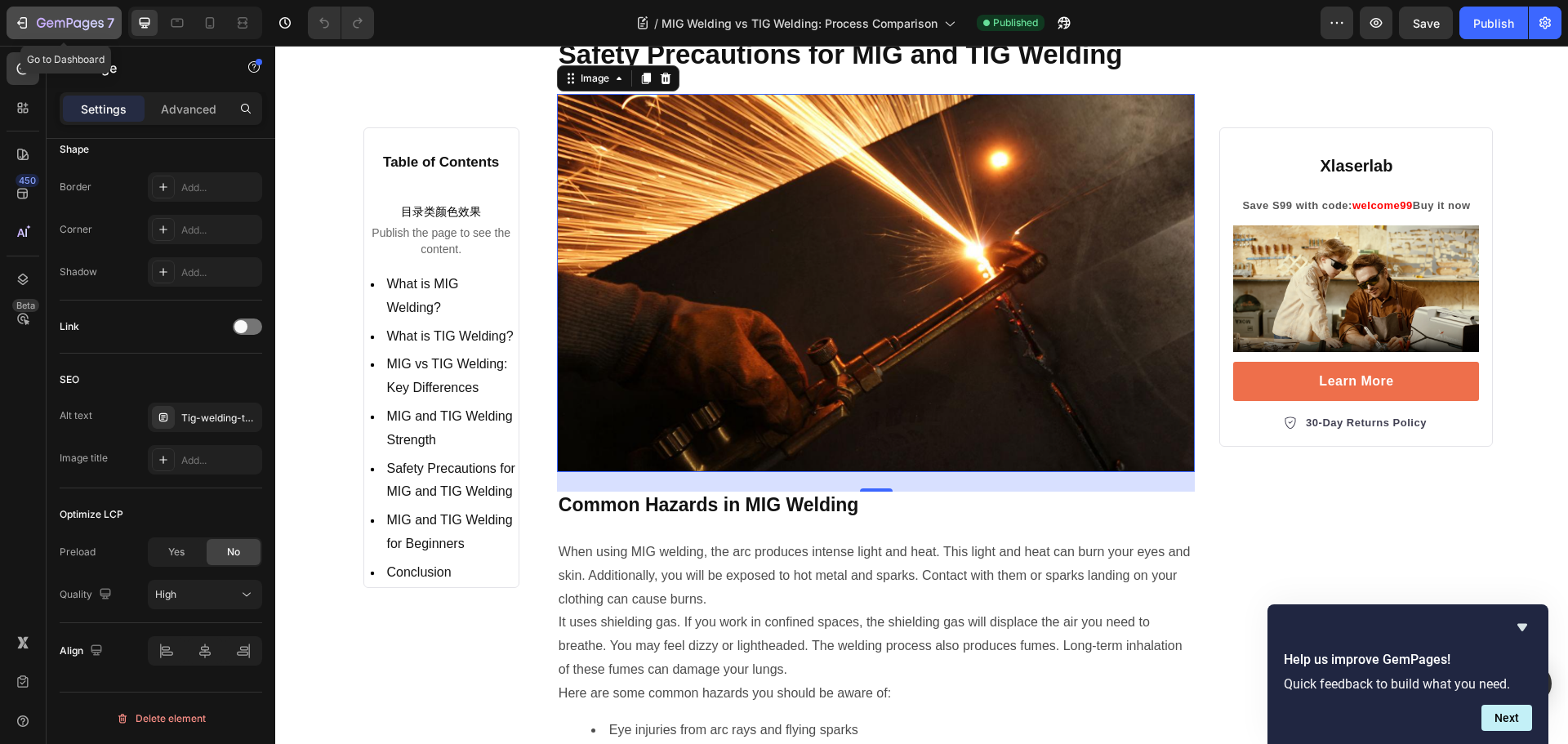
click at [58, 21] on icon "button" at bounding box center [59, 24] width 10 height 7
